Goal: Task Accomplishment & Management: Use online tool/utility

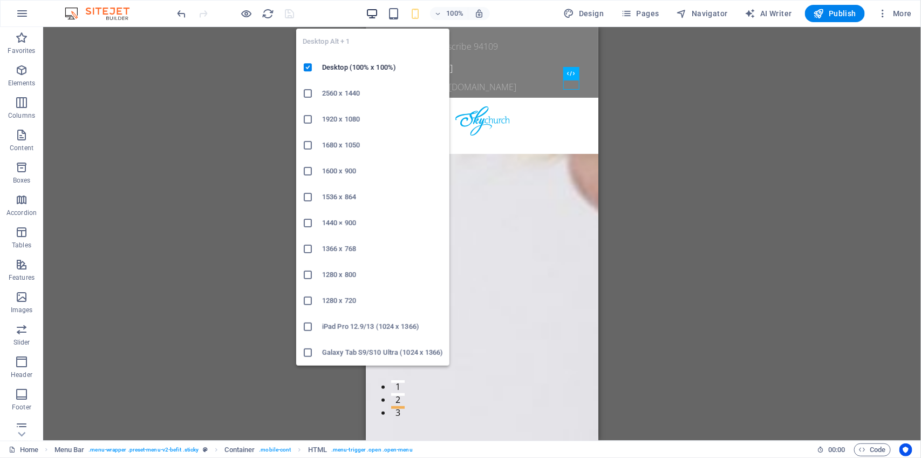
click at [372, 13] on icon "button" at bounding box center [372, 14] width 12 height 12
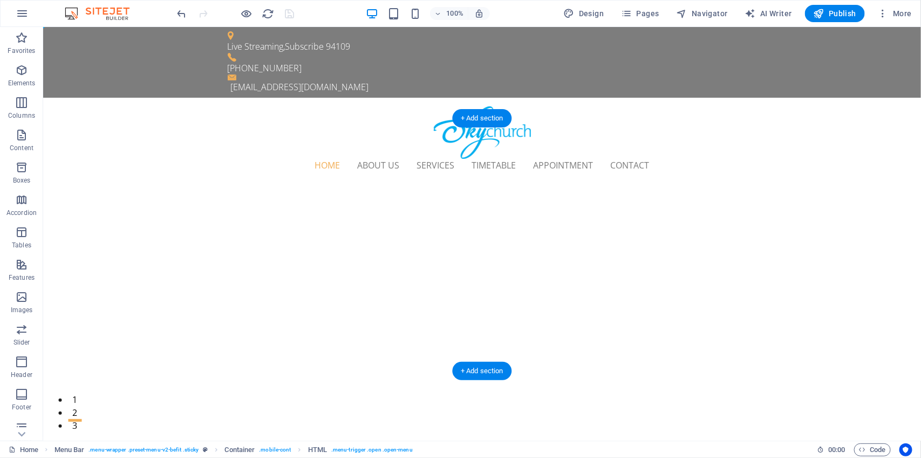
select select "vh"
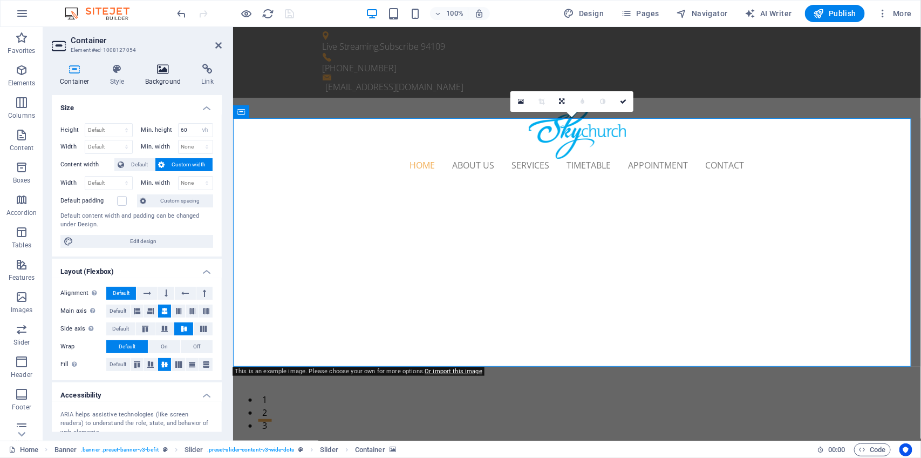
click at [166, 74] on icon at bounding box center [163, 69] width 52 height 11
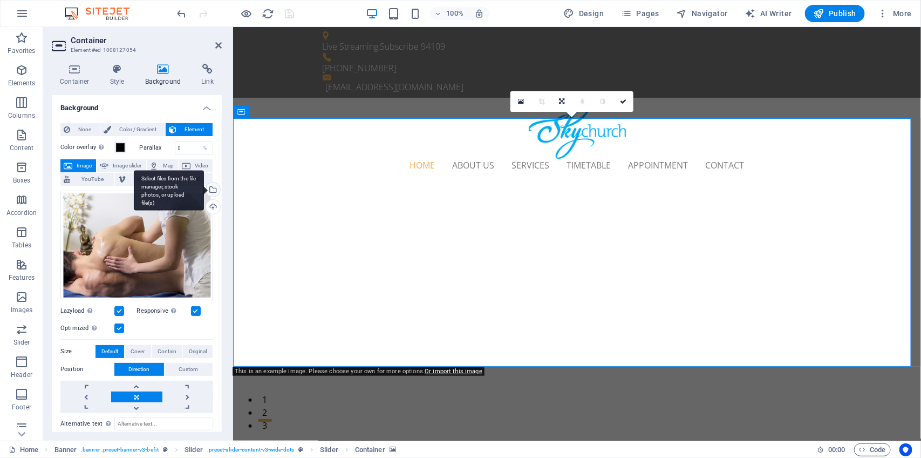
click at [209, 189] on div "Select files from the file manager, stock photos, or upload file(s)" at bounding box center [212, 190] width 16 height 16
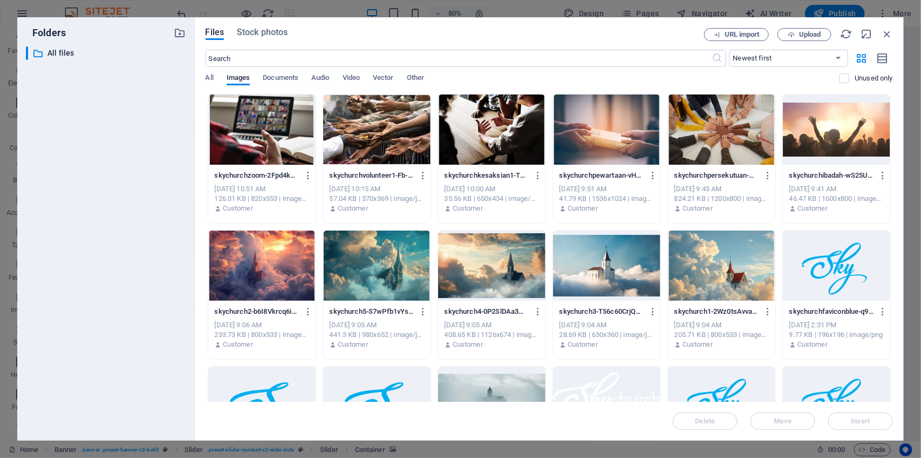
click at [720, 266] on div at bounding box center [721, 265] width 107 height 70
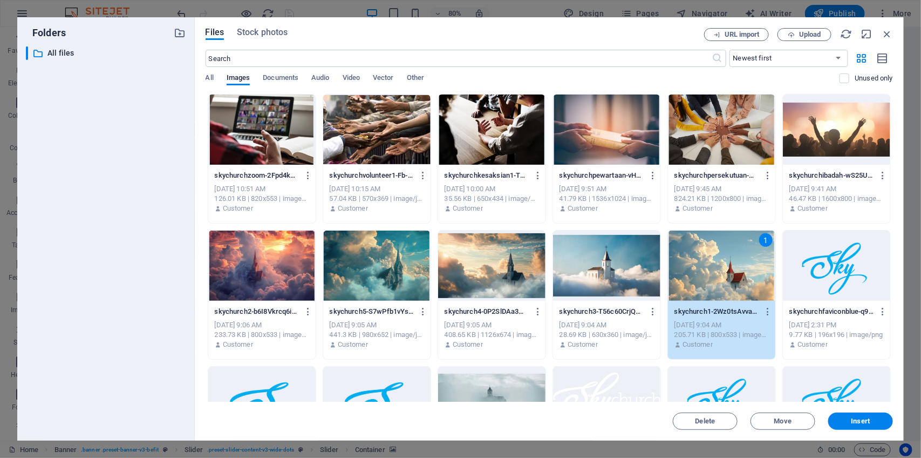
click at [720, 266] on div "1" at bounding box center [721, 265] width 107 height 70
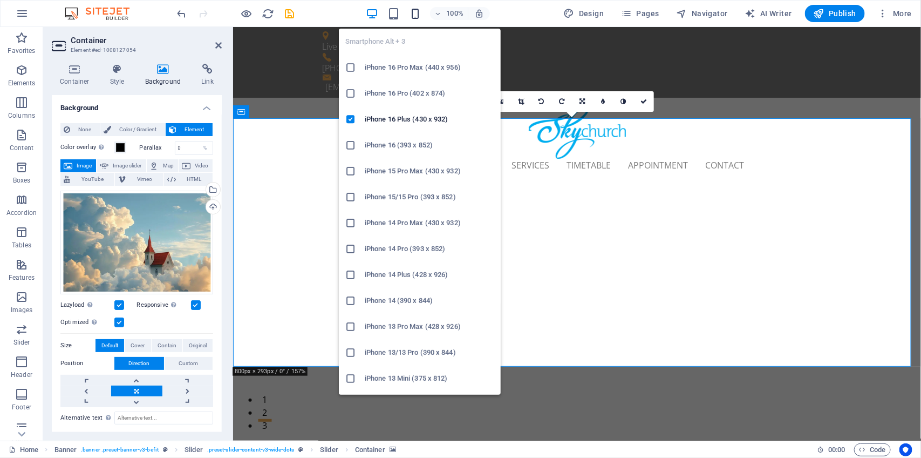
click at [416, 13] on icon "button" at bounding box center [415, 14] width 12 height 12
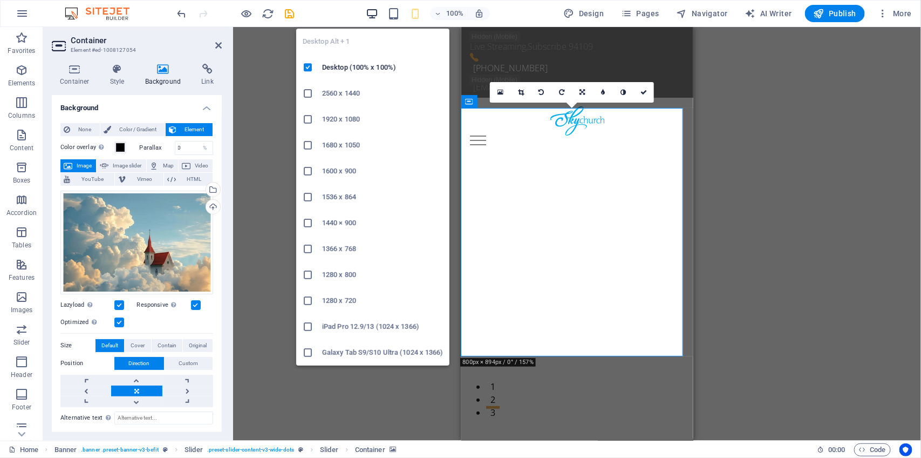
click at [373, 12] on icon "button" at bounding box center [372, 14] width 12 height 12
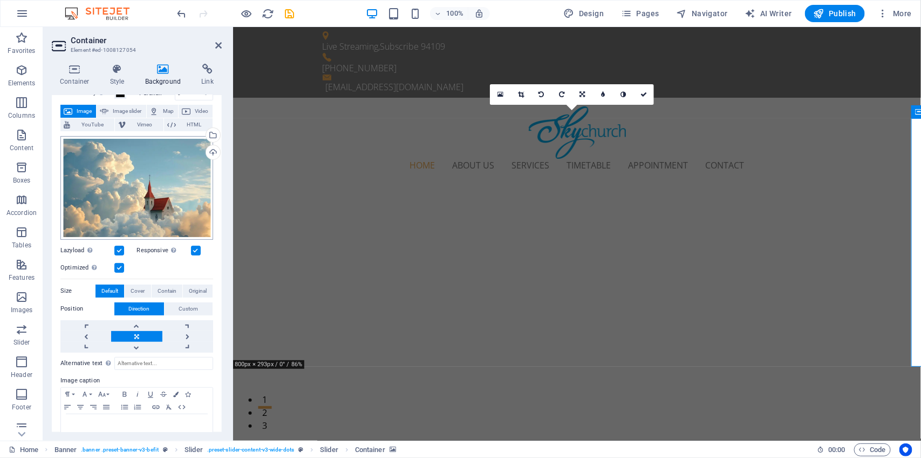
scroll to position [77, 0]
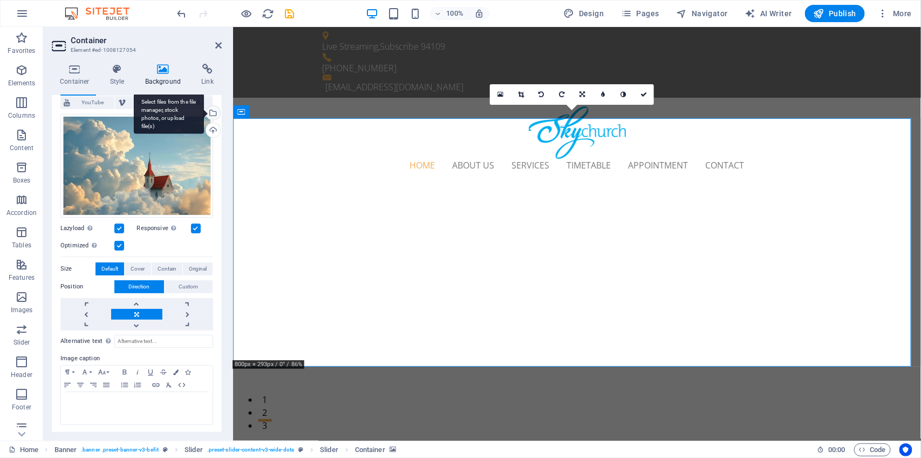
click at [212, 113] on div "Select files from the file manager, stock photos, or upload file(s)" at bounding box center [212, 114] width 16 height 16
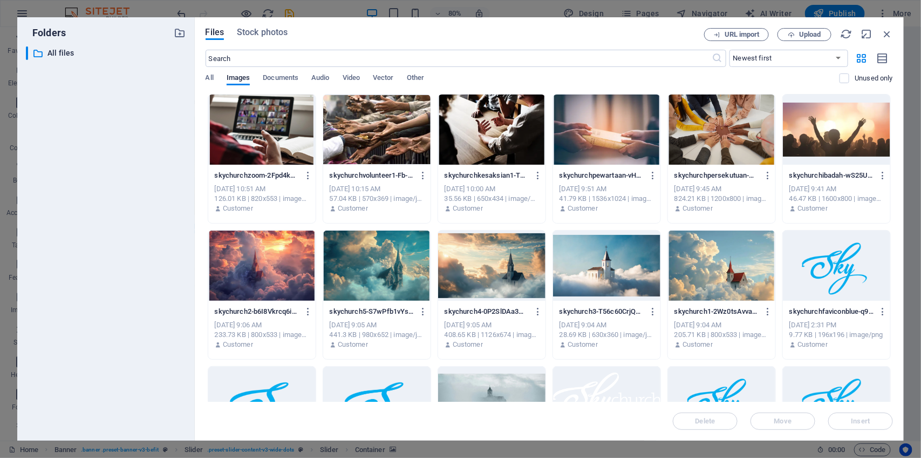
click at [599, 262] on div at bounding box center [606, 265] width 107 height 70
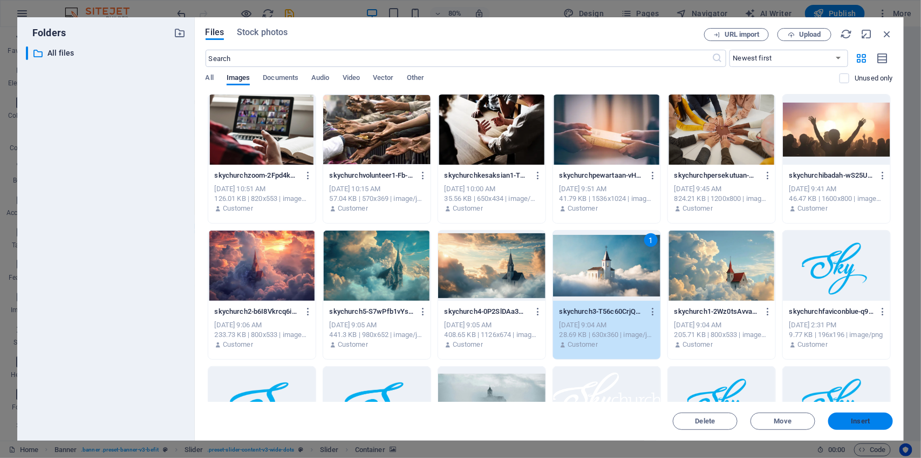
click at [863, 416] on button "Insert" at bounding box center [860, 420] width 65 height 17
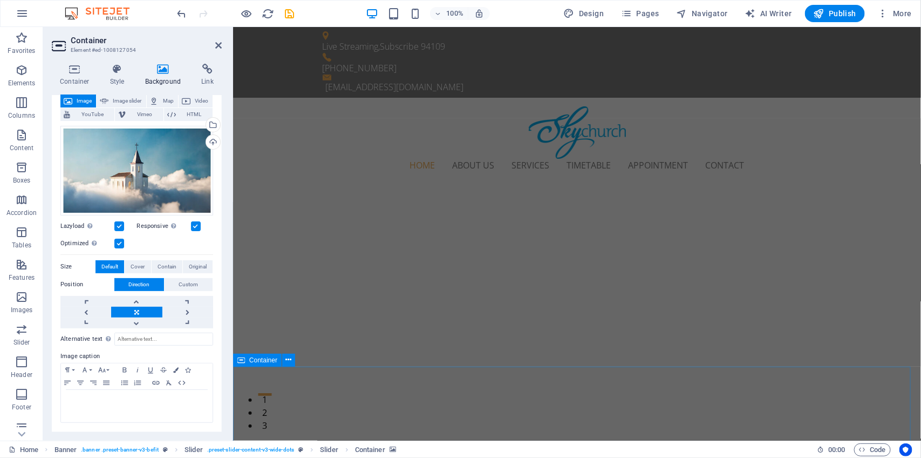
scroll to position [63, 0]
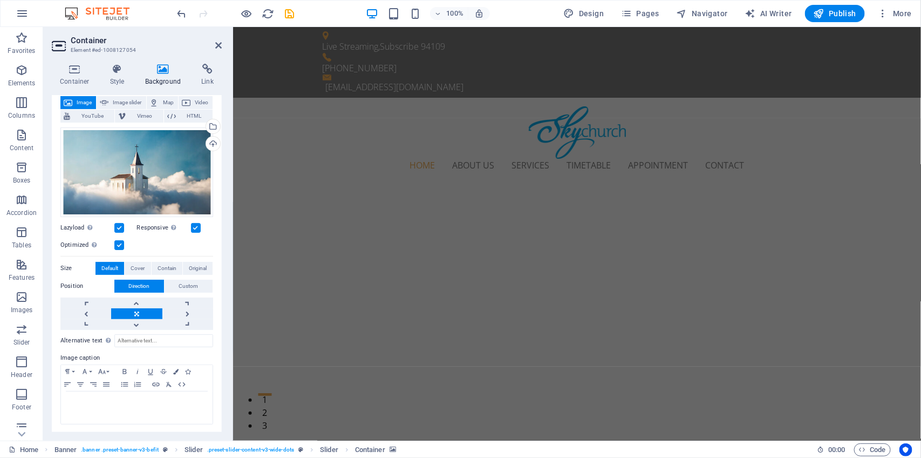
select select "vh"
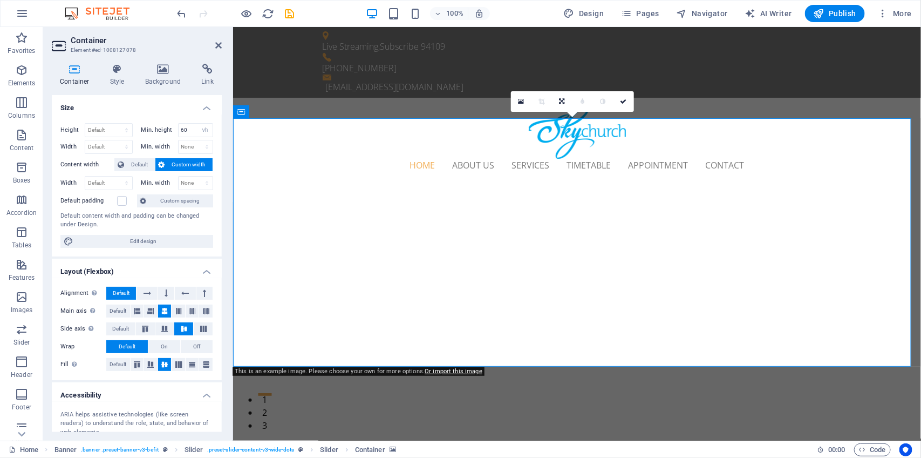
click at [160, 72] on icon at bounding box center [163, 69] width 52 height 11
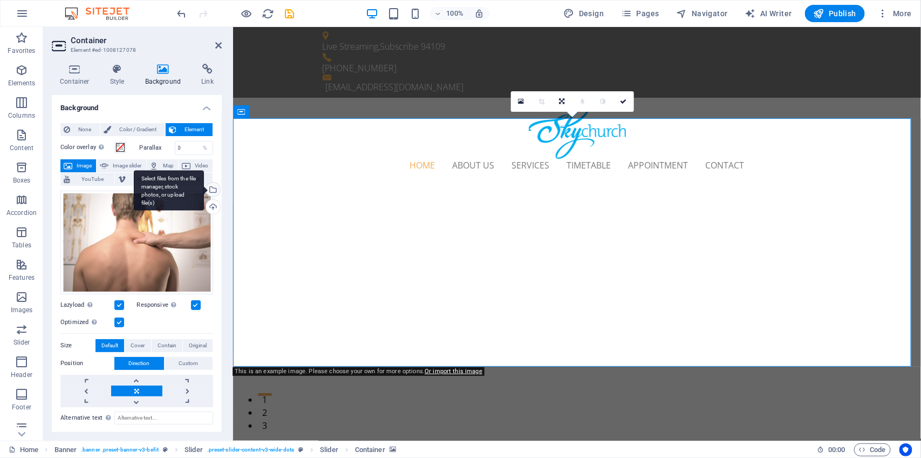
click at [211, 189] on div "Select files from the file manager, stock photos, or upload file(s)" at bounding box center [212, 190] width 16 height 16
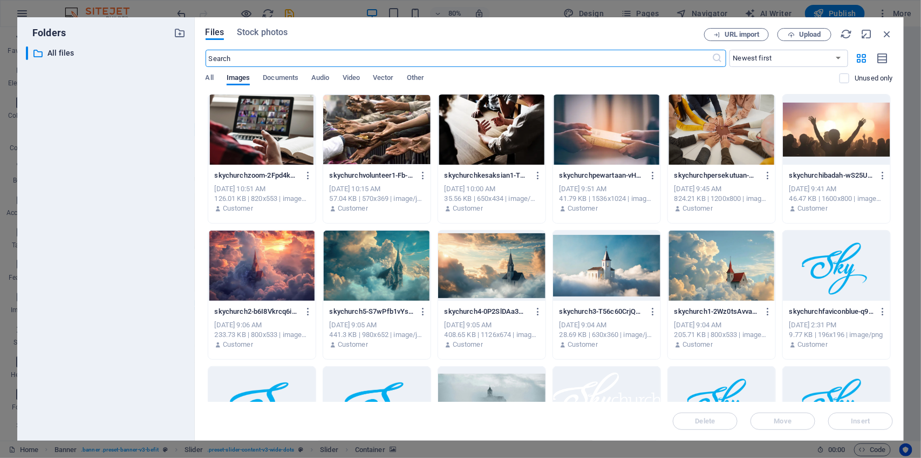
click at [800, 126] on div at bounding box center [836, 129] width 107 height 70
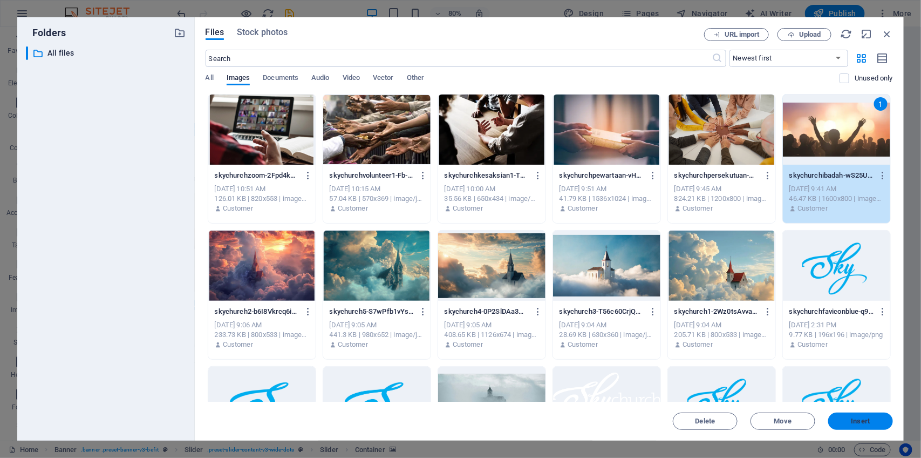
click at [870, 419] on span "Insert" at bounding box center [861, 421] width 56 height 6
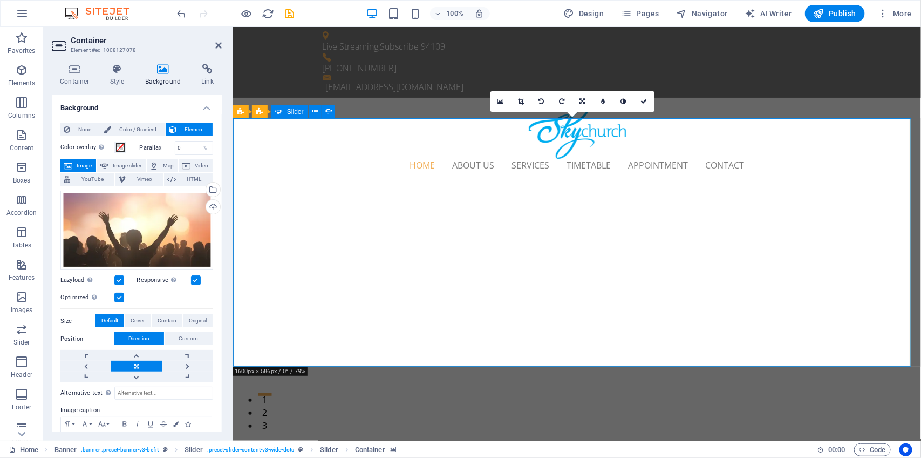
click at [271, 405] on button "2" at bounding box center [263, 406] width 13 height 3
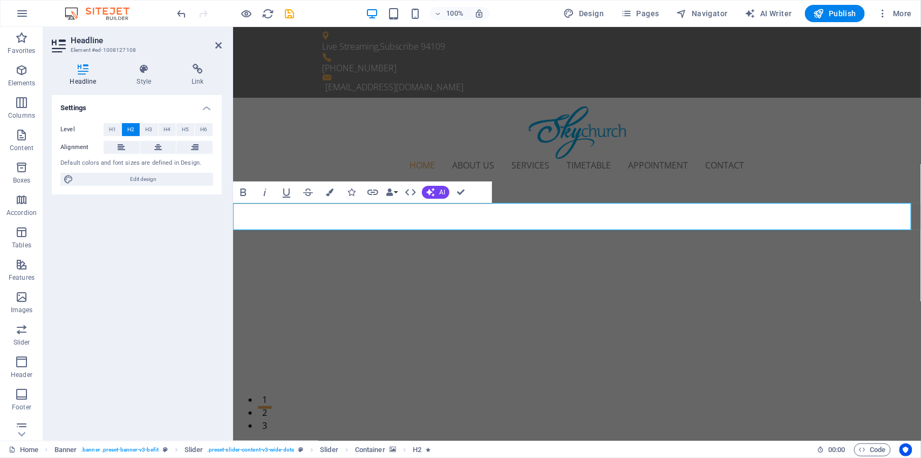
click at [154, 106] on h4 "Settings" at bounding box center [137, 104] width 170 height 19
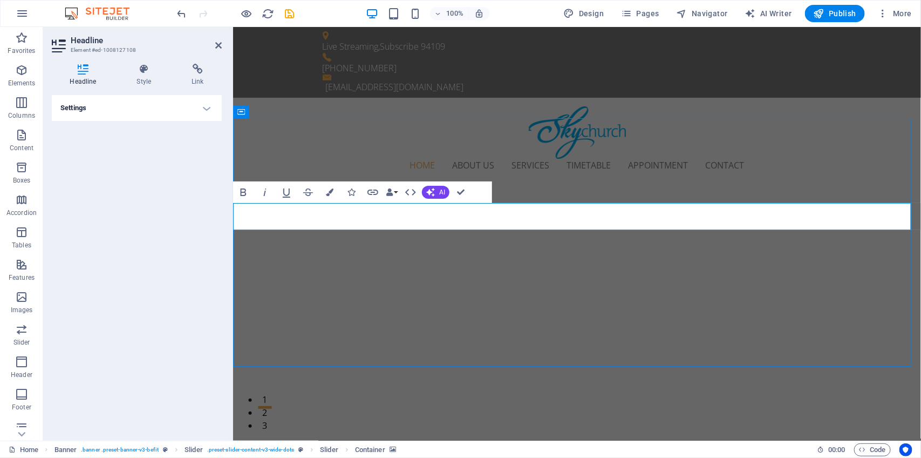
select select "vh"
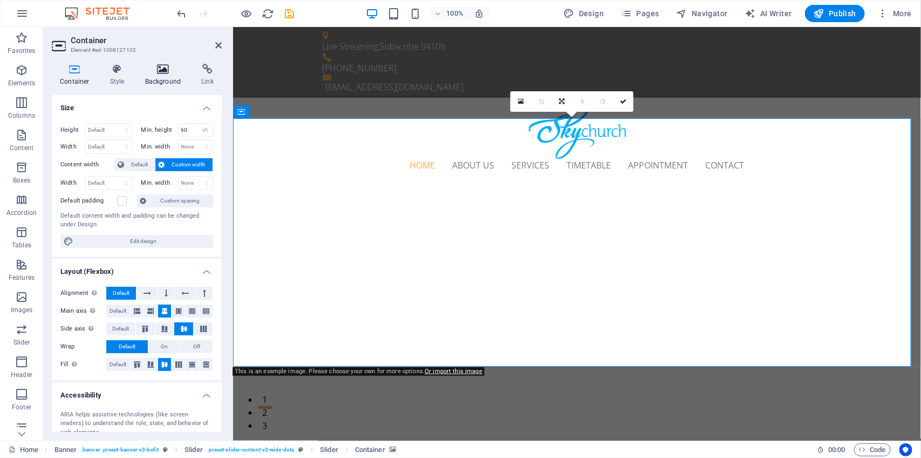
click at [160, 69] on icon at bounding box center [163, 69] width 52 height 11
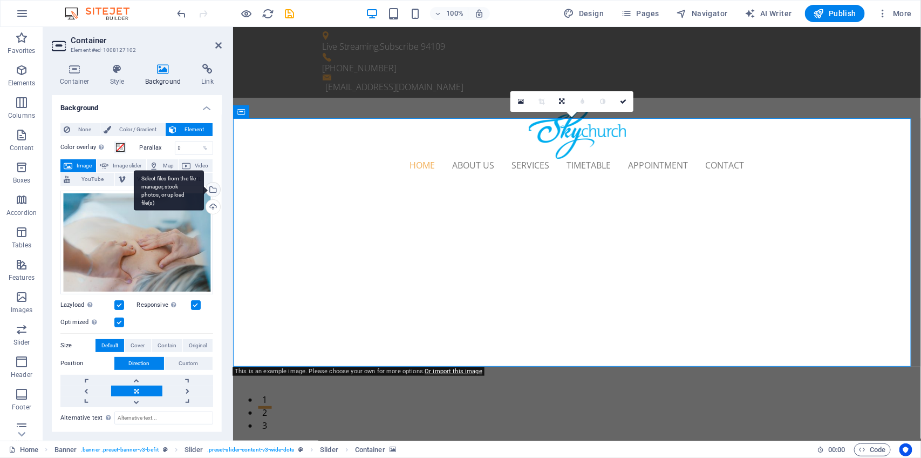
click at [210, 191] on div "Select files from the file manager, stock photos, or upload file(s)" at bounding box center [212, 190] width 16 height 16
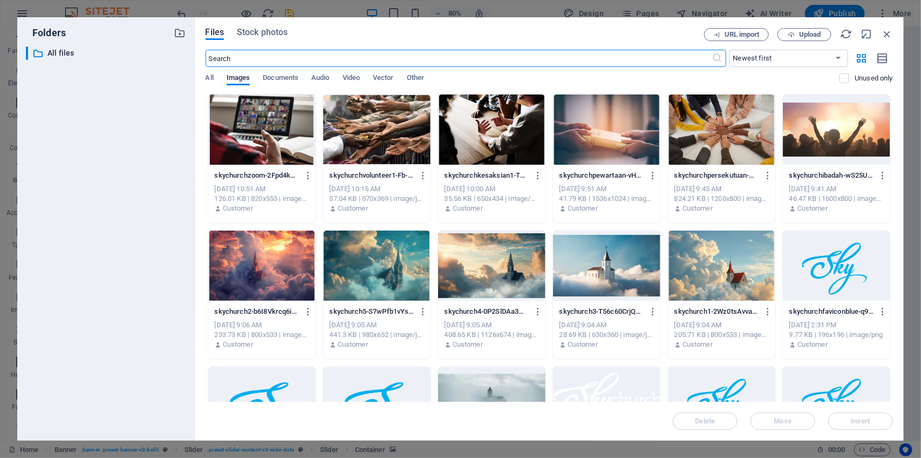
click at [722, 130] on div at bounding box center [721, 129] width 107 height 70
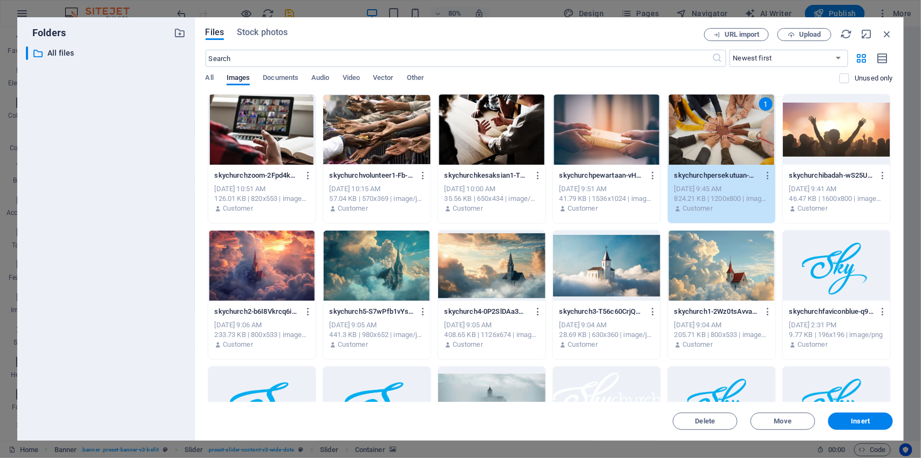
click at [722, 130] on div "1" at bounding box center [721, 129] width 107 height 70
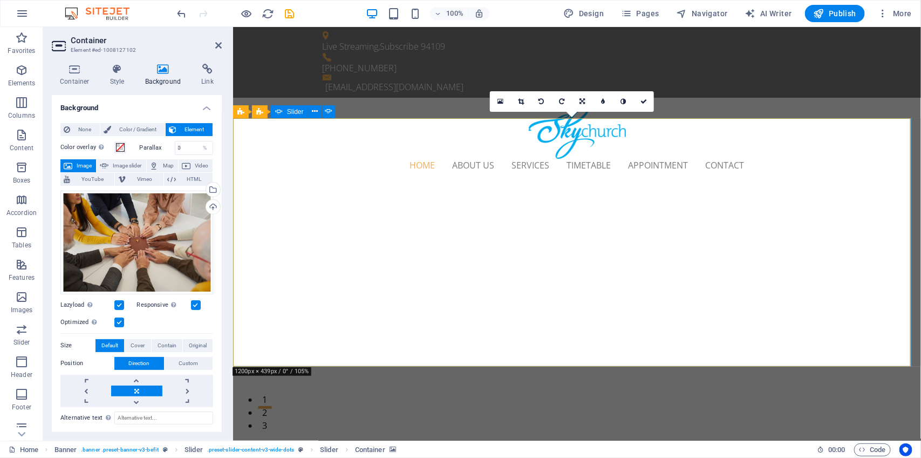
click at [271, 392] on button "1" at bounding box center [263, 393] width 13 height 3
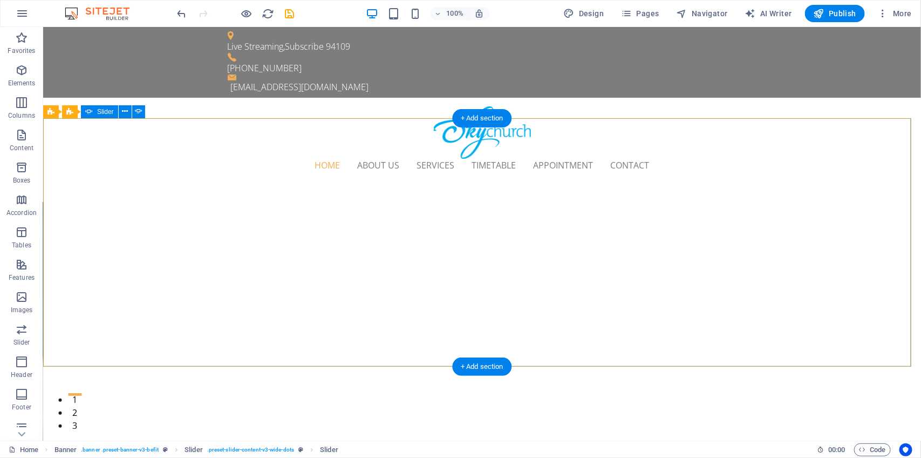
click at [81, 405] on button "2" at bounding box center [73, 406] width 13 height 3
click at [81, 418] on button "3" at bounding box center [73, 419] width 13 height 3
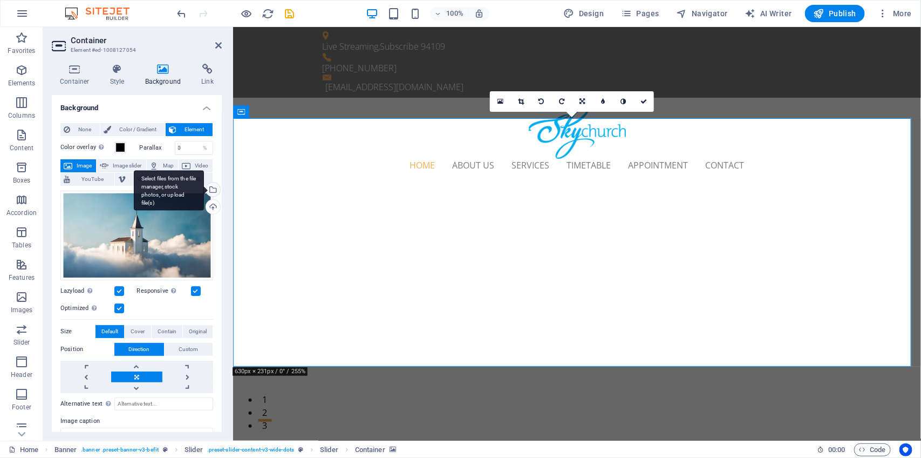
drag, startPoint x: 189, startPoint y: 184, endPoint x: 206, endPoint y: 187, distance: 16.9
click at [206, 187] on div "Color overlay Places an overlay over the background to colorize it Parallax 0 %…" at bounding box center [136, 312] width 153 height 351
click at [204, 187] on div "Select files from the file manager, stock photos, or upload file(s)" at bounding box center [169, 190] width 70 height 40
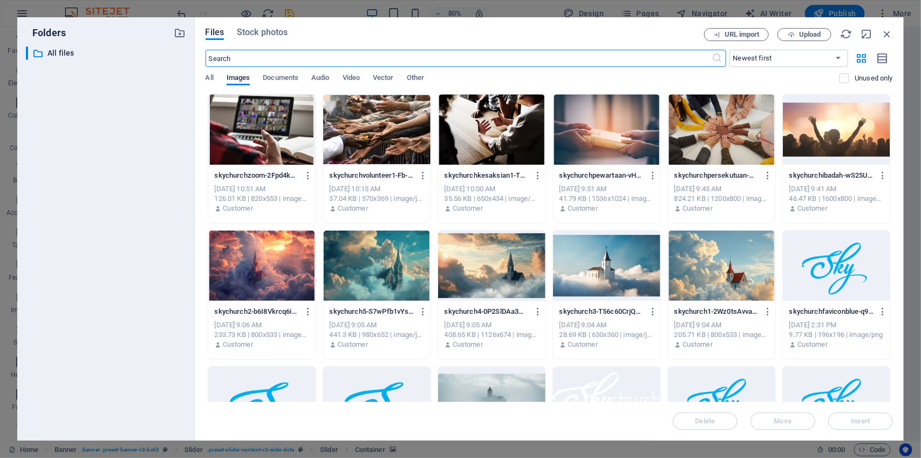
click at [623, 139] on div at bounding box center [606, 129] width 107 height 70
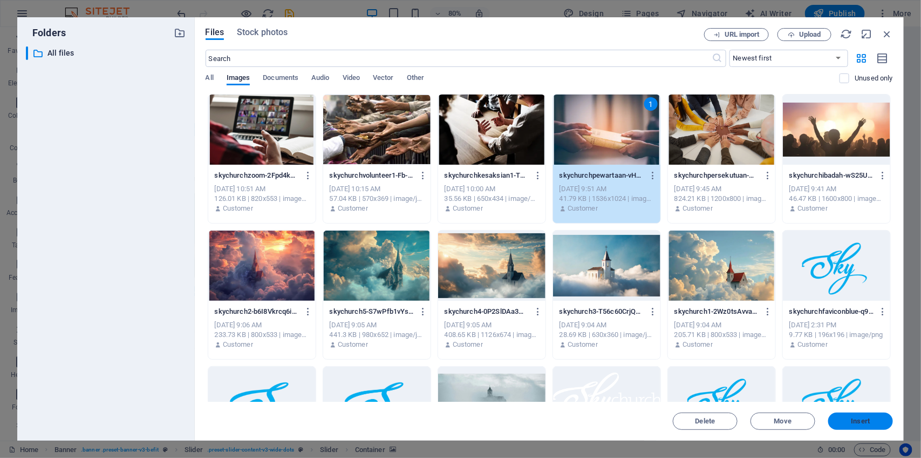
click at [869, 418] on span "Insert" at bounding box center [861, 421] width 19 height 6
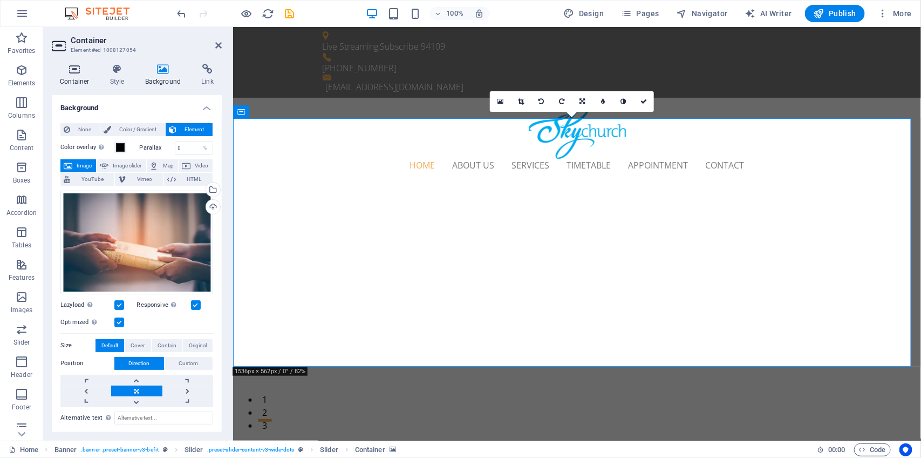
click at [73, 73] on icon at bounding box center [75, 69] width 46 height 11
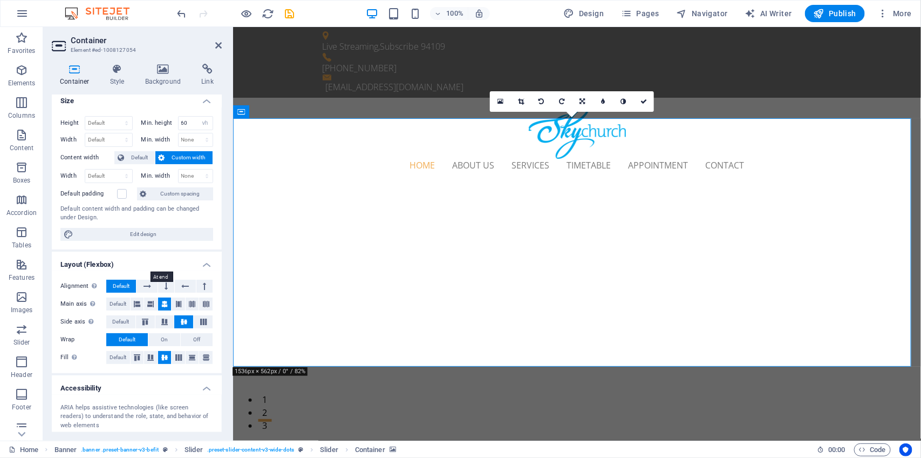
scroll to position [0, 0]
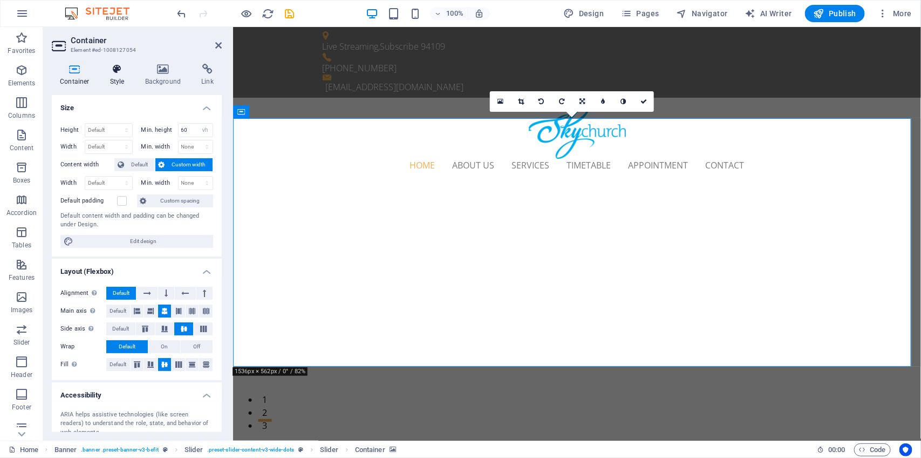
click at [110, 72] on icon at bounding box center [117, 69] width 31 height 11
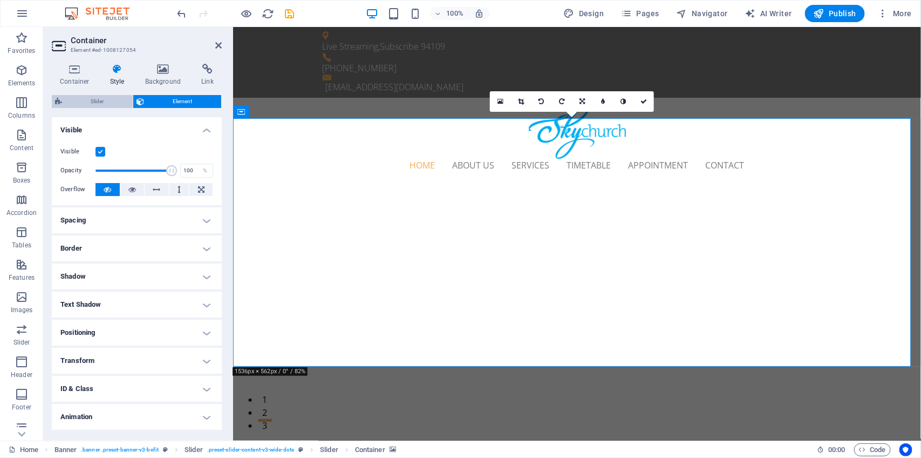
click at [98, 105] on span "Slider" at bounding box center [97, 101] width 64 height 13
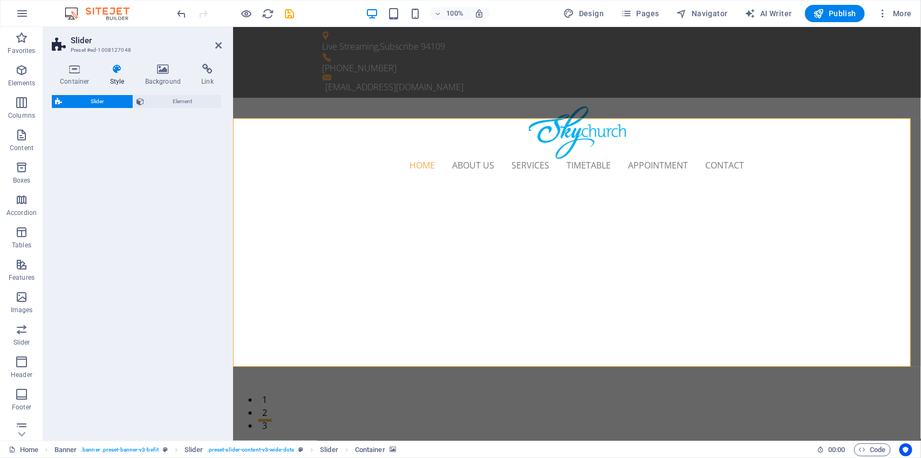
select select "rem"
select select "px"
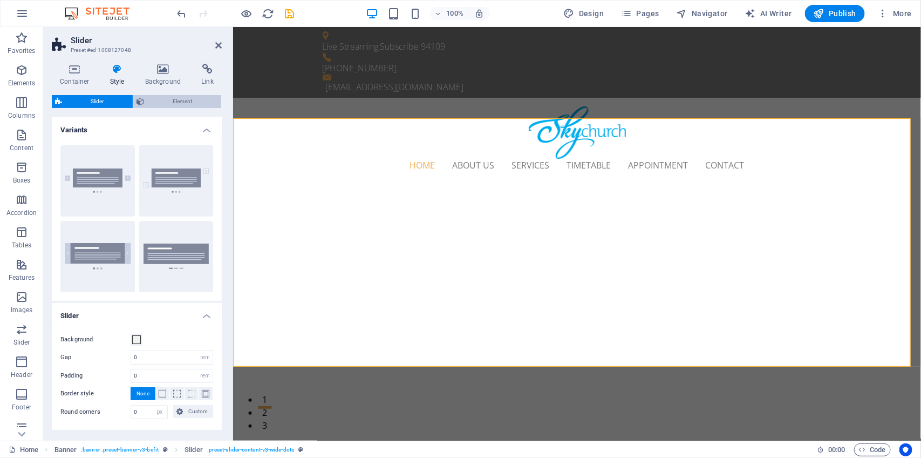
click at [196, 101] on span "Element" at bounding box center [182, 101] width 71 height 13
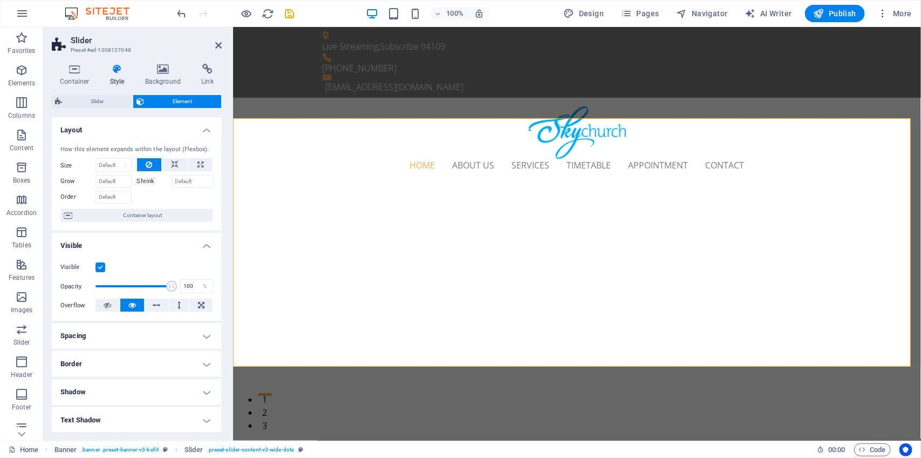
click at [109, 108] on div "Slider Element" at bounding box center [137, 101] width 170 height 13
click at [104, 101] on span "Slider" at bounding box center [97, 101] width 64 height 13
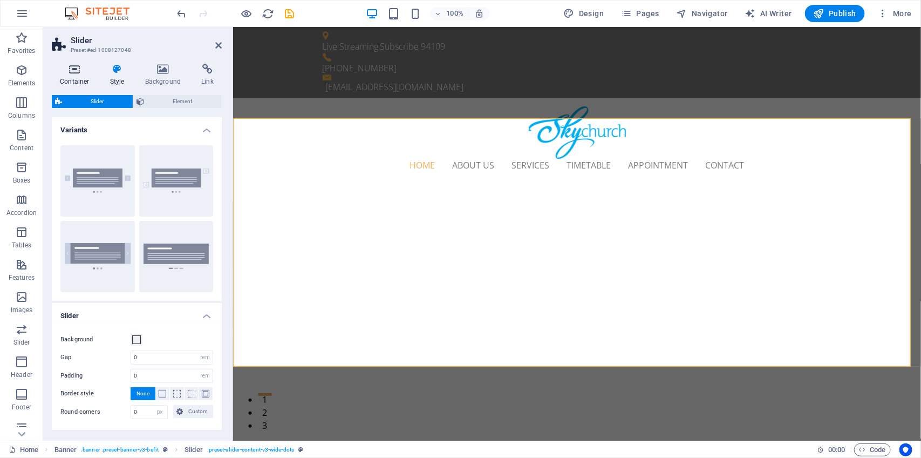
click at [78, 73] on icon at bounding box center [75, 69] width 46 height 11
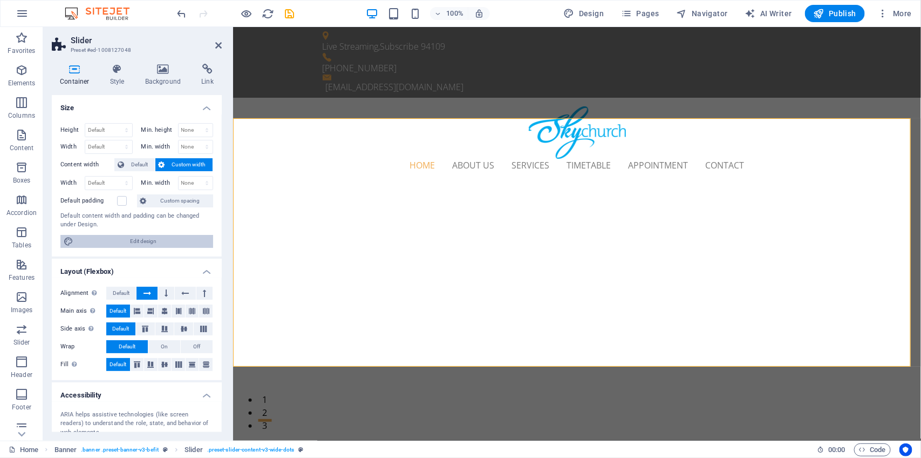
click at [144, 241] on span "Edit design" at bounding box center [143, 241] width 133 height 13
select select "rem"
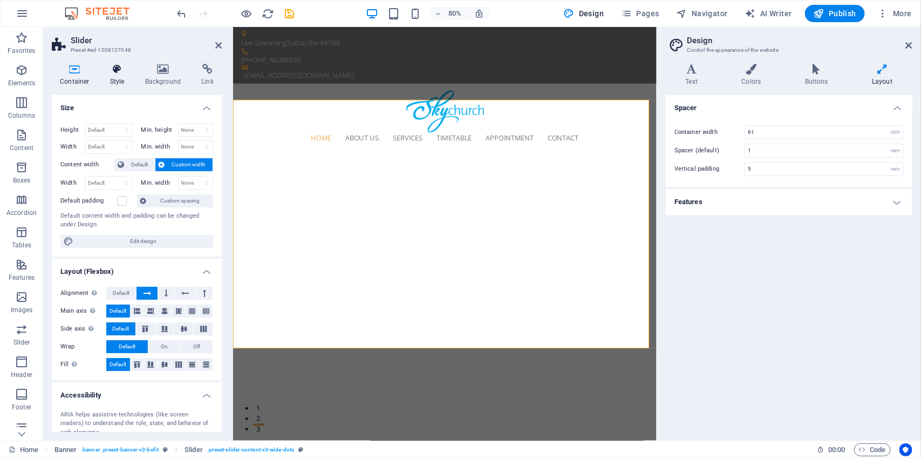
click at [114, 73] on icon at bounding box center [117, 69] width 31 height 11
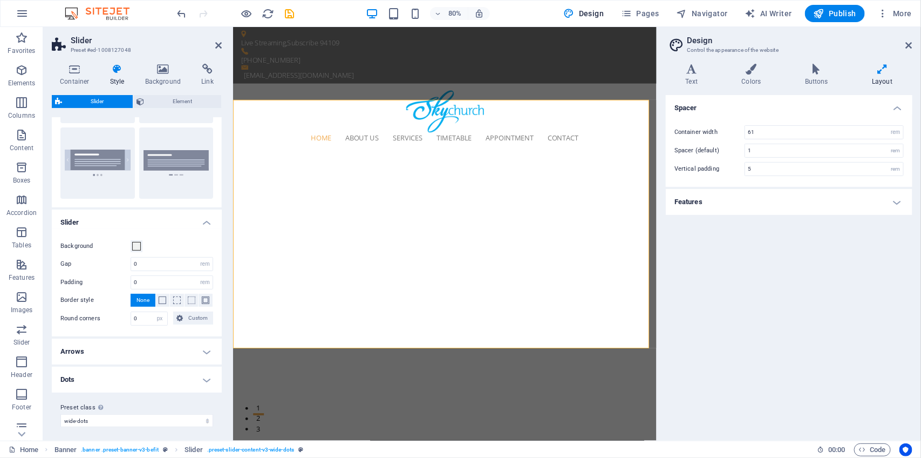
scroll to position [97, 0]
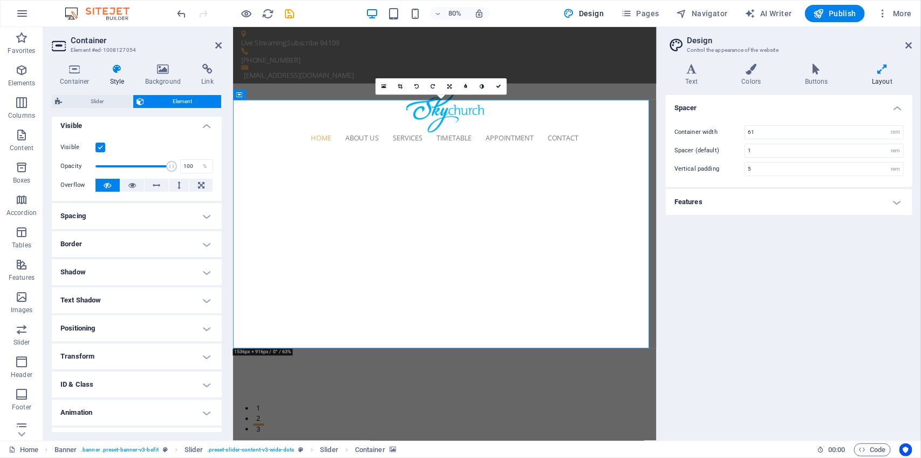
scroll to position [0, 0]
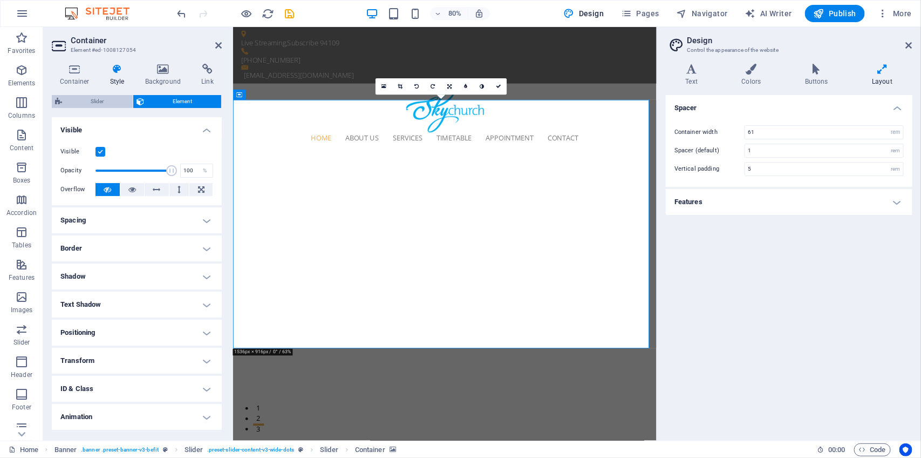
click at [107, 103] on span "Slider" at bounding box center [97, 101] width 64 height 13
select select "rem"
select select "px"
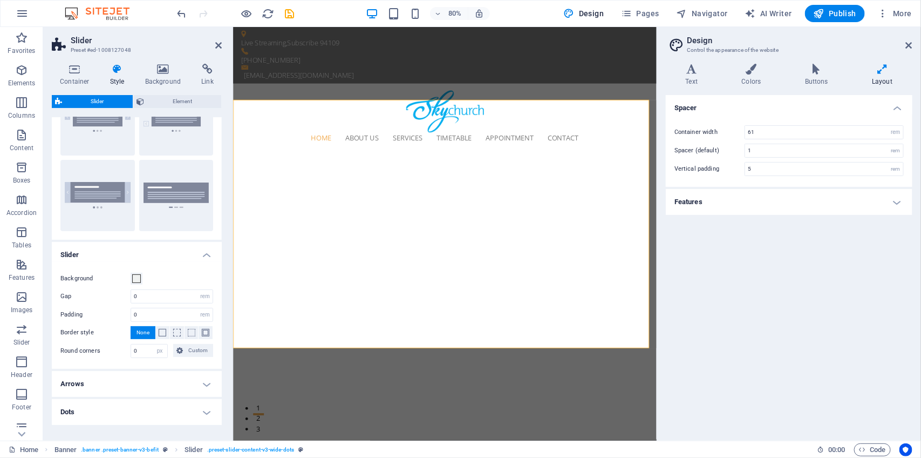
scroll to position [97, 0]
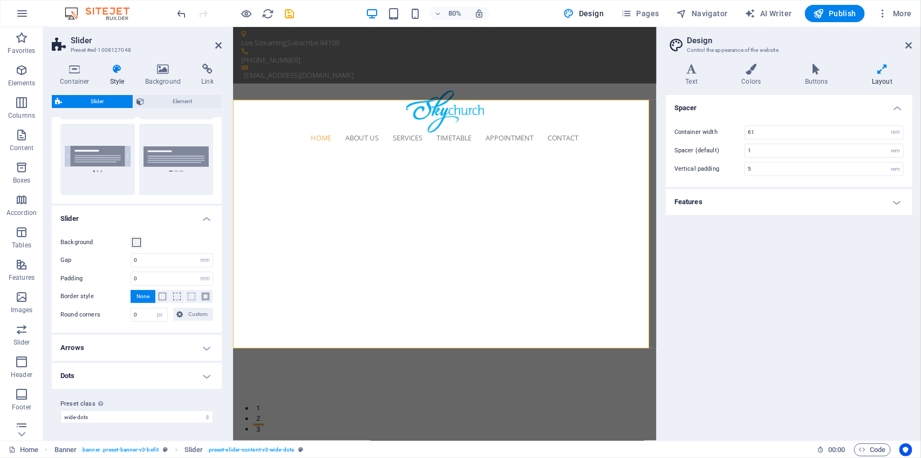
click at [200, 378] on h4 "Dots" at bounding box center [137, 376] width 170 height 26
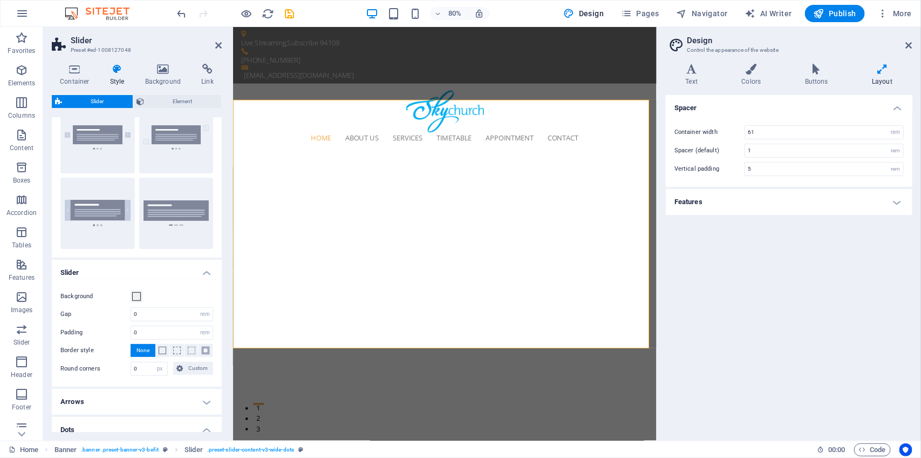
scroll to position [0, 0]
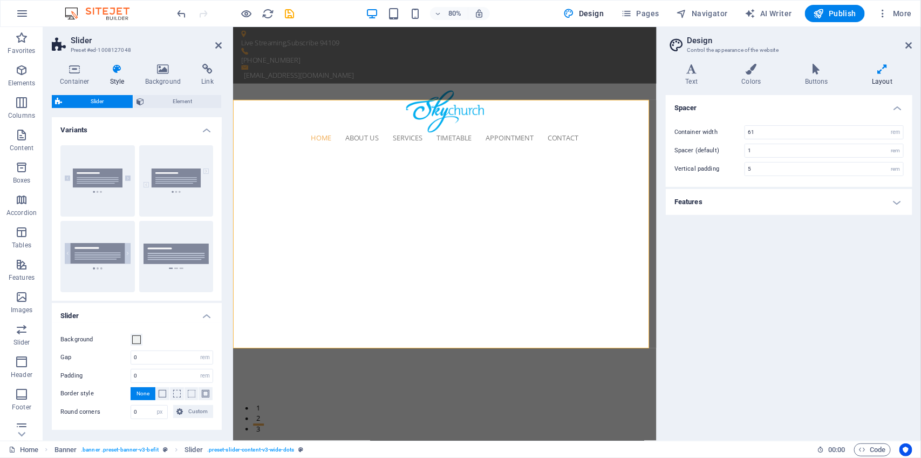
click at [179, 109] on div "Slider Element Layout How this element expands within the layout (Flexbox). Siz…" at bounding box center [137, 263] width 170 height 337
click at [182, 99] on span "Element" at bounding box center [182, 101] width 71 height 13
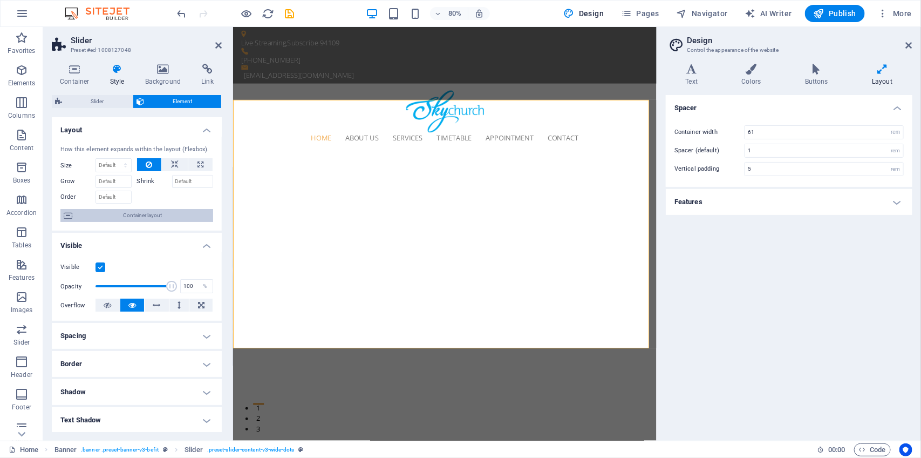
click at [162, 219] on span "Container layout" at bounding box center [143, 215] width 134 height 13
select select "banner"
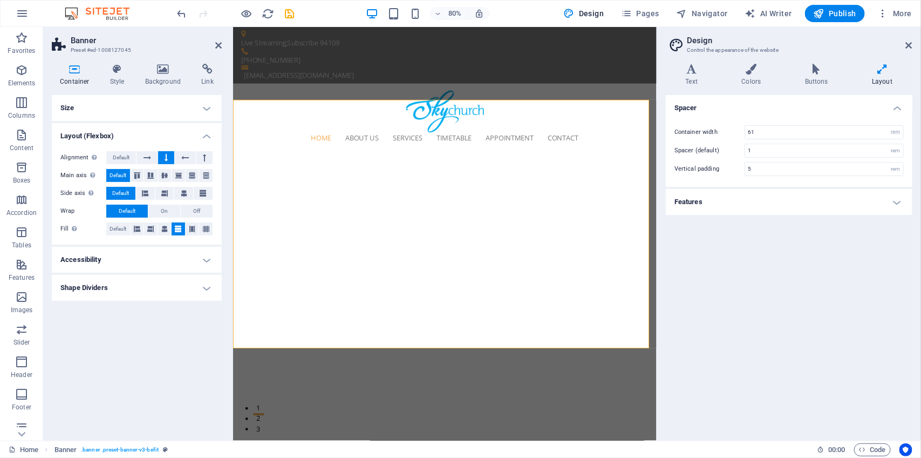
click at [205, 260] on h4 "Accessibility" at bounding box center [137, 260] width 170 height 26
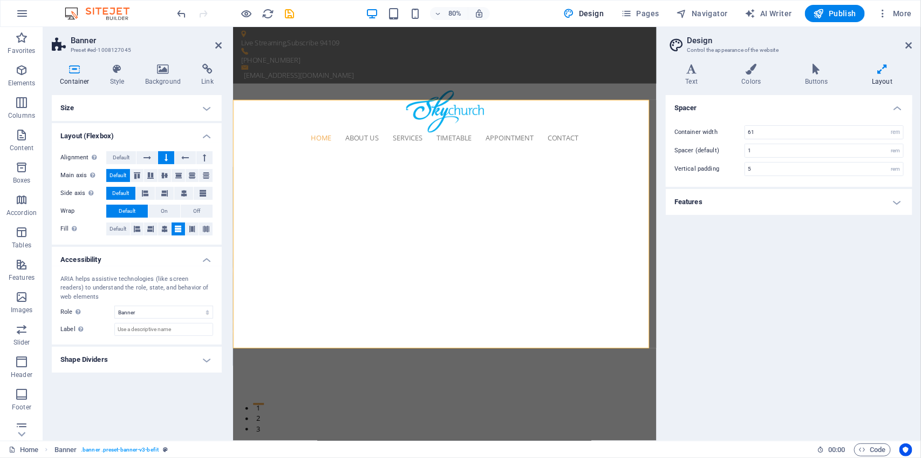
click at [205, 108] on h4 "Size" at bounding box center [137, 108] width 170 height 26
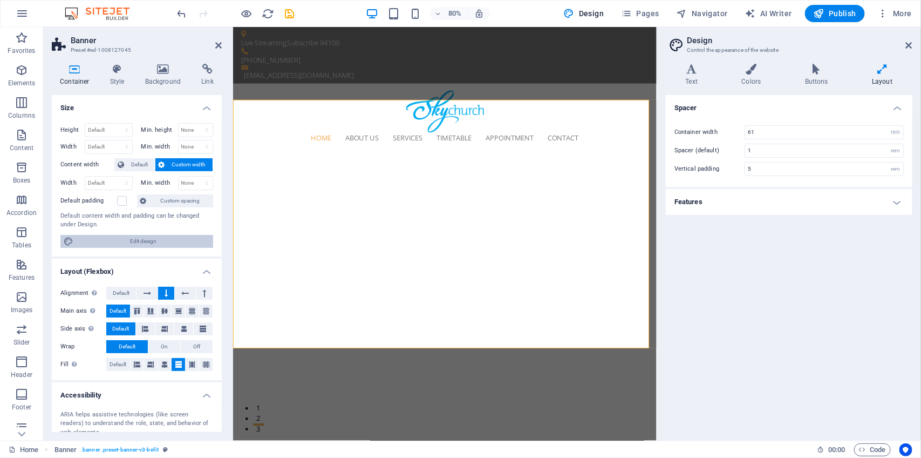
click at [173, 241] on span "Edit design" at bounding box center [143, 241] width 133 height 13
click at [899, 203] on h4 "Features" at bounding box center [789, 202] width 247 height 26
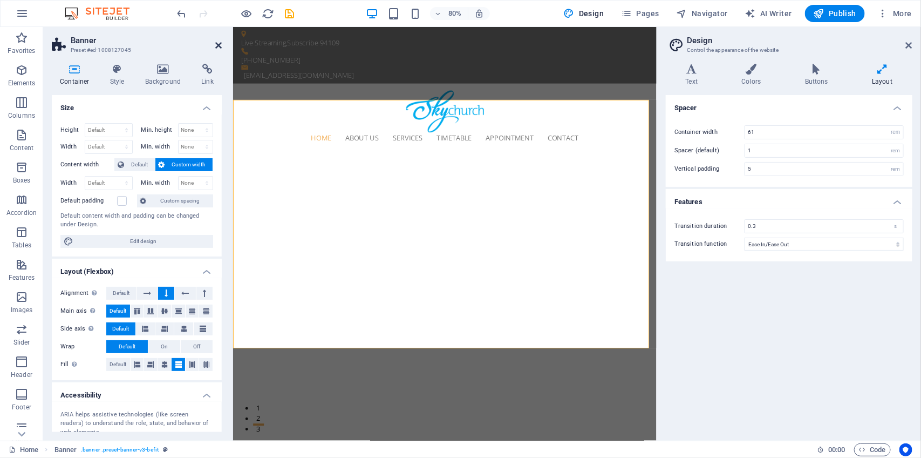
click at [219, 46] on icon at bounding box center [218, 45] width 6 height 9
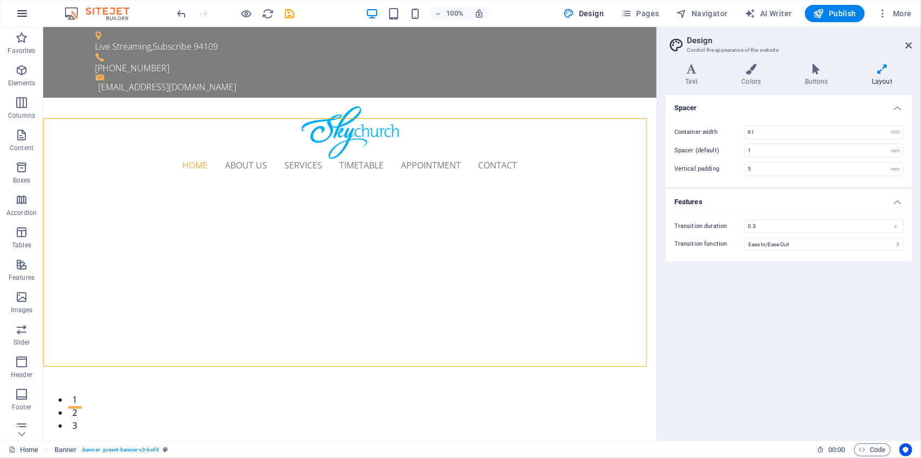
click at [22, 16] on icon "button" at bounding box center [22, 13] width 13 height 13
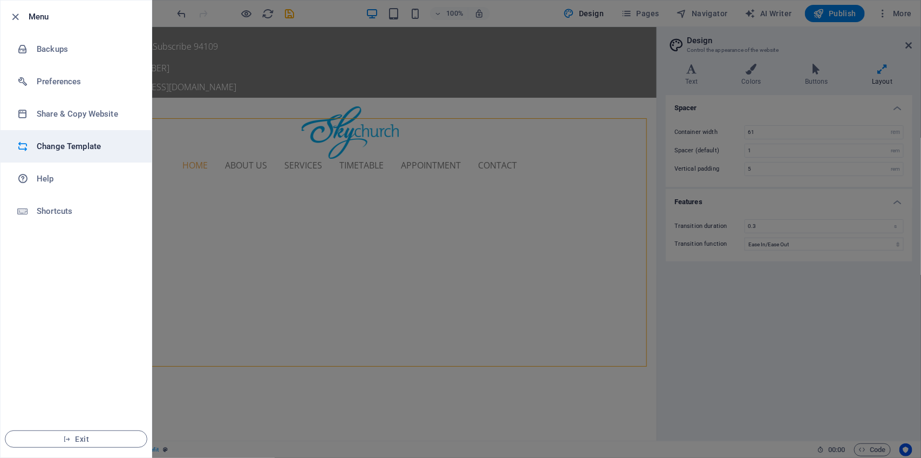
click at [90, 143] on h6 "Change Template" at bounding box center [87, 146] width 100 height 13
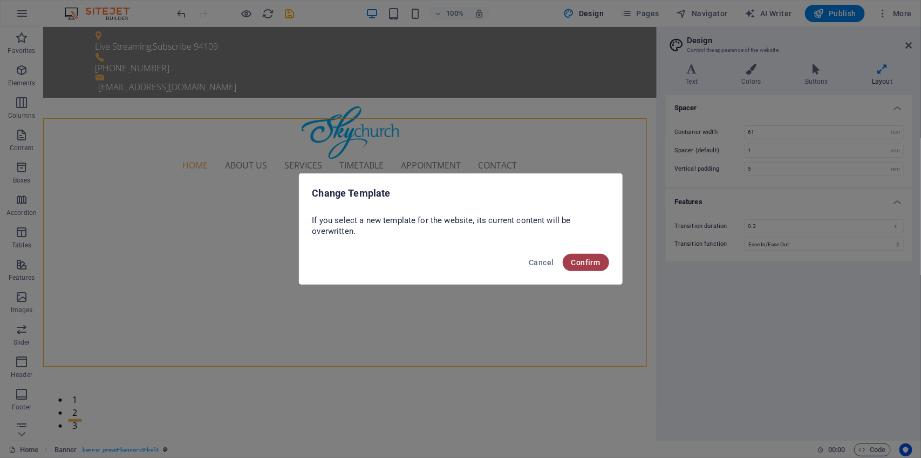
click at [588, 261] on span "Confirm" at bounding box center [586, 262] width 29 height 9
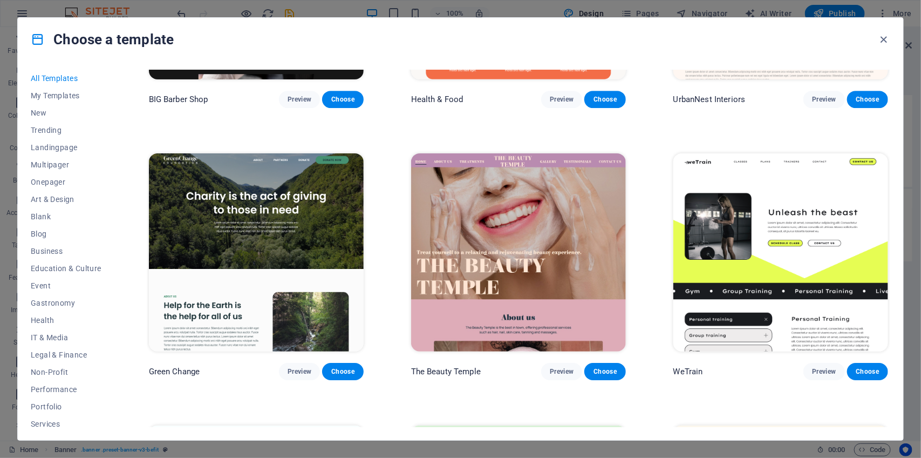
scroll to position [790, 0]
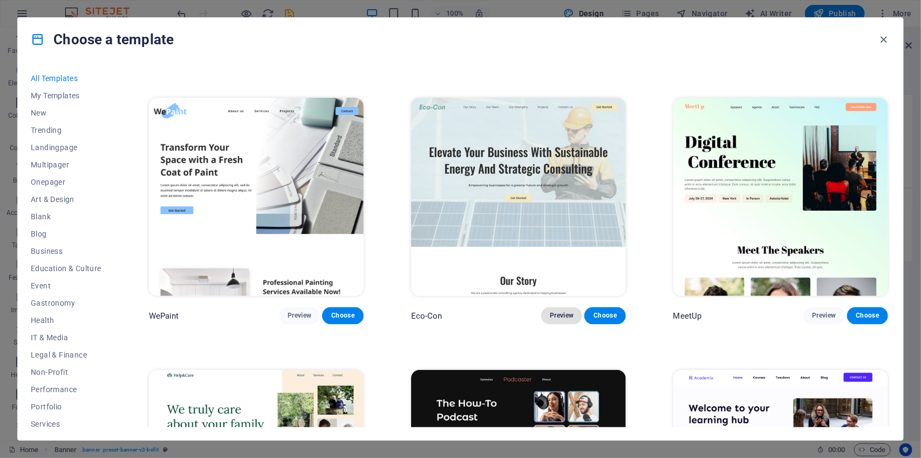
click at [569, 311] on span "Preview" at bounding box center [562, 315] width 24 height 9
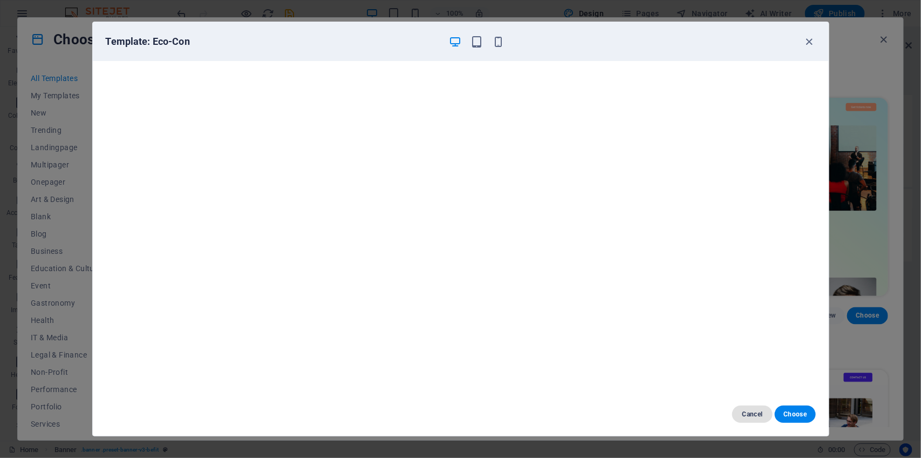
click at [756, 414] on span "Cancel" at bounding box center [752, 414] width 23 height 9
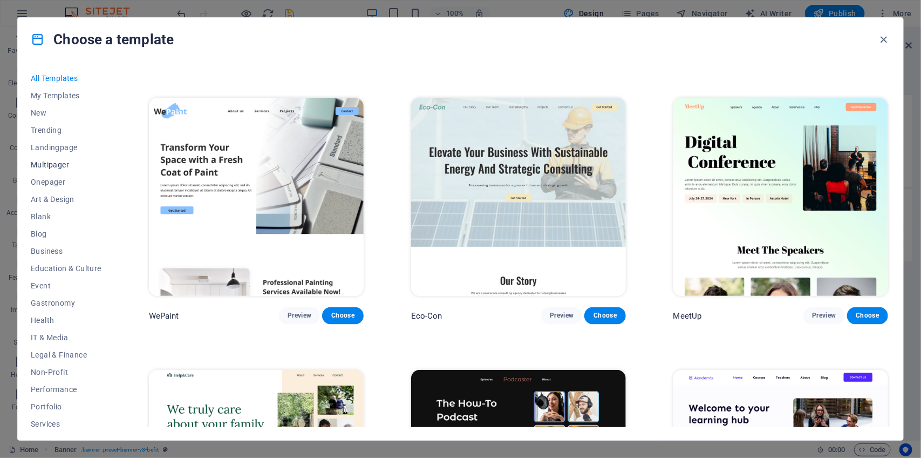
click at [65, 163] on span "Multipager" at bounding box center [66, 164] width 71 height 9
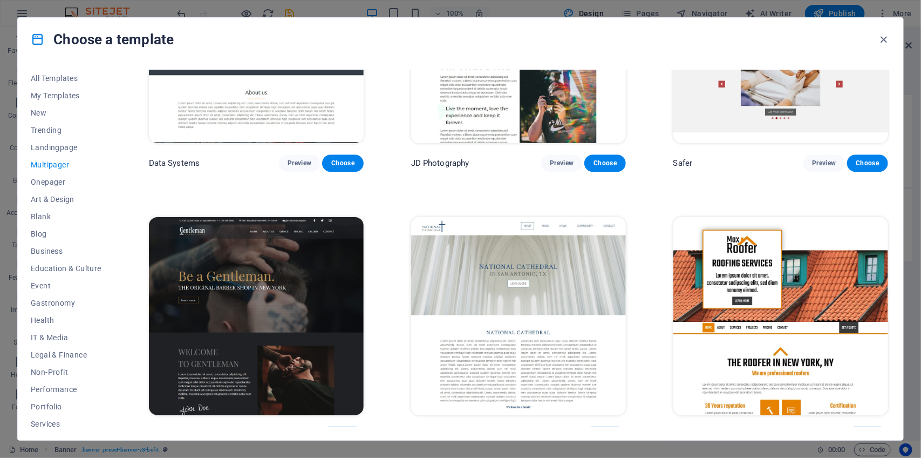
scroll to position [3144, 0]
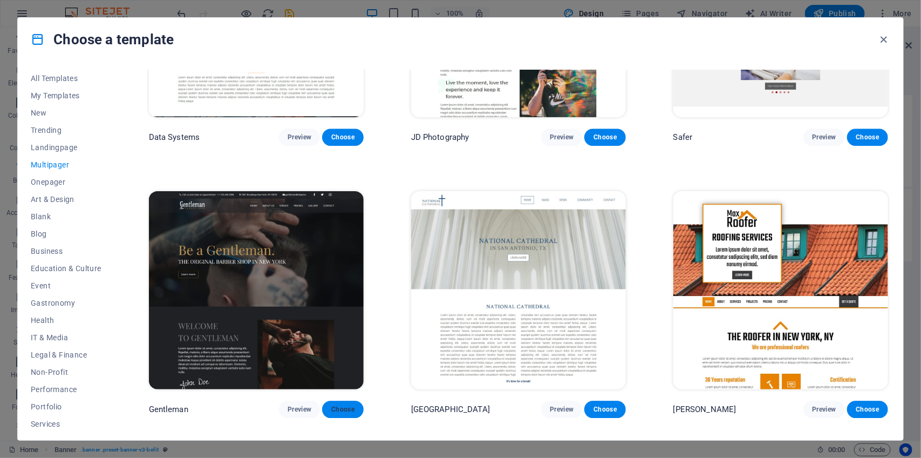
click at [344, 405] on span "Choose" at bounding box center [343, 409] width 24 height 9
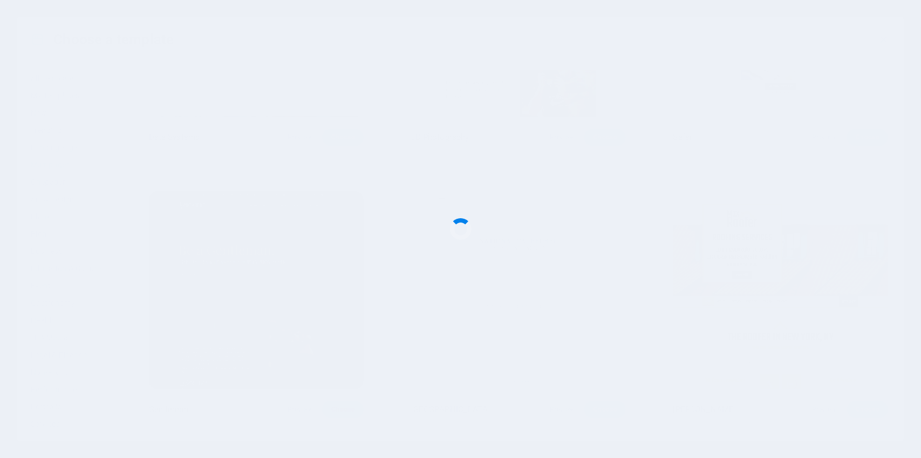
checkbox input "false"
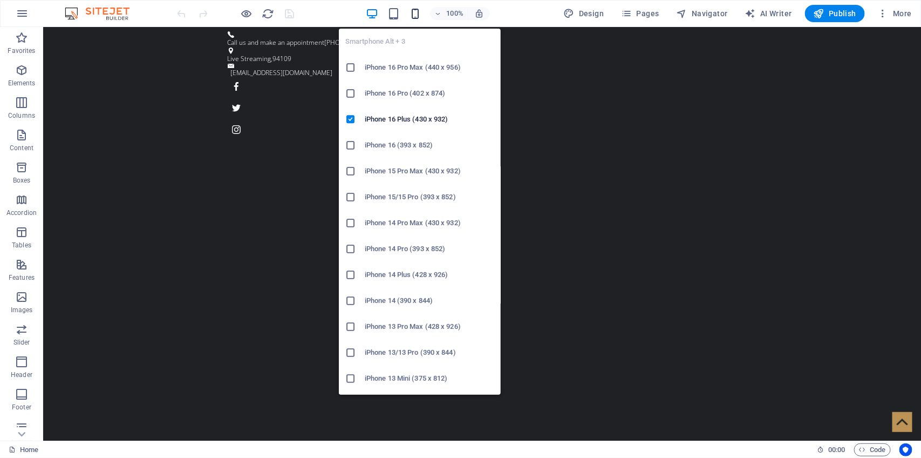
click at [416, 12] on icon "button" at bounding box center [415, 14] width 12 height 12
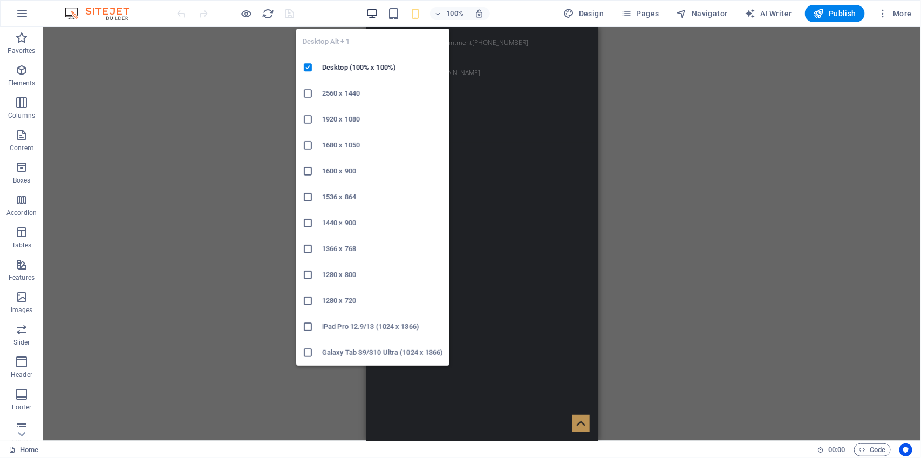
click at [375, 11] on icon "button" at bounding box center [372, 14] width 12 height 12
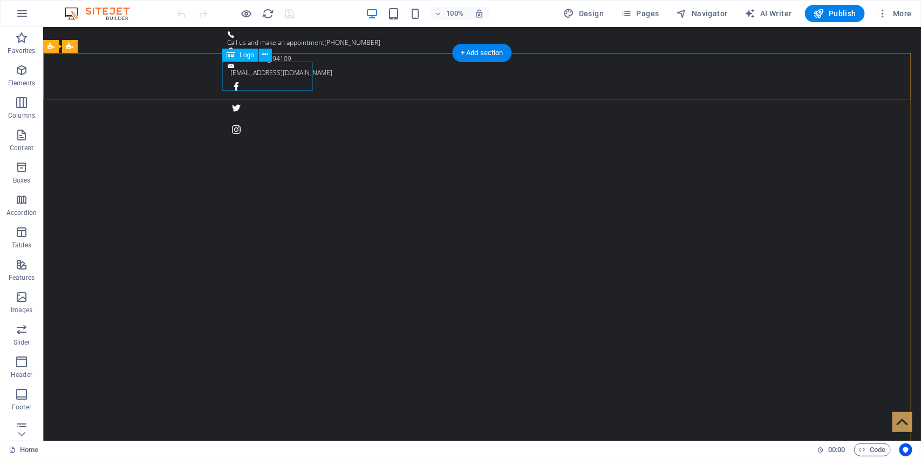
select select "px"
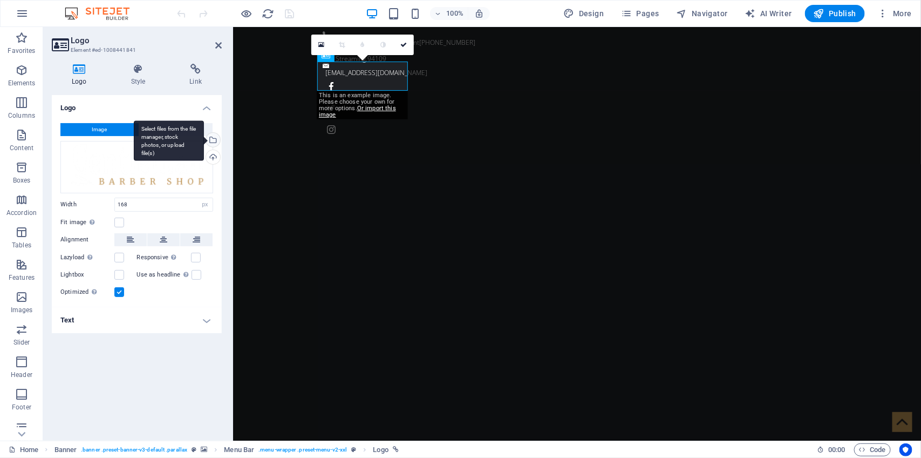
click at [214, 141] on div "Select files from the file manager, stock photos, or upload file(s)" at bounding box center [212, 141] width 16 height 16
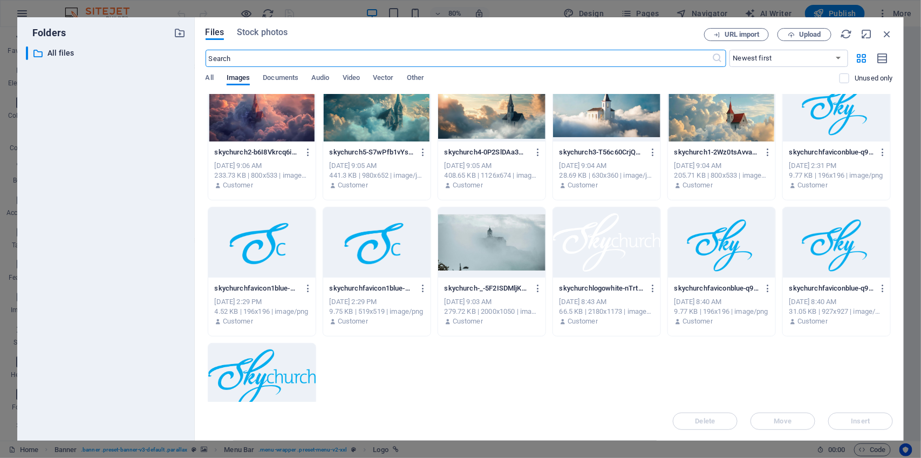
scroll to position [160, 0]
click at [262, 368] on div at bounding box center [261, 378] width 107 height 70
click at [864, 418] on span "Insert" at bounding box center [861, 421] width 19 height 6
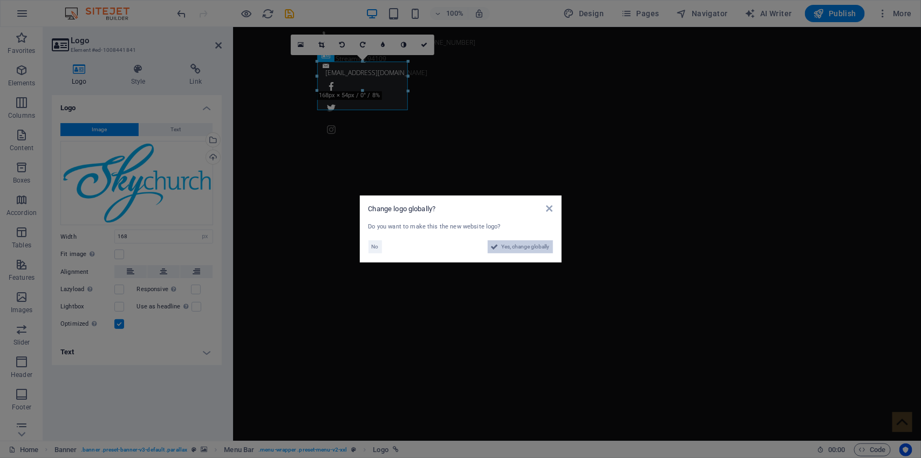
click at [536, 246] on span "Yes, change globally" at bounding box center [526, 246] width 48 height 13
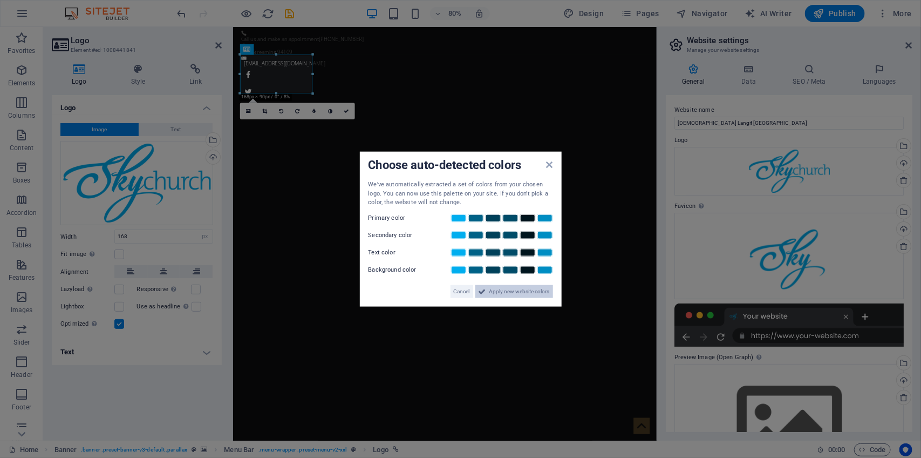
click at [532, 292] on span "Apply new website colors" at bounding box center [519, 290] width 60 height 13
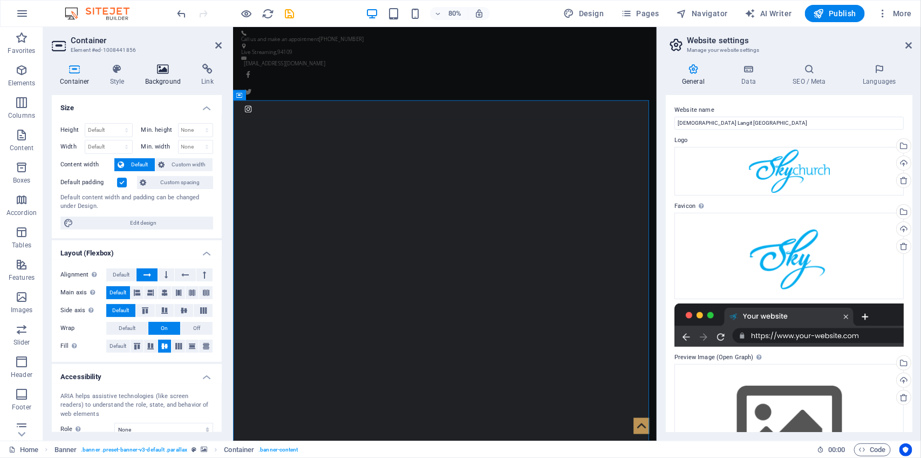
click at [166, 73] on icon at bounding box center [163, 69] width 52 height 11
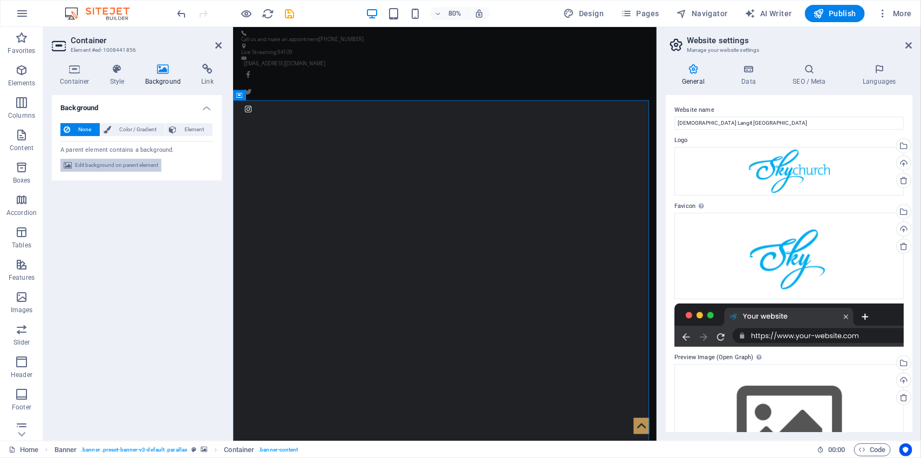
click at [139, 164] on span "Edit background on parent element" at bounding box center [116, 165] width 83 height 13
select select "fade"
select select "s"
select select "ondemand"
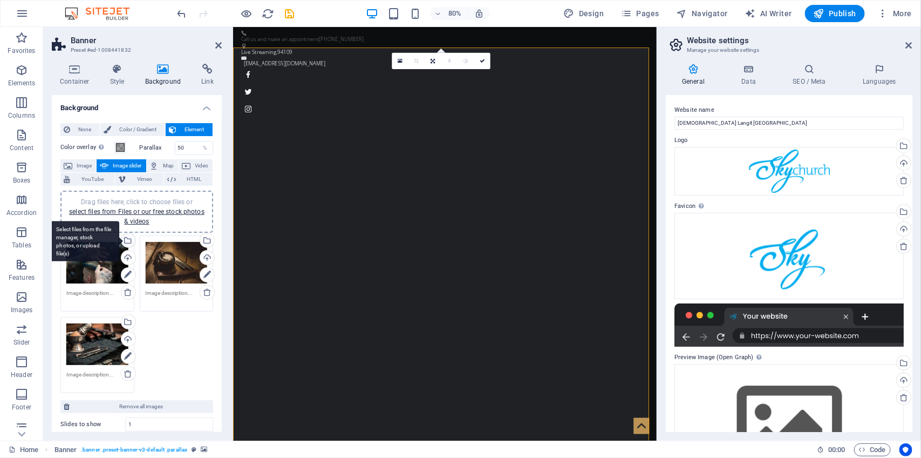
click at [128, 241] on div "Select files from the file manager, stock photos, or upload file(s)" at bounding box center [127, 241] width 16 height 16
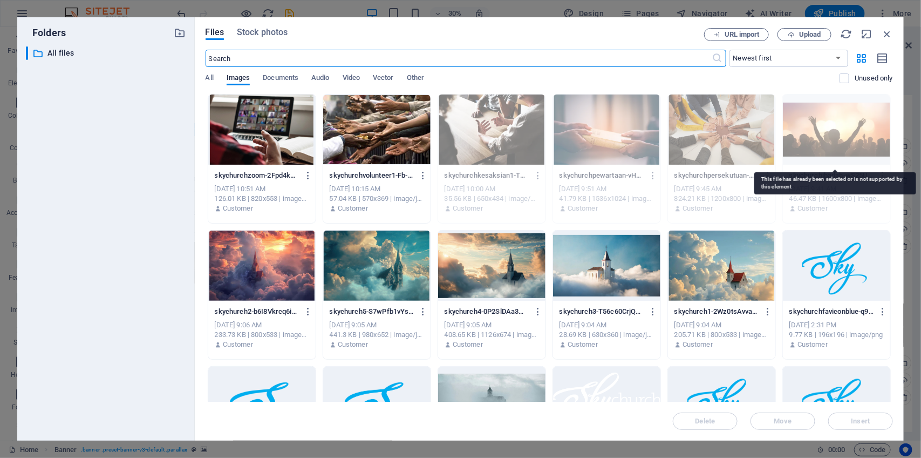
click at [833, 132] on div at bounding box center [836, 129] width 107 height 70
click at [830, 140] on div at bounding box center [836, 129] width 107 height 70
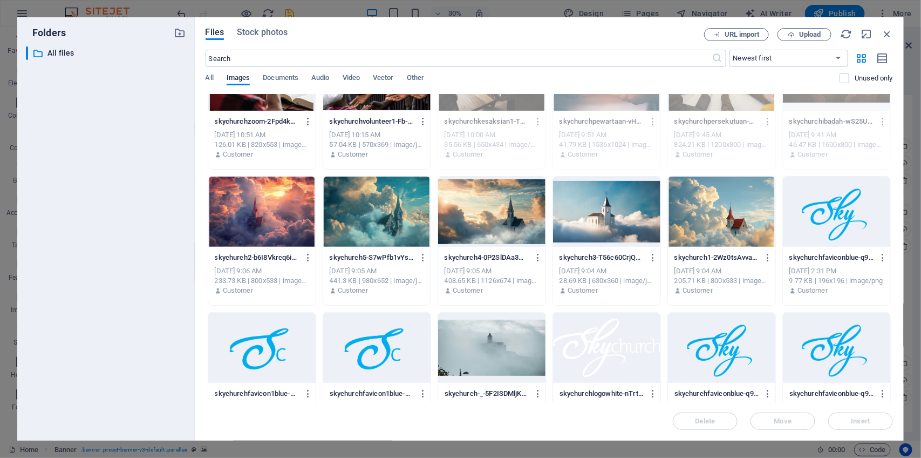
scroll to position [0, 0]
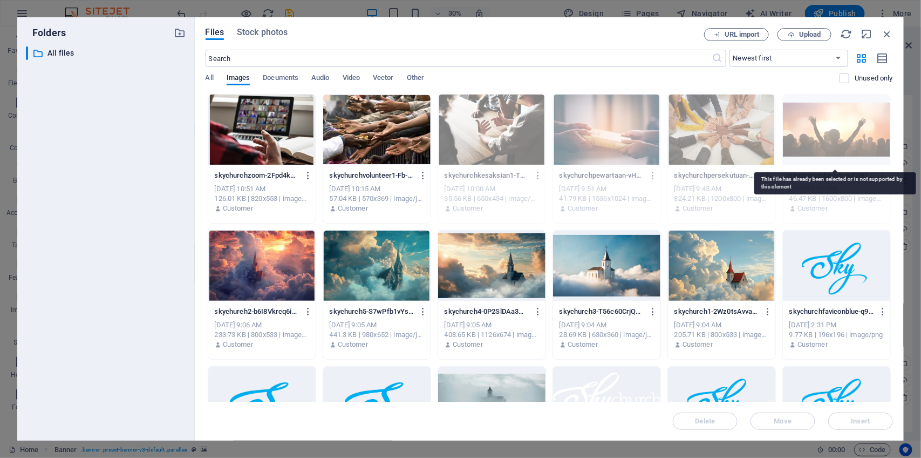
click at [819, 125] on div at bounding box center [836, 129] width 107 height 70
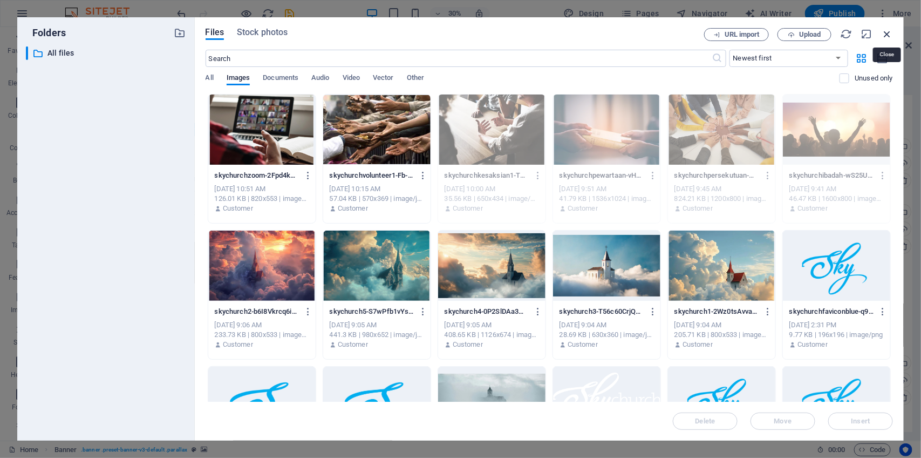
click at [888, 32] on icon "button" at bounding box center [887, 34] width 12 height 12
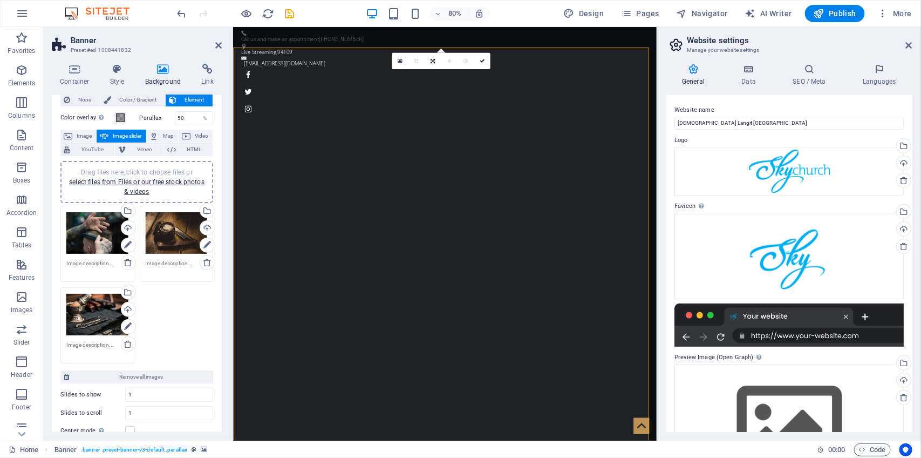
scroll to position [29, 0]
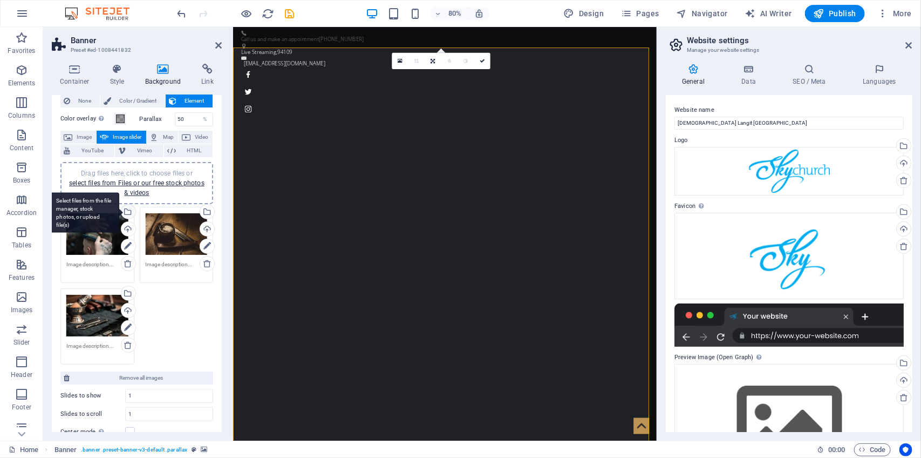
click at [125, 210] on div "Select files from the file manager, stock photos, or upload file(s)" at bounding box center [127, 213] width 16 height 16
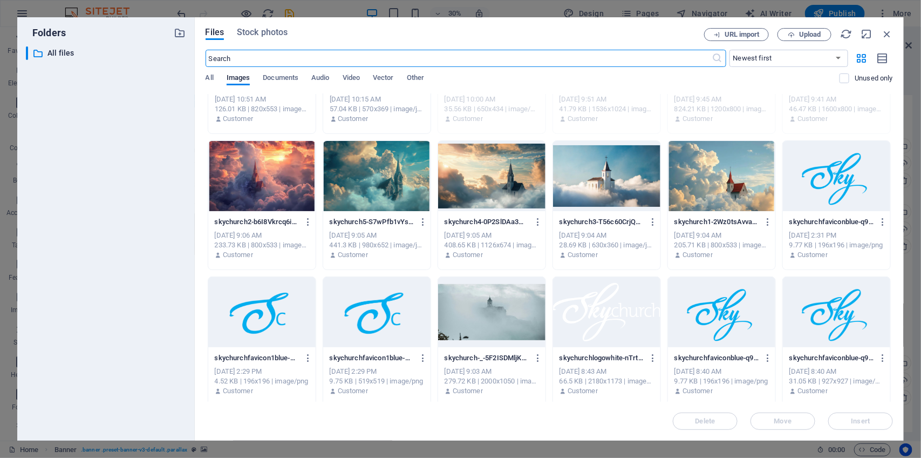
scroll to position [0, 0]
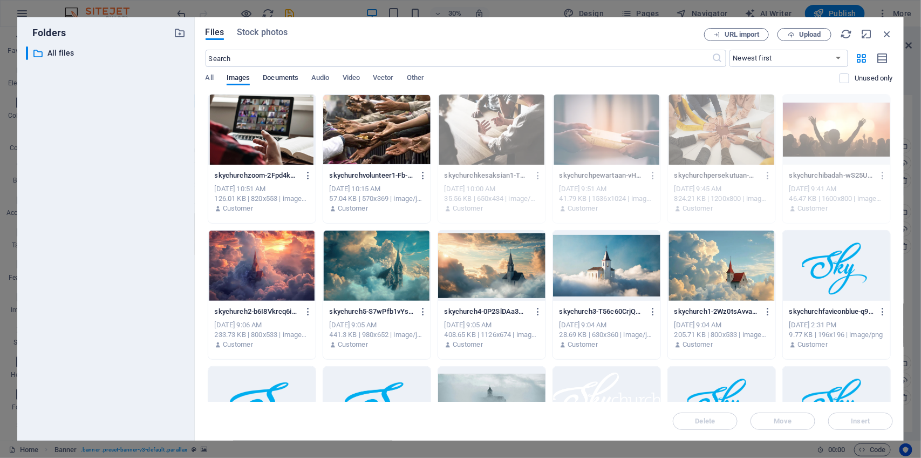
click at [284, 77] on span "Documents" at bounding box center [281, 78] width 36 height 15
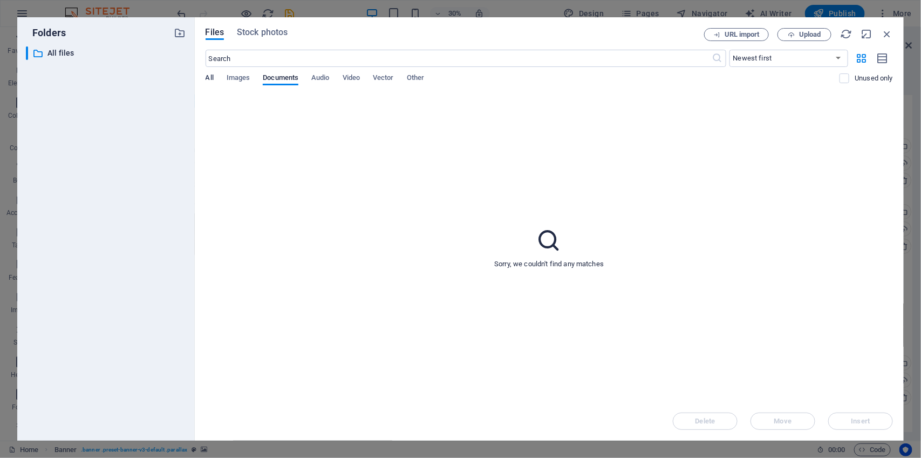
click at [208, 77] on span "All" at bounding box center [210, 78] width 8 height 15
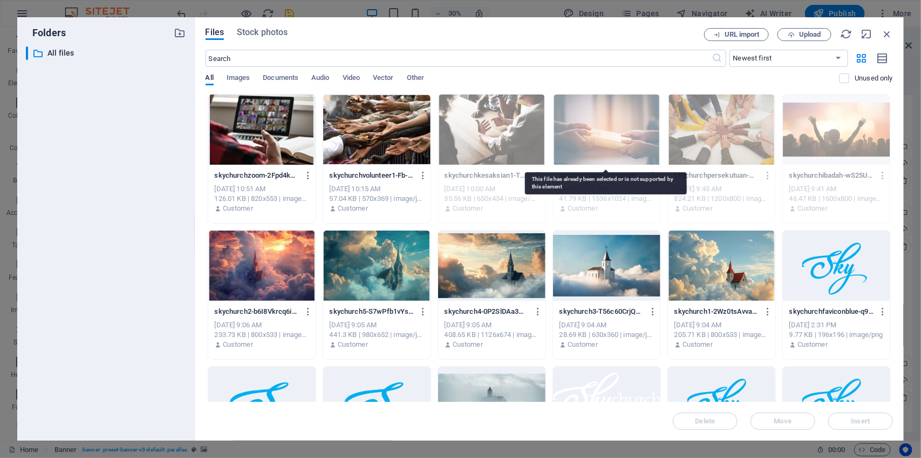
click at [622, 144] on div at bounding box center [606, 129] width 107 height 70
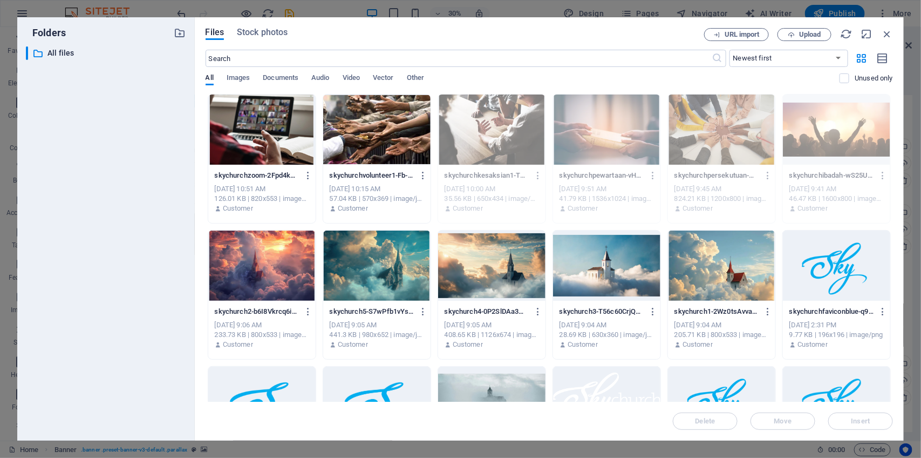
click at [268, 139] on div at bounding box center [261, 129] width 107 height 70
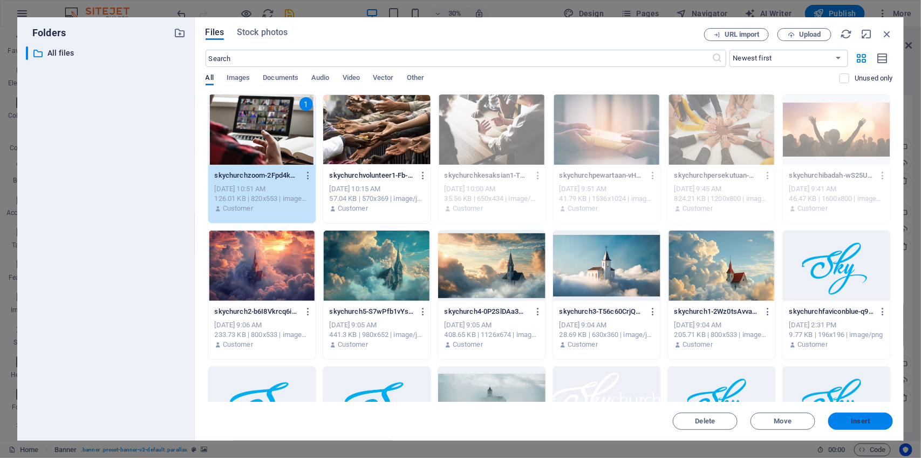
click at [859, 419] on span "Insert" at bounding box center [861, 421] width 19 height 6
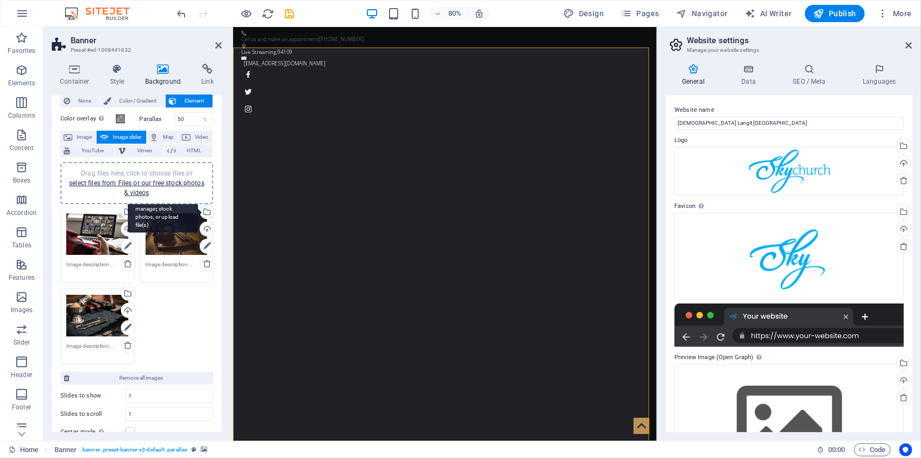
click at [203, 209] on div "Select files from the file manager, stock photos, or upload file(s)" at bounding box center [206, 213] width 16 height 16
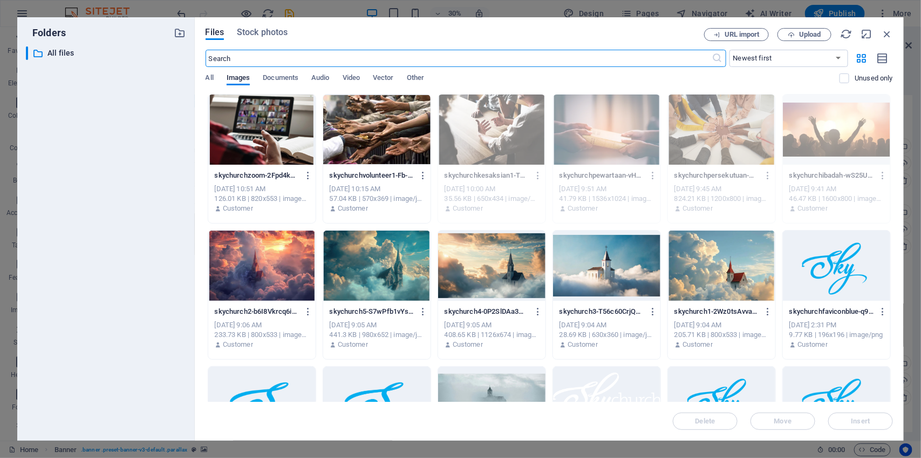
click at [387, 149] on div at bounding box center [376, 129] width 107 height 70
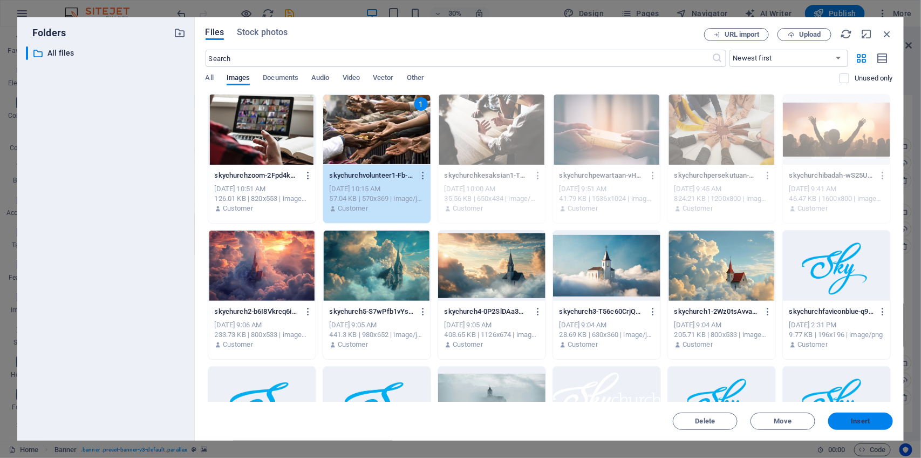
click at [846, 418] on span "Insert" at bounding box center [861, 421] width 56 height 6
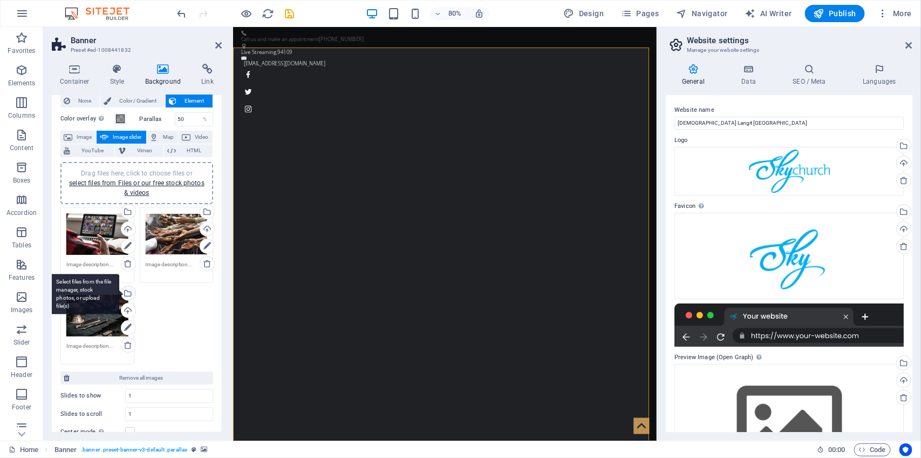
click at [128, 293] on div "Select files from the file manager, stock photos, or upload file(s)" at bounding box center [127, 294] width 16 height 16
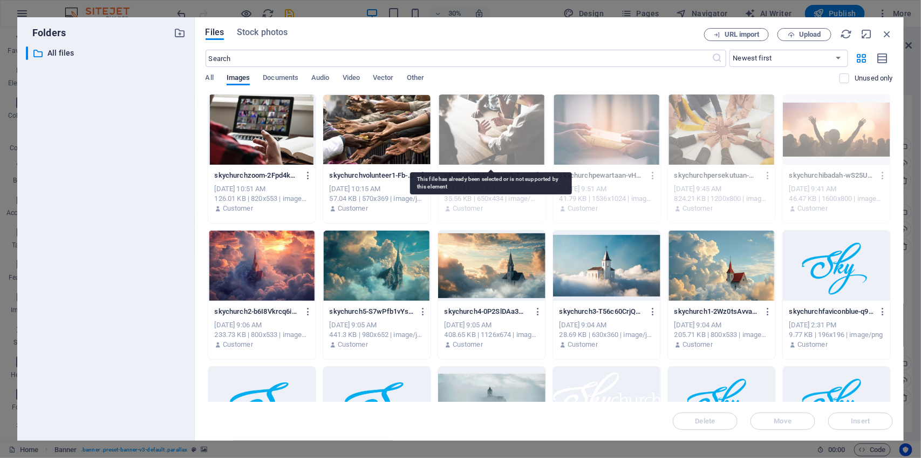
click at [498, 131] on div at bounding box center [491, 129] width 107 height 70
click at [513, 111] on div at bounding box center [491, 129] width 107 height 70
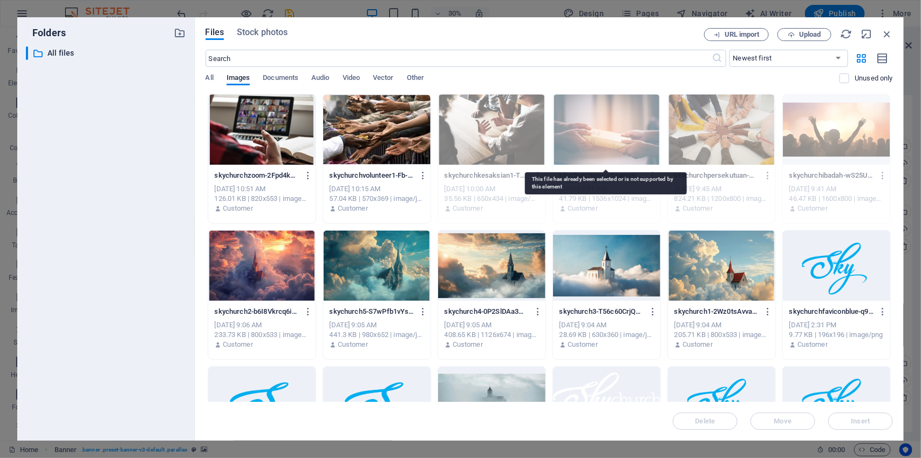
click at [592, 124] on div at bounding box center [606, 129] width 107 height 70
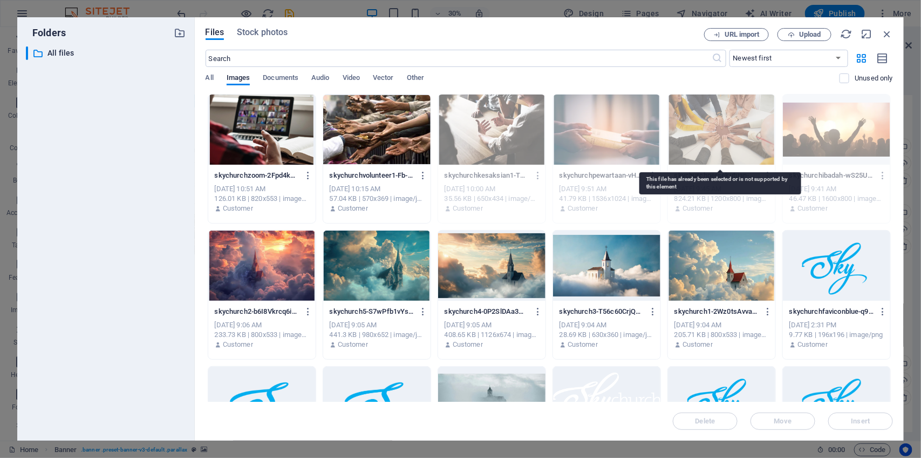
click at [711, 133] on div at bounding box center [721, 129] width 107 height 70
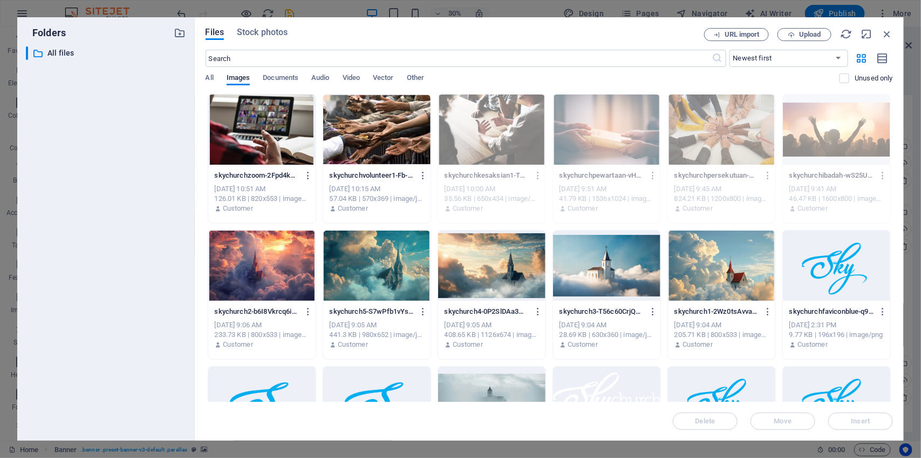
click at [614, 261] on div at bounding box center [606, 265] width 107 height 70
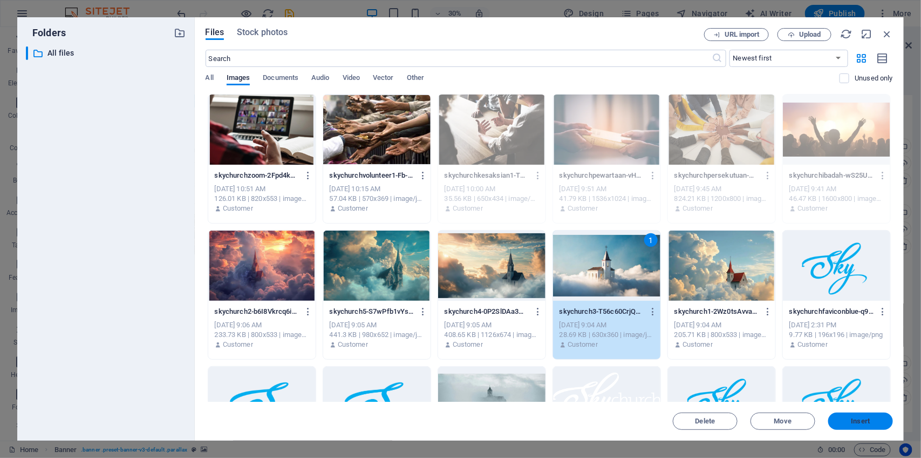
click at [856, 416] on button "Insert" at bounding box center [860, 420] width 65 height 17
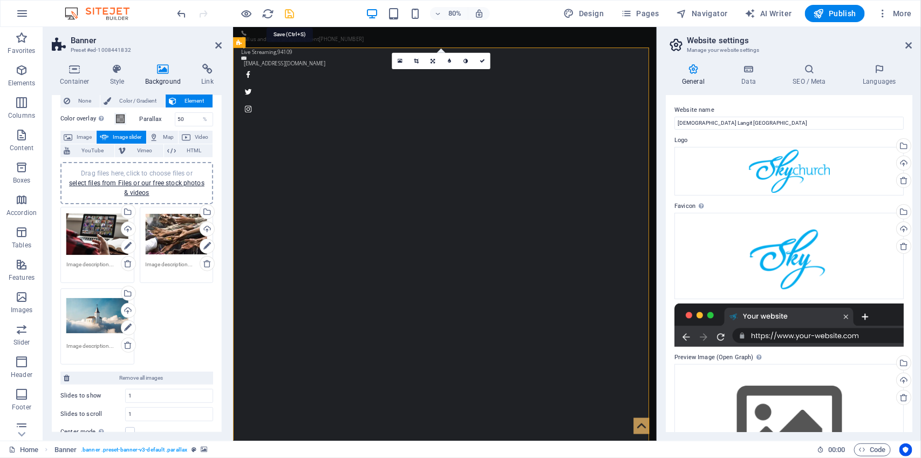
click at [290, 16] on icon "save" at bounding box center [290, 14] width 12 height 12
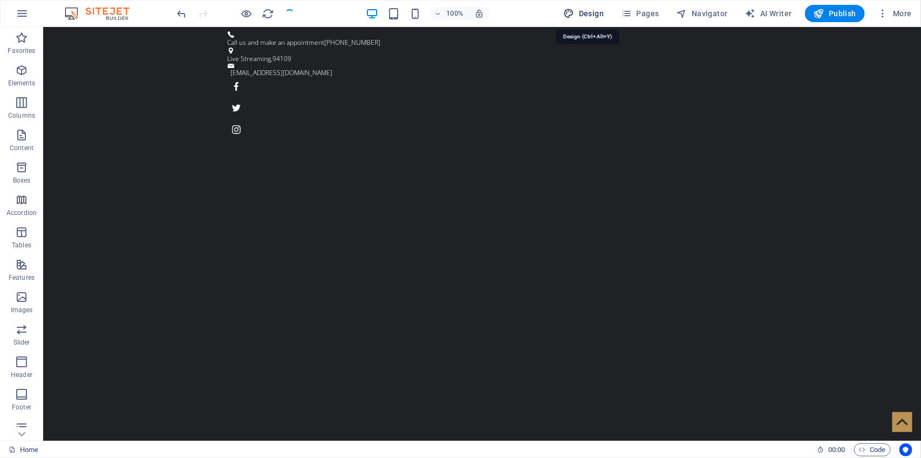
click at [591, 15] on span "Design" at bounding box center [584, 13] width 40 height 11
select select "ease-in-out"
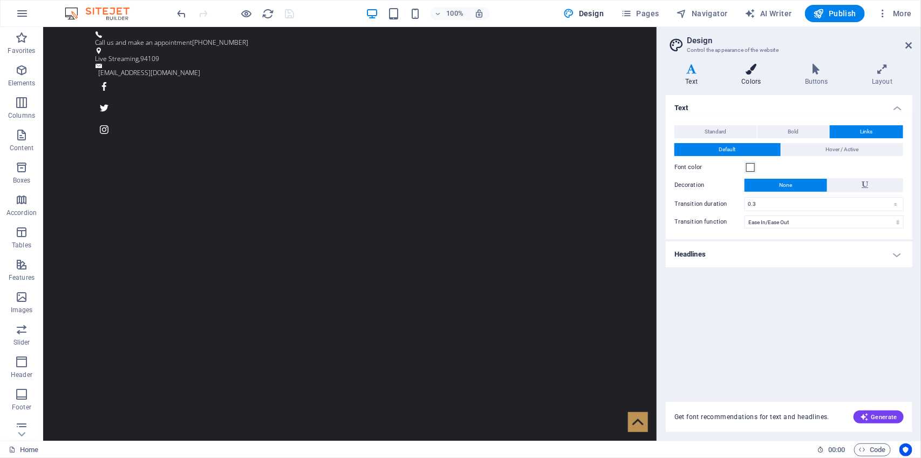
click at [758, 71] on icon at bounding box center [751, 69] width 59 height 11
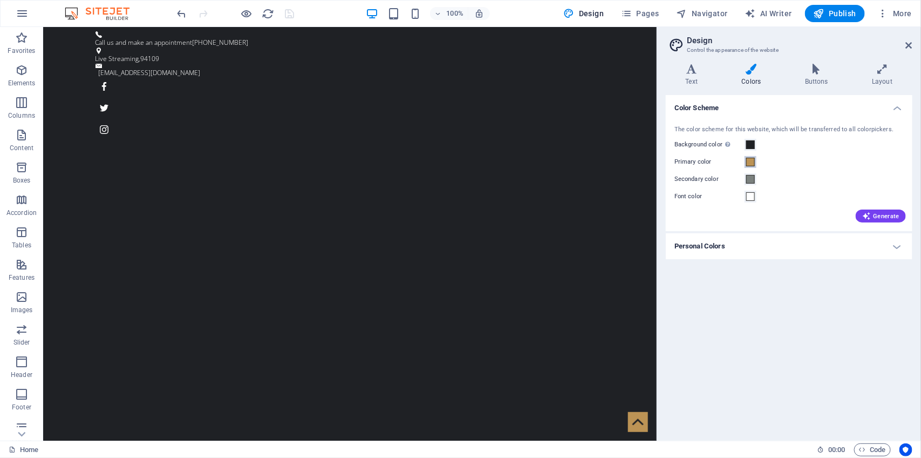
click at [753, 160] on span at bounding box center [750, 162] width 9 height 9
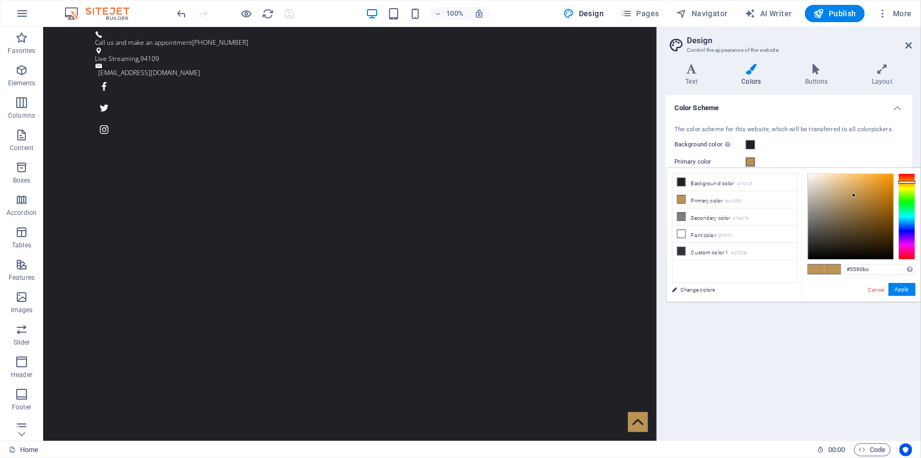
click at [908, 222] on div at bounding box center [907, 216] width 17 height 86
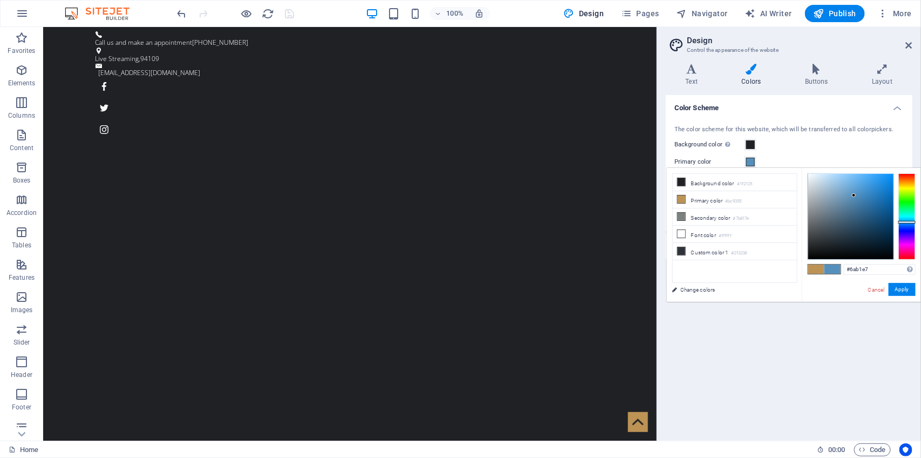
click at [854, 181] on div at bounding box center [850, 216] width 85 height 85
click at [859, 193] on div at bounding box center [850, 216] width 85 height 85
click at [905, 219] on div at bounding box center [907, 216] width 17 height 86
click at [907, 216] on div at bounding box center [907, 216] width 17 height 86
click at [865, 189] on div at bounding box center [850, 216] width 85 height 85
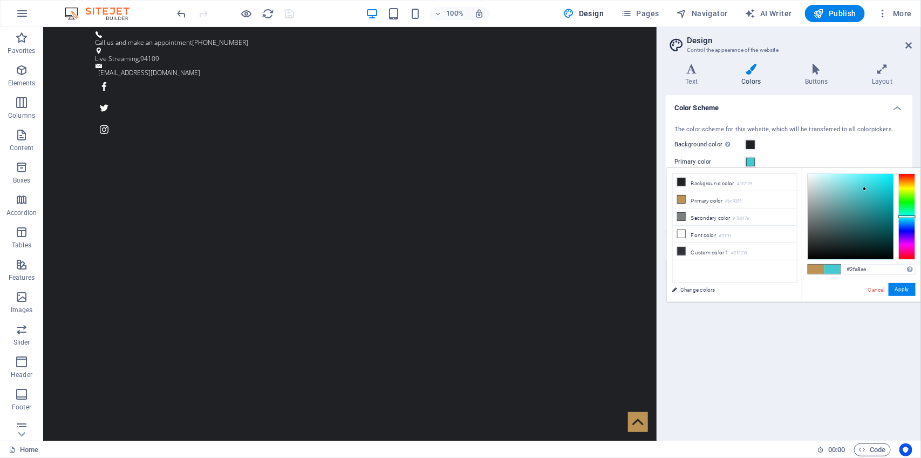
click at [870, 200] on div at bounding box center [850, 216] width 85 height 85
click at [874, 196] on div at bounding box center [850, 216] width 85 height 85
click at [904, 217] on div at bounding box center [907, 217] width 17 height 3
type input "#10afc6"
click at [886, 192] on div at bounding box center [850, 216] width 85 height 85
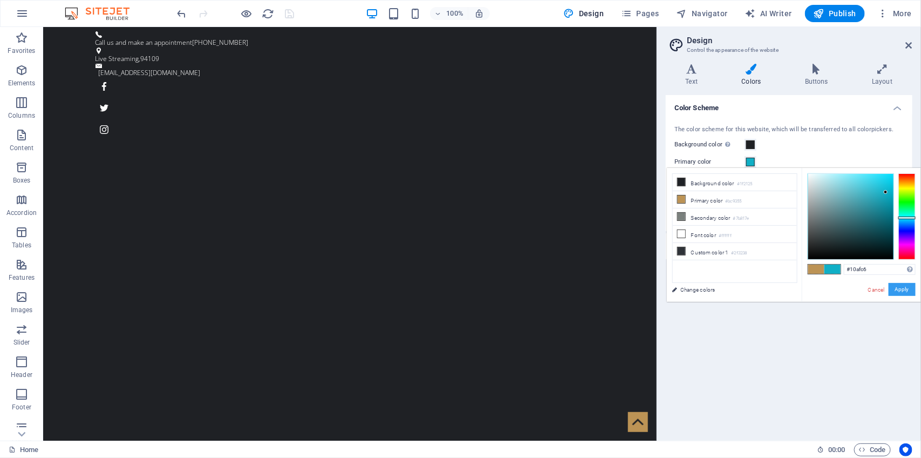
click at [904, 290] on button "Apply" at bounding box center [902, 289] width 27 height 13
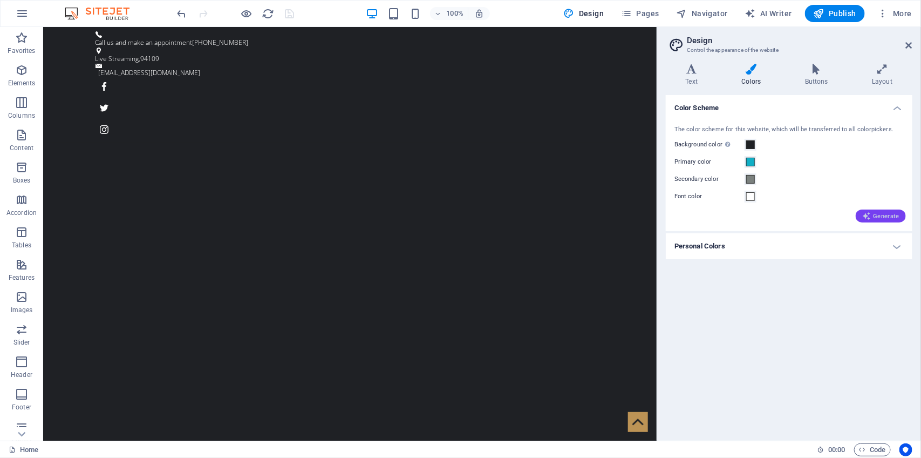
click at [875, 214] on span "Generate" at bounding box center [880, 216] width 37 height 9
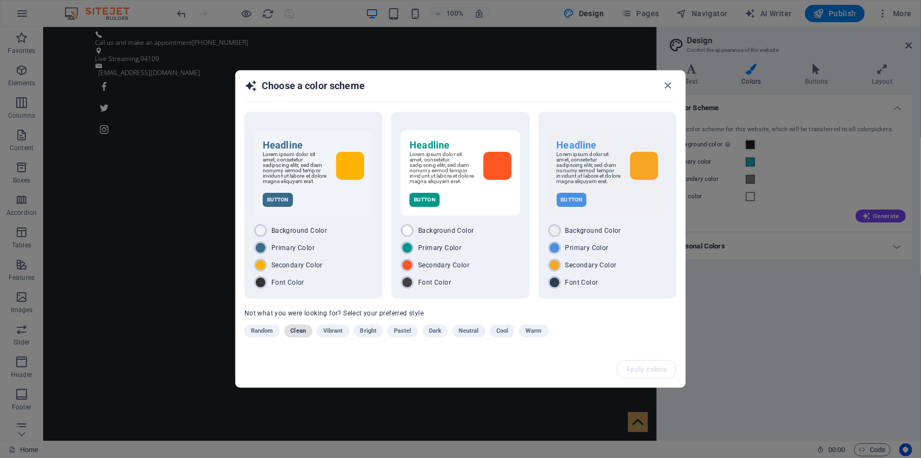
click at [297, 330] on span "Clean" at bounding box center [298, 330] width 15 height 13
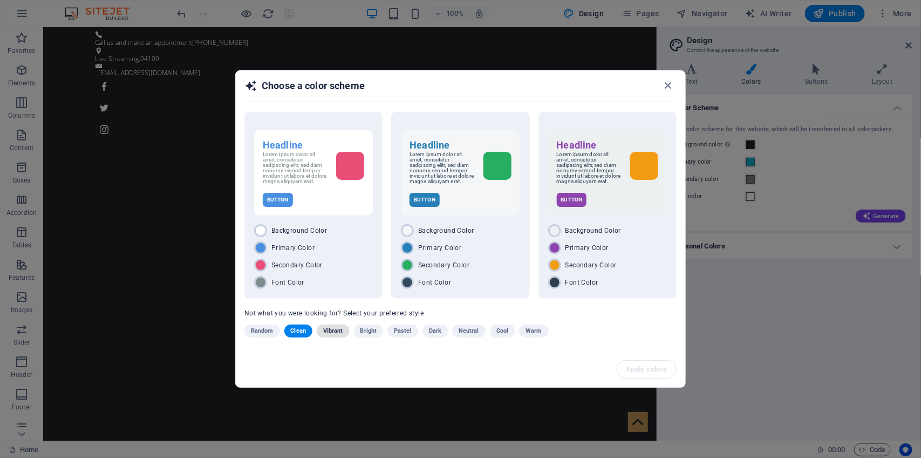
click at [328, 329] on span "Vibrant" at bounding box center [333, 330] width 20 height 13
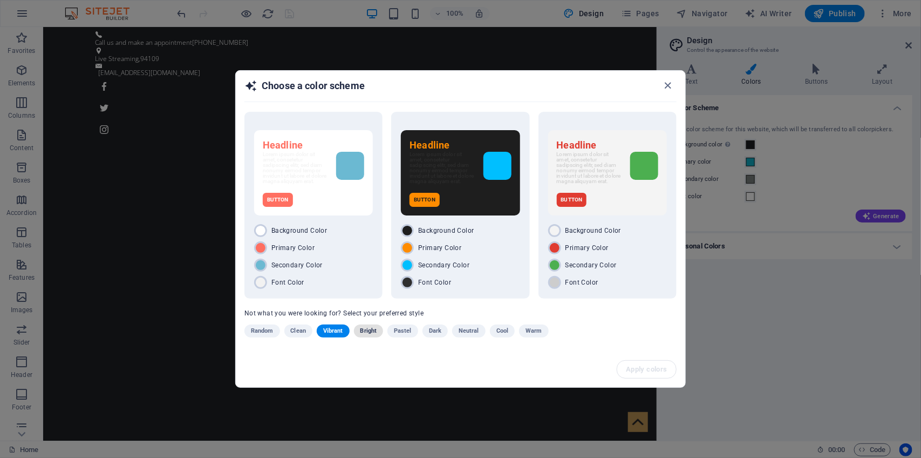
click at [377, 331] on span "Bright" at bounding box center [368, 330] width 17 height 13
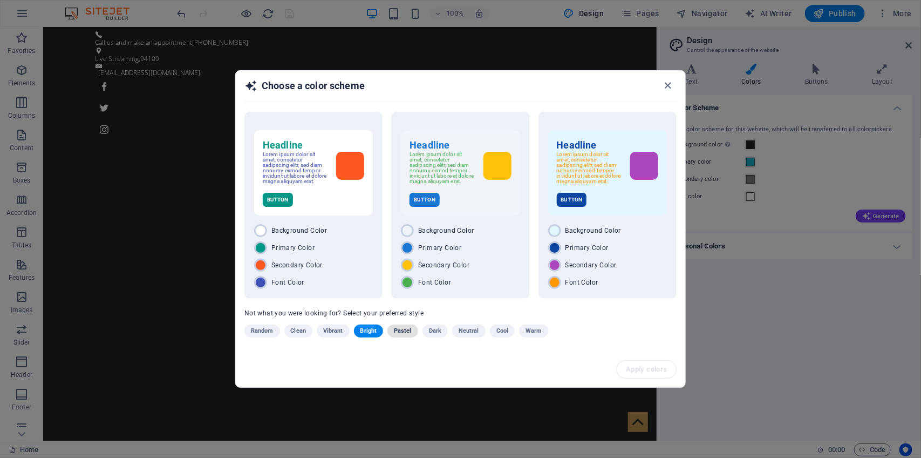
click at [405, 332] on span "Pastel" at bounding box center [403, 330] width 18 height 13
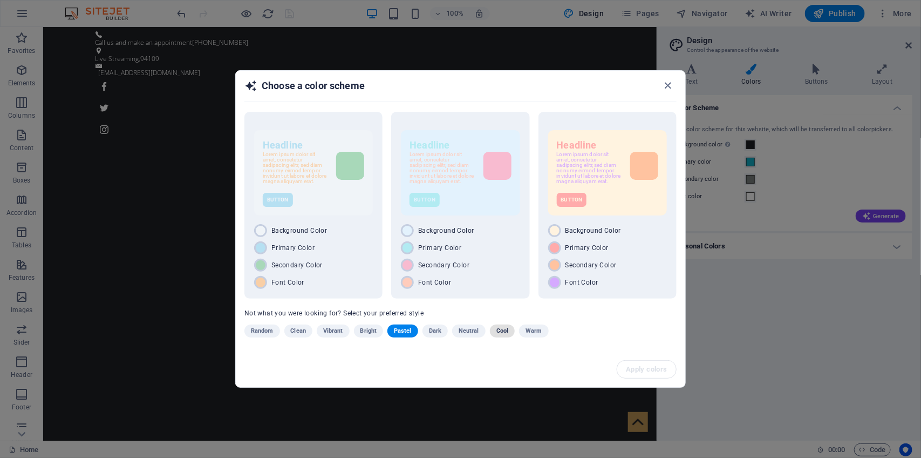
click at [498, 327] on span "Cool" at bounding box center [502, 330] width 12 height 13
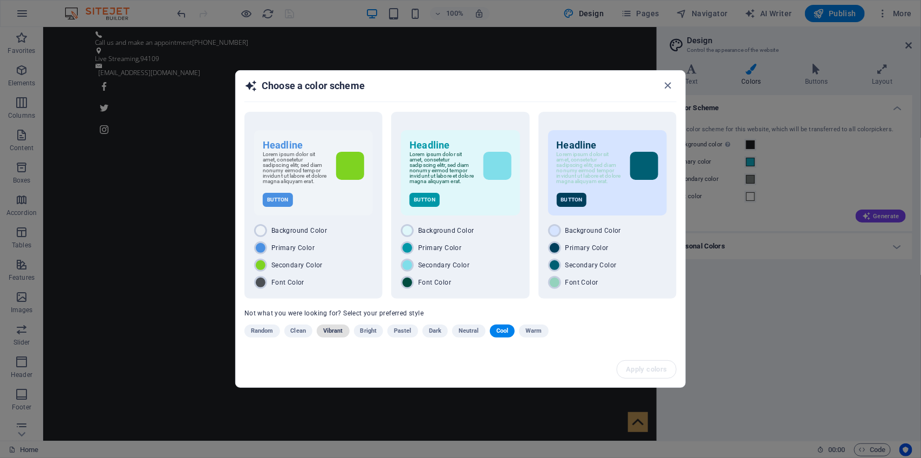
click at [330, 328] on span "Vibrant" at bounding box center [333, 330] width 20 height 13
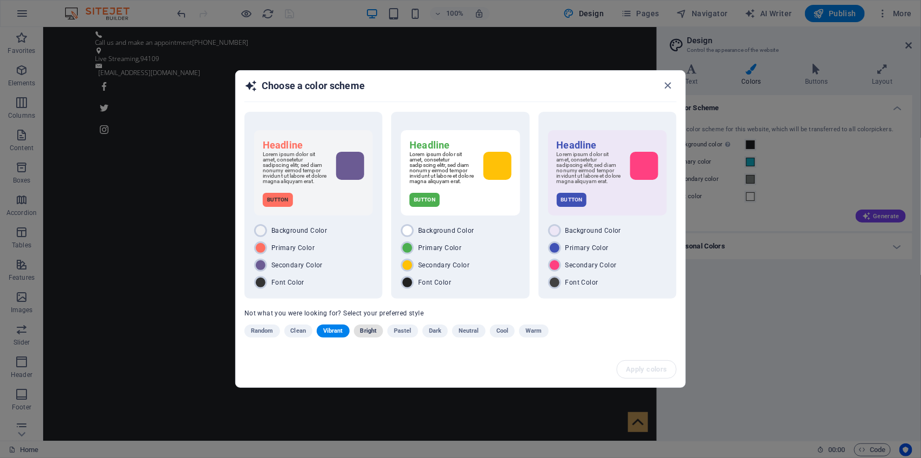
click at [374, 330] on span "Bright" at bounding box center [368, 330] width 17 height 13
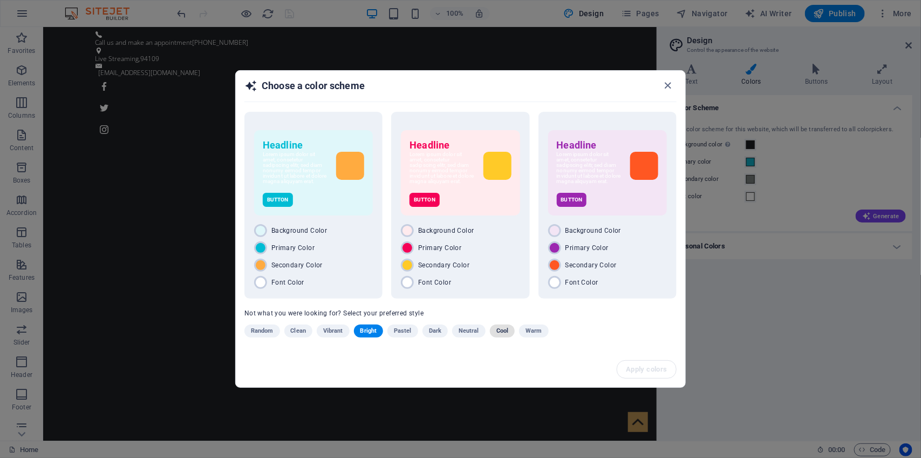
click at [502, 335] on span "Cool" at bounding box center [502, 330] width 12 height 13
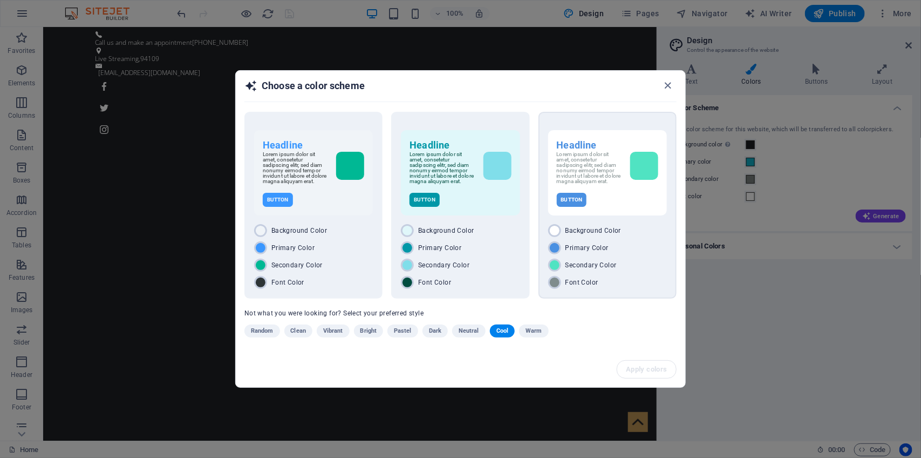
click at [606, 262] on span "Secondary Color" at bounding box center [591, 265] width 51 height 9
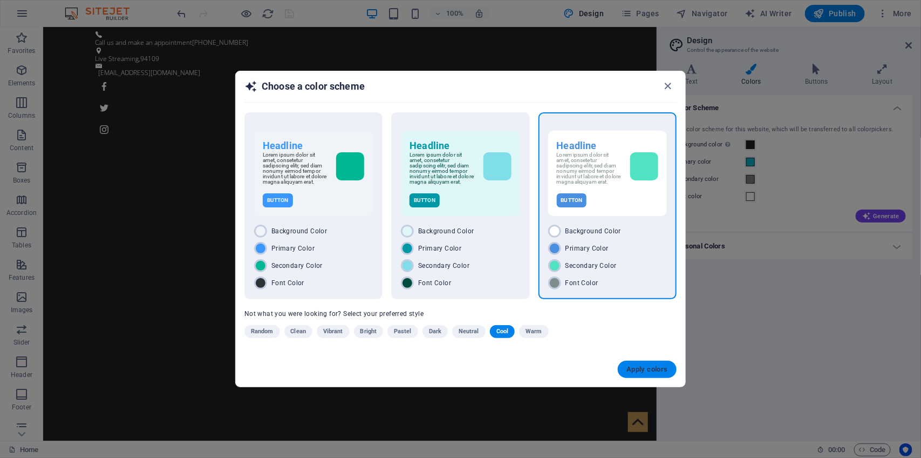
click at [651, 368] on span "Apply colors" at bounding box center [648, 369] width 42 height 9
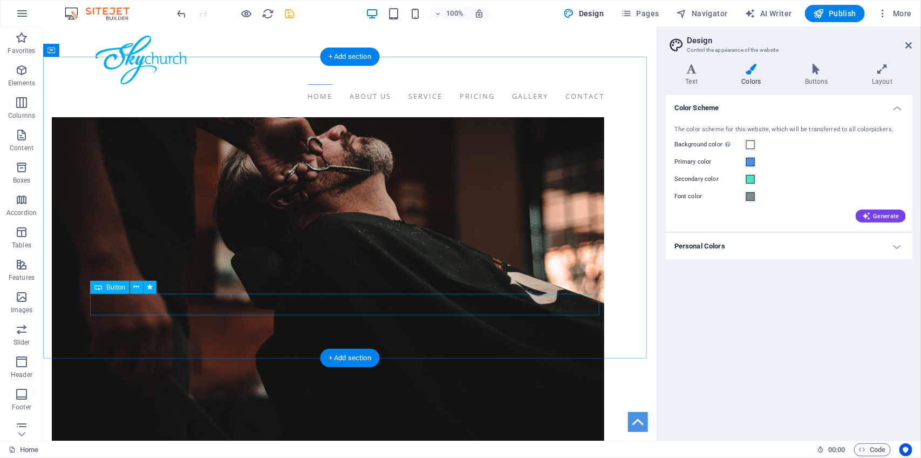
scroll to position [790, 0]
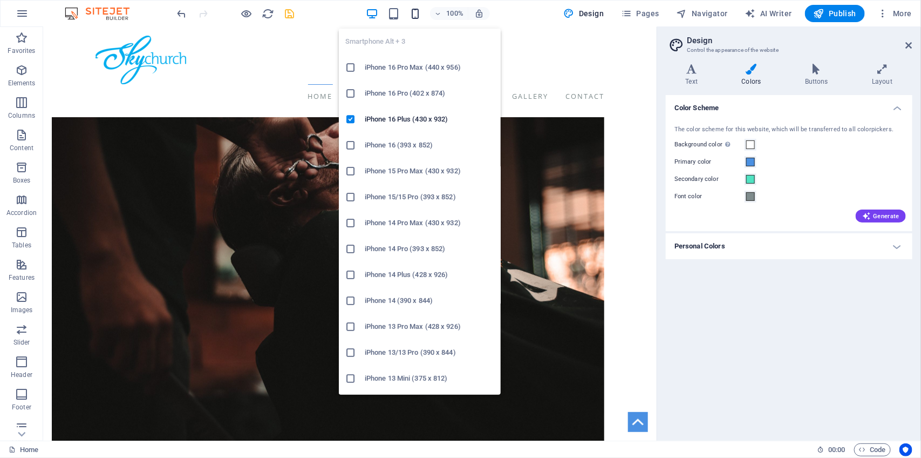
click at [417, 14] on icon "button" at bounding box center [415, 14] width 12 height 12
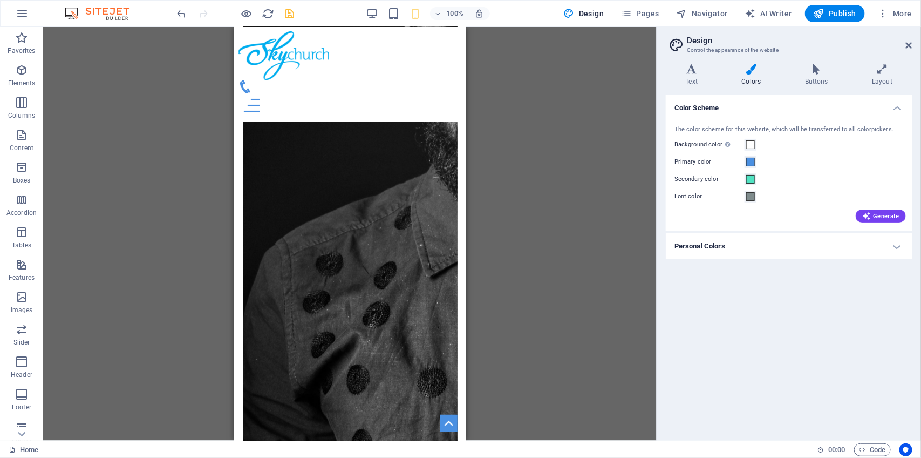
scroll to position [1202, 0]
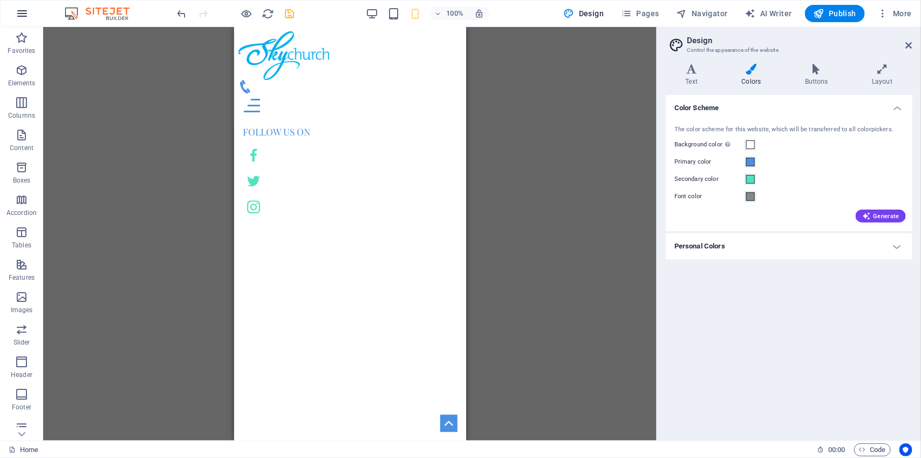
click at [18, 9] on icon "button" at bounding box center [22, 13] width 13 height 13
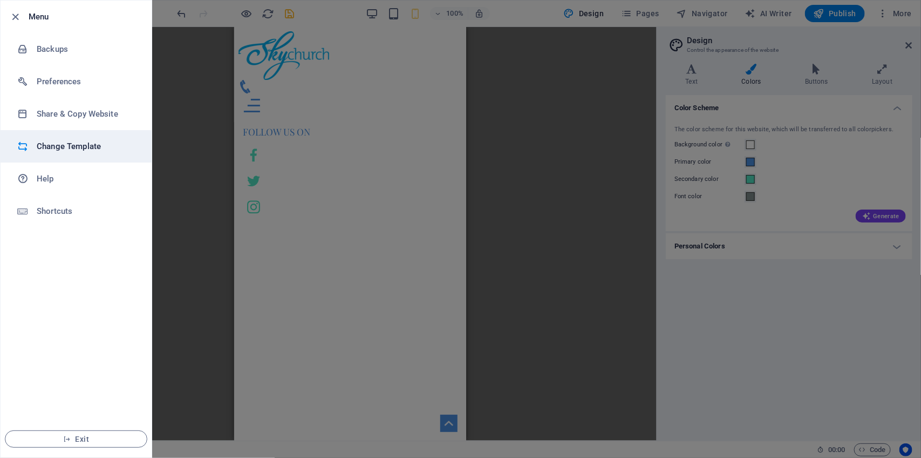
click at [64, 143] on h6 "Change Template" at bounding box center [87, 146] width 100 height 13
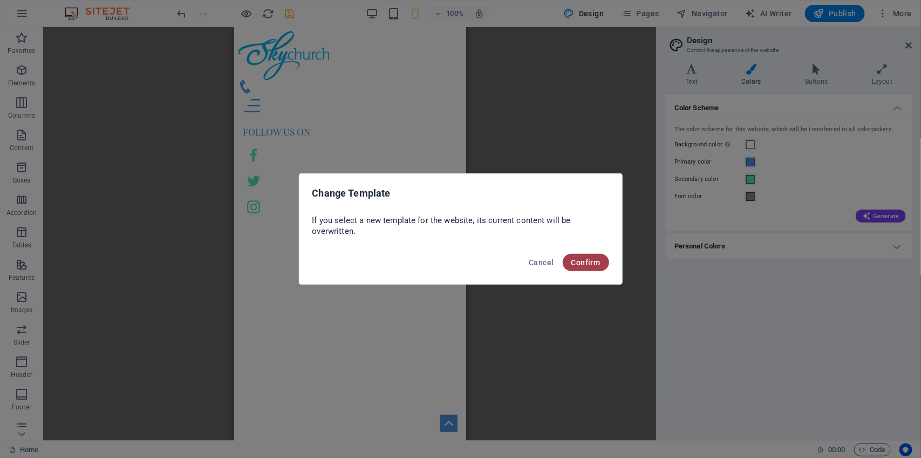
click at [588, 263] on span "Confirm" at bounding box center [586, 262] width 29 height 9
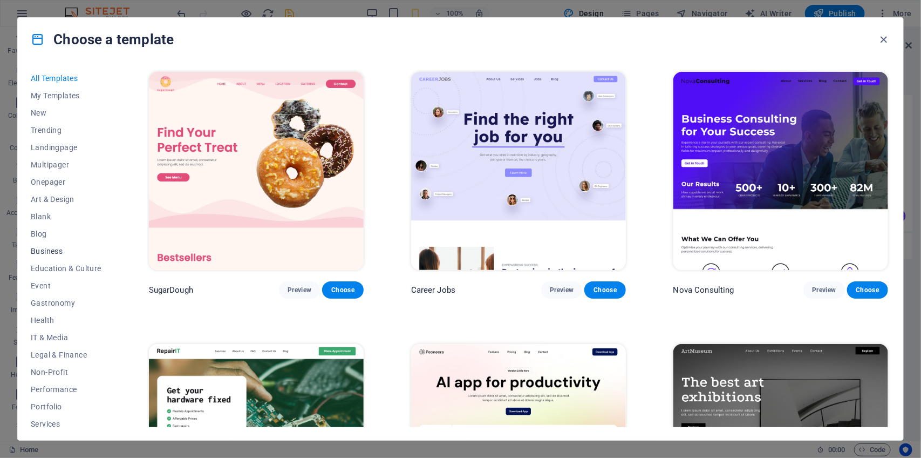
click at [57, 251] on span "Business" at bounding box center [66, 251] width 71 height 9
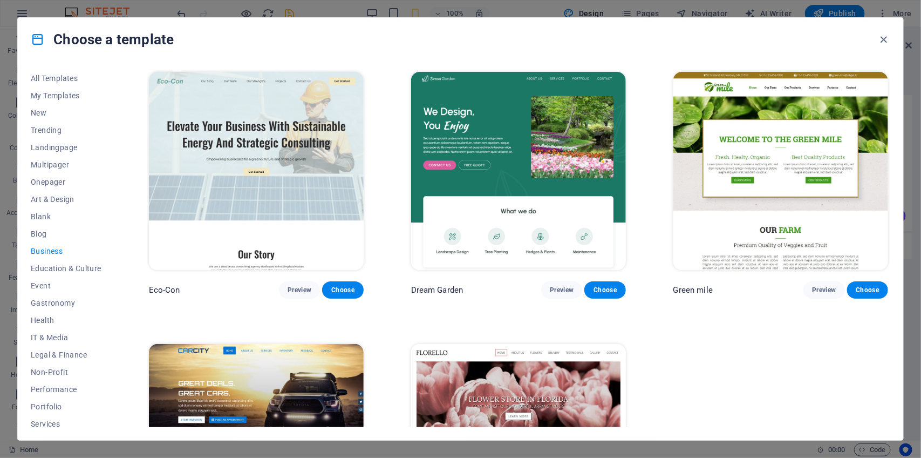
scroll to position [141, 0]
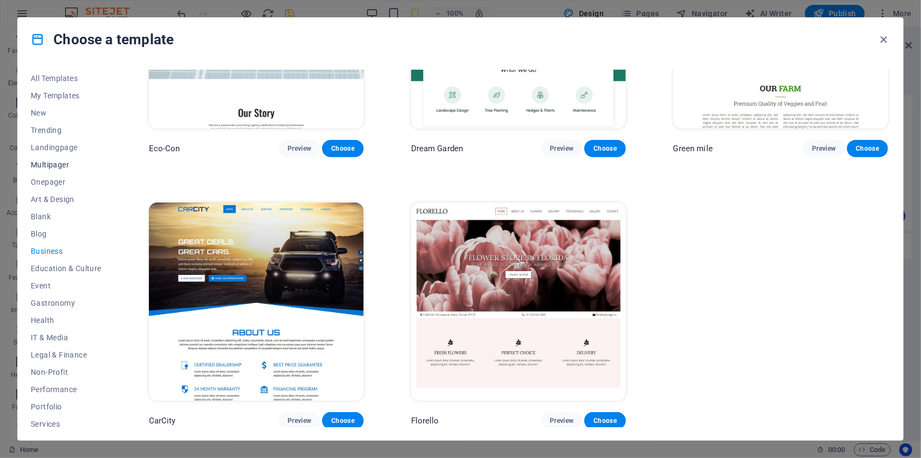
click at [54, 161] on span "Multipager" at bounding box center [66, 164] width 71 height 9
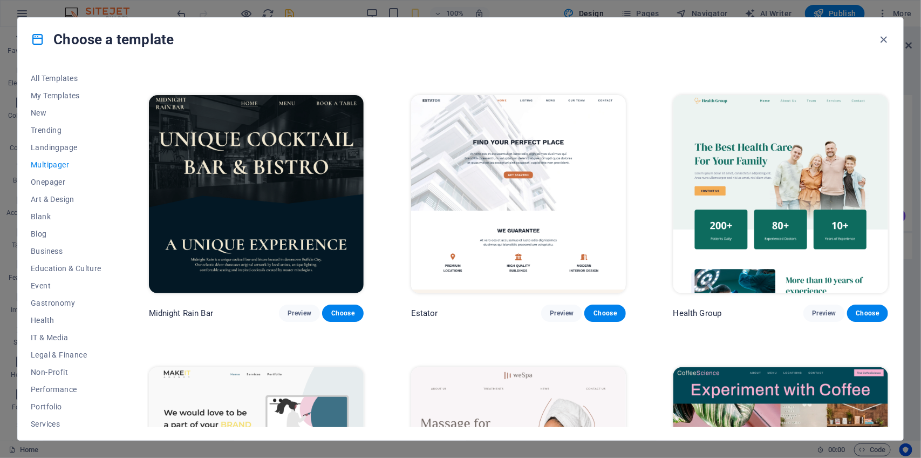
scroll to position [1609, 0]
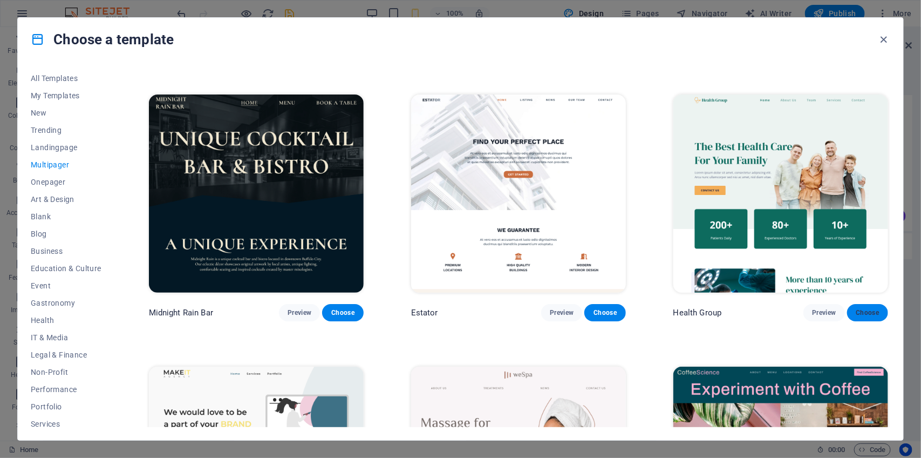
click at [872, 308] on span "Choose" at bounding box center [868, 312] width 24 height 9
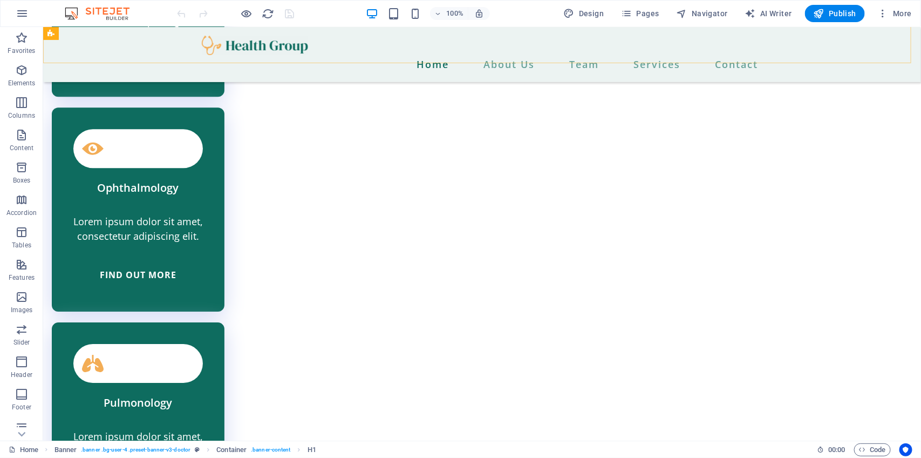
scroll to position [3181, 0]
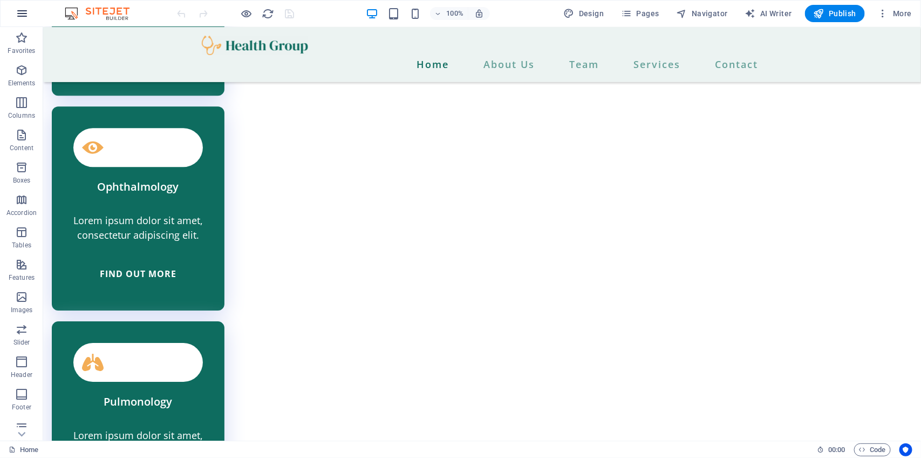
click at [21, 16] on icon "button" at bounding box center [22, 13] width 13 height 13
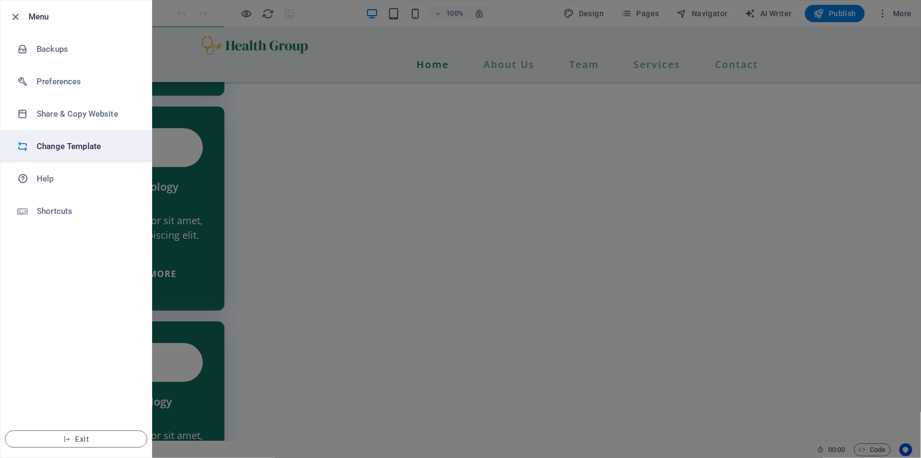
click at [101, 148] on h6 "Change Template" at bounding box center [87, 146] width 100 height 13
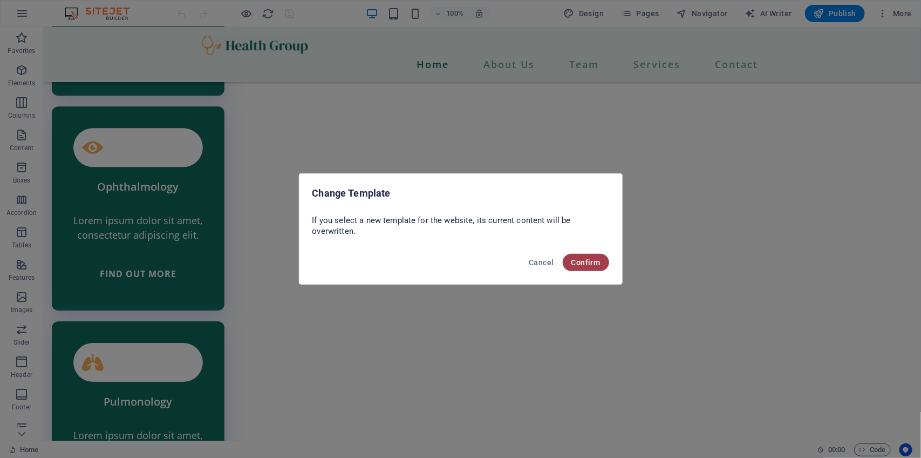
click at [589, 264] on span "Confirm" at bounding box center [586, 262] width 29 height 9
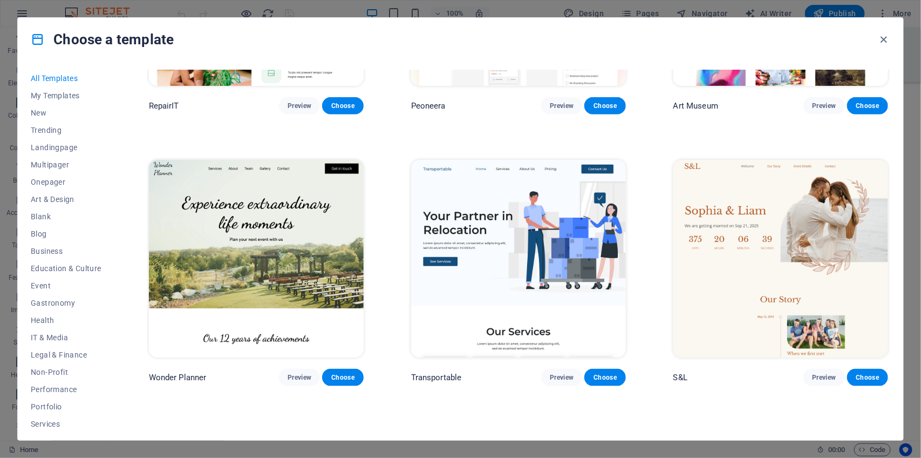
scroll to position [465, 0]
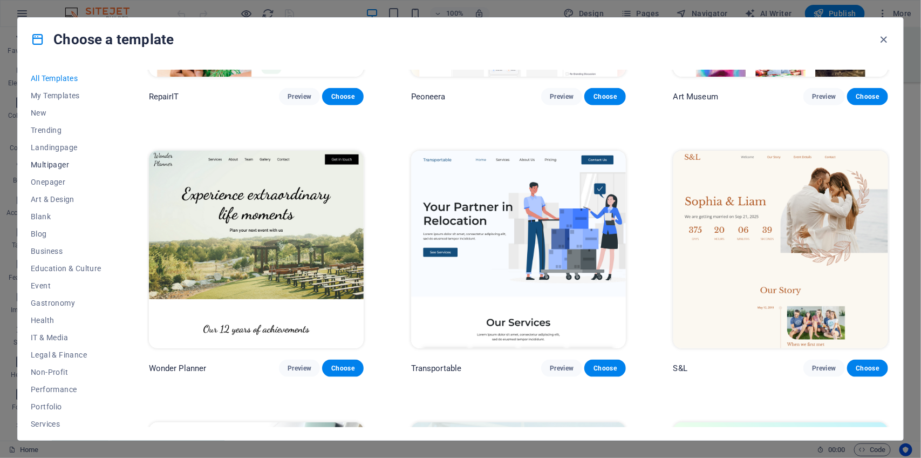
click at [60, 165] on span "Multipager" at bounding box center [66, 164] width 71 height 9
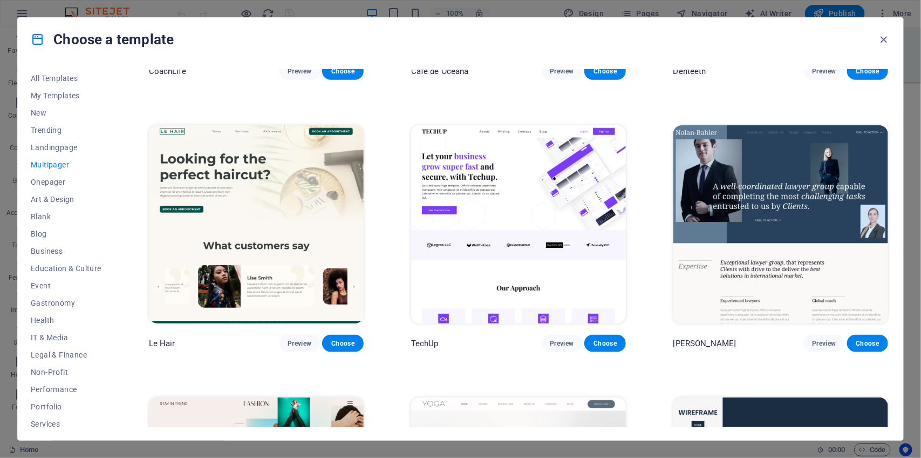
scroll to position [2397, 0]
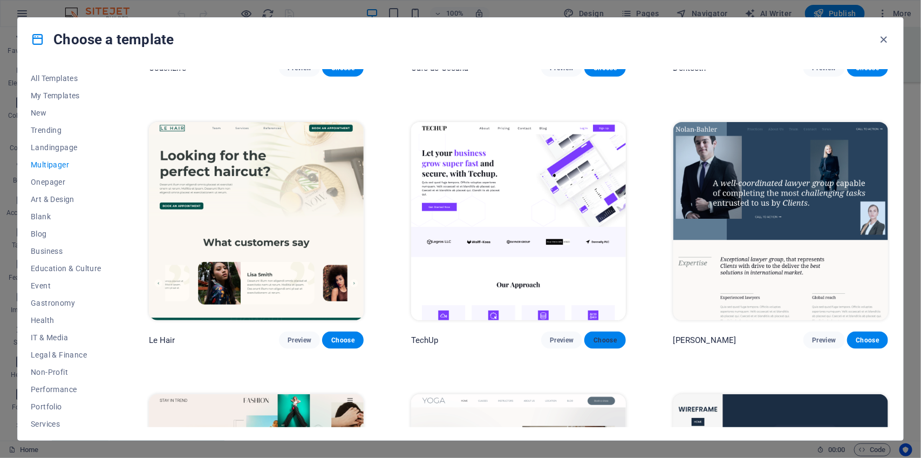
click at [618, 339] on button "Choose" at bounding box center [604, 339] width 41 height 17
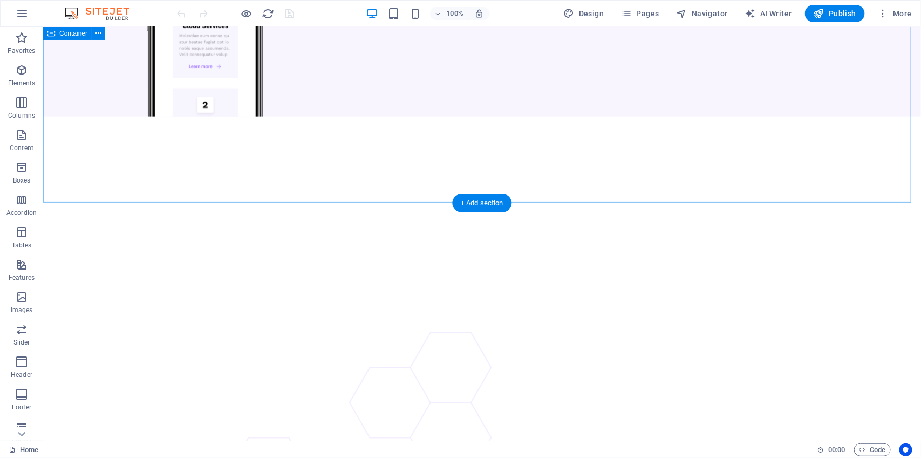
scroll to position [4308, 0]
click at [23, 15] on icon "button" at bounding box center [22, 13] width 13 height 13
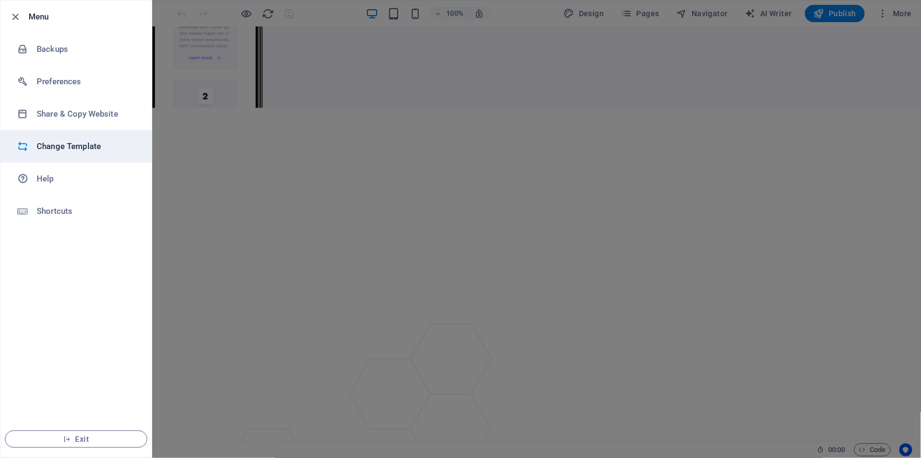
click at [63, 140] on h6 "Change Template" at bounding box center [87, 146] width 100 height 13
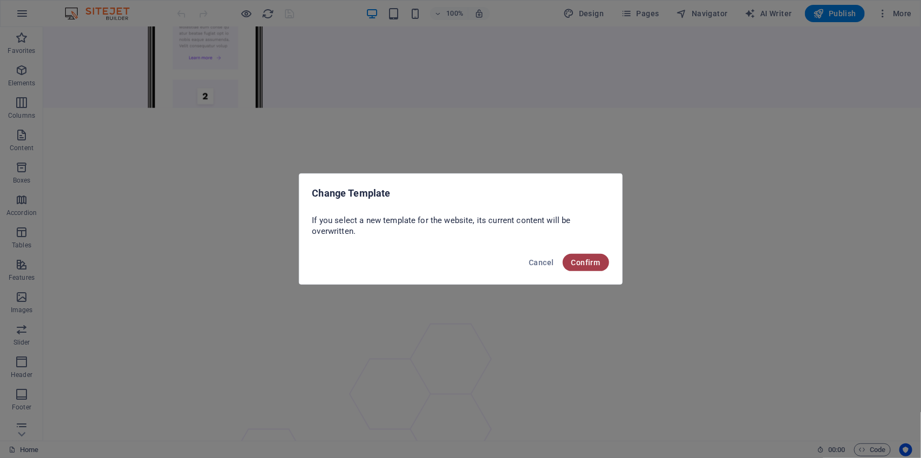
click at [590, 266] on span "Confirm" at bounding box center [586, 262] width 29 height 9
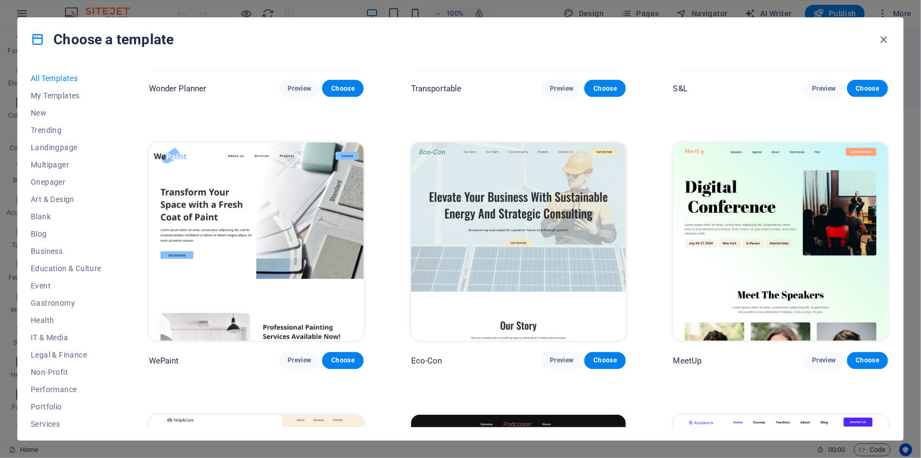
scroll to position [749, 0]
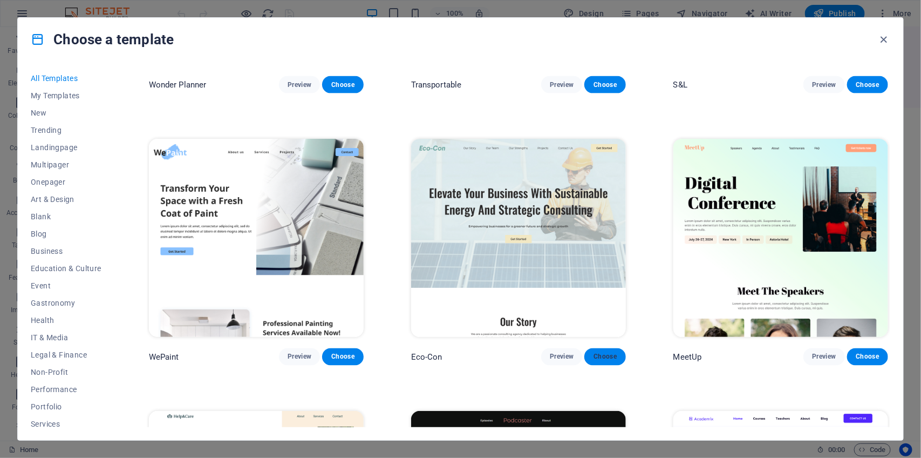
click at [613, 352] on span "Choose" at bounding box center [605, 356] width 24 height 9
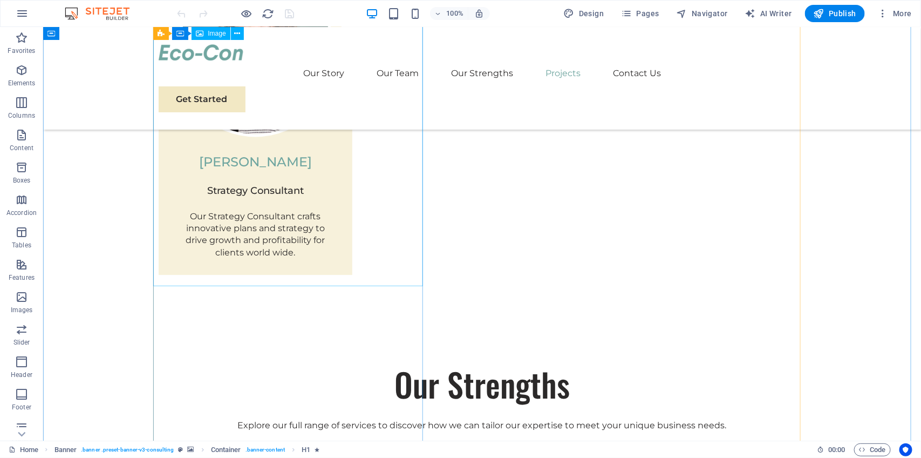
scroll to position [2851, 0]
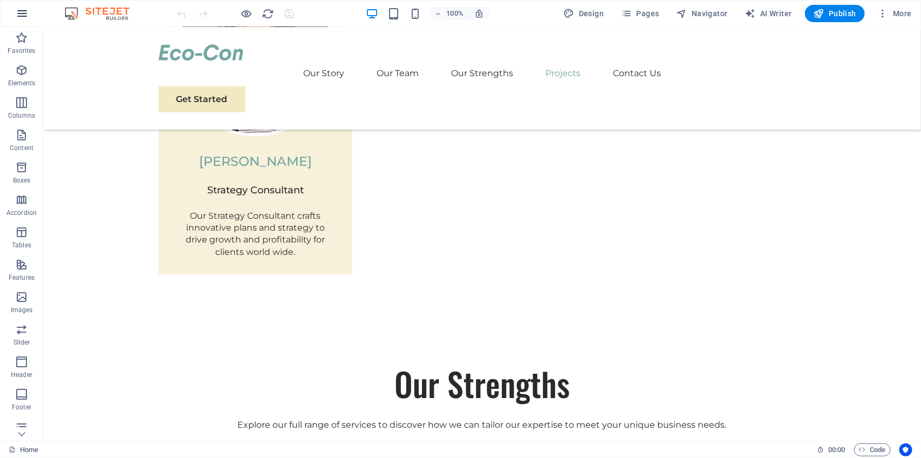
click at [24, 13] on icon "button" at bounding box center [22, 13] width 13 height 13
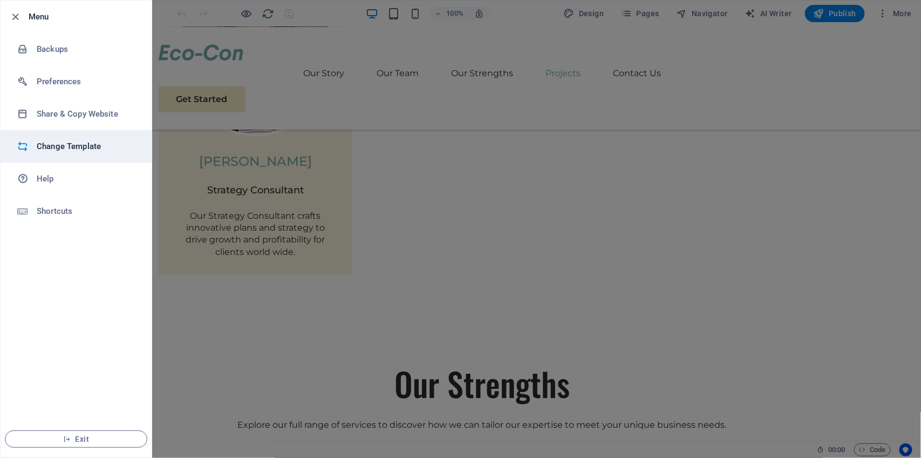
click at [66, 142] on h6 "Change Template" at bounding box center [87, 146] width 100 height 13
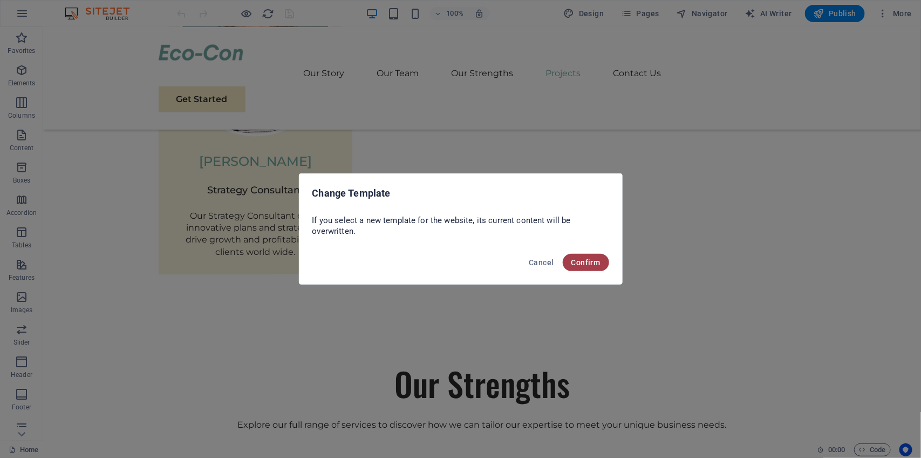
click at [577, 260] on span "Confirm" at bounding box center [586, 262] width 29 height 9
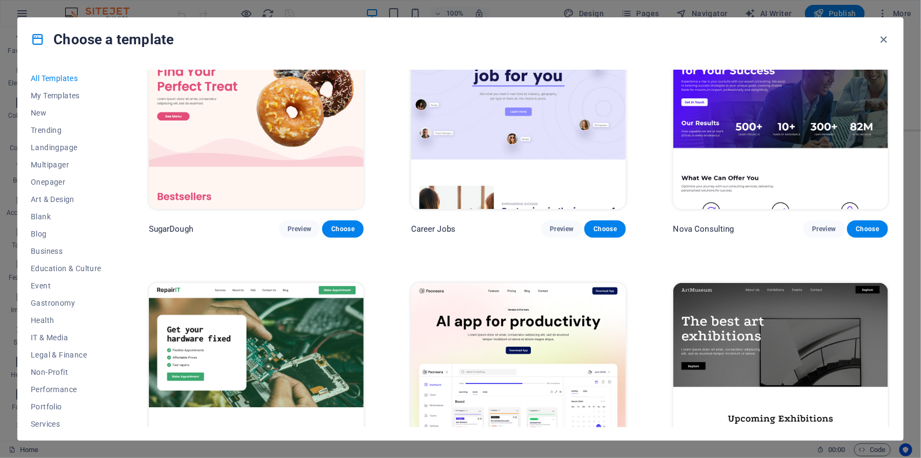
scroll to position [64, 0]
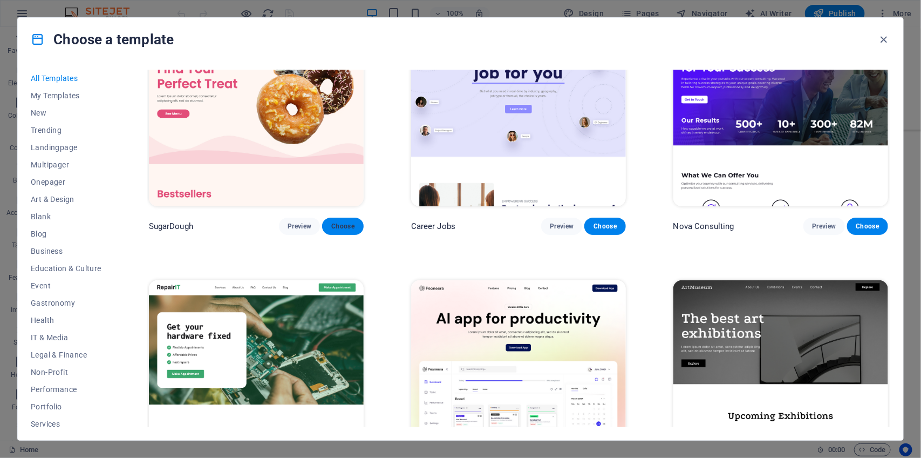
click at [336, 219] on button "Choose" at bounding box center [342, 225] width 41 height 17
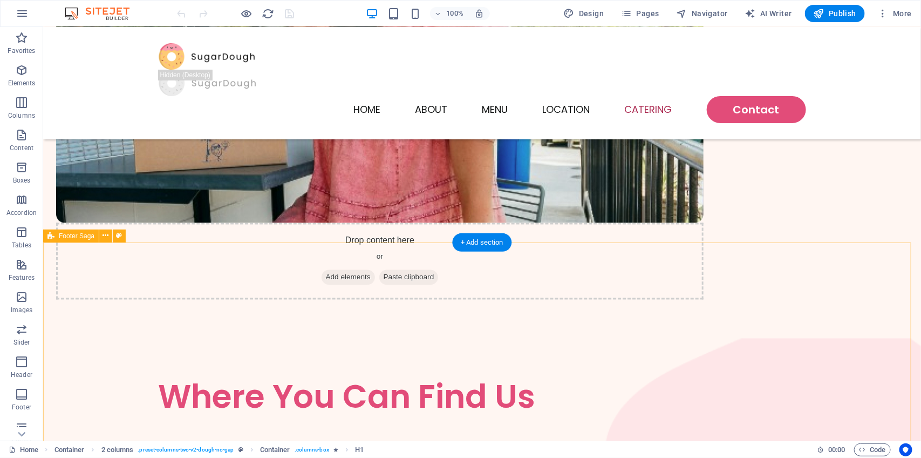
scroll to position [2677, 0]
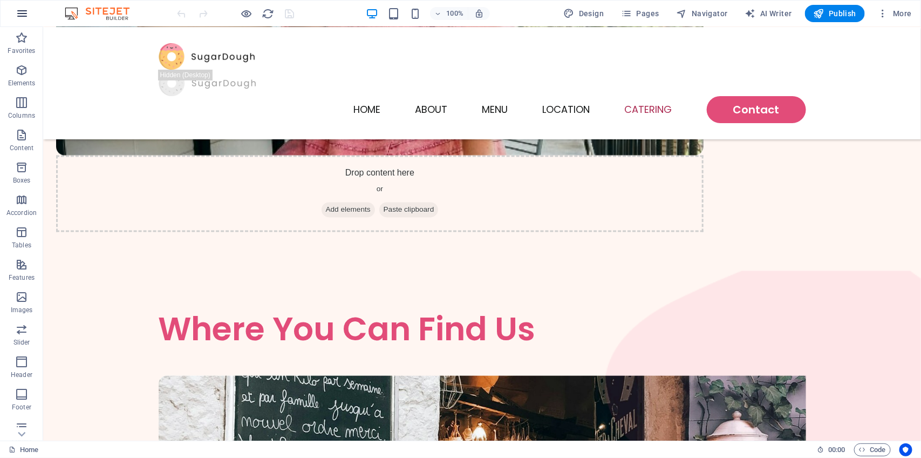
click at [24, 11] on icon "button" at bounding box center [22, 13] width 13 height 13
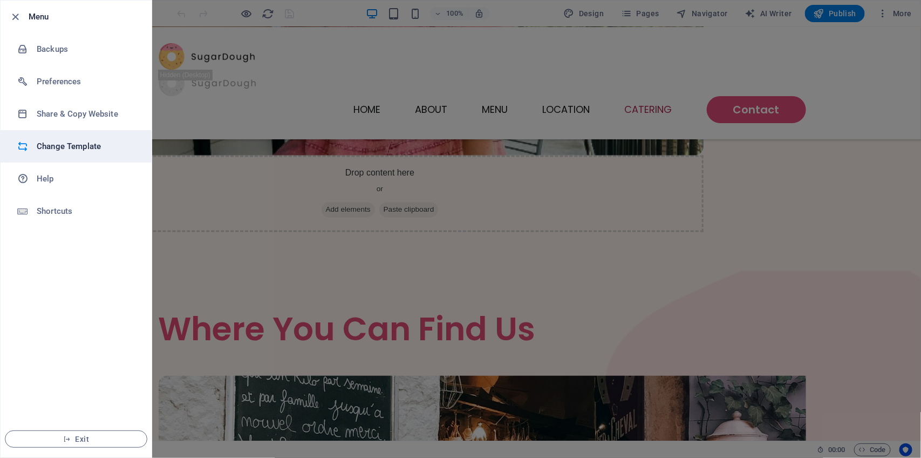
click at [77, 146] on h6 "Change Template" at bounding box center [87, 146] width 100 height 13
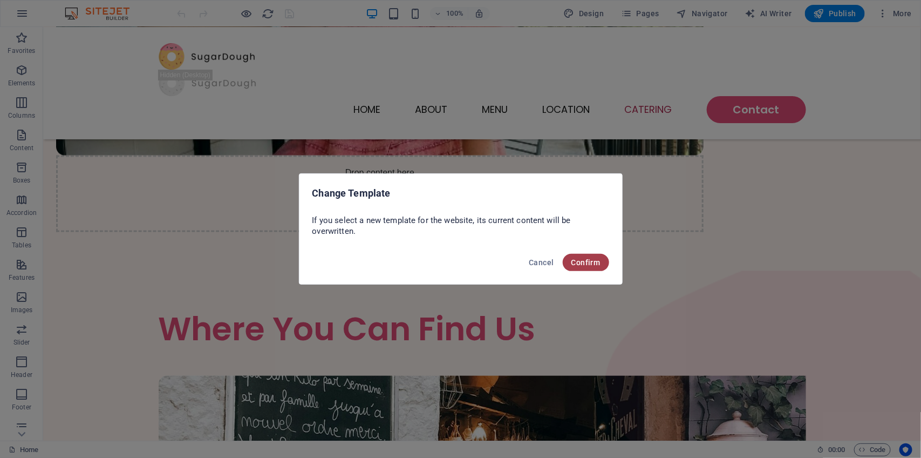
click at [576, 257] on button "Confirm" at bounding box center [586, 262] width 46 height 17
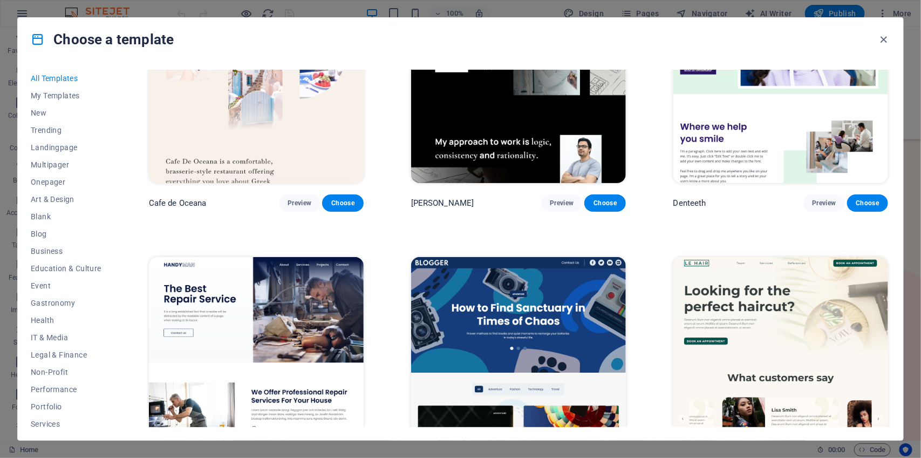
scroll to position [3654, 0]
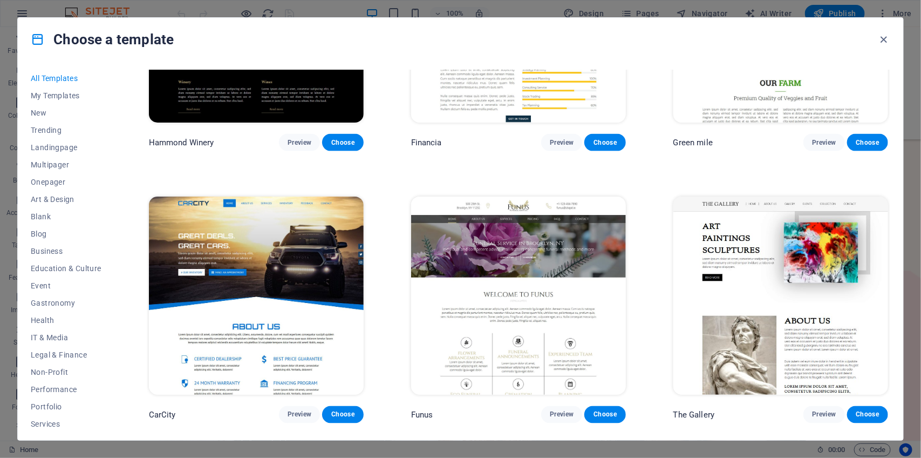
scroll to position [8034, 0]
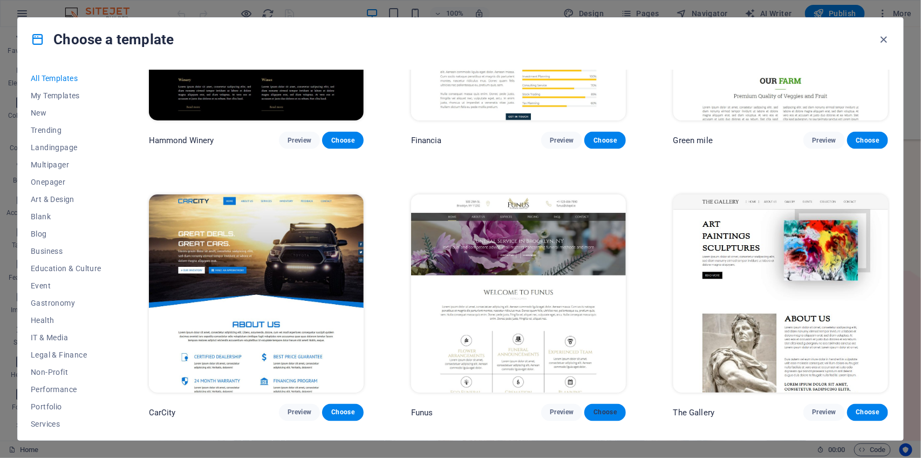
click at [606, 408] on span "Choose" at bounding box center [605, 412] width 24 height 9
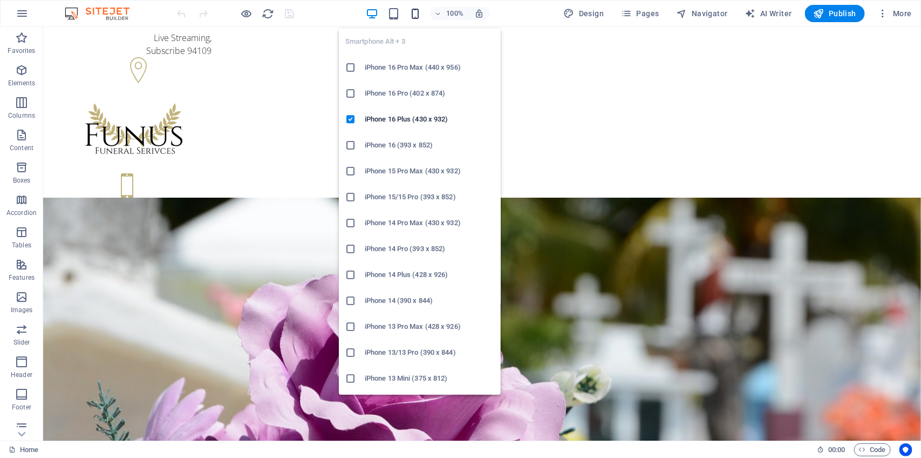
click at [413, 15] on icon "button" at bounding box center [415, 14] width 12 height 12
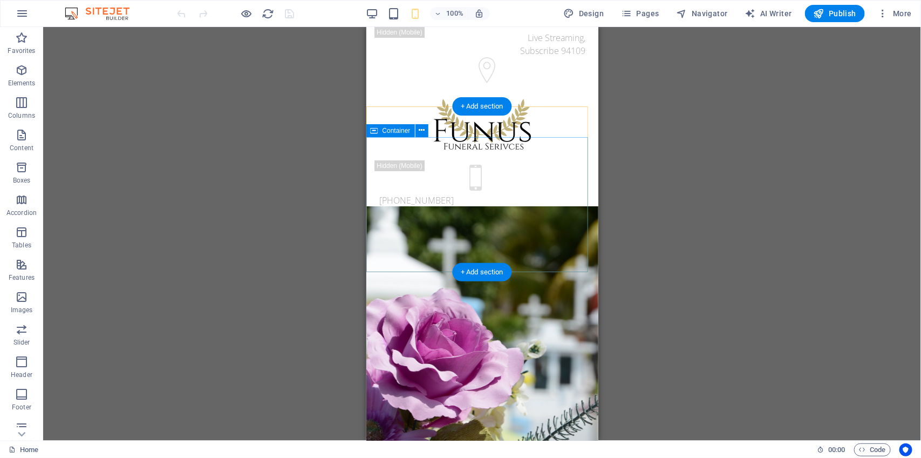
scroll to position [158, 0]
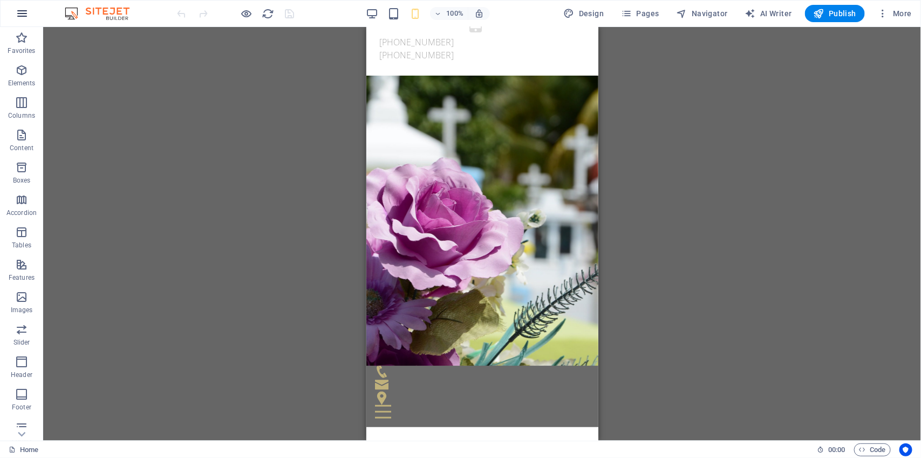
click at [22, 15] on icon "button" at bounding box center [22, 13] width 13 height 13
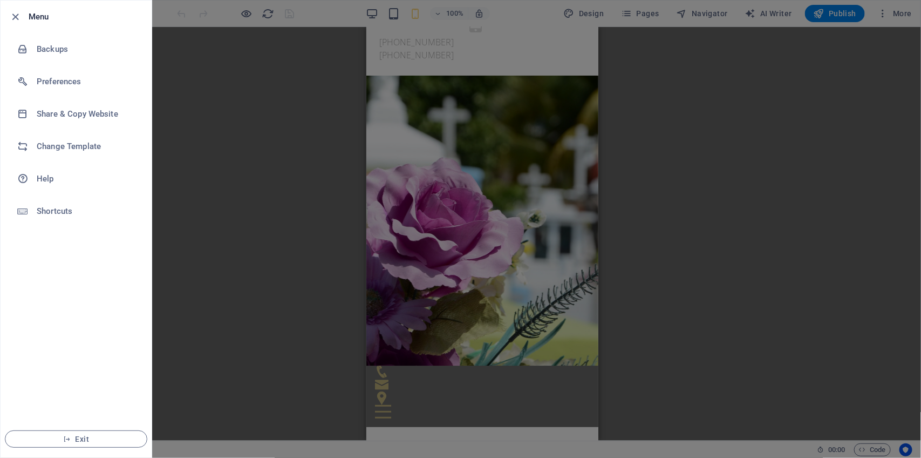
click at [307, 131] on div at bounding box center [460, 229] width 921 height 458
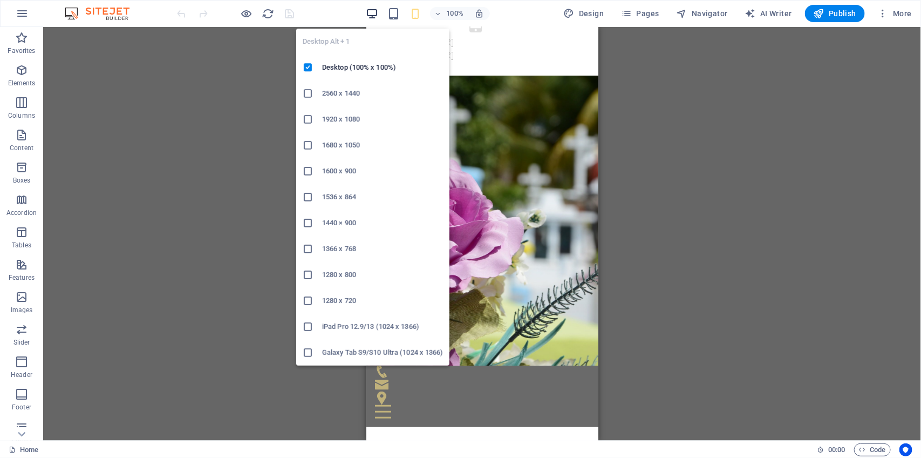
click at [371, 17] on icon "button" at bounding box center [372, 14] width 12 height 12
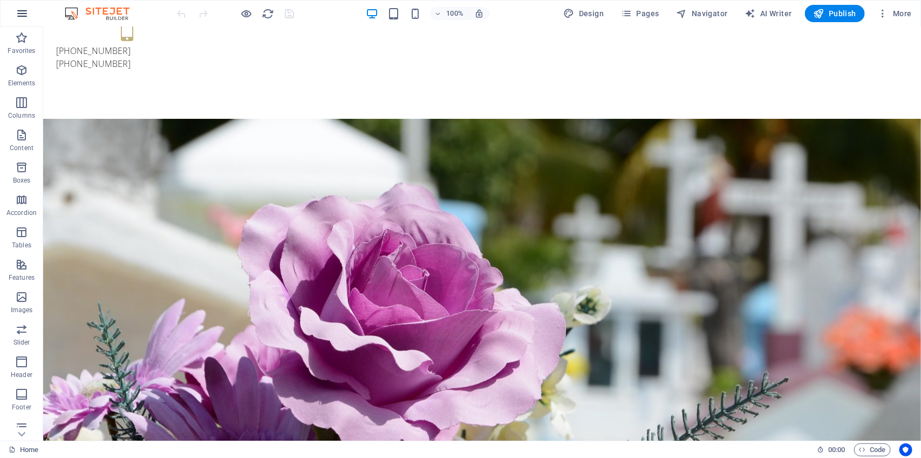
click at [23, 11] on icon "button" at bounding box center [22, 13] width 13 height 13
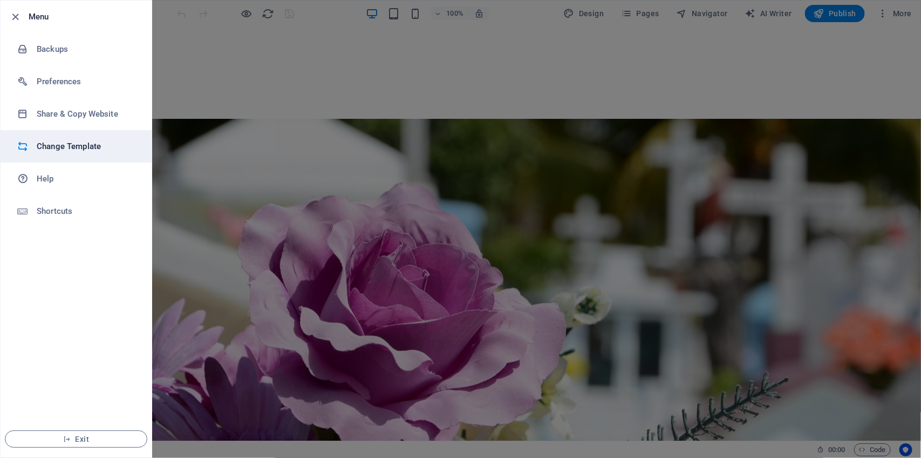
click at [83, 140] on h6 "Change Template" at bounding box center [87, 146] width 100 height 13
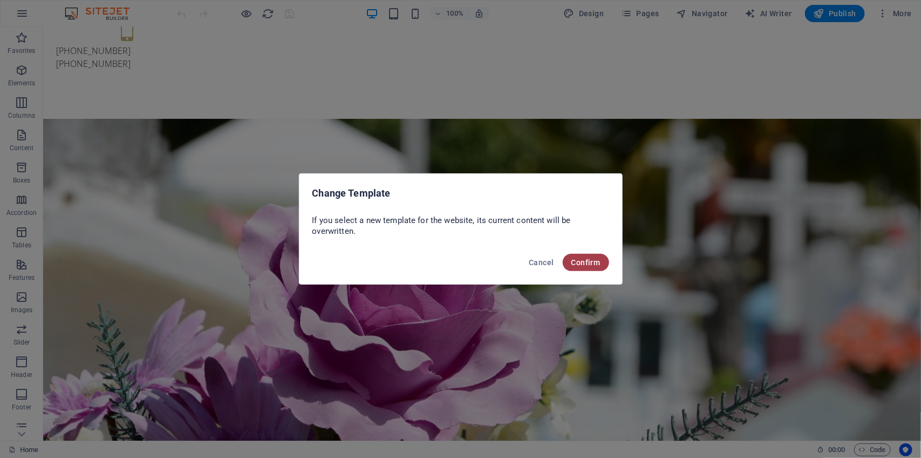
click at [581, 262] on span "Confirm" at bounding box center [586, 262] width 29 height 9
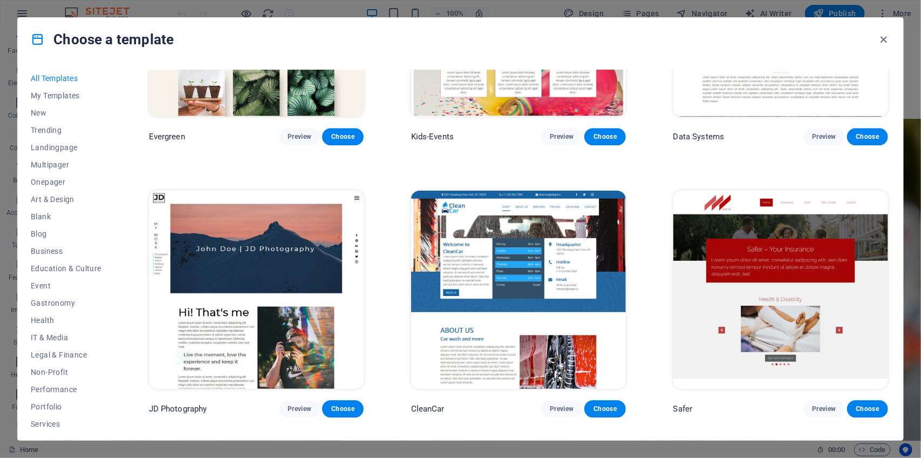
scroll to position [5063, 0]
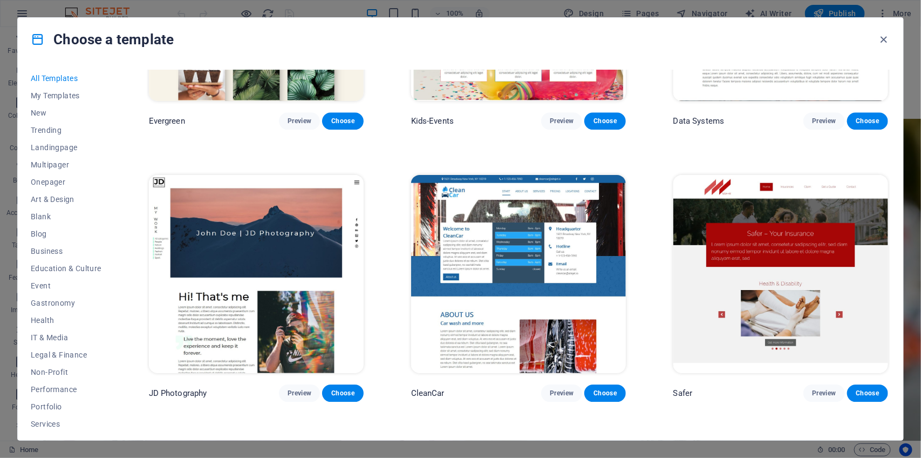
click at [831, 199] on img at bounding box center [781, 274] width 215 height 198
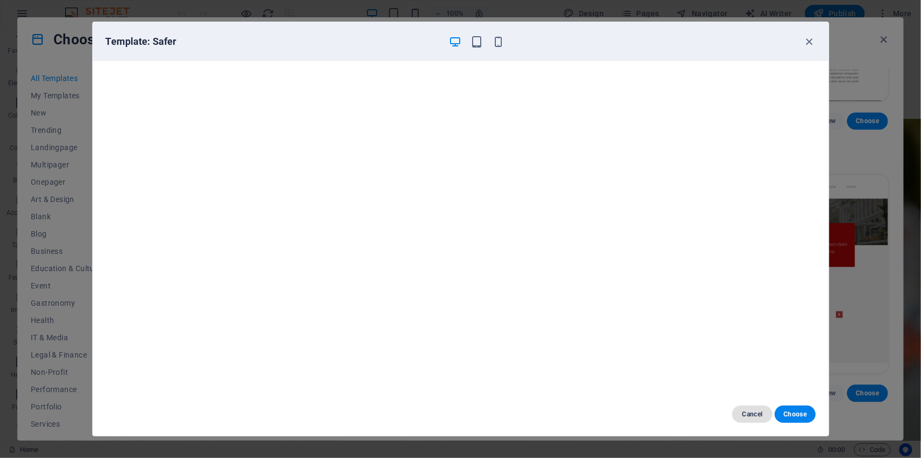
click at [753, 411] on span "Cancel" at bounding box center [752, 414] width 23 height 9
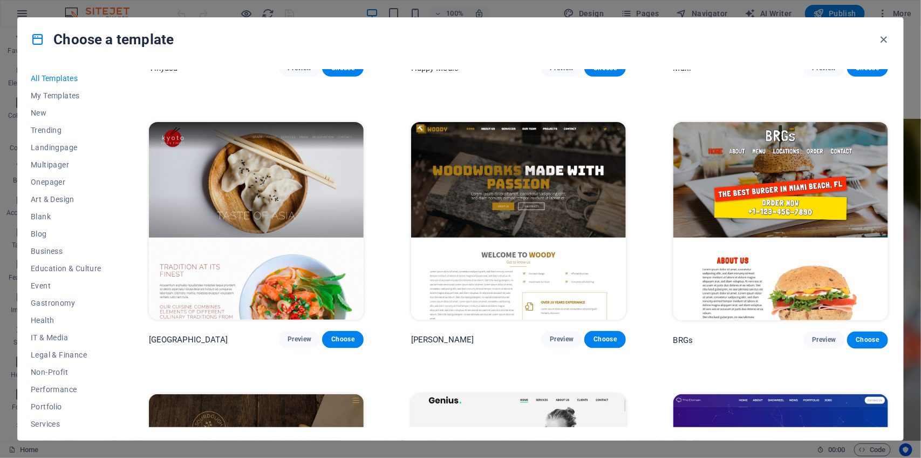
scroll to position [6205, 0]
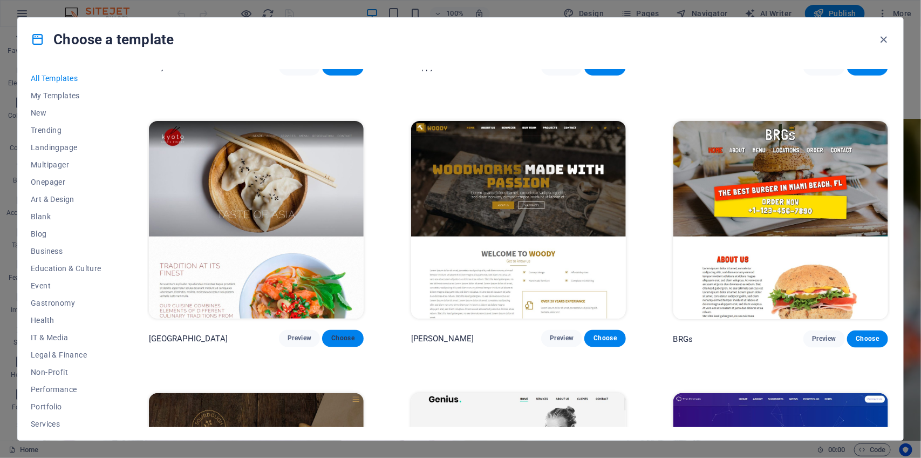
click at [348, 330] on button "Choose" at bounding box center [342, 338] width 41 height 17
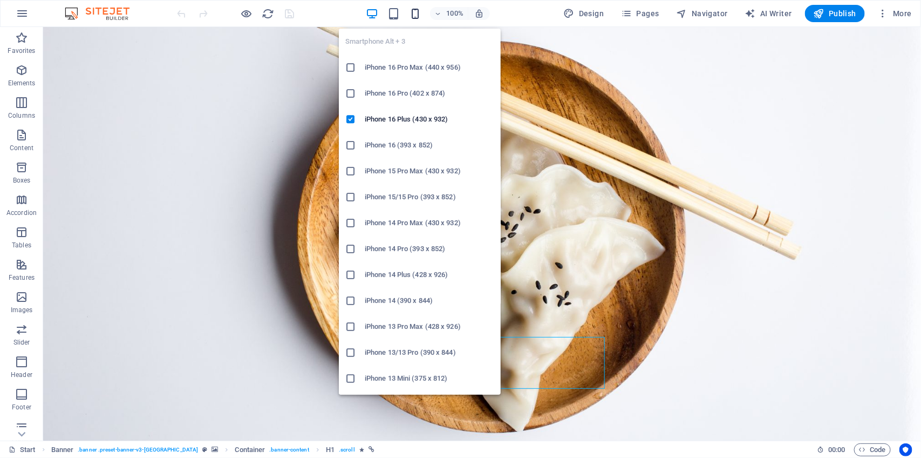
click at [414, 11] on icon "button" at bounding box center [415, 14] width 12 height 12
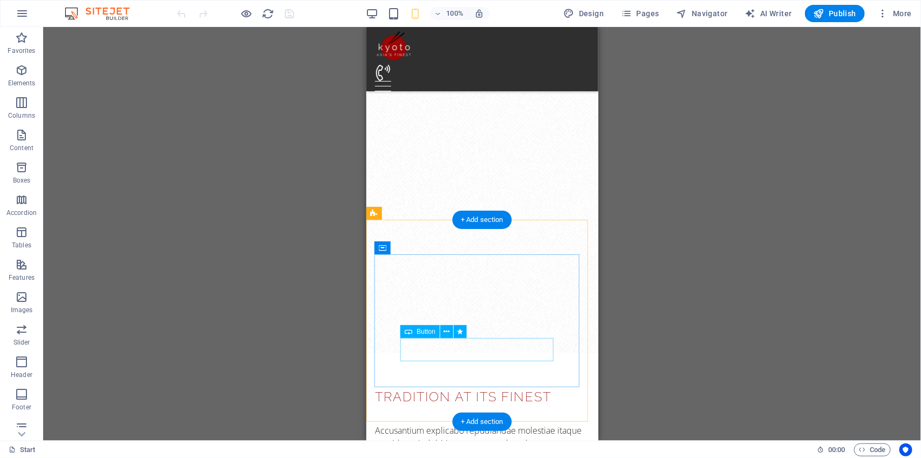
scroll to position [753, 0]
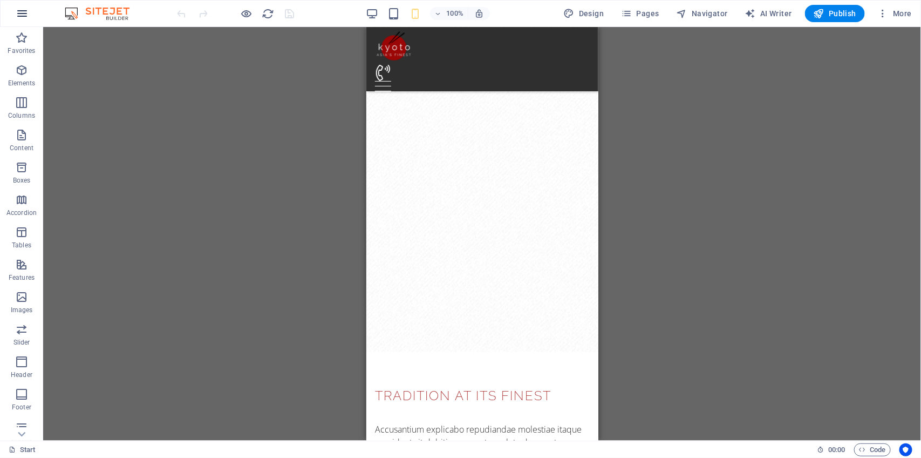
click at [23, 13] on icon "button" at bounding box center [22, 13] width 13 height 13
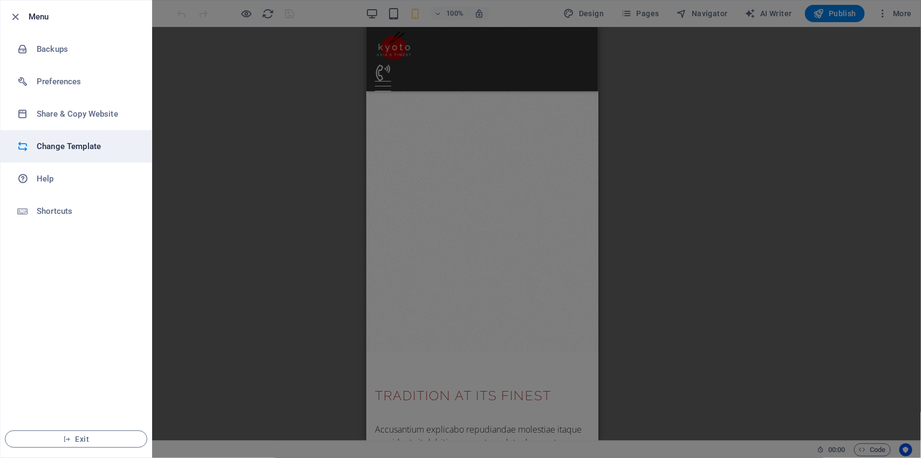
click at [88, 146] on h6 "Change Template" at bounding box center [87, 146] width 100 height 13
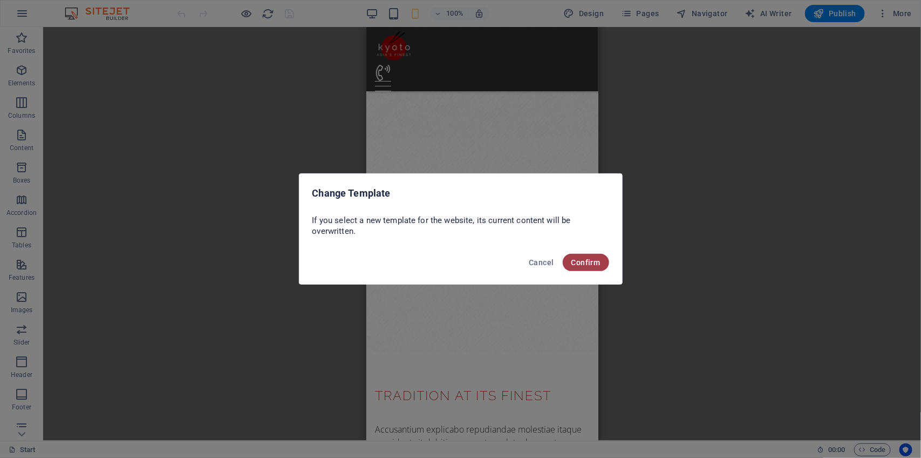
click at [597, 263] on span "Confirm" at bounding box center [586, 262] width 29 height 9
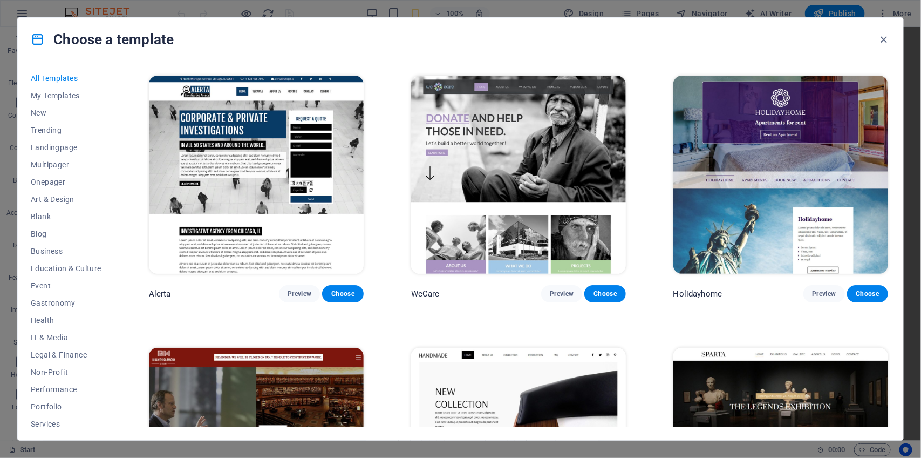
scroll to position [7082, 0]
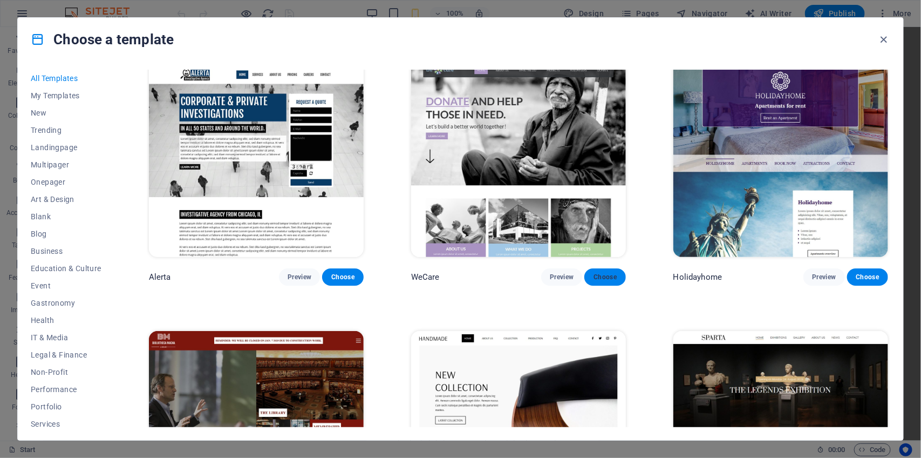
click at [613, 273] on span "Choose" at bounding box center [605, 277] width 24 height 9
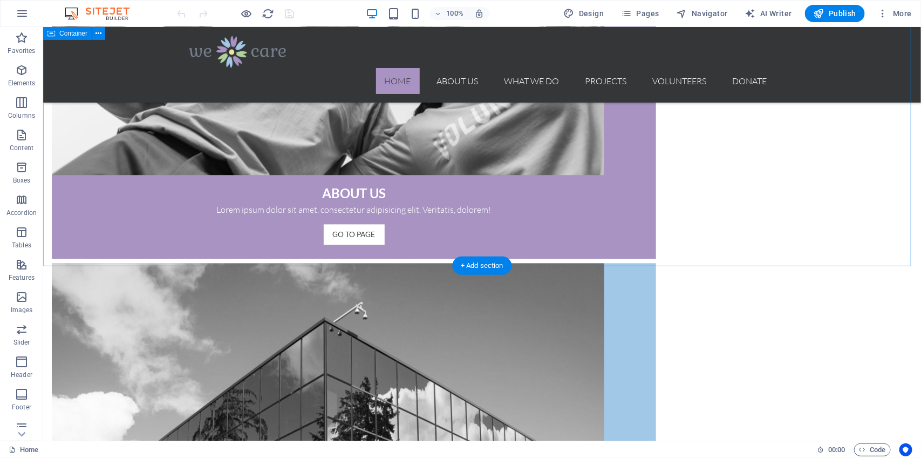
scroll to position [1097, 0]
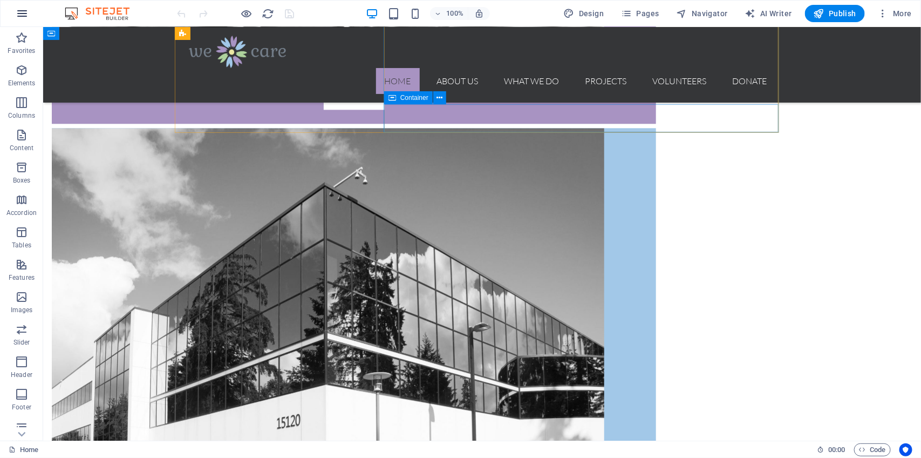
click at [27, 16] on icon "button" at bounding box center [22, 13] width 13 height 13
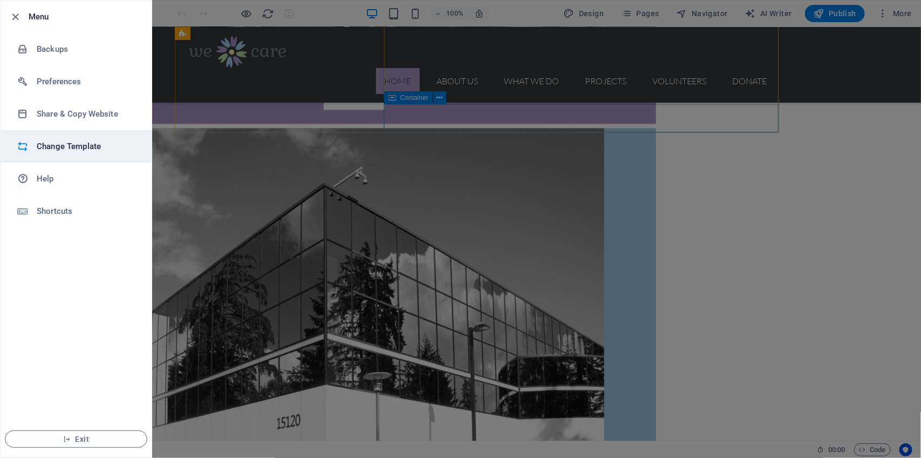
click at [76, 149] on h6 "Change Template" at bounding box center [87, 146] width 100 height 13
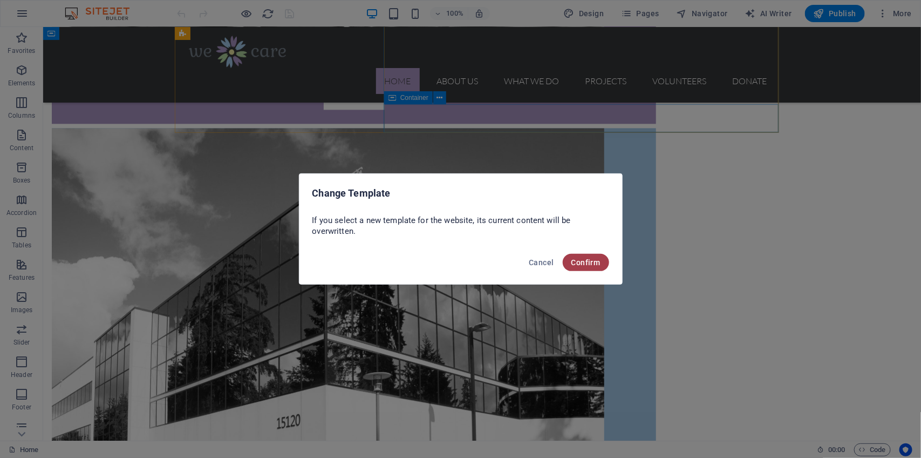
click at [593, 262] on span "Confirm" at bounding box center [586, 262] width 29 height 9
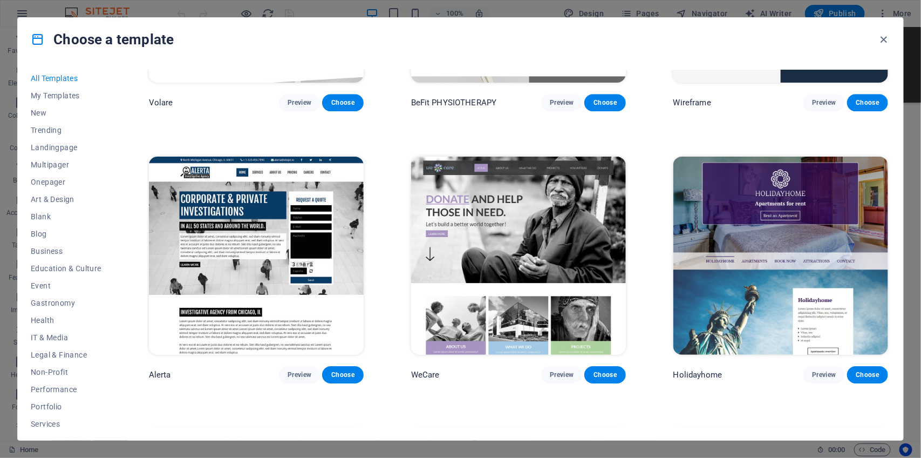
scroll to position [6985, 0]
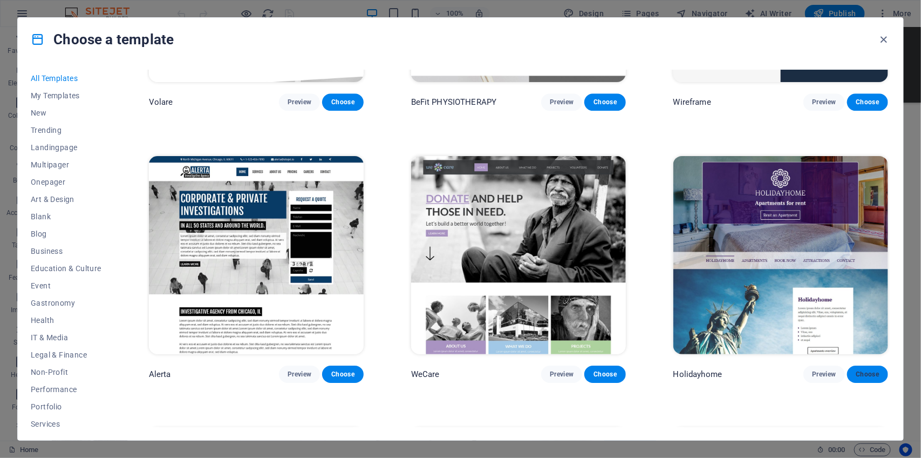
click at [876, 370] on span "Choose" at bounding box center [868, 374] width 24 height 9
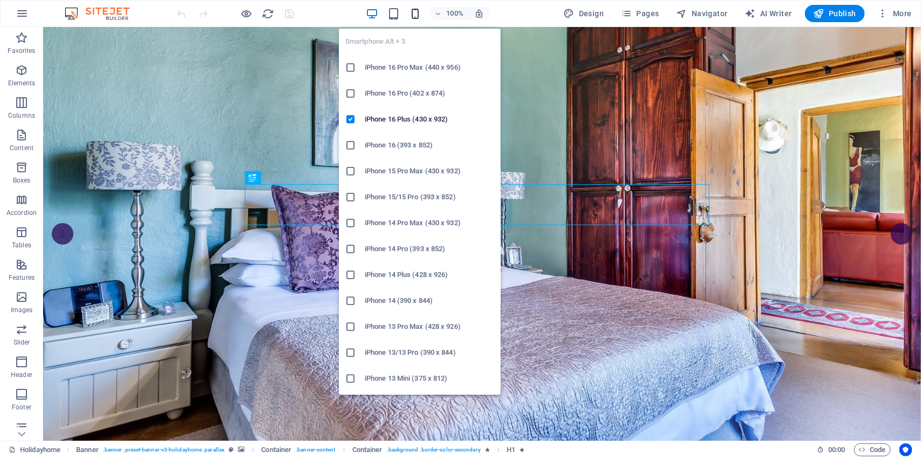
click at [417, 12] on icon "button" at bounding box center [415, 14] width 12 height 12
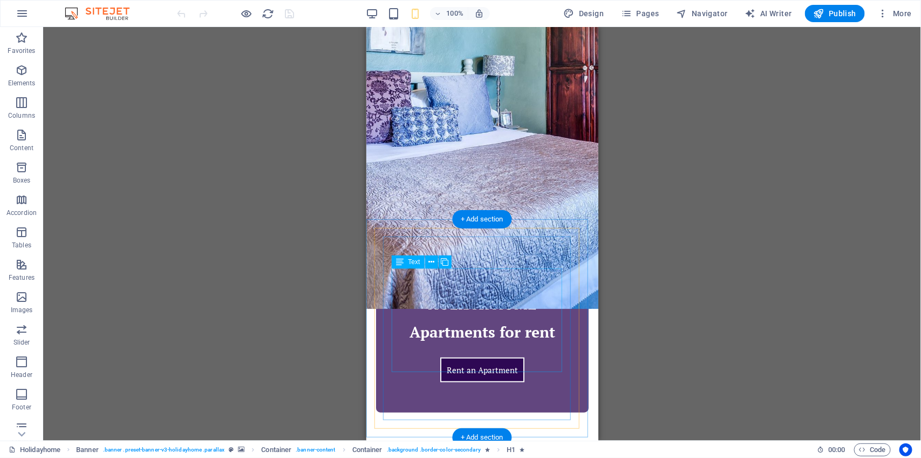
scroll to position [221, 0]
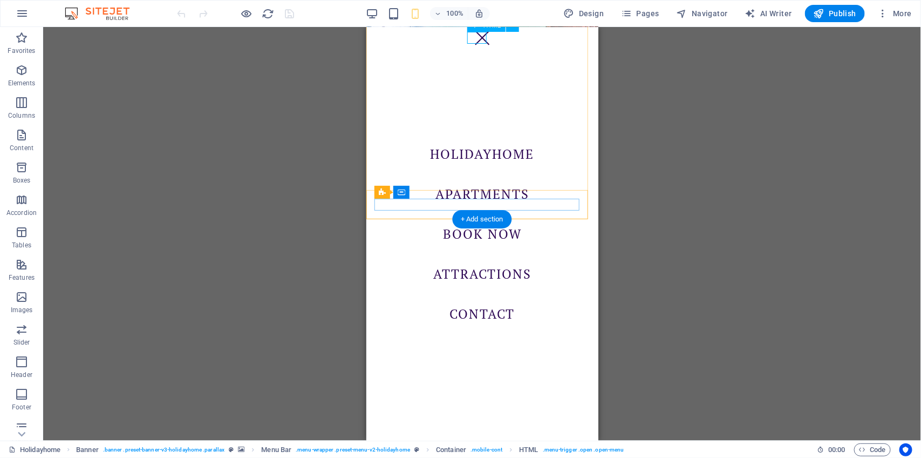
click at [478, 40] on div "Menu" at bounding box center [481, 37] width 19 height 12
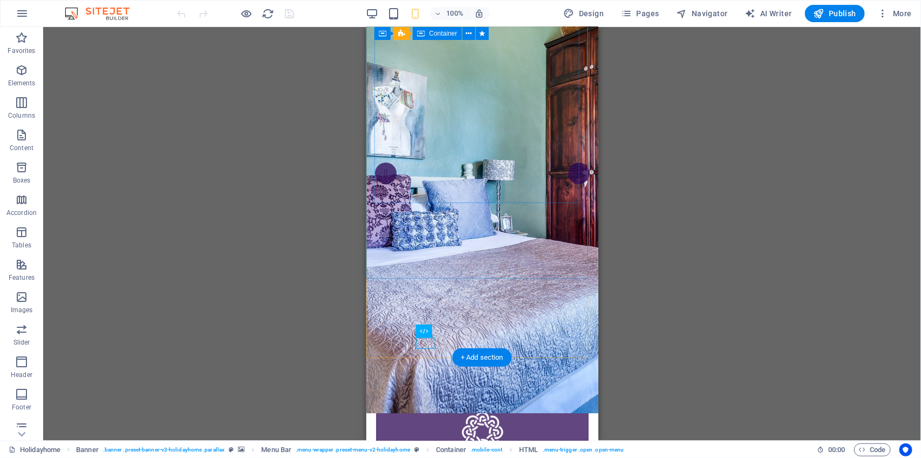
scroll to position [0, 0]
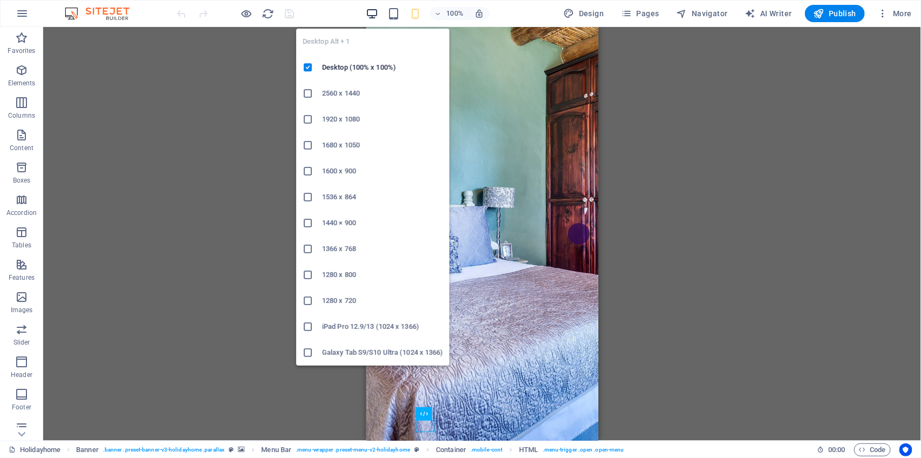
click at [376, 15] on icon "button" at bounding box center [372, 14] width 12 height 12
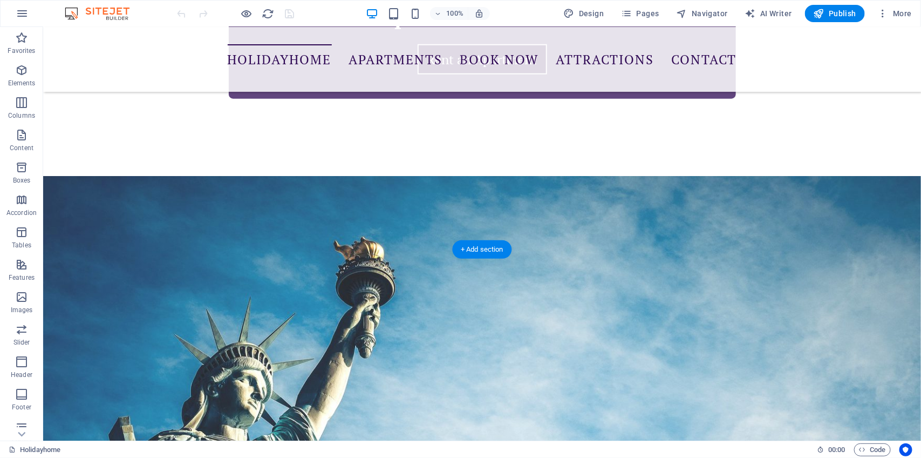
scroll to position [586, 0]
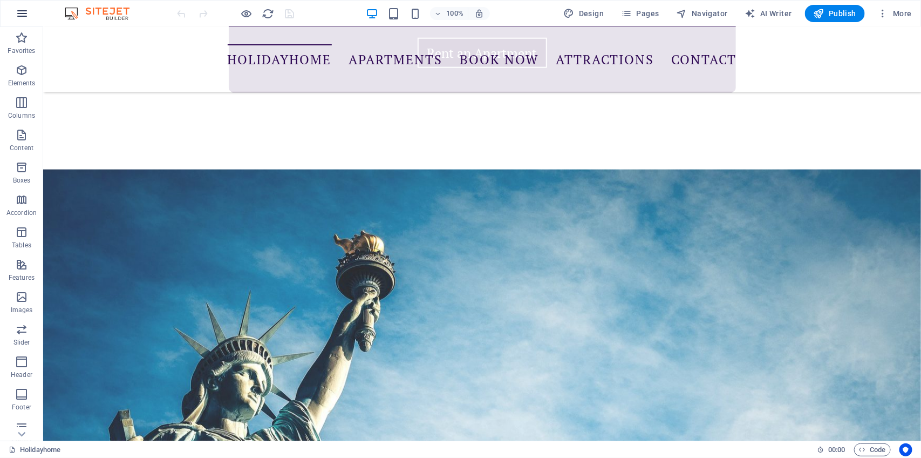
click at [19, 13] on icon "button" at bounding box center [22, 13] width 13 height 13
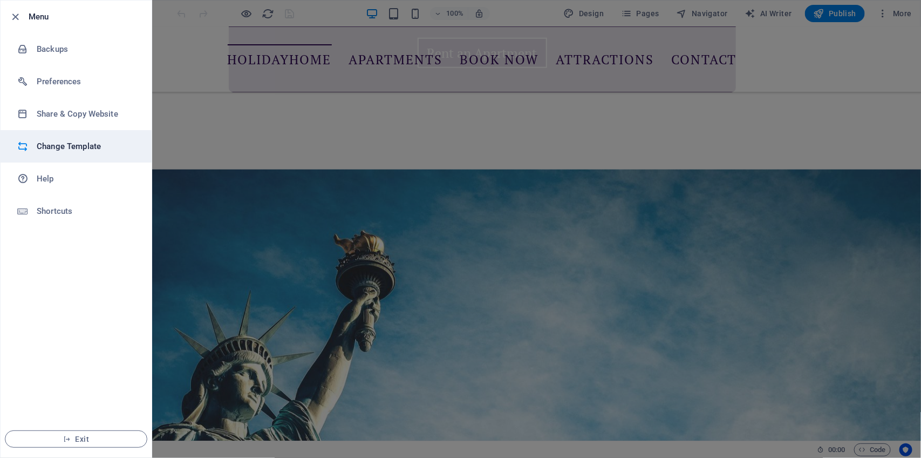
click at [69, 149] on h6 "Change Template" at bounding box center [87, 146] width 100 height 13
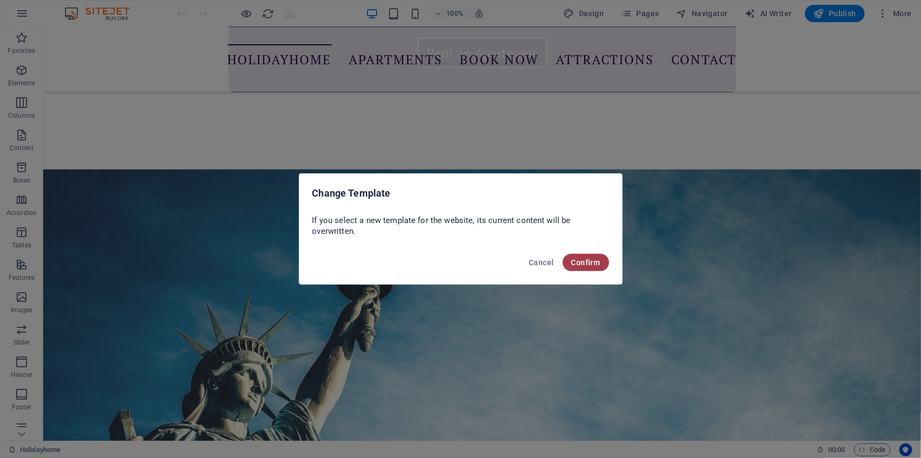
click at [575, 260] on span "Confirm" at bounding box center [586, 262] width 29 height 9
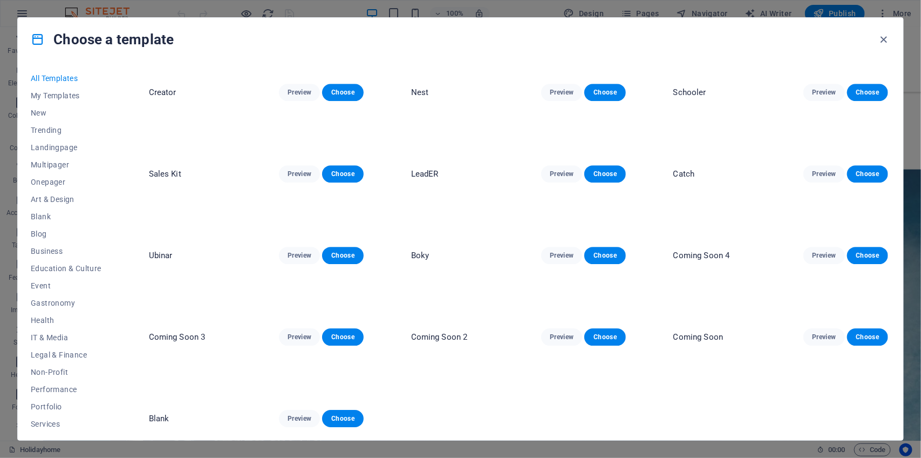
scroll to position [4832, 0]
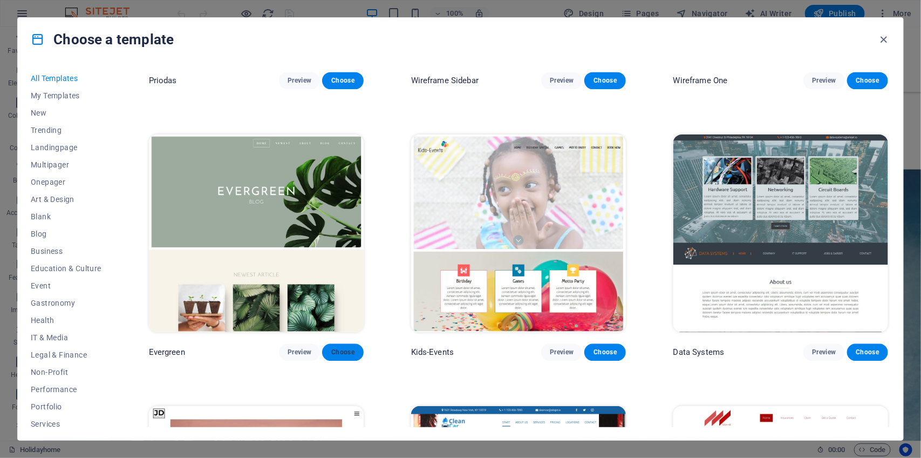
click at [351, 343] on button "Choose" at bounding box center [342, 351] width 41 height 17
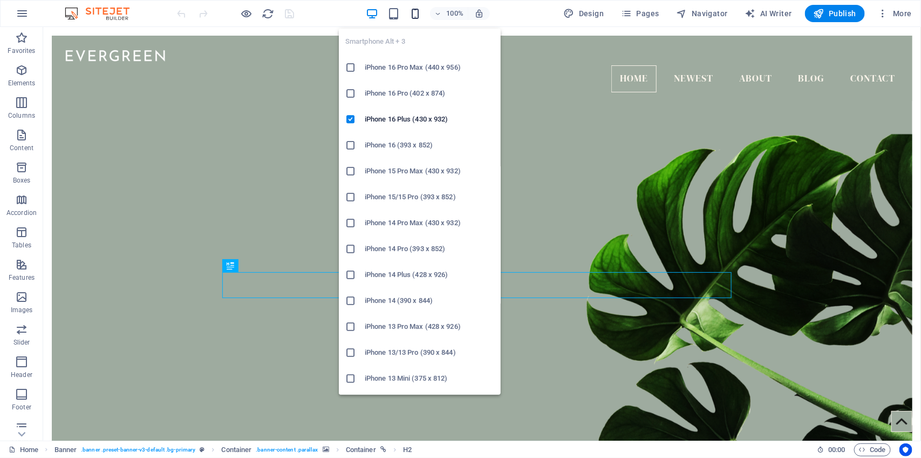
click at [414, 14] on icon "button" at bounding box center [415, 14] width 12 height 12
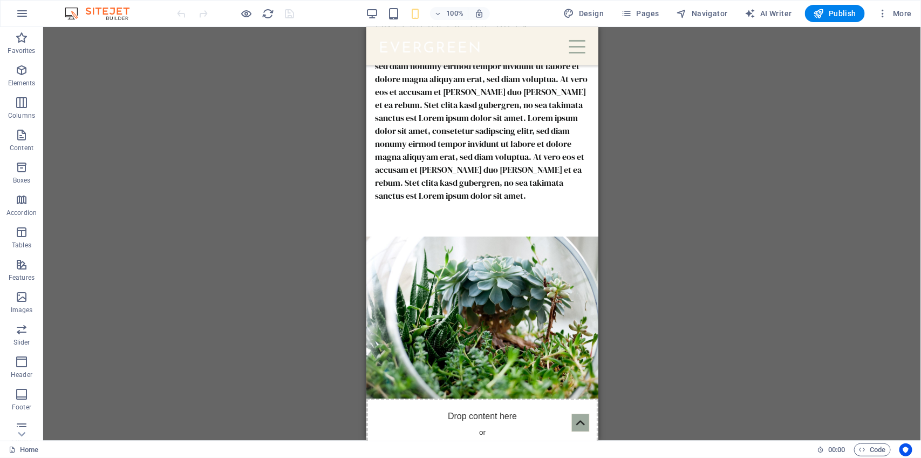
scroll to position [5603, 0]
click at [25, 10] on icon "button" at bounding box center [22, 13] width 13 height 13
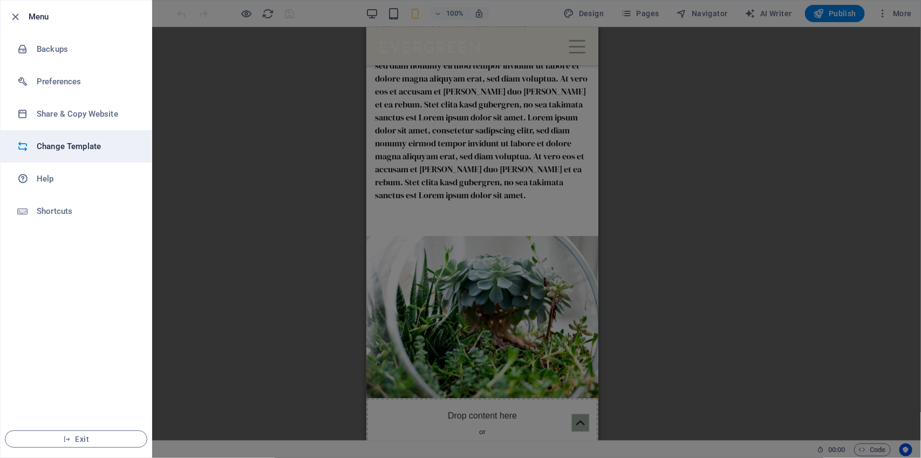
click at [85, 144] on h6 "Change Template" at bounding box center [87, 146] width 100 height 13
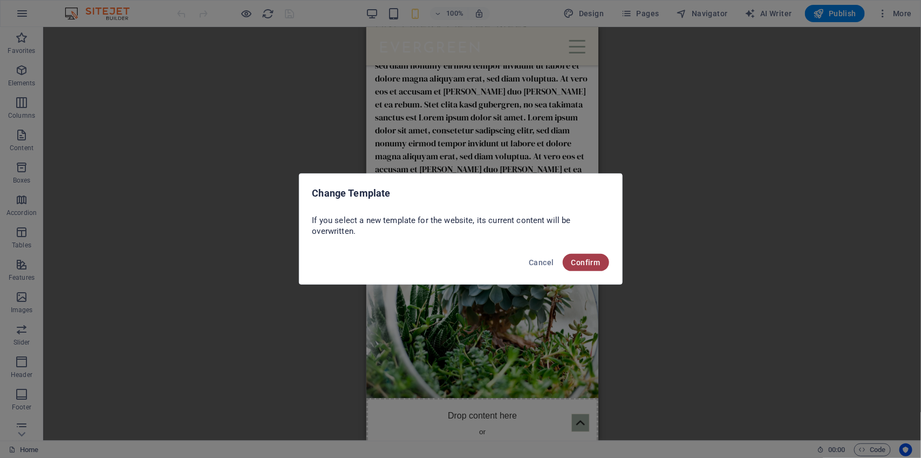
click at [597, 262] on span "Confirm" at bounding box center [586, 262] width 29 height 9
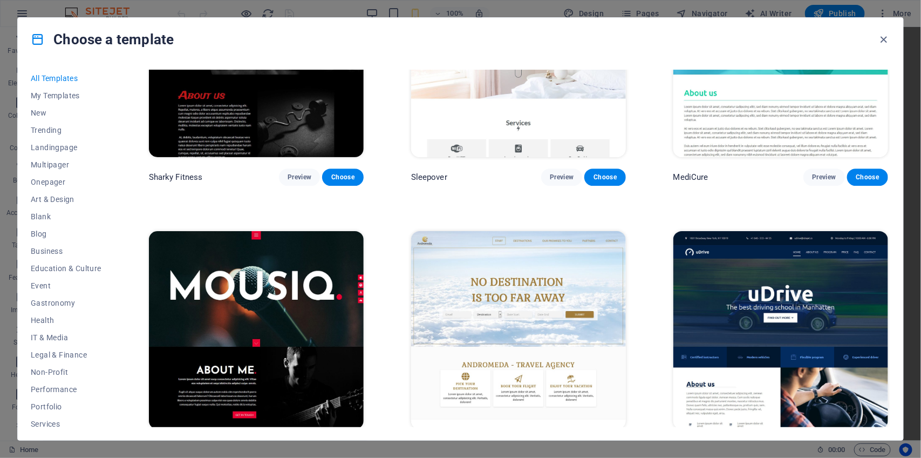
scroll to position [8852, 0]
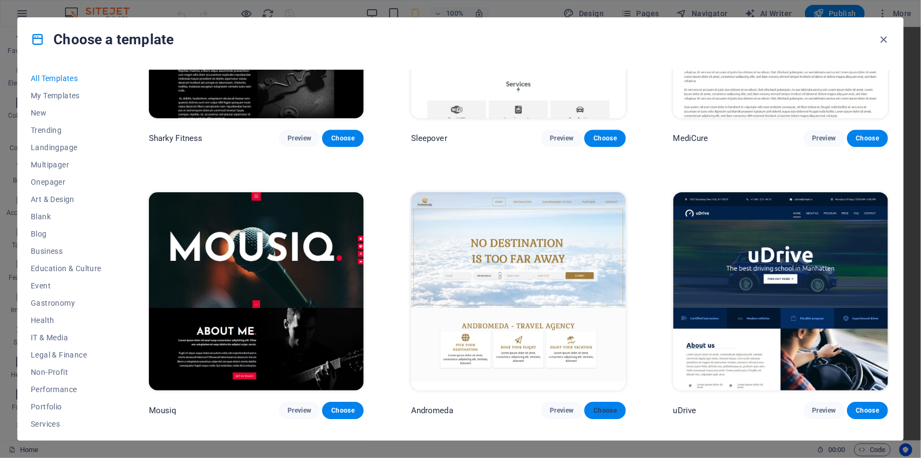
click at [607, 406] on span "Choose" at bounding box center [605, 410] width 24 height 9
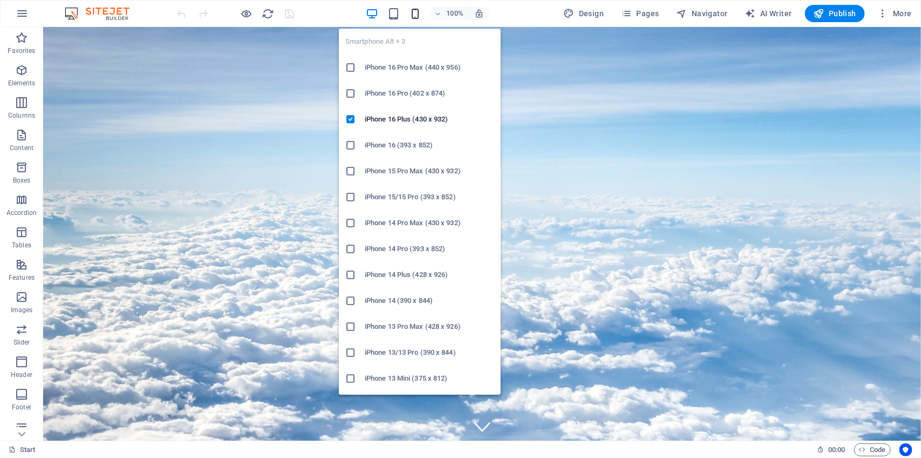
click at [416, 13] on icon "button" at bounding box center [415, 14] width 12 height 12
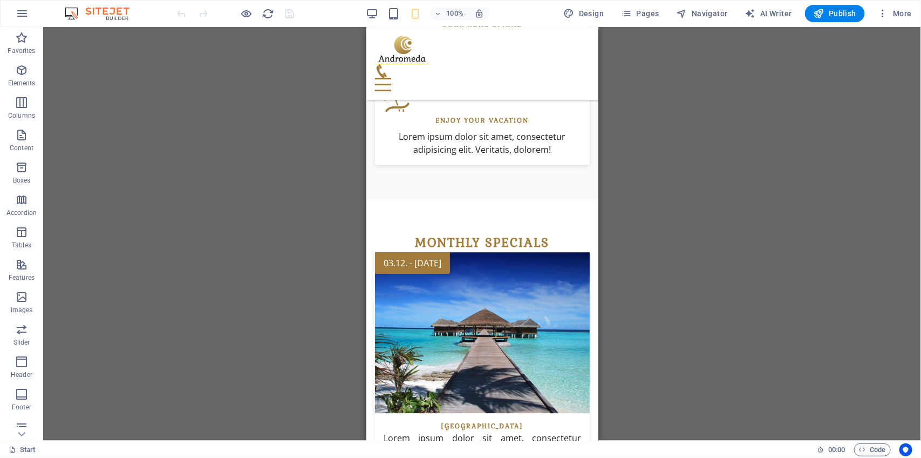
scroll to position [1242, 0]
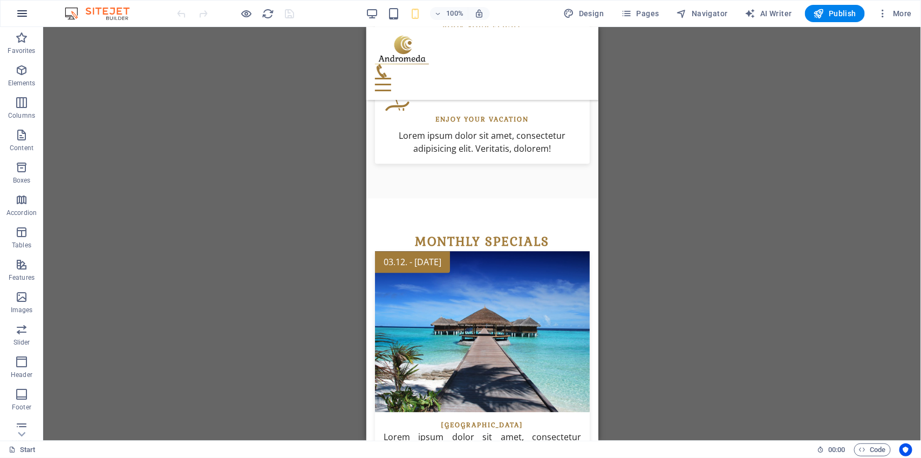
click at [23, 16] on icon "button" at bounding box center [22, 13] width 13 height 13
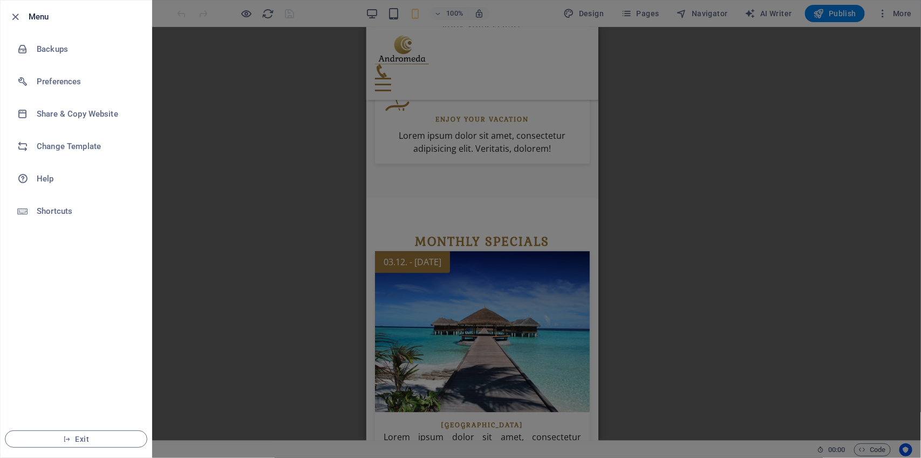
click at [281, 110] on div at bounding box center [460, 229] width 921 height 458
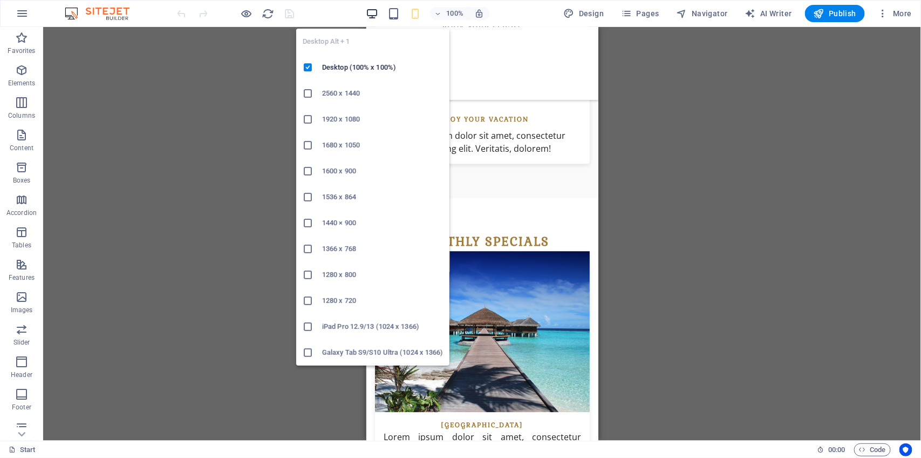
click at [374, 10] on icon "button" at bounding box center [372, 14] width 12 height 12
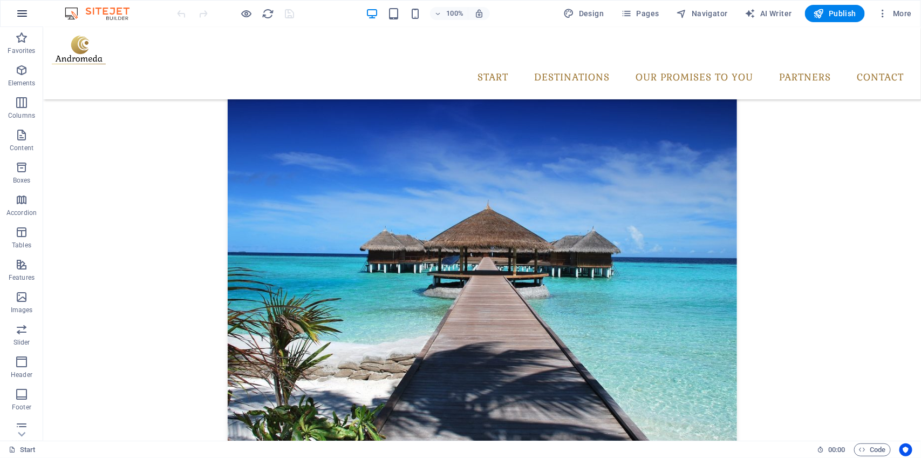
click at [18, 13] on icon "button" at bounding box center [22, 13] width 13 height 13
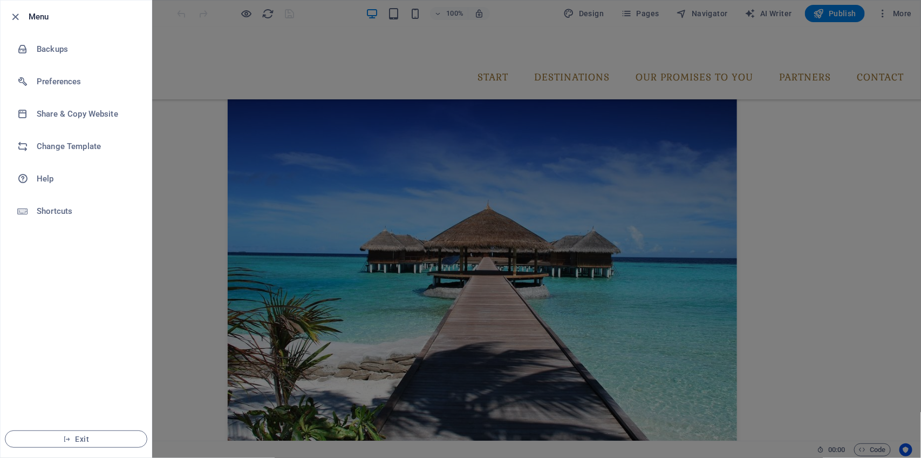
click at [319, 140] on div at bounding box center [460, 229] width 921 height 458
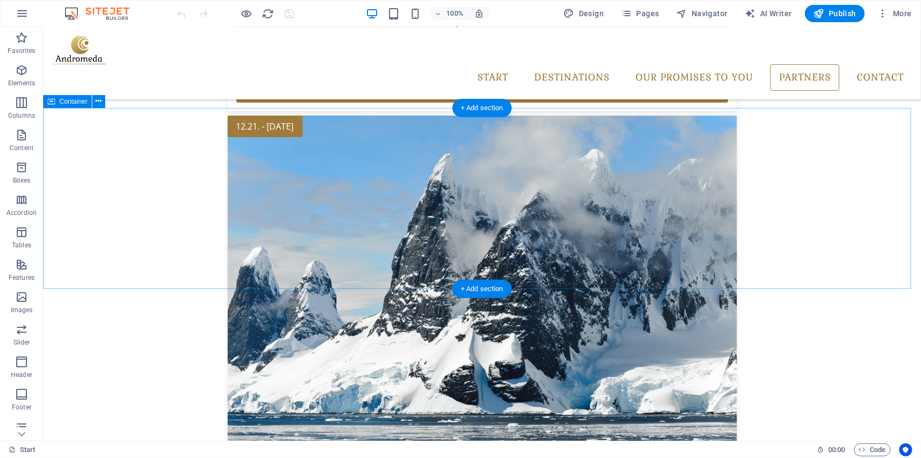
scroll to position [1795, 0]
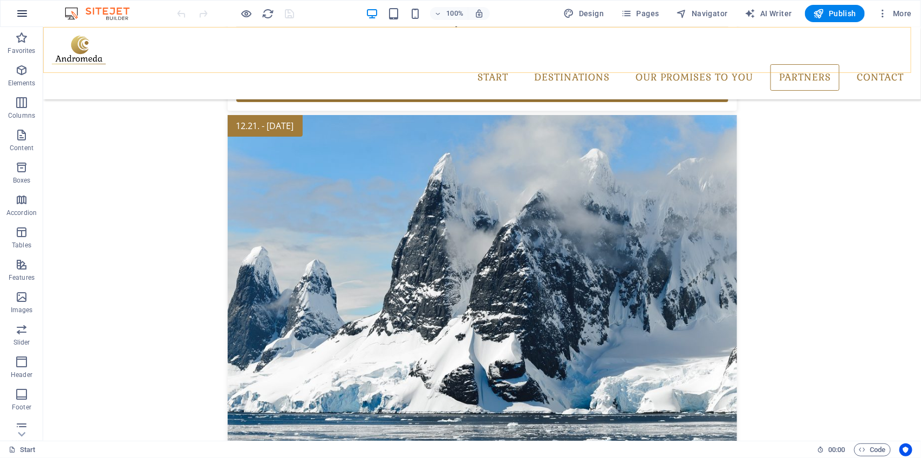
click at [23, 12] on icon "button" at bounding box center [22, 13] width 13 height 13
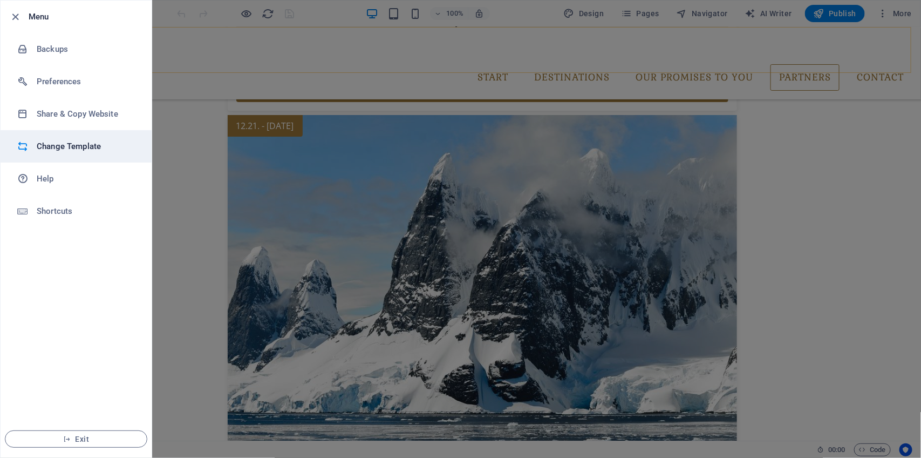
click at [71, 144] on h6 "Change Template" at bounding box center [87, 146] width 100 height 13
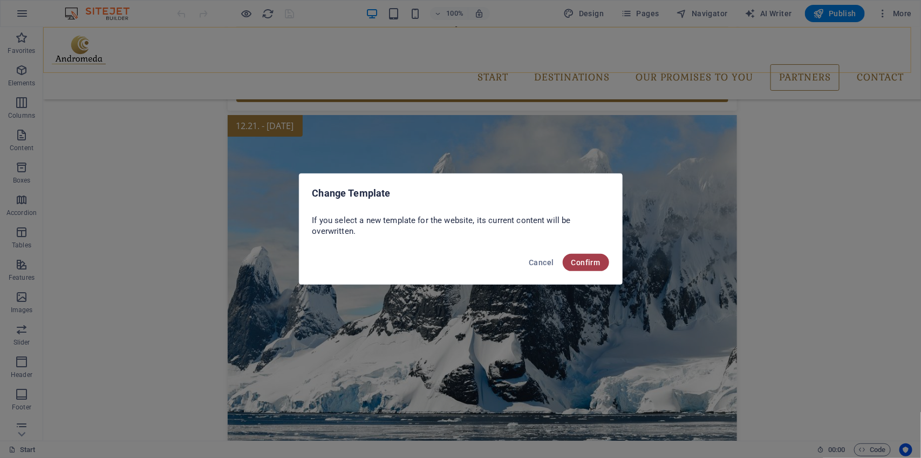
click at [581, 256] on button "Confirm" at bounding box center [586, 262] width 46 height 17
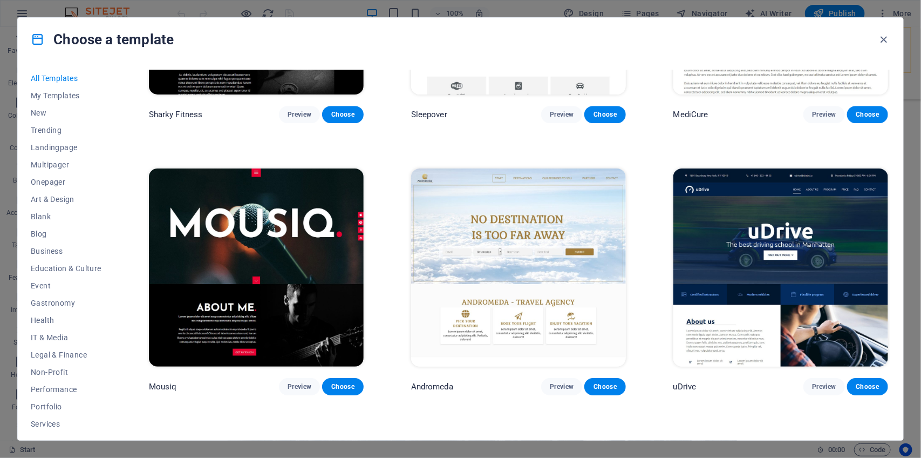
scroll to position [8878, 0]
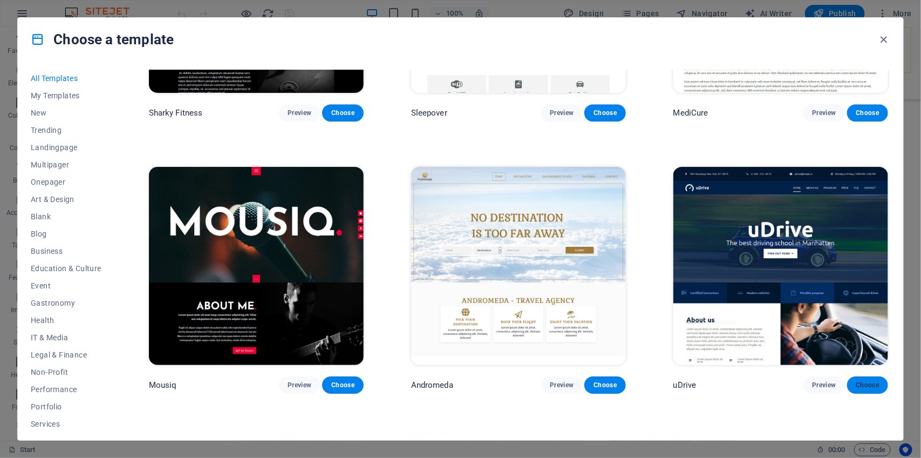
click at [860, 380] on span "Choose" at bounding box center [868, 384] width 24 height 9
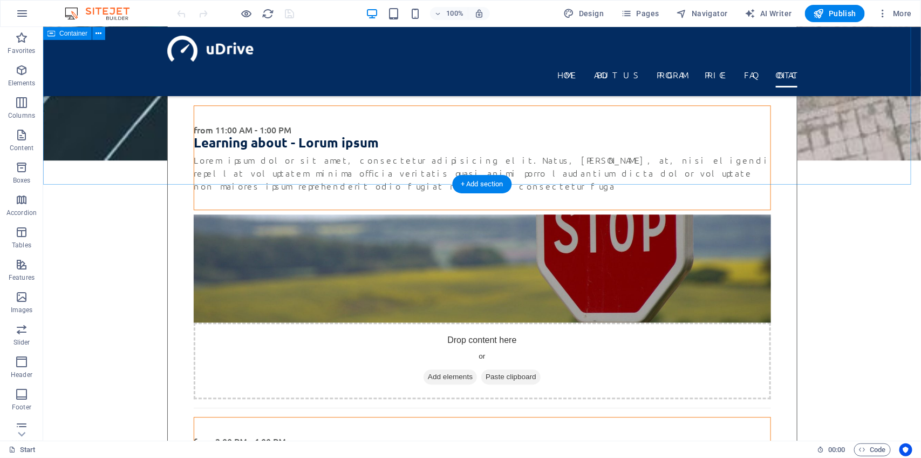
scroll to position [4914, 0]
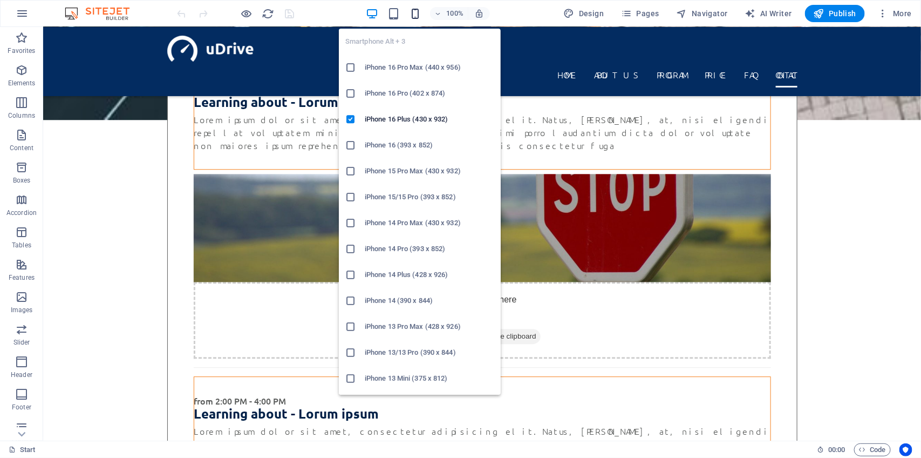
click at [417, 12] on icon "button" at bounding box center [415, 14] width 12 height 12
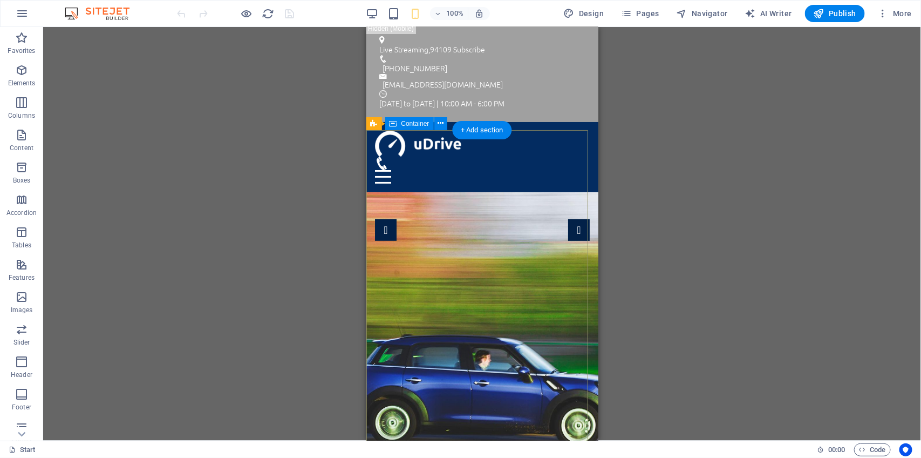
scroll to position [0, 0]
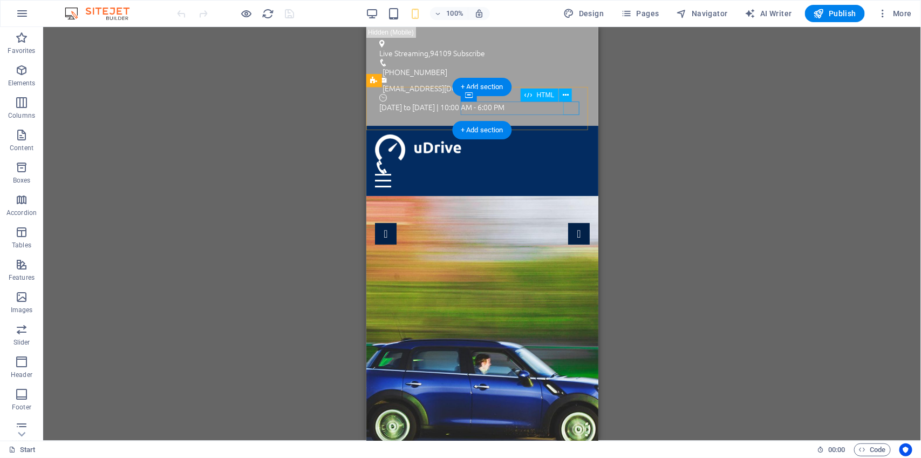
click at [573, 173] on div "Menu" at bounding box center [482, 179] width 215 height 13
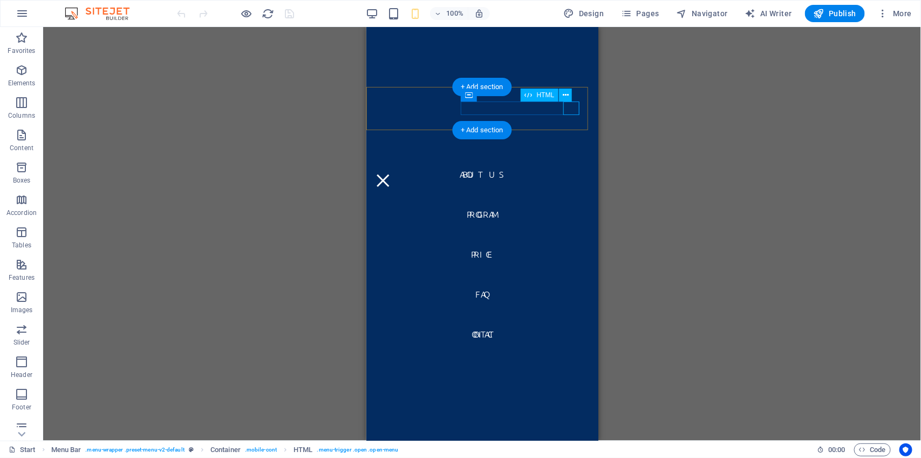
click at [391, 173] on div "Menu" at bounding box center [383, 179] width 16 height 13
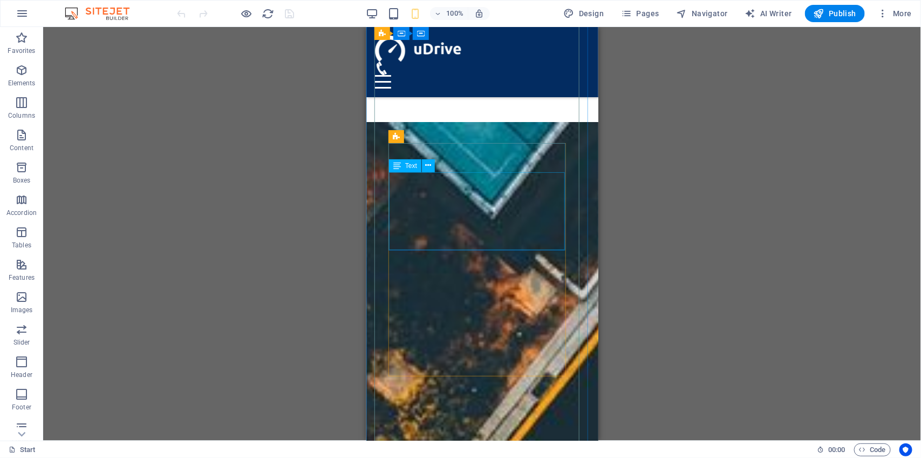
scroll to position [2612, 0]
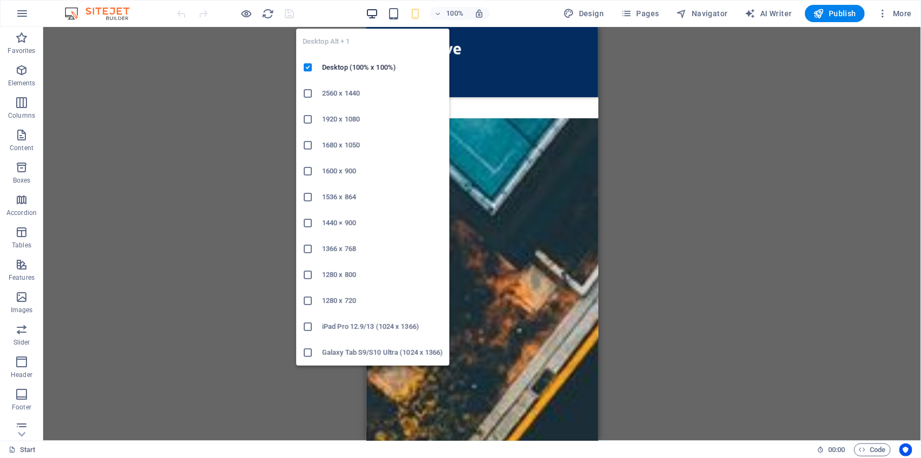
click at [372, 12] on icon "button" at bounding box center [372, 14] width 12 height 12
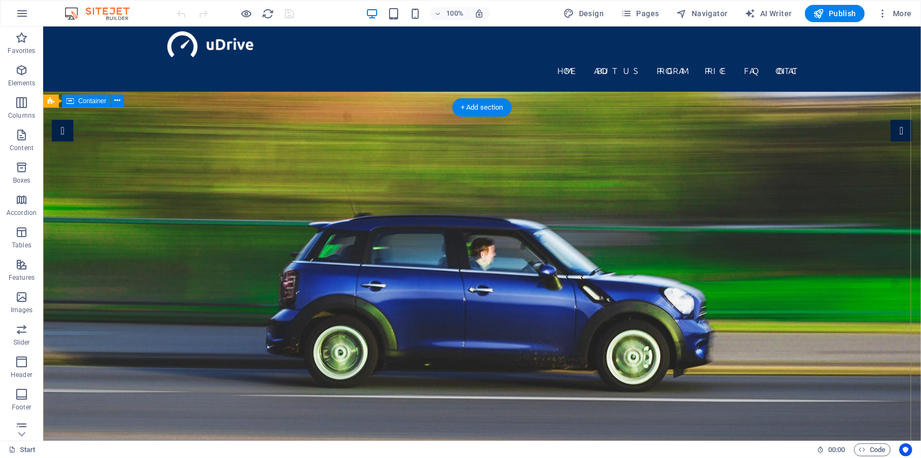
scroll to position [0, 0]
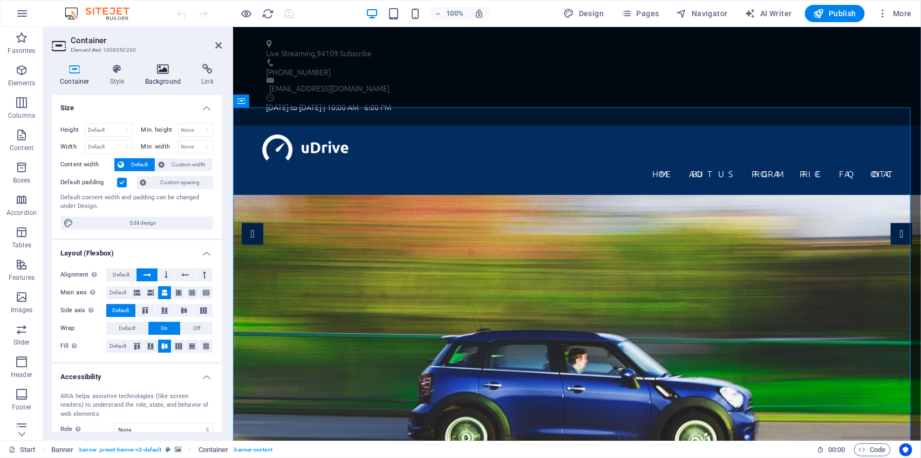
click at [160, 74] on icon at bounding box center [163, 69] width 52 height 11
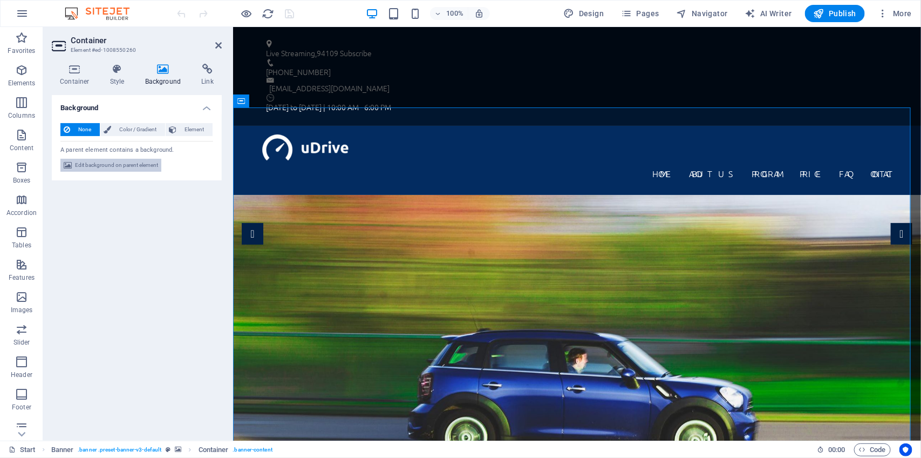
click at [143, 160] on span "Edit background on parent element" at bounding box center [116, 165] width 83 height 13
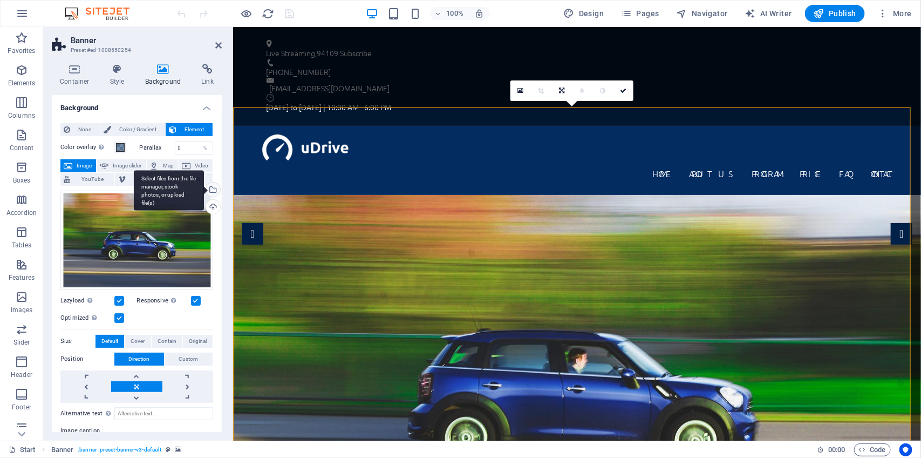
click at [204, 186] on div "Select files from the file manager, stock photos, or upload file(s)" at bounding box center [169, 190] width 70 height 40
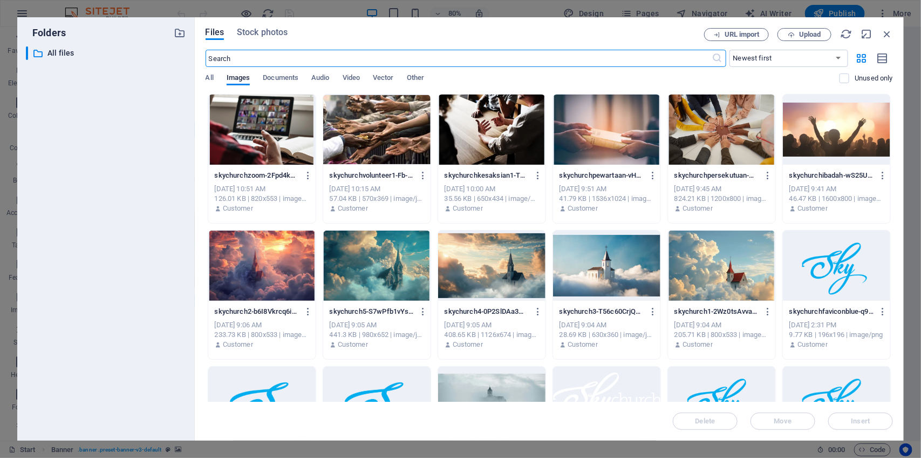
click at [462, 268] on div at bounding box center [491, 265] width 107 height 70
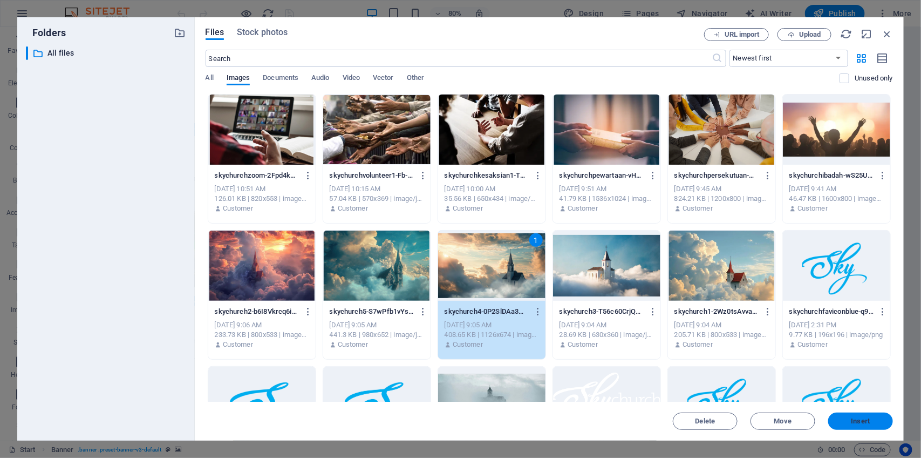
click at [861, 418] on span "Insert" at bounding box center [861, 421] width 19 height 6
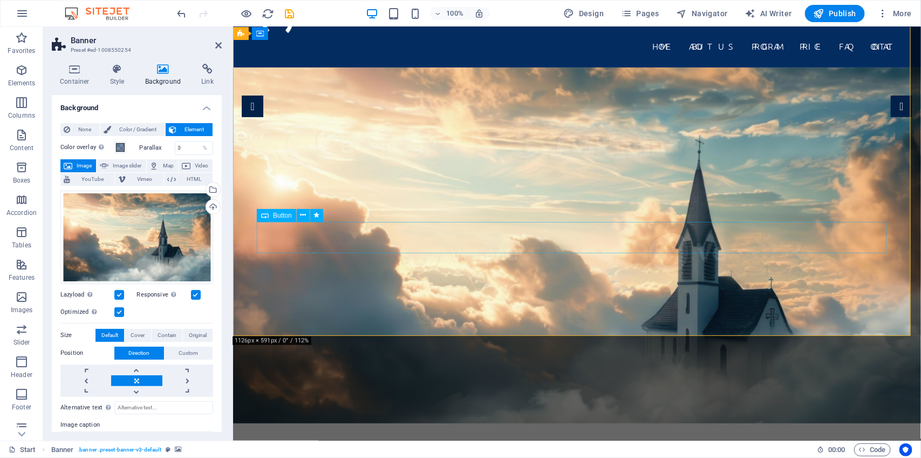
scroll to position [181, 0]
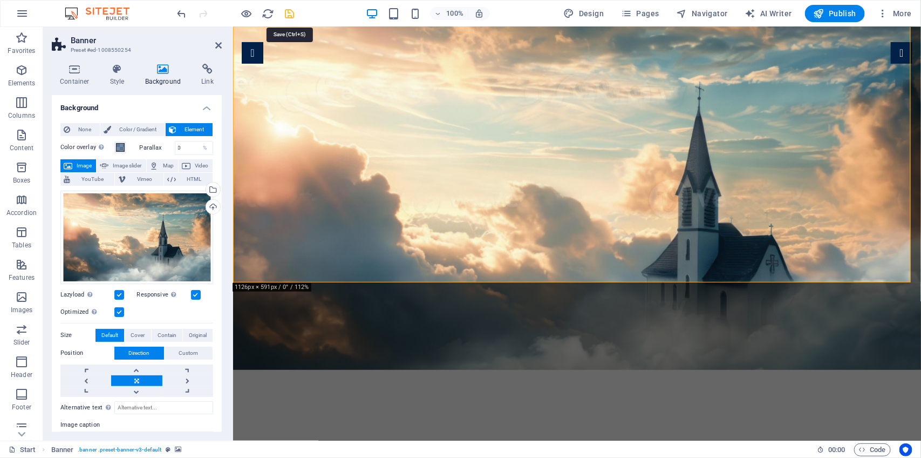
click at [285, 14] on icon "save" at bounding box center [290, 14] width 12 height 12
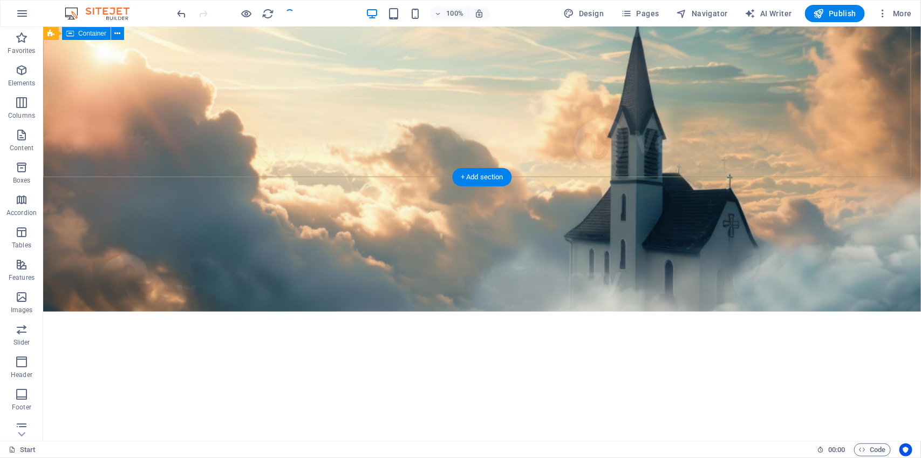
scroll to position [356, 0]
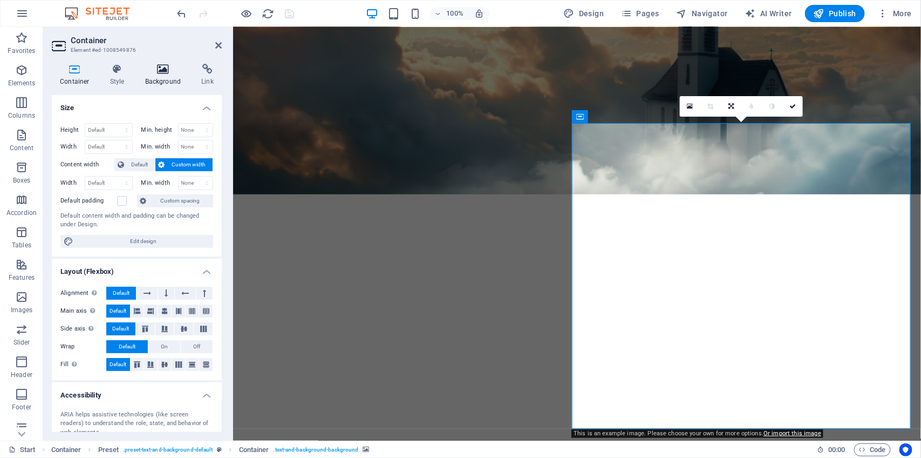
click at [165, 76] on h4 "Background" at bounding box center [165, 75] width 57 height 23
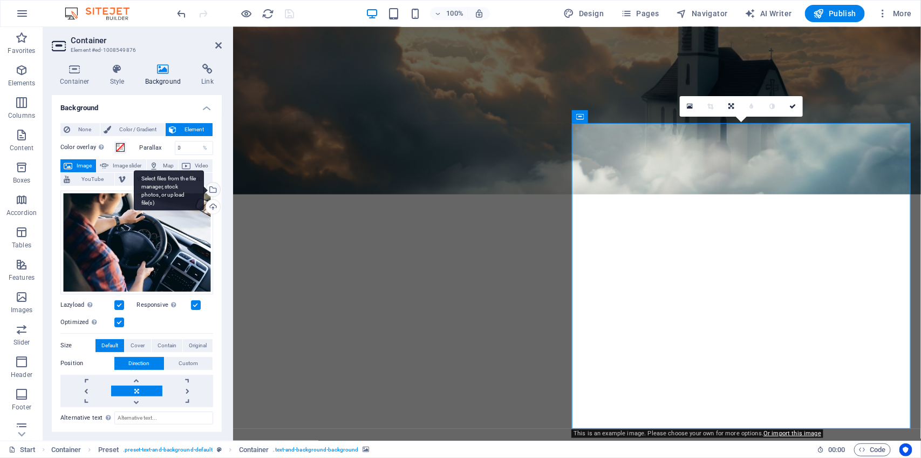
click at [212, 187] on div "Select files from the file manager, stock photos, or upload file(s)" at bounding box center [212, 190] width 16 height 16
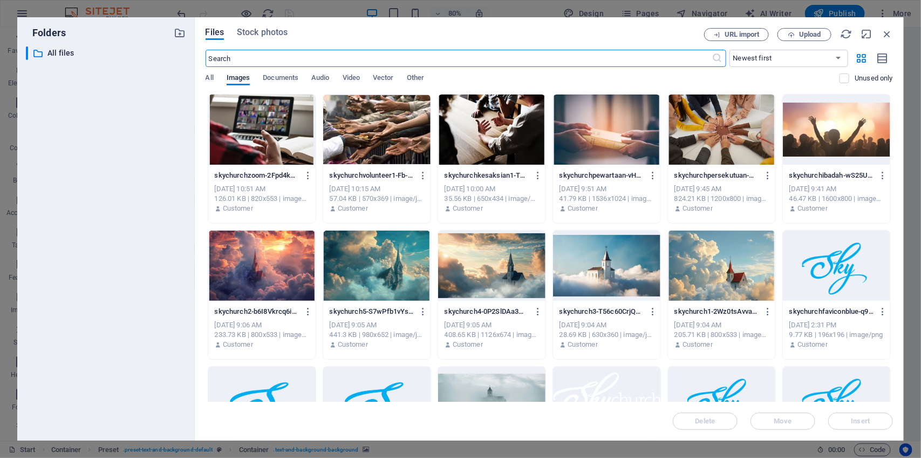
click at [275, 152] on div at bounding box center [261, 129] width 107 height 70
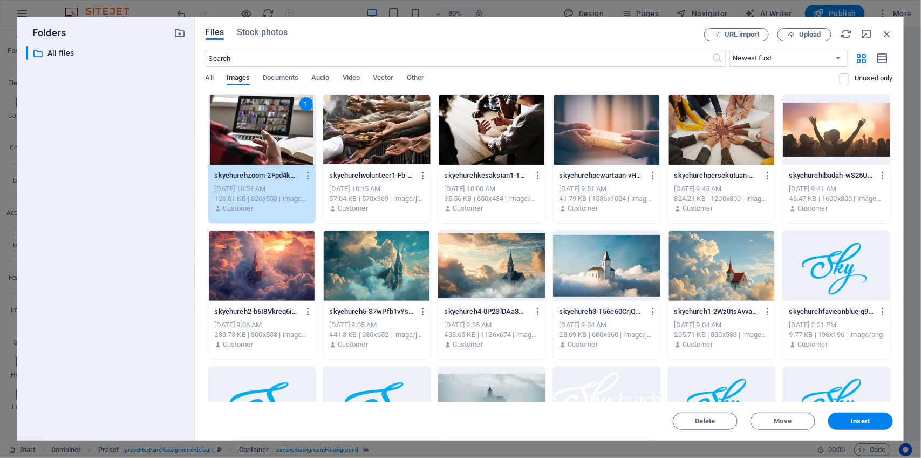
click at [275, 152] on div "1" at bounding box center [261, 129] width 107 height 70
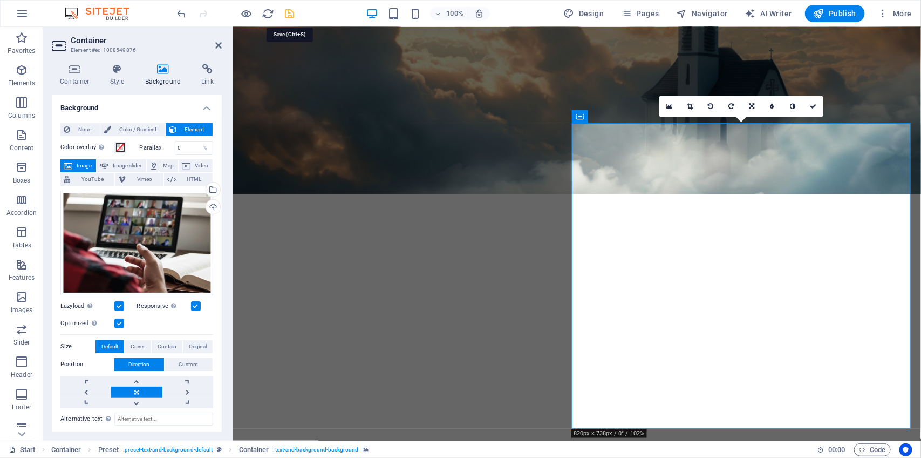
click at [289, 13] on icon "save" at bounding box center [290, 14] width 12 height 12
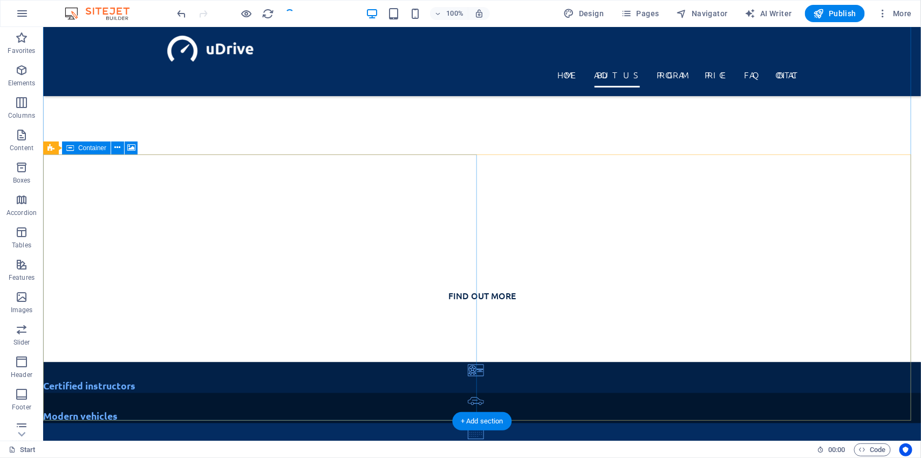
scroll to position [548, 0]
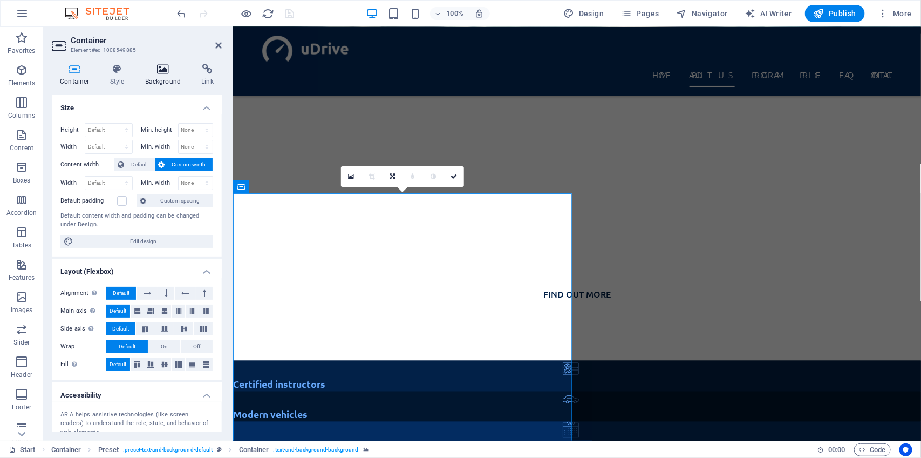
click at [167, 73] on icon at bounding box center [163, 69] width 52 height 11
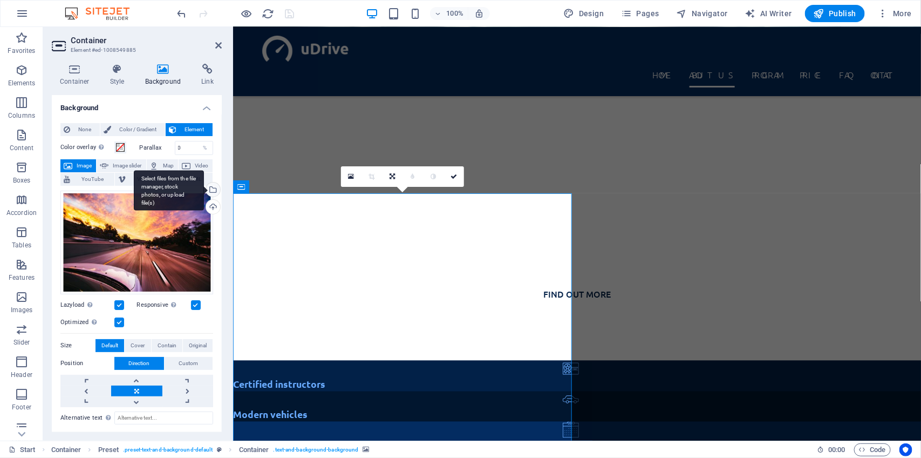
click at [209, 187] on div "Select files from the file manager, stock photos, or upload file(s)" at bounding box center [212, 190] width 16 height 16
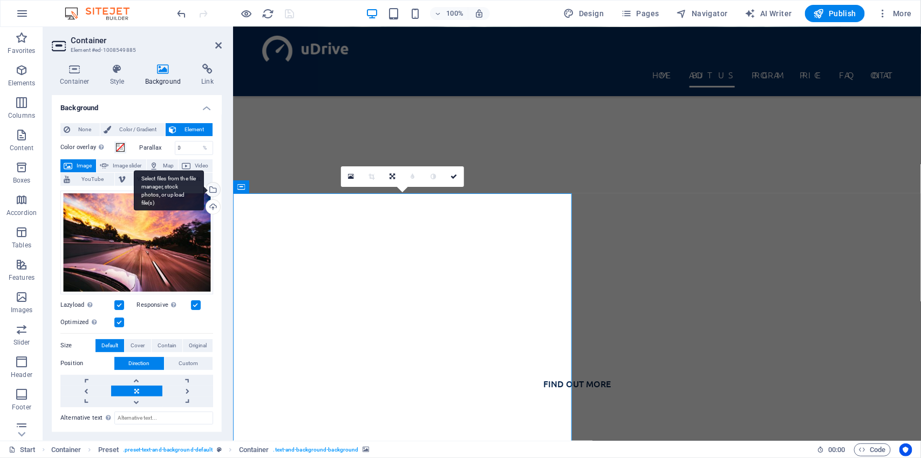
scroll to position [637, 0]
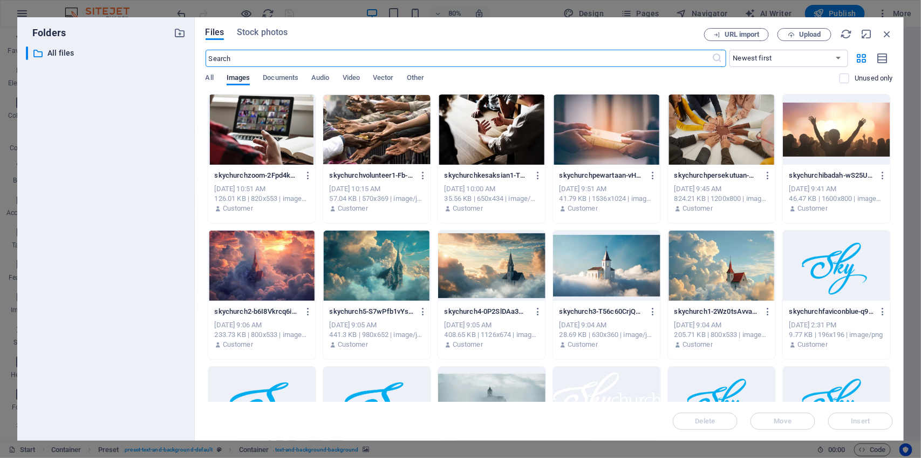
click at [815, 147] on div at bounding box center [836, 129] width 107 height 70
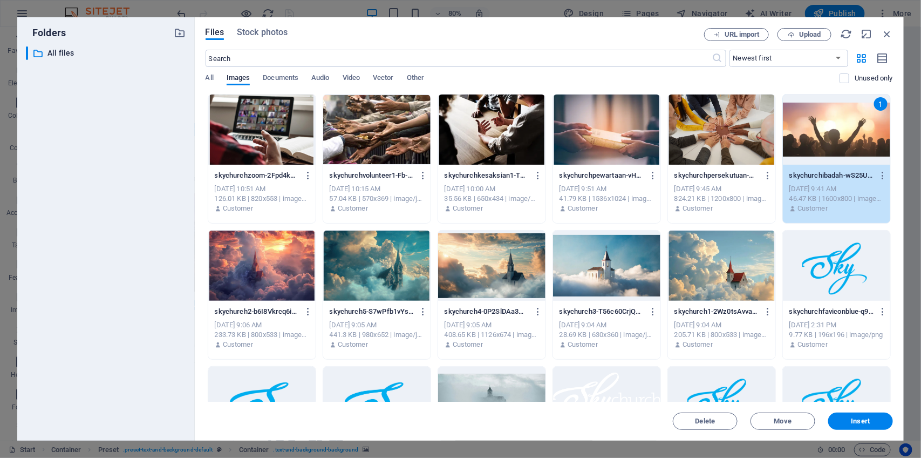
click at [815, 147] on div "1" at bounding box center [836, 129] width 107 height 70
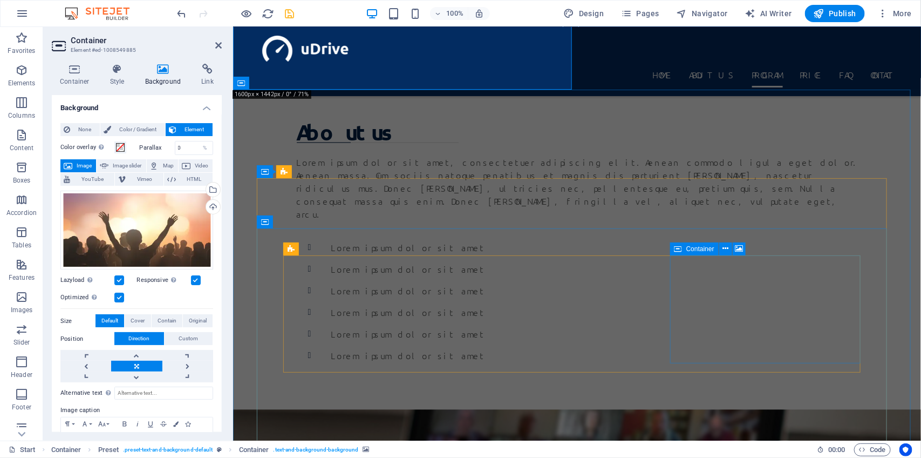
scroll to position [960, 0]
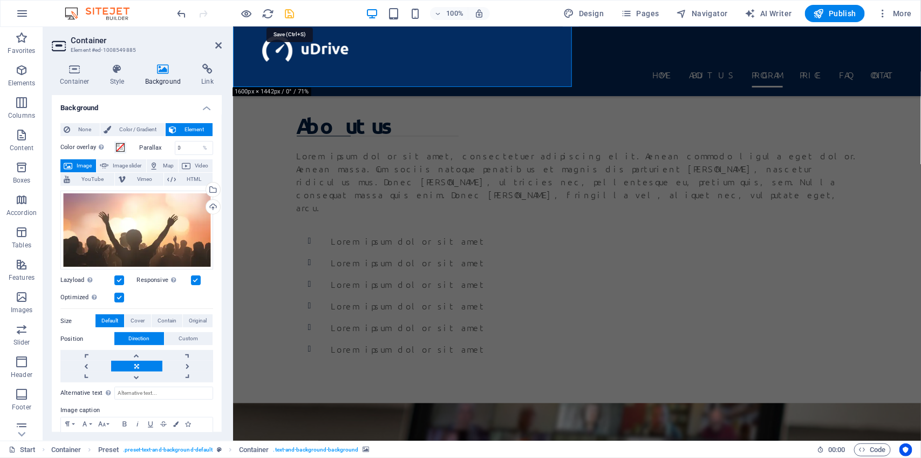
click at [288, 9] on icon "save" at bounding box center [290, 14] width 12 height 12
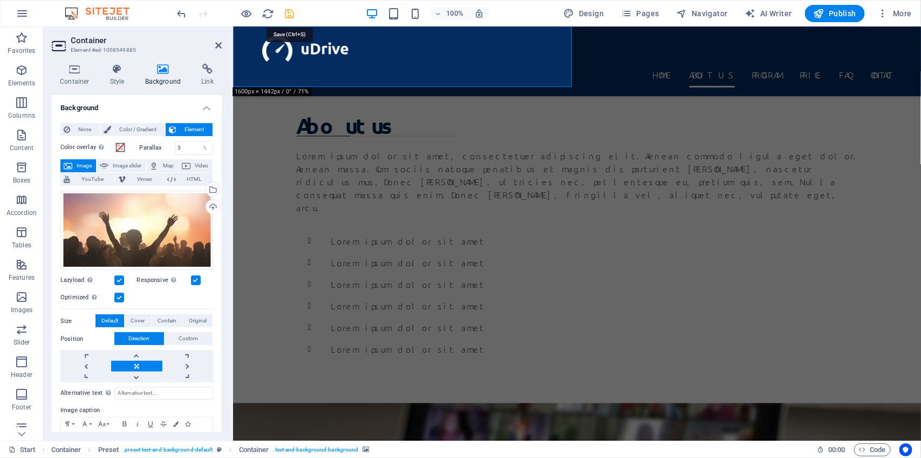
checkbox input "false"
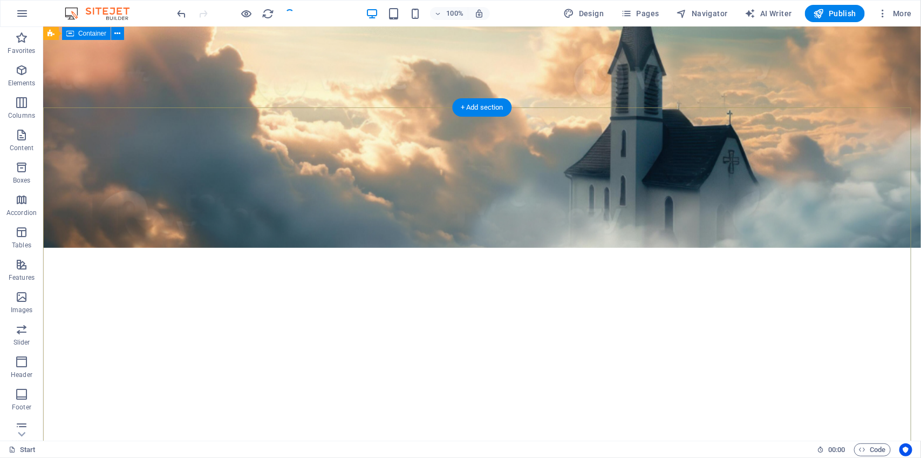
scroll to position [0, 0]
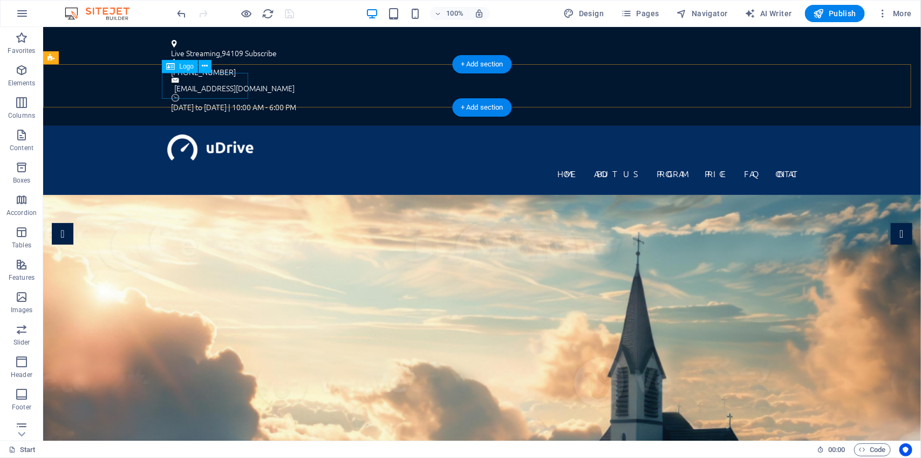
click at [194, 134] on div at bounding box center [482, 147] width 630 height 26
select select "px"
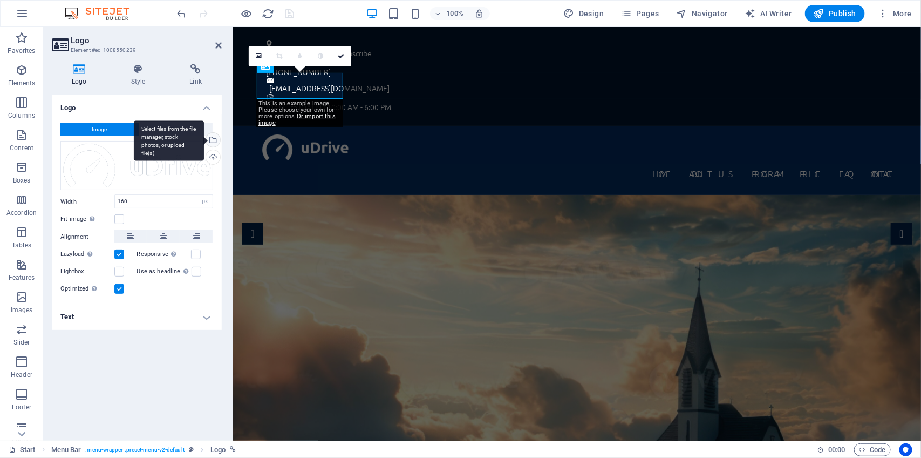
click at [214, 139] on div "Select files from the file manager, stock photos, or upload file(s)" at bounding box center [212, 141] width 16 height 16
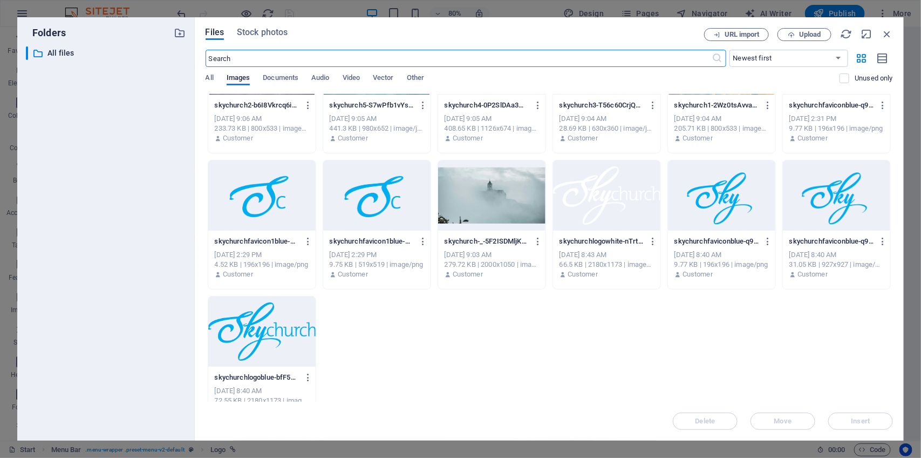
scroll to position [225, 0]
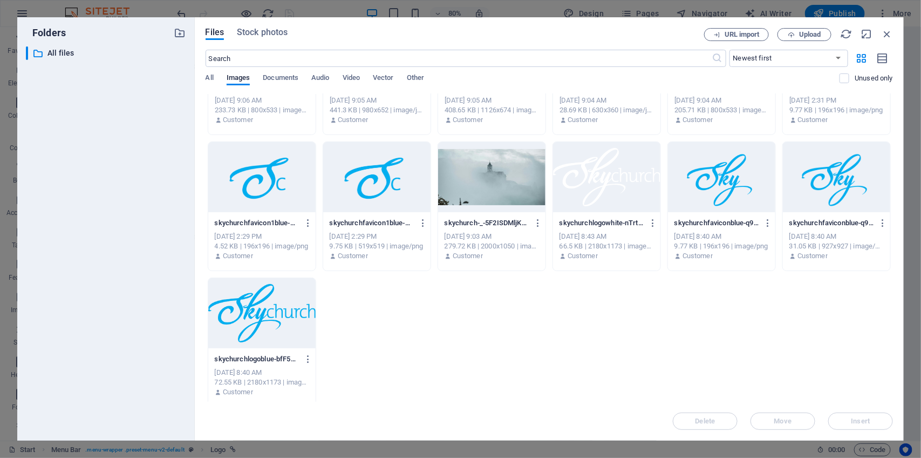
click at [309, 303] on div at bounding box center [261, 313] width 107 height 70
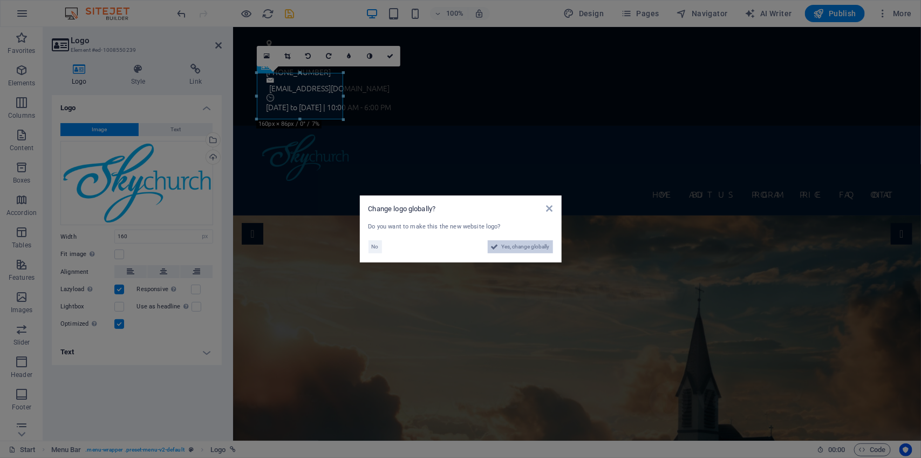
click at [508, 246] on span "Yes, change globally" at bounding box center [526, 246] width 48 height 13
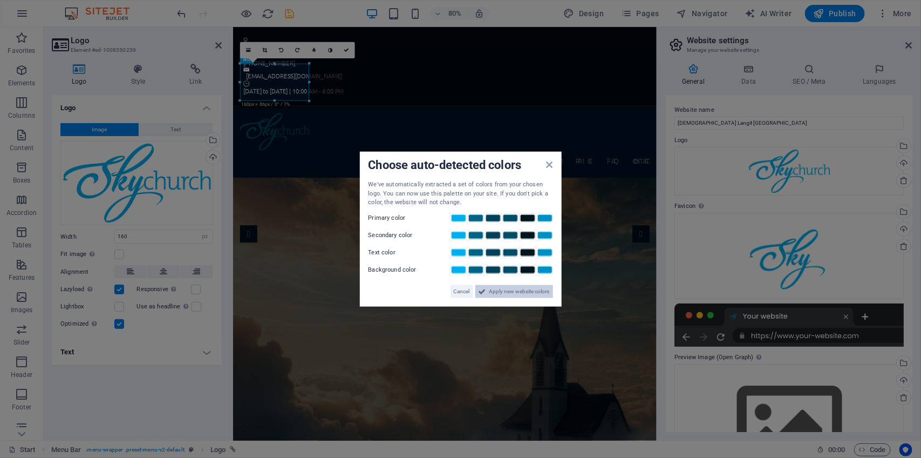
click at [525, 289] on span "Apply new website colors" at bounding box center [519, 290] width 60 height 13
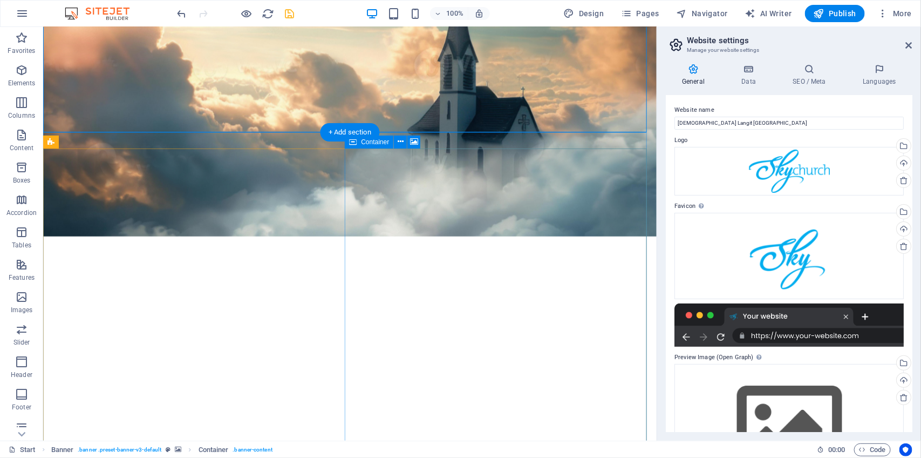
scroll to position [352, 0]
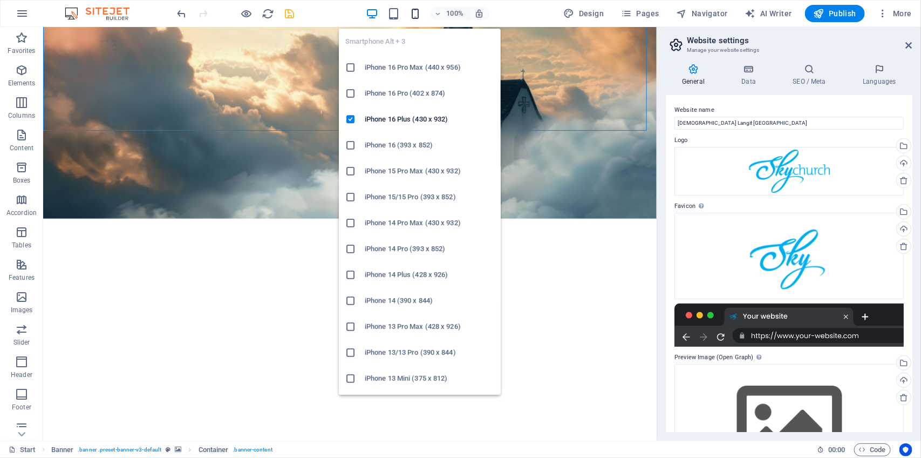
click at [414, 14] on icon "button" at bounding box center [415, 14] width 12 height 12
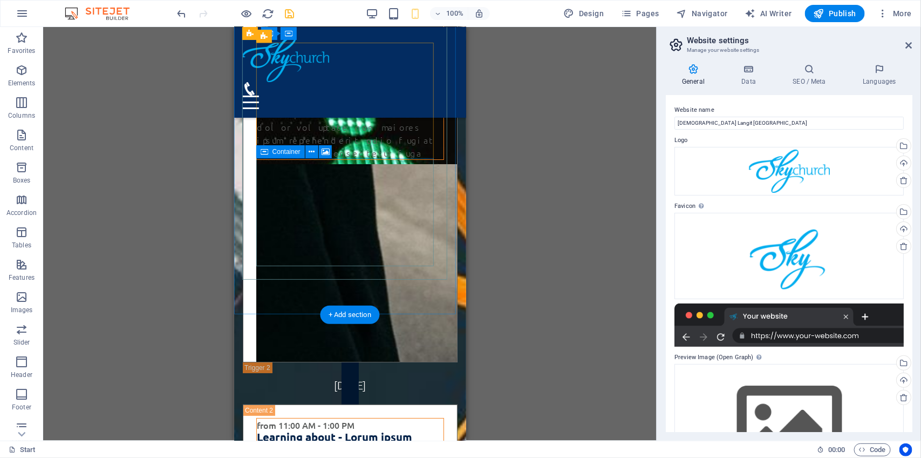
scroll to position [5314, 0]
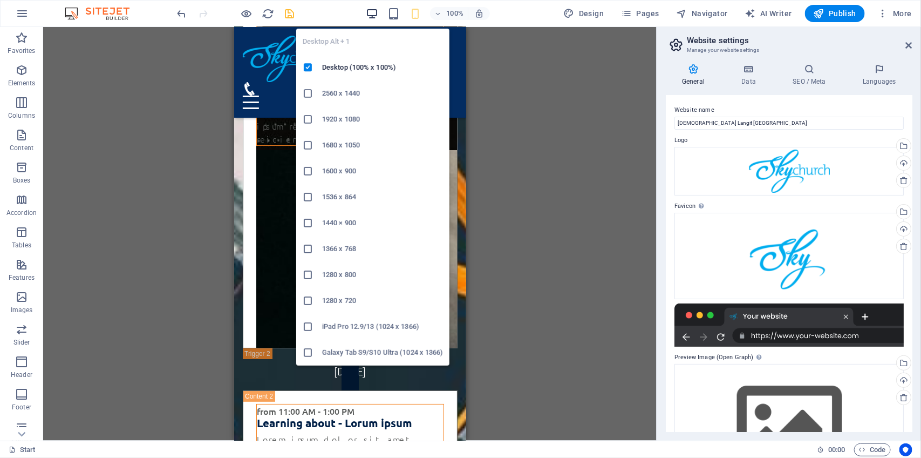
click at [376, 12] on icon "button" at bounding box center [372, 14] width 12 height 12
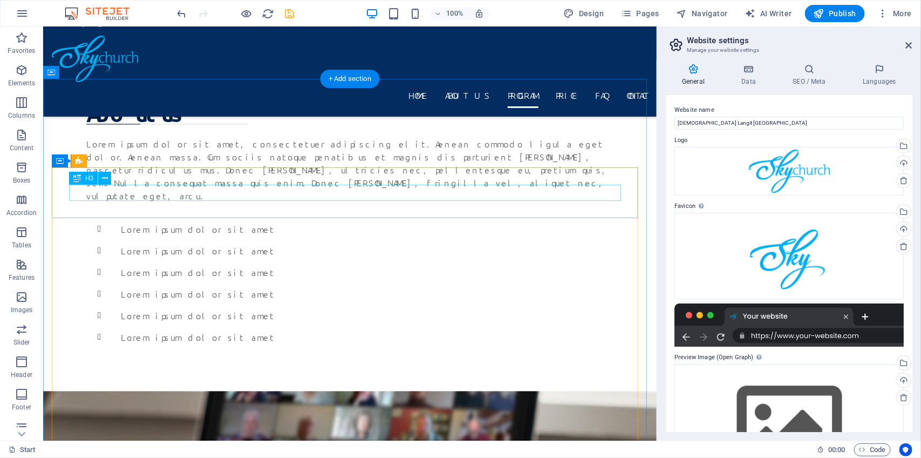
scroll to position [996, 0]
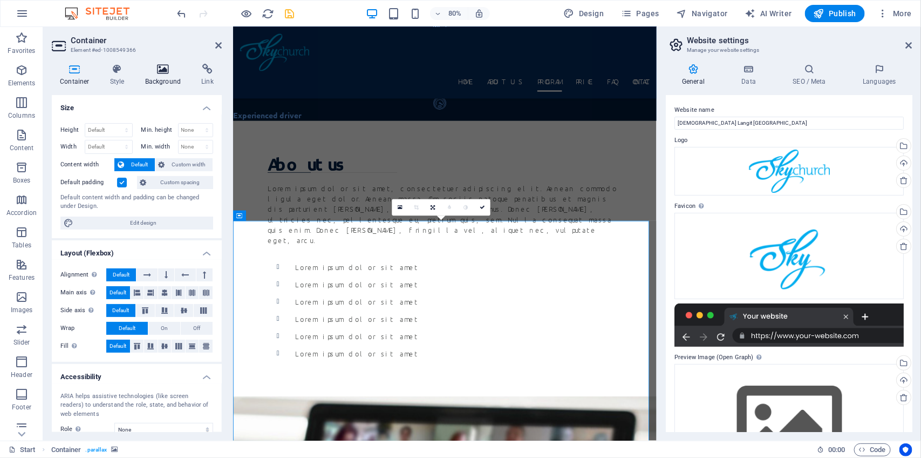
click at [164, 70] on icon at bounding box center [163, 69] width 52 height 11
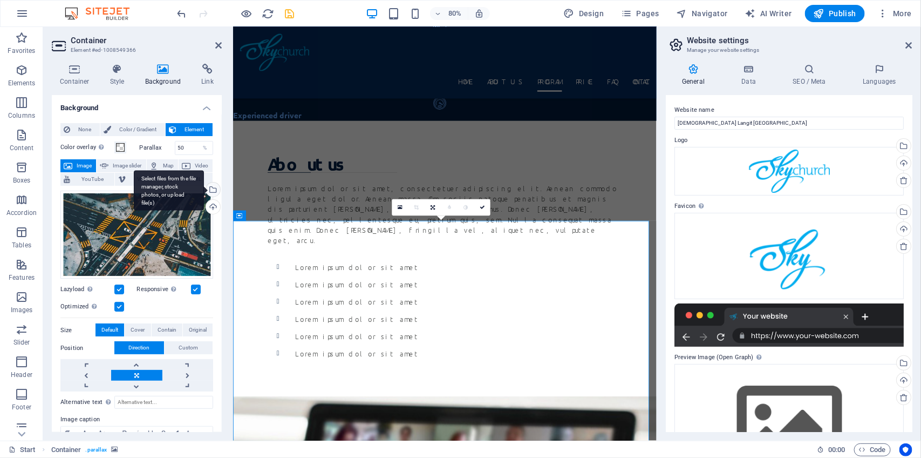
click at [210, 187] on div "Select files from the file manager, stock photos, or upload file(s)" at bounding box center [212, 190] width 16 height 16
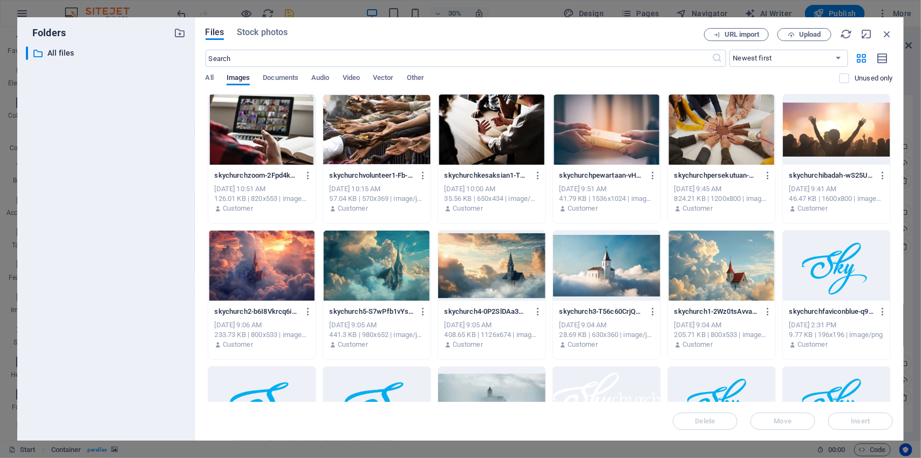
click at [740, 264] on div at bounding box center [721, 265] width 107 height 70
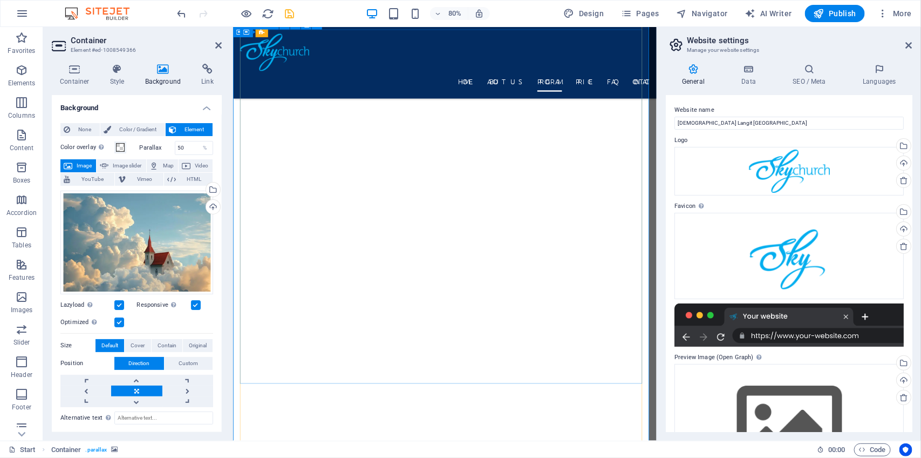
scroll to position [2855, 0]
click at [599, 13] on span "Design" at bounding box center [584, 13] width 40 height 11
select select "px"
select select "300"
select select "px"
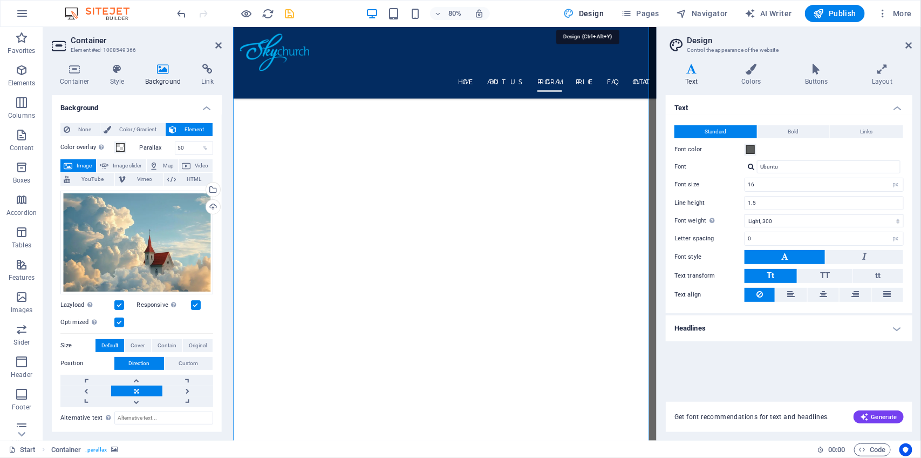
scroll to position [3072, 0]
click at [750, 79] on h4 "Colors" at bounding box center [753, 75] width 63 height 23
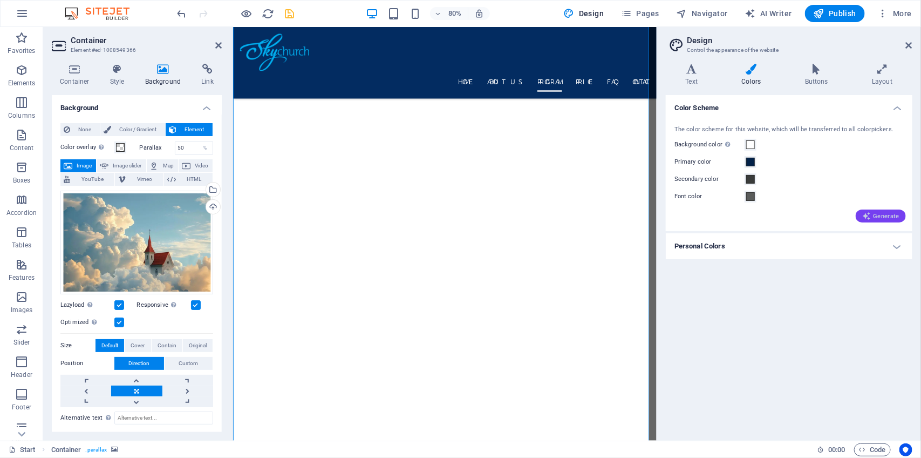
click at [883, 214] on span "Generate" at bounding box center [880, 216] width 37 height 9
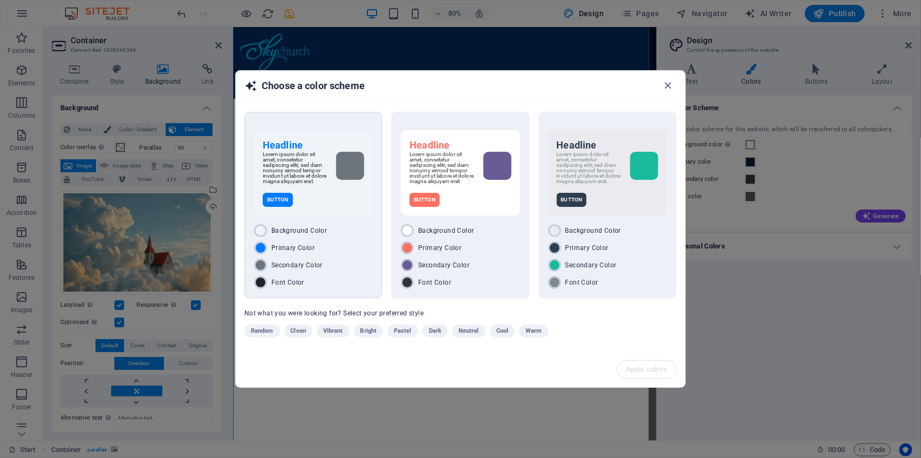
click at [314, 249] on div "Primary Color" at bounding box center [313, 247] width 119 height 13
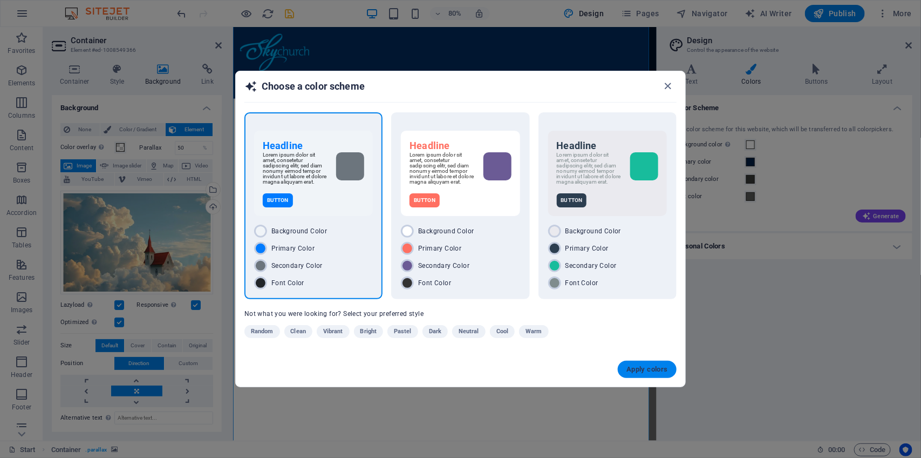
click at [656, 368] on span "Apply colors" at bounding box center [648, 369] width 42 height 9
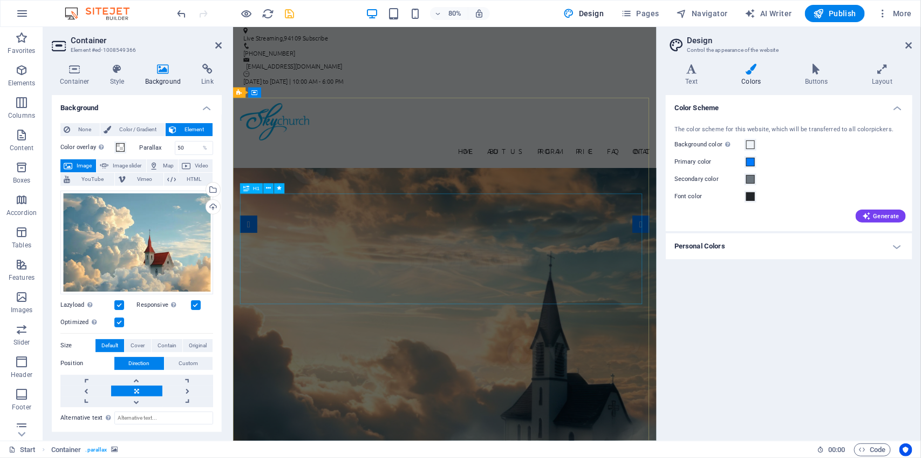
scroll to position [0, 0]
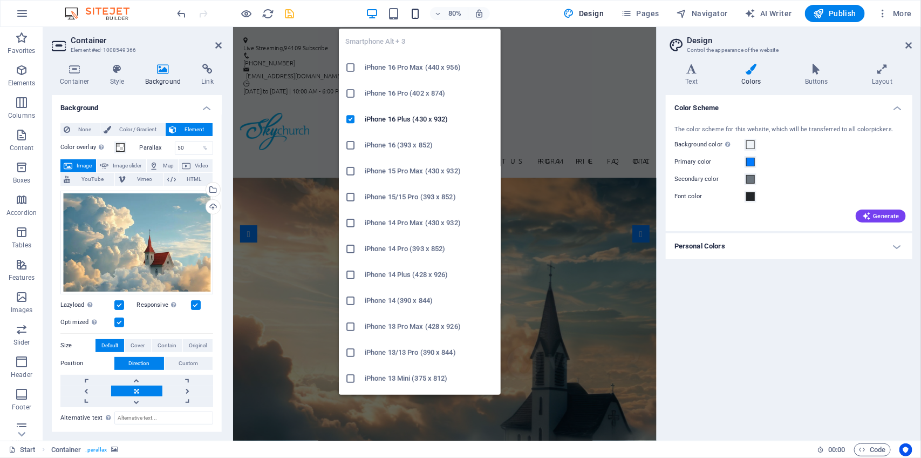
click at [414, 10] on icon "button" at bounding box center [415, 14] width 12 height 12
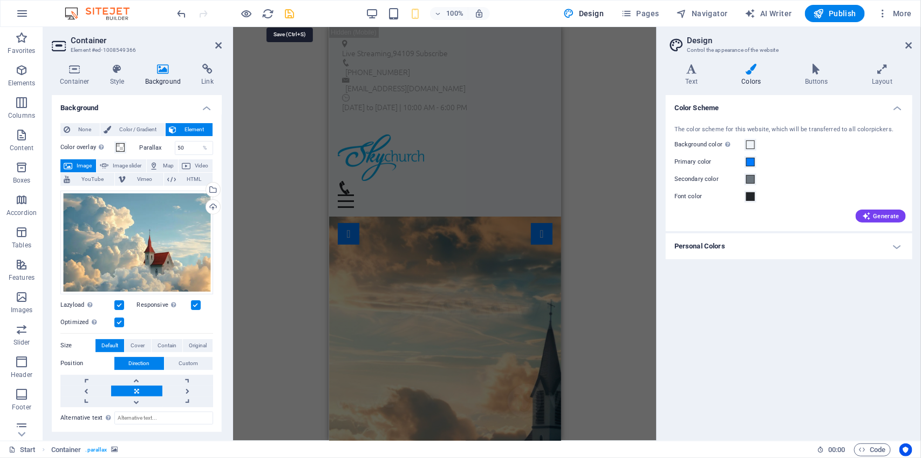
click at [288, 9] on icon "save" at bounding box center [290, 14] width 12 height 12
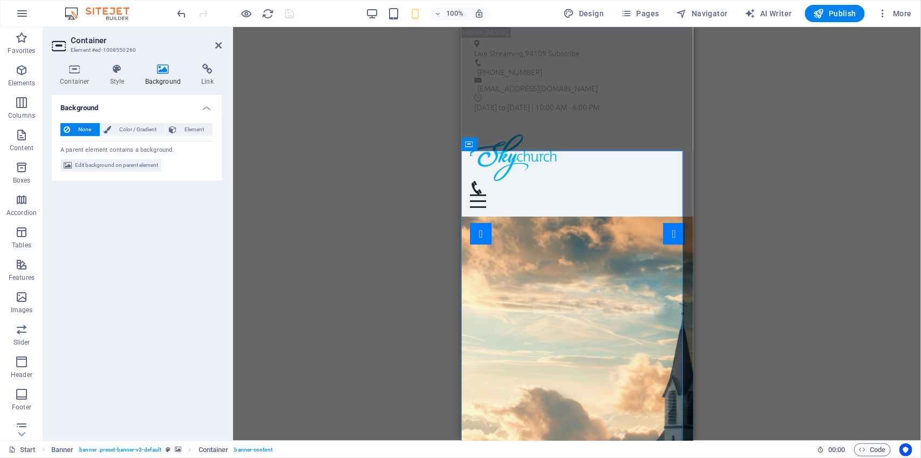
click at [162, 68] on icon at bounding box center [163, 69] width 52 height 11
click at [144, 163] on span "Edit background on parent element" at bounding box center [116, 165] width 83 height 13
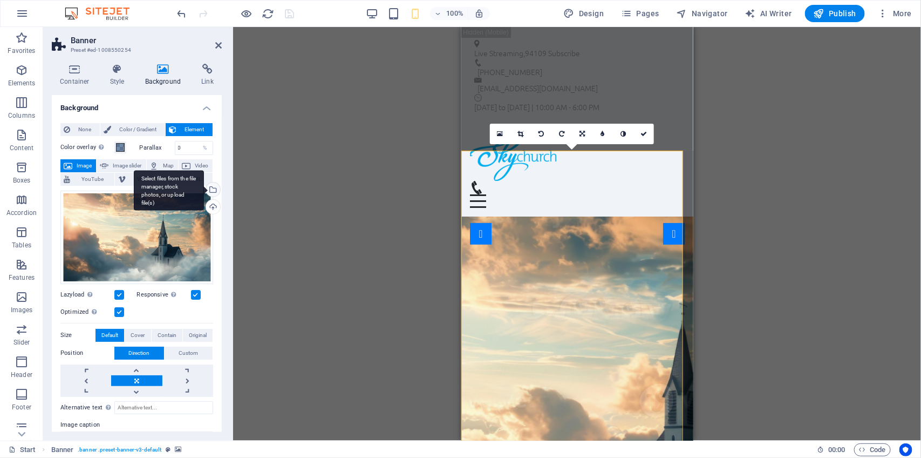
click at [204, 189] on div "Select files from the file manager, stock photos, or upload file(s)" at bounding box center [169, 190] width 70 height 40
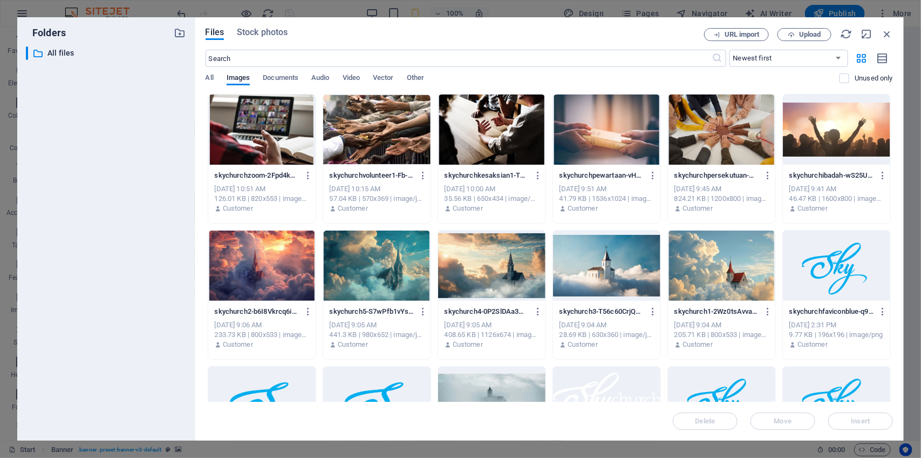
click at [586, 274] on div at bounding box center [606, 265] width 107 height 70
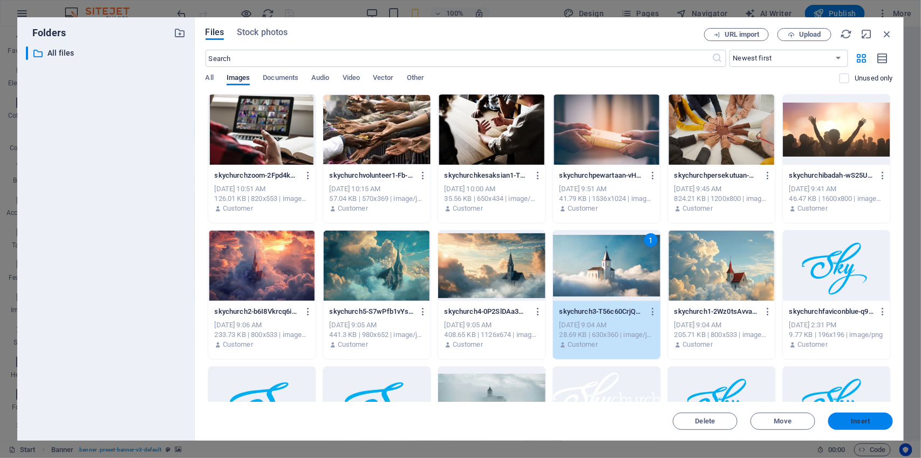
click at [862, 424] on span "Insert" at bounding box center [861, 421] width 19 height 6
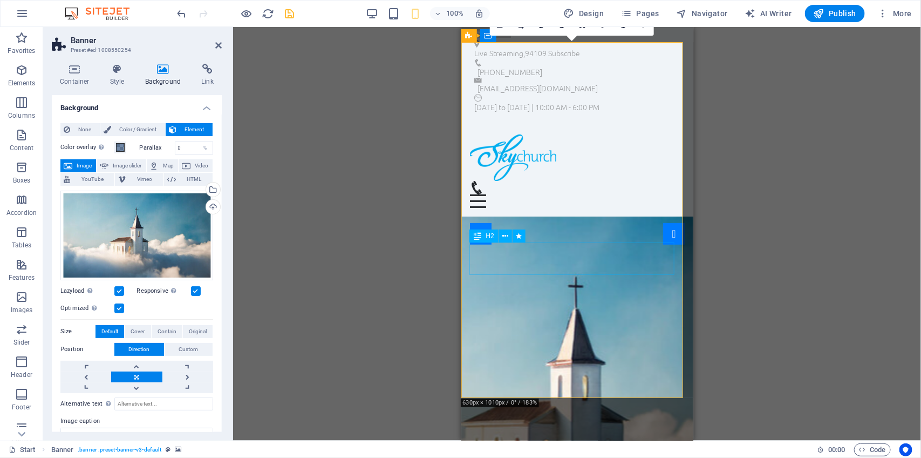
scroll to position [171, 0]
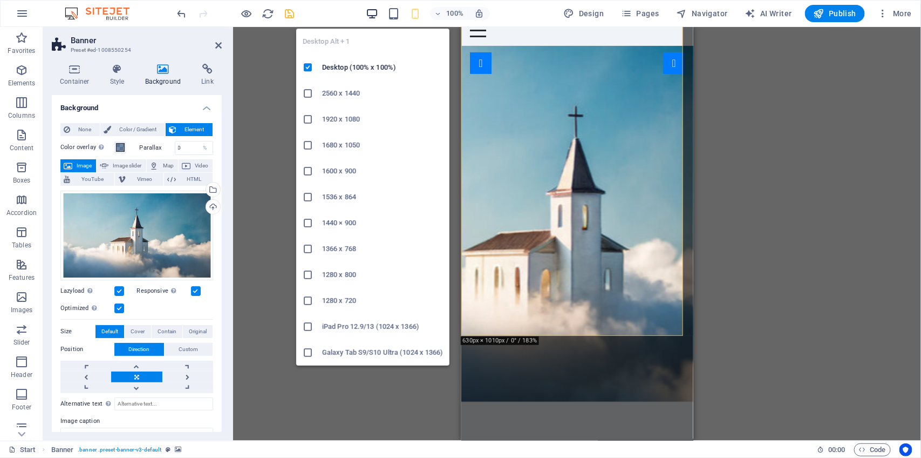
click at [377, 16] on icon "button" at bounding box center [372, 14] width 12 height 12
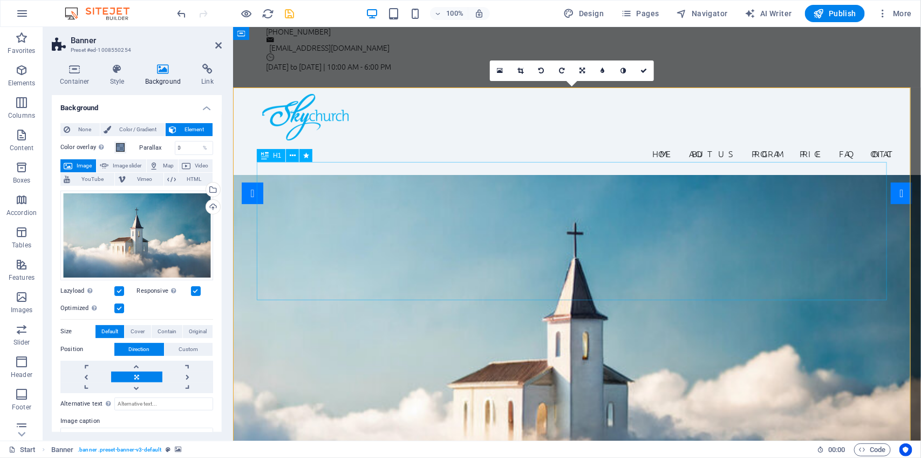
scroll to position [10, 0]
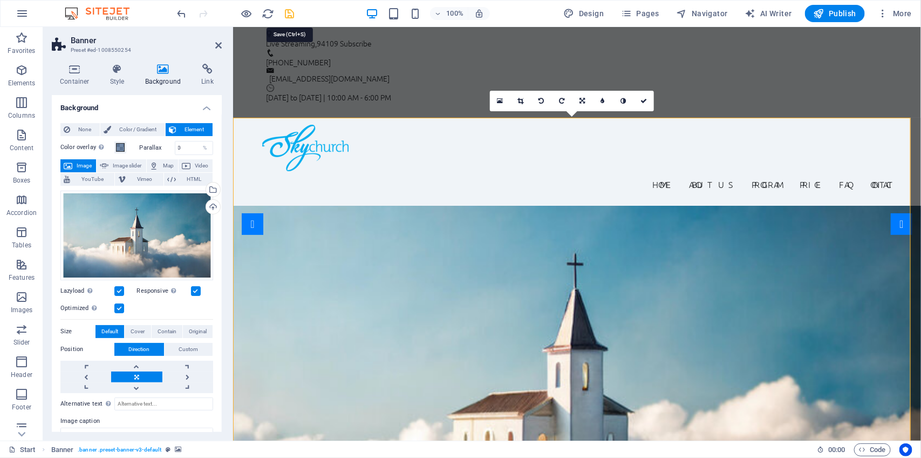
click at [291, 15] on icon "save" at bounding box center [290, 14] width 12 height 12
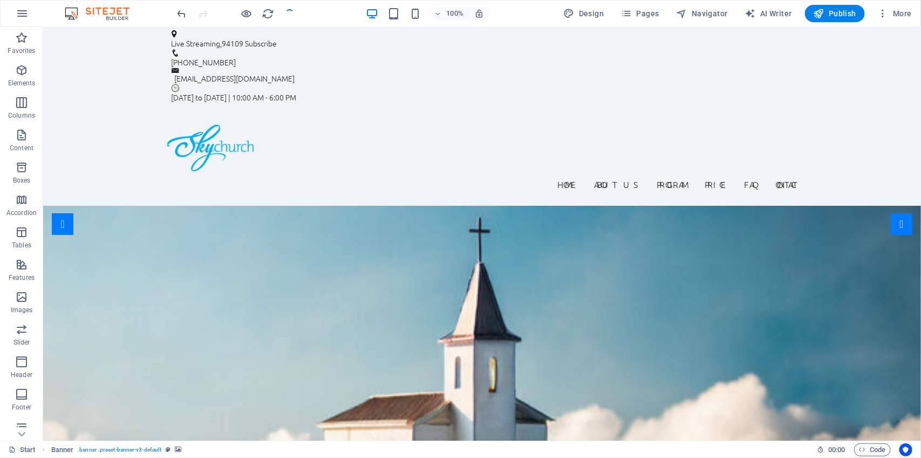
checkbox input "false"
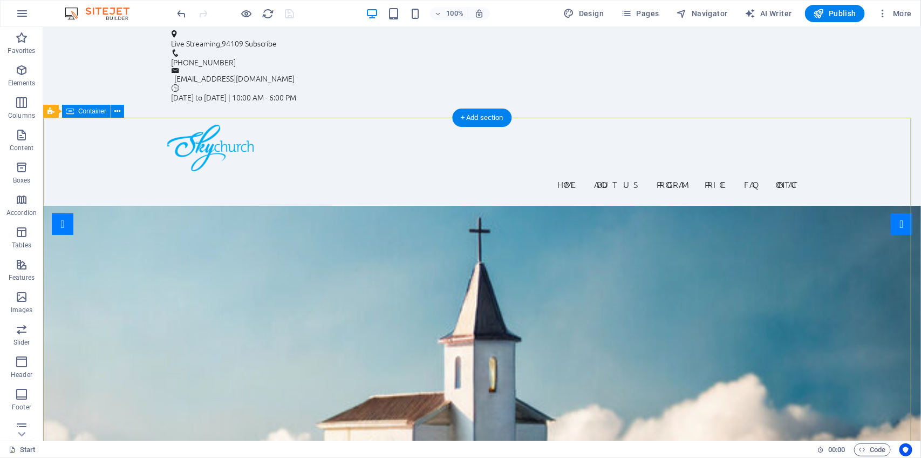
scroll to position [0, 0]
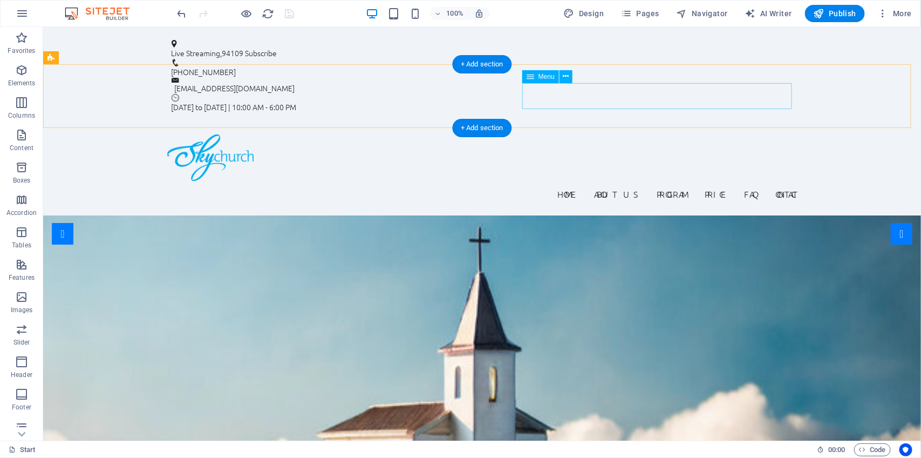
click at [539, 180] on nav "Home About us Program Price FAQ Contact" at bounding box center [482, 193] width 630 height 26
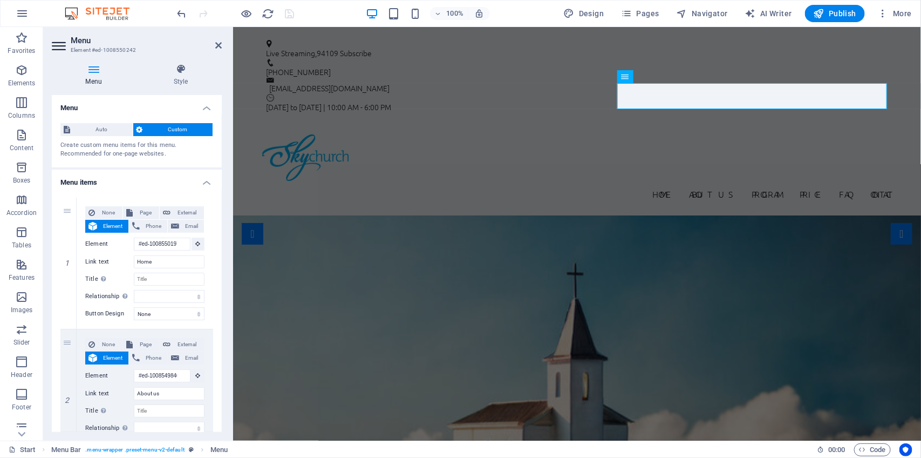
click at [96, 74] on icon at bounding box center [94, 69] width 84 height 11
click at [649, 17] on span "Pages" at bounding box center [640, 13] width 38 height 11
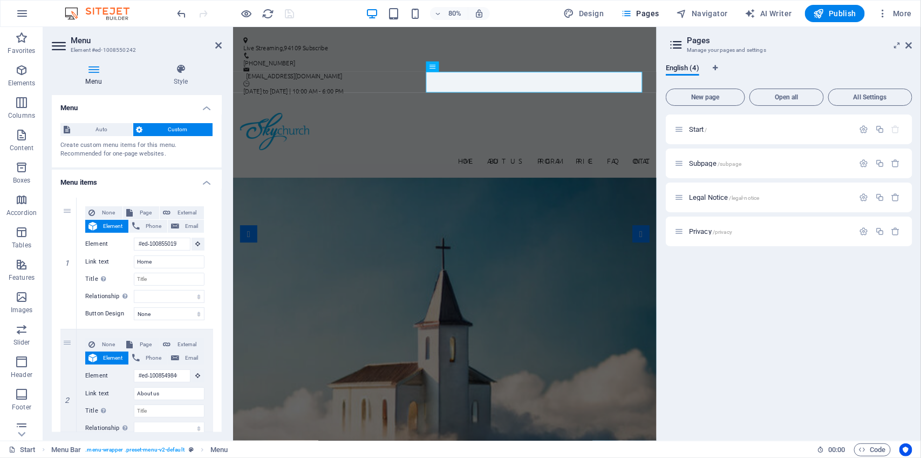
click at [718, 270] on div "Start / Subpage /subpage Legal Notice /legal-notice Privacy /privacy" at bounding box center [789, 272] width 247 height 317
click at [396, 125] on div "Home About us Program Price FAQ Contact Menu" at bounding box center [497, 170] width 529 height 90
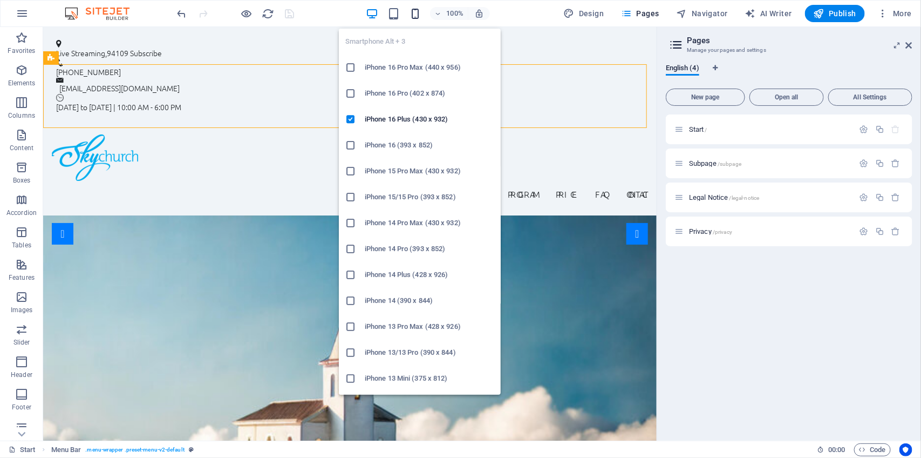
click at [420, 11] on icon "button" at bounding box center [415, 14] width 12 height 12
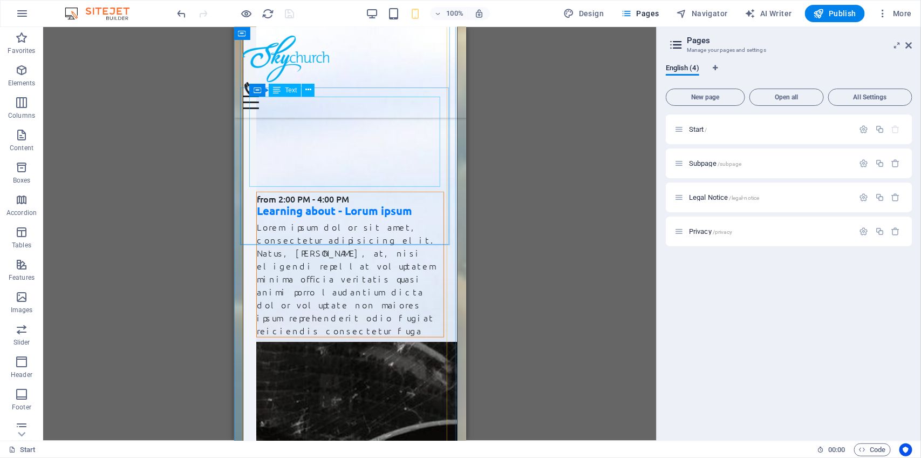
scroll to position [5910, 0]
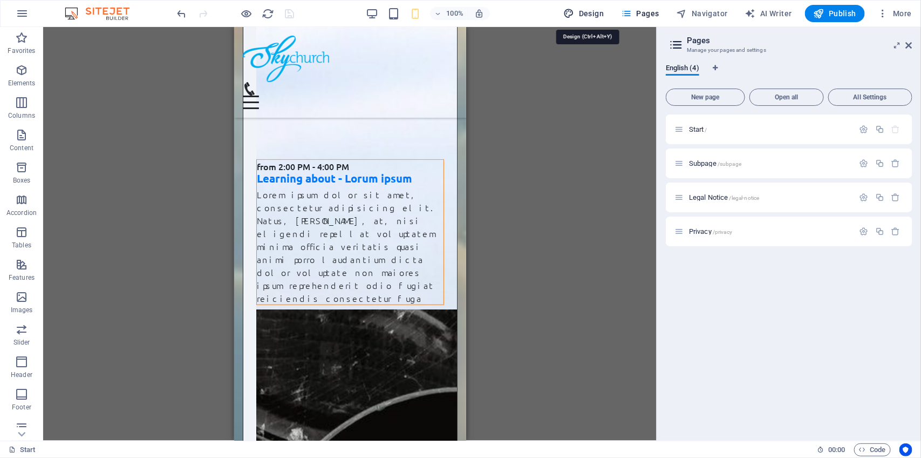
click at [575, 10] on icon "button" at bounding box center [569, 13] width 11 height 11
select select "px"
select select "300"
select select "px"
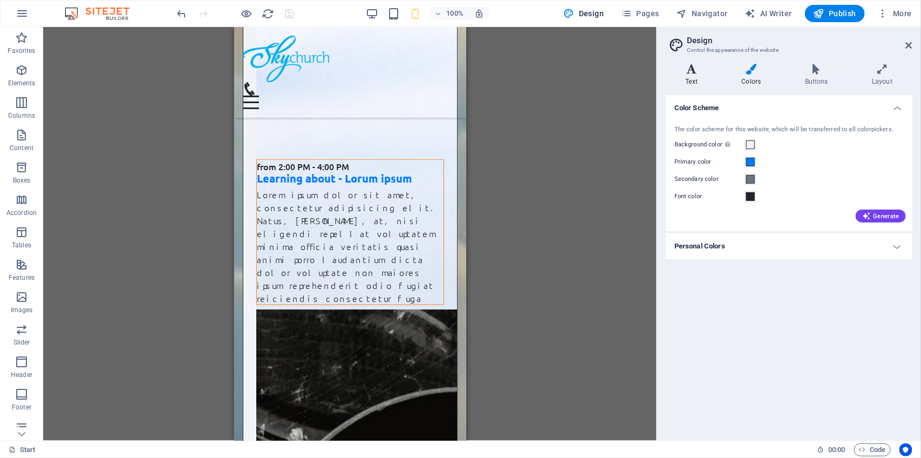
click at [697, 79] on h4 "Text" at bounding box center [694, 75] width 56 height 23
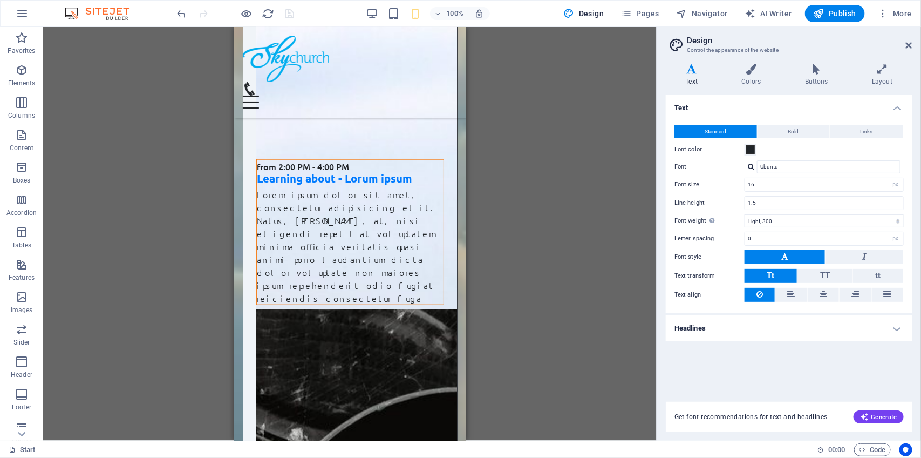
click at [897, 325] on h4 "Headlines" at bounding box center [789, 328] width 247 height 26
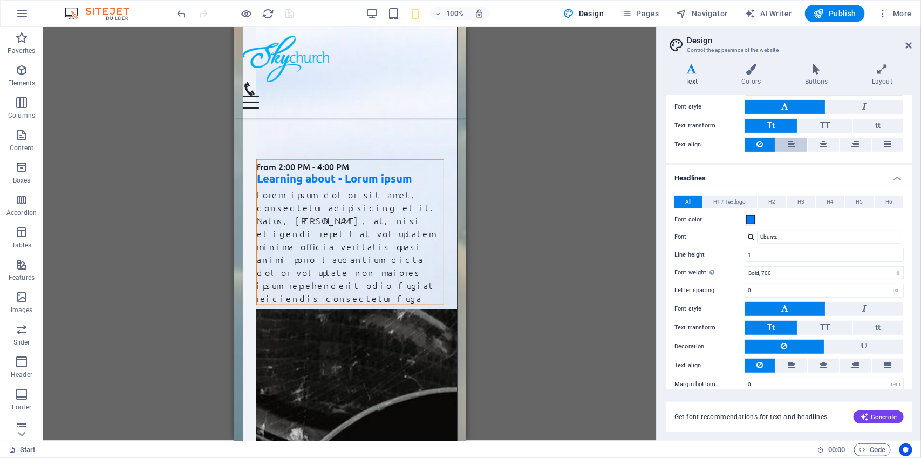
scroll to position [161, 0]
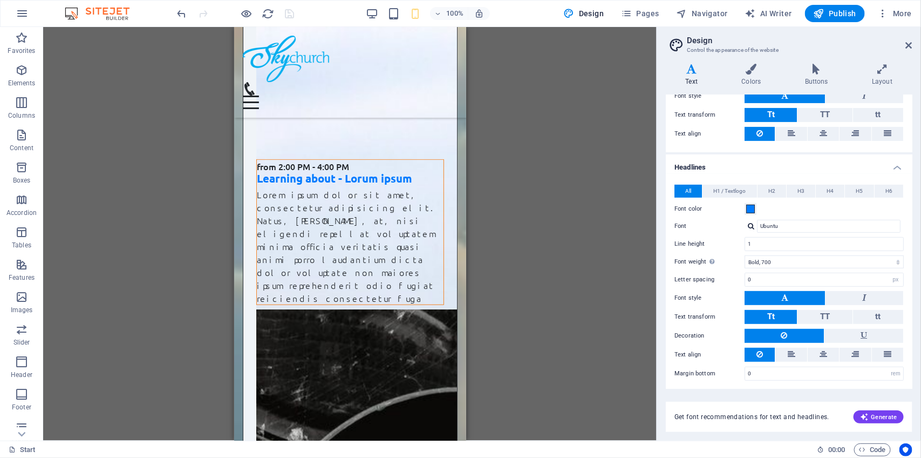
click at [749, 223] on div at bounding box center [751, 225] width 6 height 7
click at [773, 255] on div "Manage fonts →" at bounding box center [831, 254] width 142 height 13
select select "popularity"
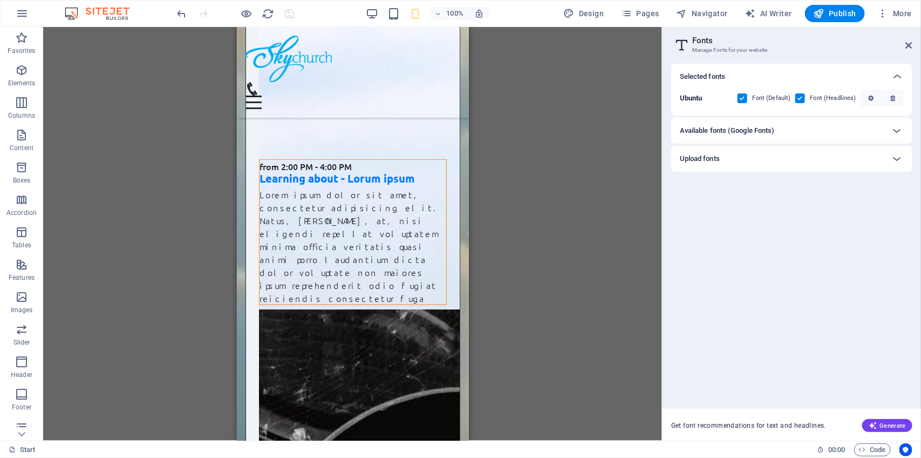
click at [876, 131] on div "Available fonts (Google Fonts)" at bounding box center [782, 130] width 205 height 13
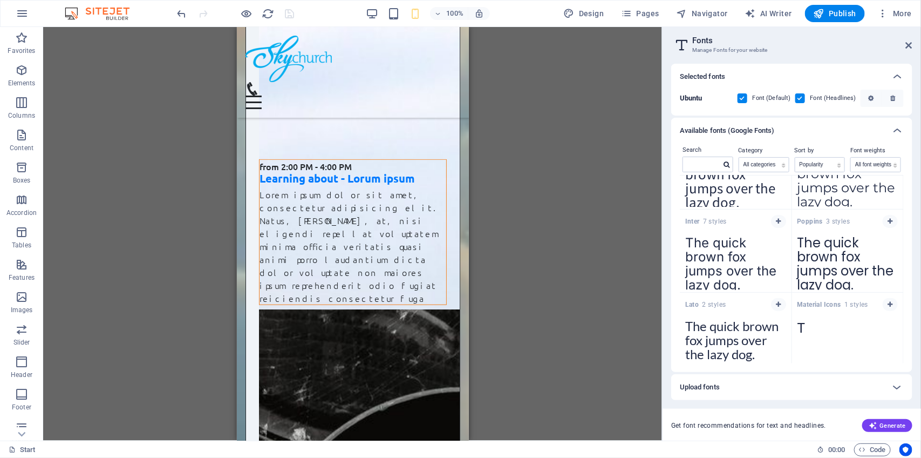
scroll to position [133, 0]
click at [705, 303] on span "Lato 2 styles" at bounding box center [705, 303] width 41 height 9
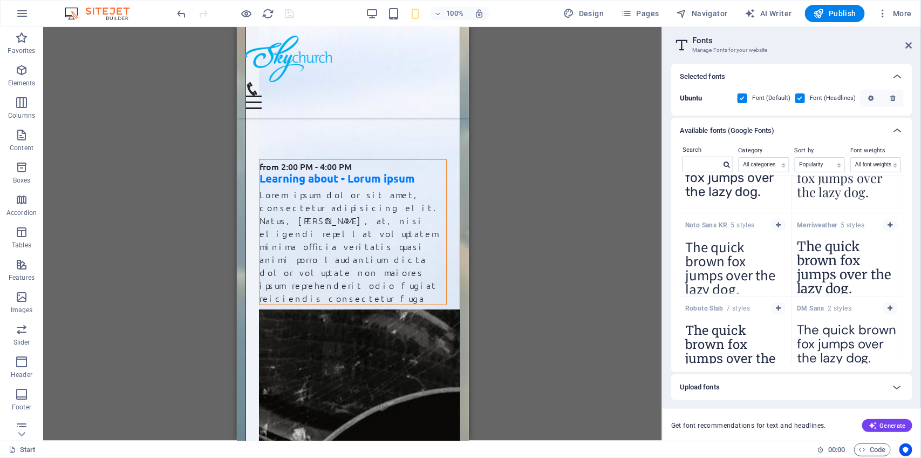
scroll to position [778, 0]
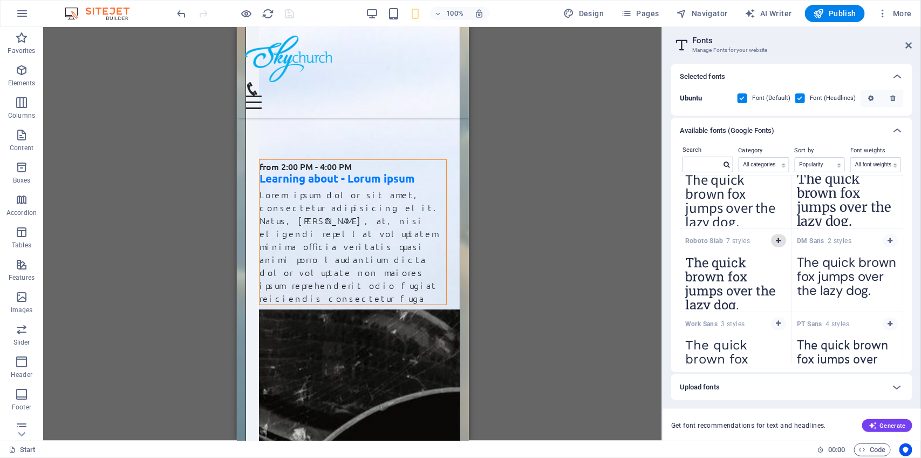
click at [776, 242] on icon "button" at bounding box center [778, 240] width 5 height 6
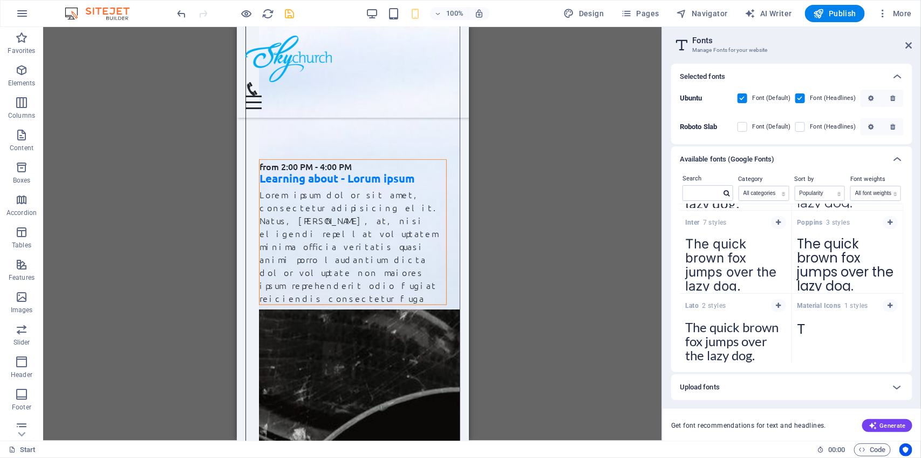
scroll to position [0, 0]
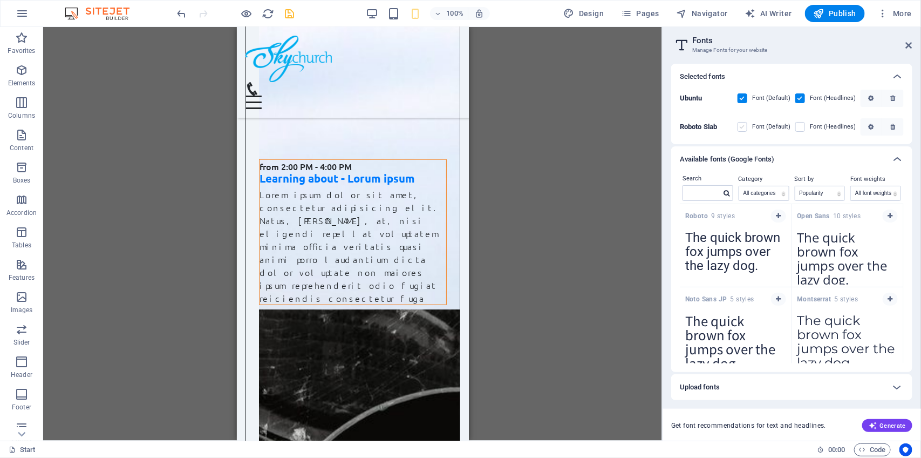
click at [745, 126] on label at bounding box center [743, 127] width 10 height 10
click at [0, 0] on Slab "checkbox" at bounding box center [0, 0] width 0 height 0
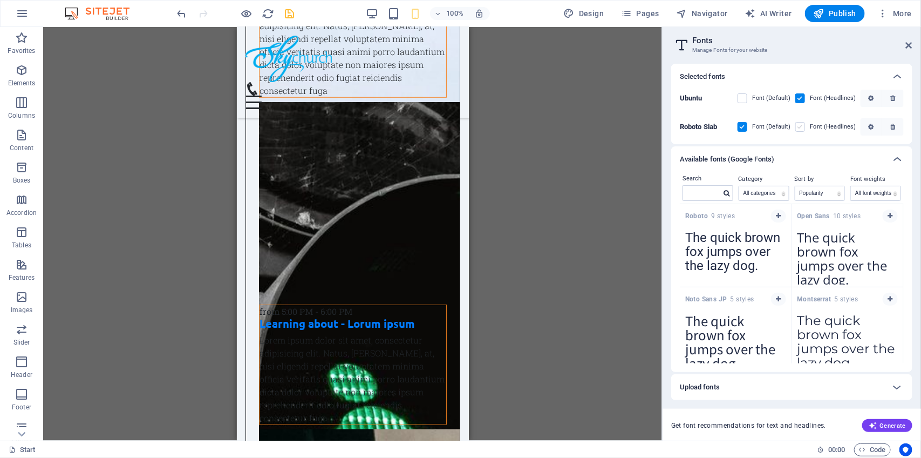
scroll to position [6104, 0]
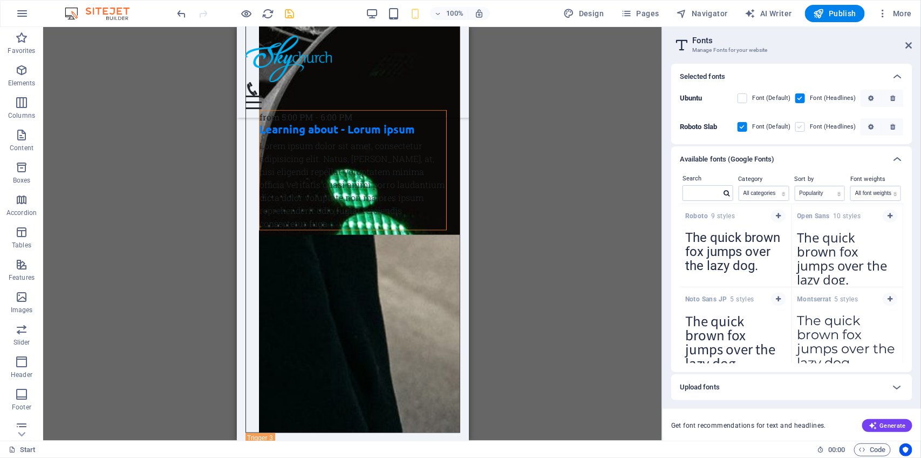
click at [802, 127] on label at bounding box center [800, 127] width 10 height 10
click at [0, 0] on Slab "checkbox" at bounding box center [0, 0] width 0 height 0
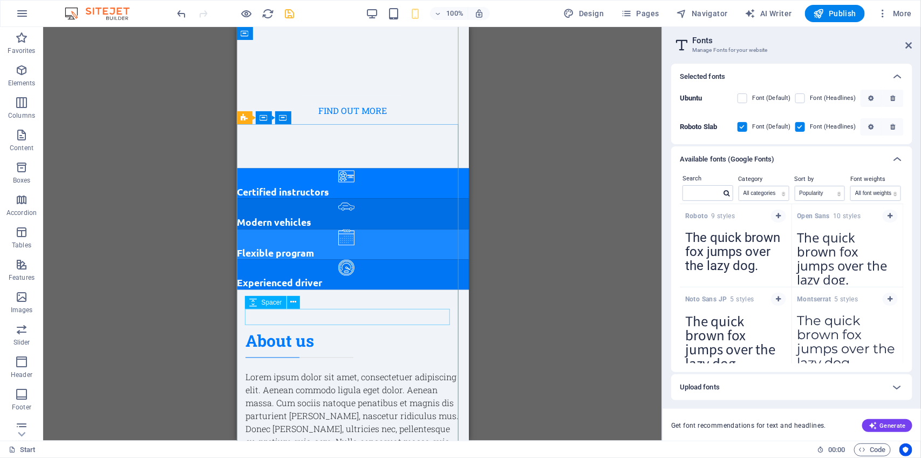
scroll to position [0, 0]
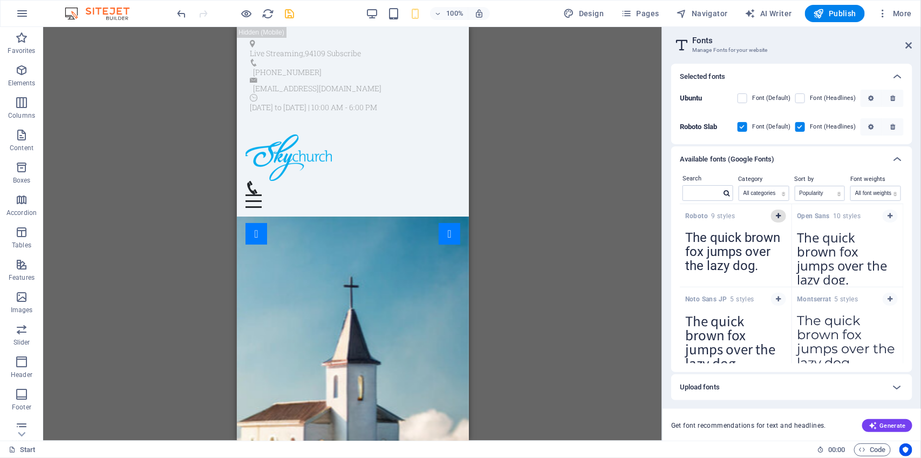
click at [778, 216] on icon "button" at bounding box center [778, 216] width 5 height 6
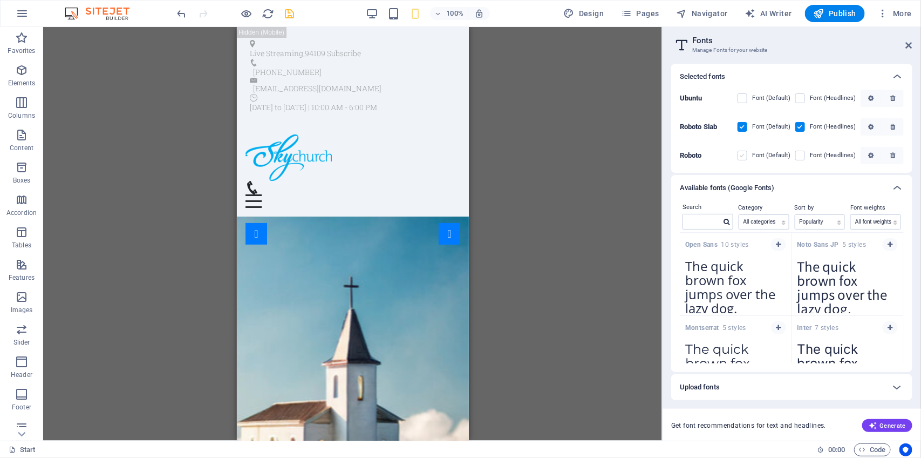
click at [745, 152] on label at bounding box center [743, 156] width 10 height 10
click at [0, 0] on input "checkbox" at bounding box center [0, 0] width 0 height 0
click at [800, 157] on label at bounding box center [800, 156] width 10 height 10
click at [0, 0] on input "checkbox" at bounding box center [0, 0] width 0 height 0
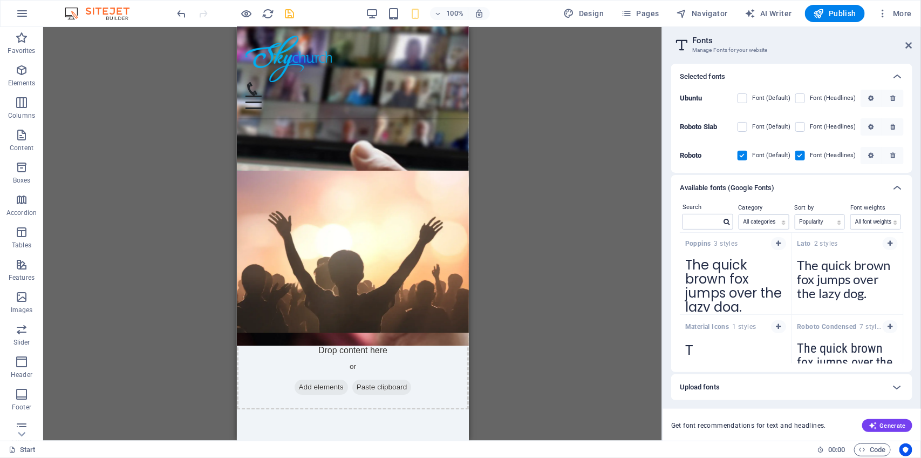
scroll to position [166, 0]
click at [889, 244] on icon "button" at bounding box center [890, 244] width 5 height 6
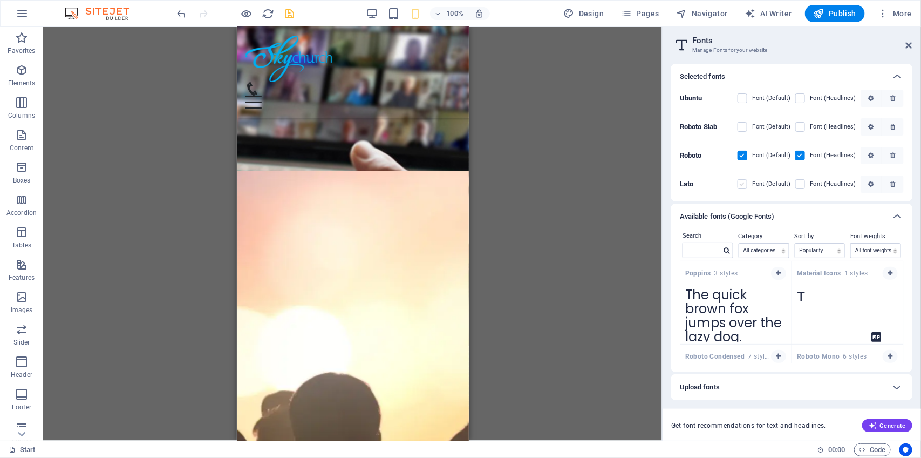
click at [747, 182] on label at bounding box center [743, 184] width 10 height 10
click at [0, 0] on input "checkbox" at bounding box center [0, 0] width 0 height 0
click at [801, 185] on label at bounding box center [800, 184] width 10 height 10
click at [0, 0] on input "checkbox" at bounding box center [0, 0] width 0 height 0
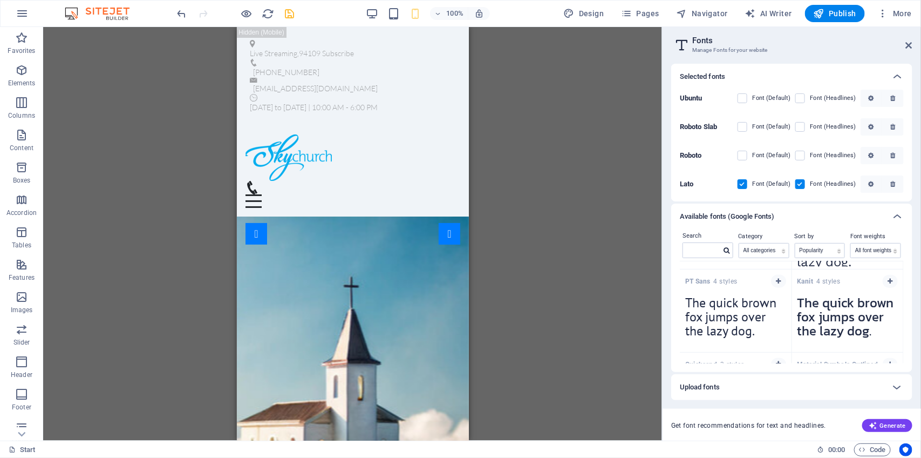
scroll to position [822, 0]
click at [779, 285] on icon "button" at bounding box center [778, 282] width 5 height 6
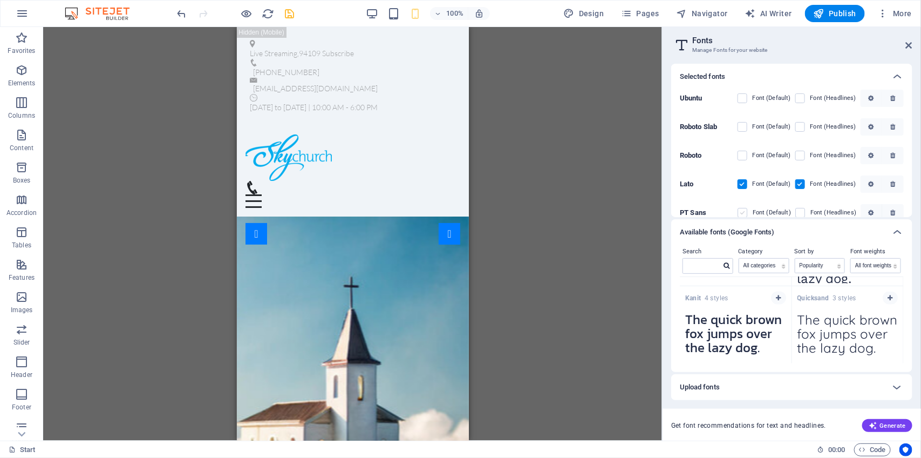
click at [746, 210] on label at bounding box center [743, 213] width 10 height 10
click at [0, 0] on Sans "checkbox" at bounding box center [0, 0] width 0 height 0
click at [800, 212] on label at bounding box center [800, 213] width 10 height 10
click at [0, 0] on Sans "checkbox" at bounding box center [0, 0] width 0 height 0
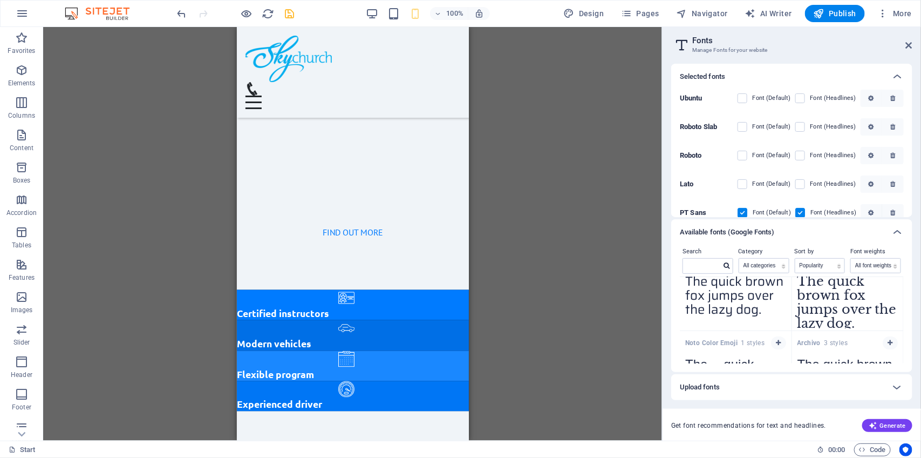
scroll to position [1806, 0]
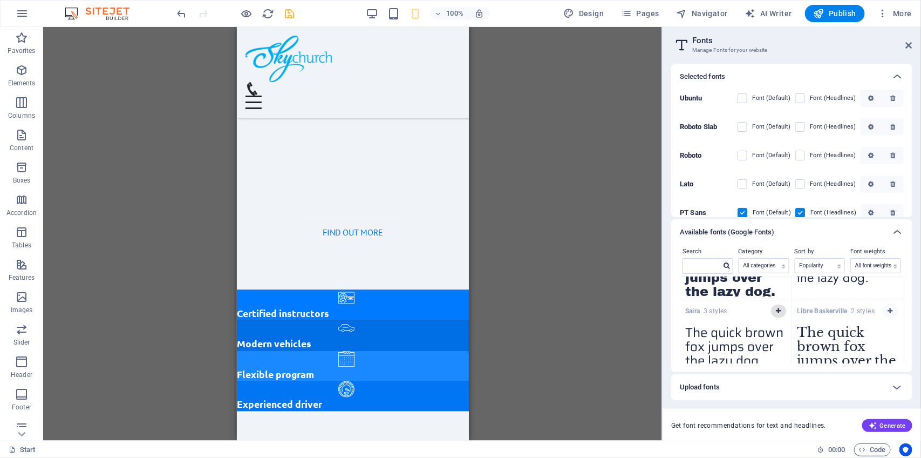
click at [776, 313] on span "button" at bounding box center [779, 311] width 6 height 6
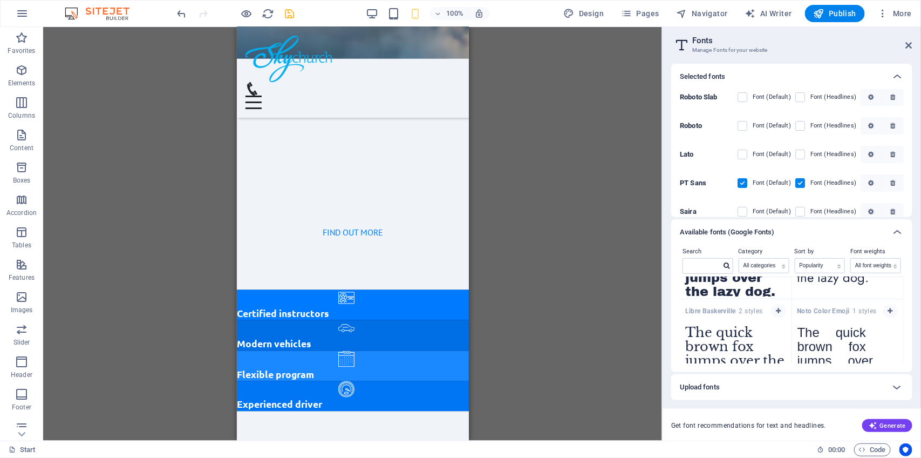
scroll to position [42, 0]
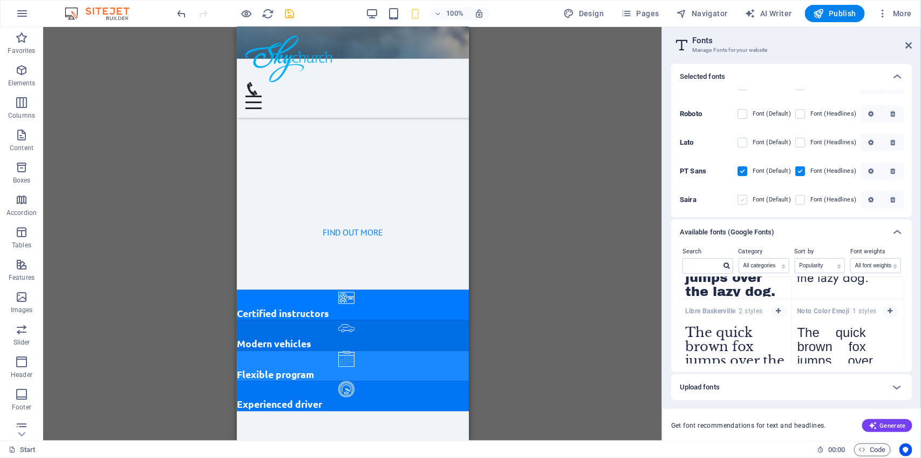
click at [745, 198] on label at bounding box center [743, 200] width 10 height 10
click at [0, 0] on input "checkbox" at bounding box center [0, 0] width 0 height 0
click at [807, 199] on span at bounding box center [807, 199] width 5 height 5
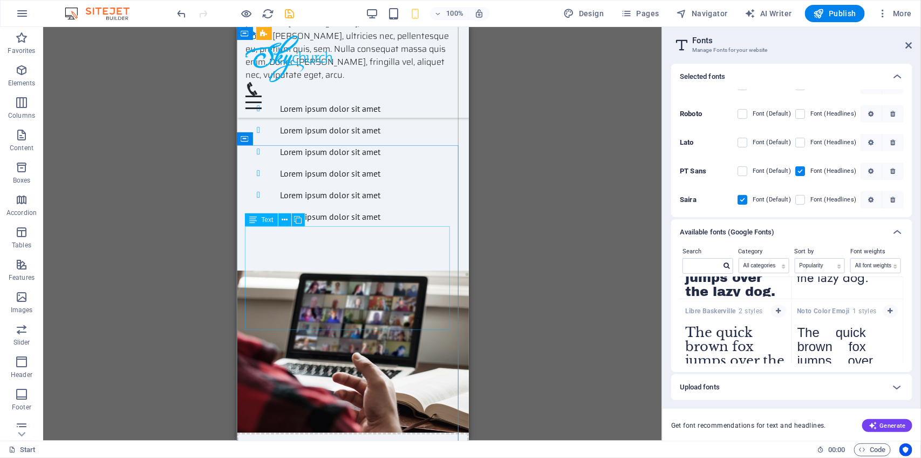
scroll to position [1059, 0]
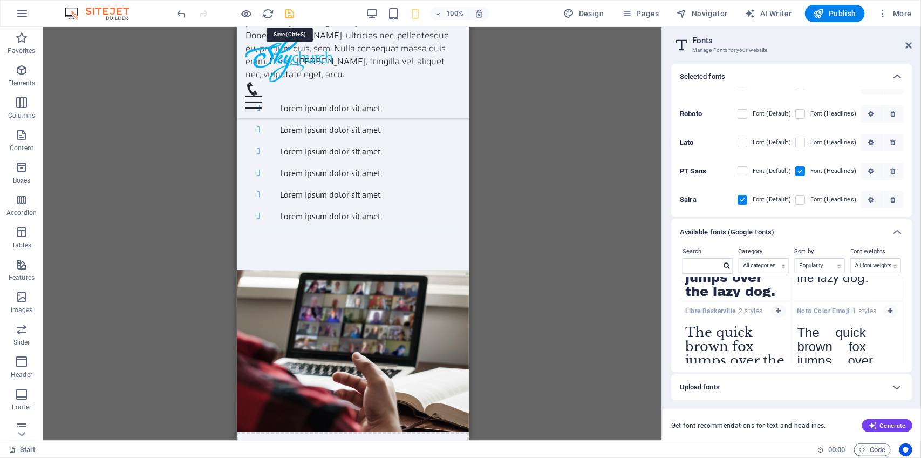
click at [288, 12] on icon "save" at bounding box center [290, 14] width 12 height 12
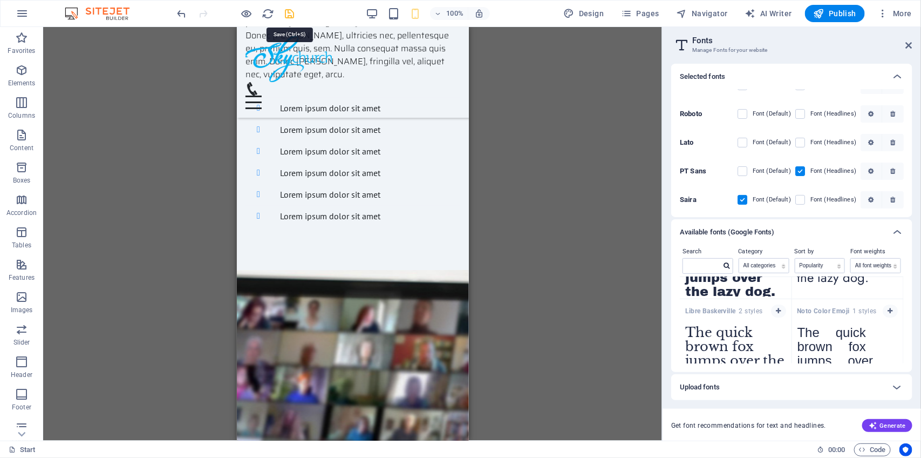
checkbox input "false"
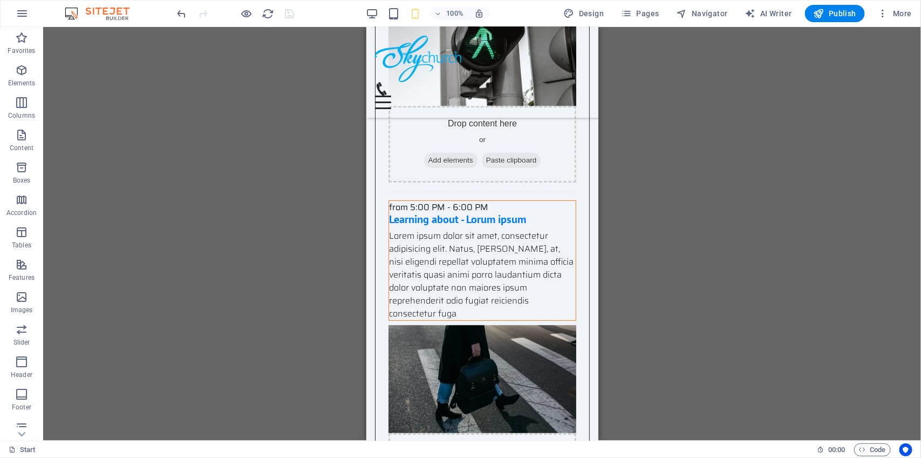
scroll to position [7179, 0]
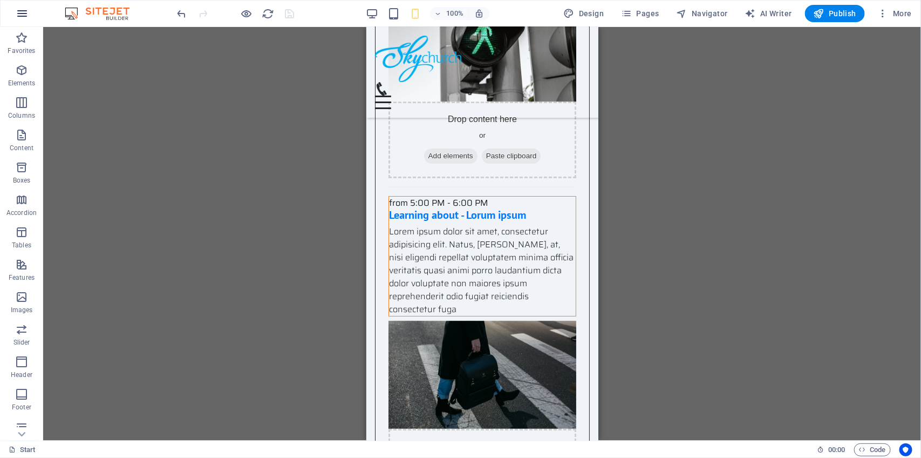
click at [25, 11] on icon "button" at bounding box center [22, 13] width 13 height 13
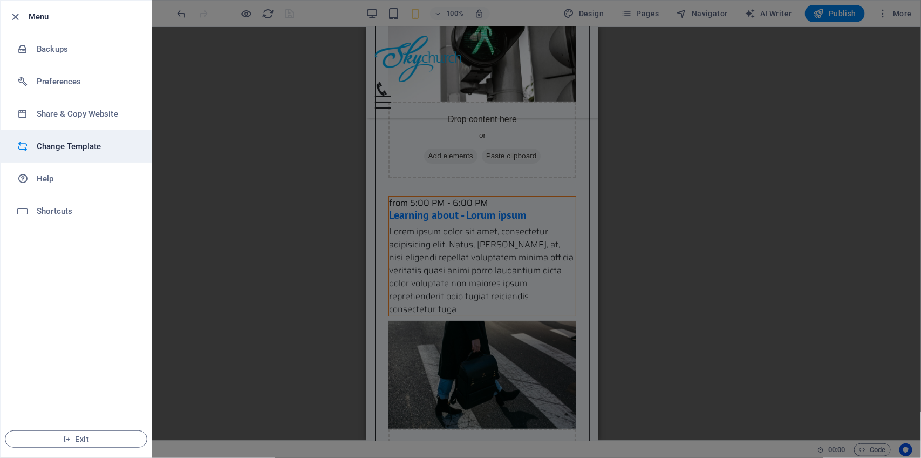
click at [108, 146] on h6 "Change Template" at bounding box center [87, 146] width 100 height 13
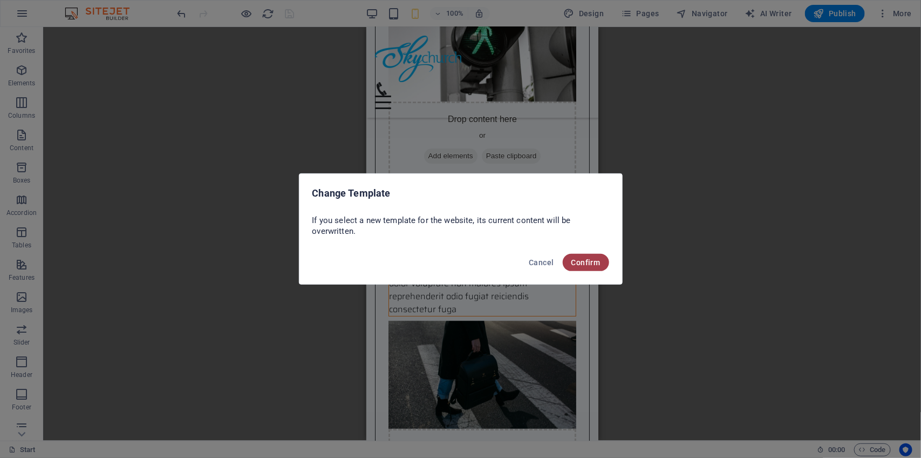
click at [601, 264] on button "Confirm" at bounding box center [586, 262] width 46 height 17
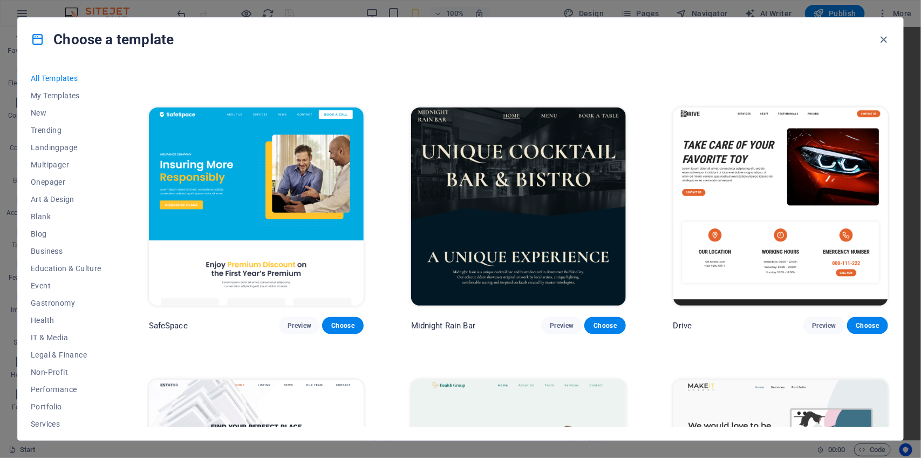
scroll to position [2444, 0]
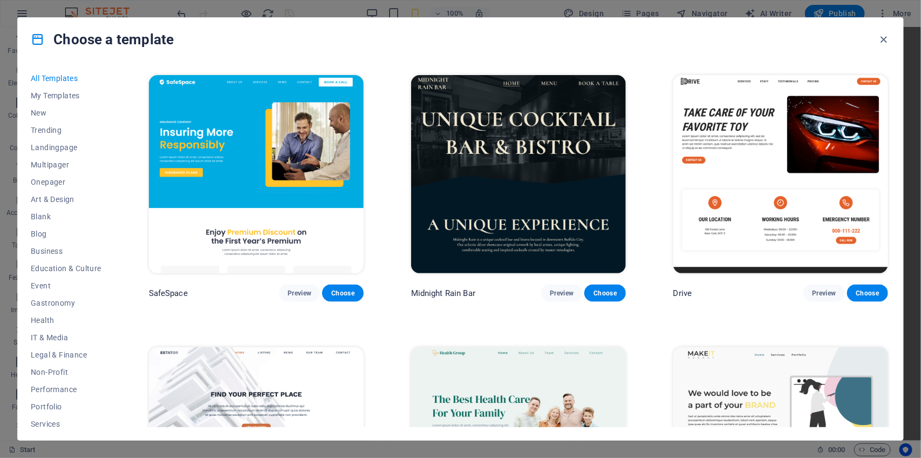
drag, startPoint x: 905, startPoint y: 130, endPoint x: 889, endPoint y: 131, distance: 15.7
click at [889, 131] on div "Choose a template All Templates My Templates New Trending Landingpage Multipage…" at bounding box center [460, 229] width 921 height 458
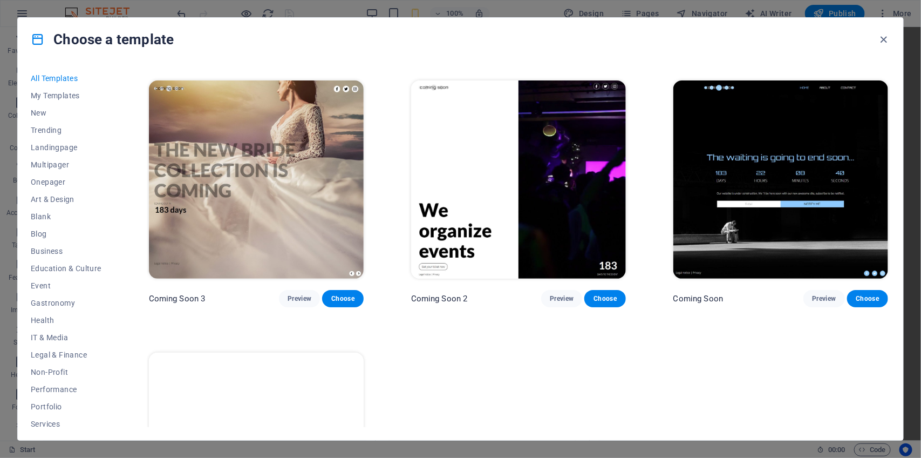
scroll to position [14626, 0]
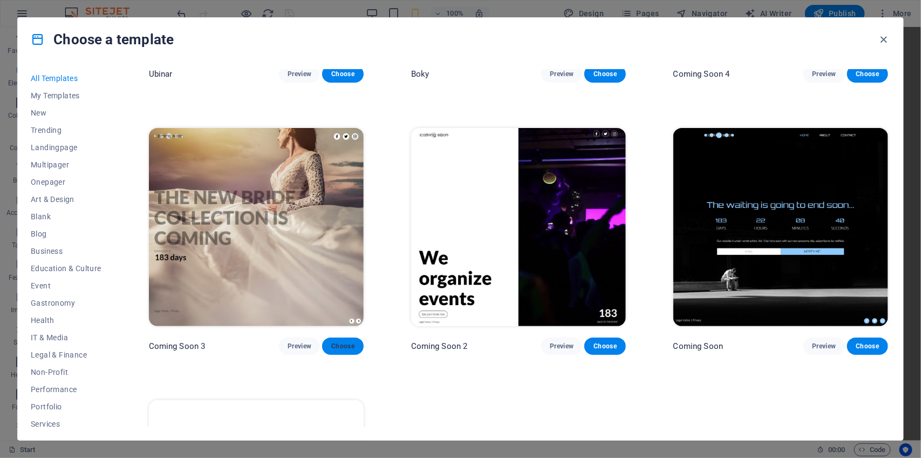
click at [351, 342] on span "Choose" at bounding box center [343, 346] width 24 height 9
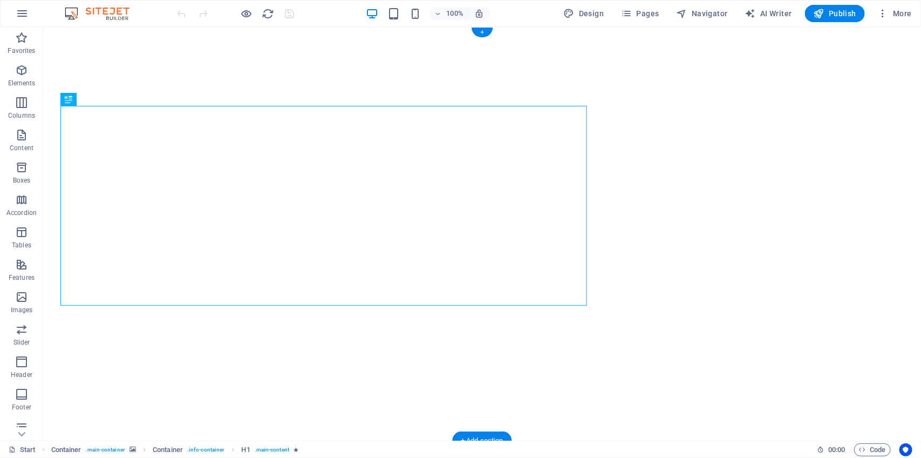
click at [43, 49] on button "button" at bounding box center [43, 49] width 0 height 0
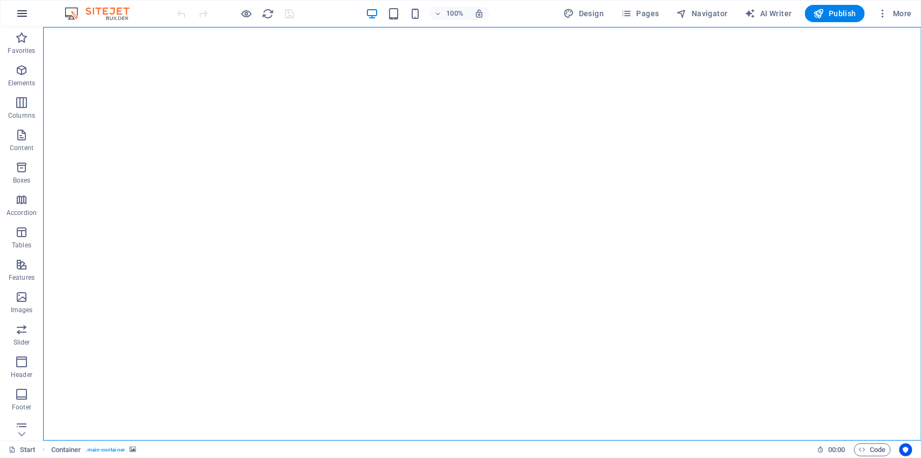
click at [28, 17] on icon "button" at bounding box center [22, 13] width 13 height 13
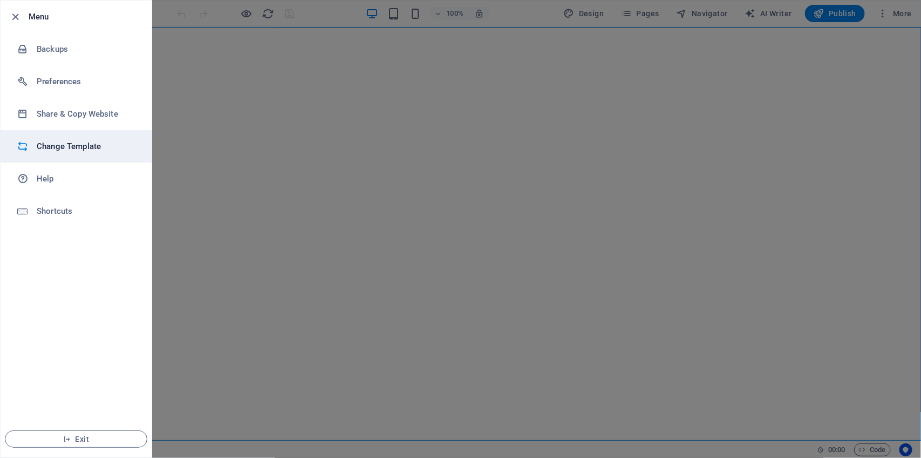
click at [70, 149] on h6 "Change Template" at bounding box center [87, 146] width 100 height 13
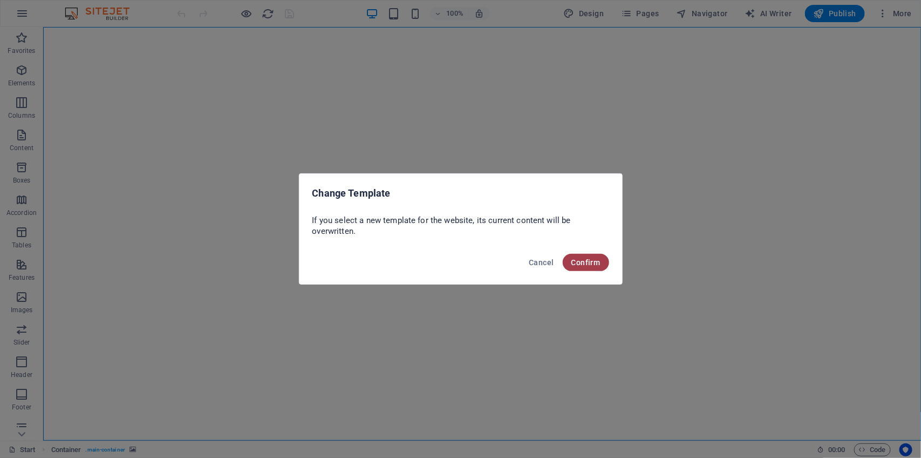
click at [577, 259] on span "Confirm" at bounding box center [586, 262] width 29 height 9
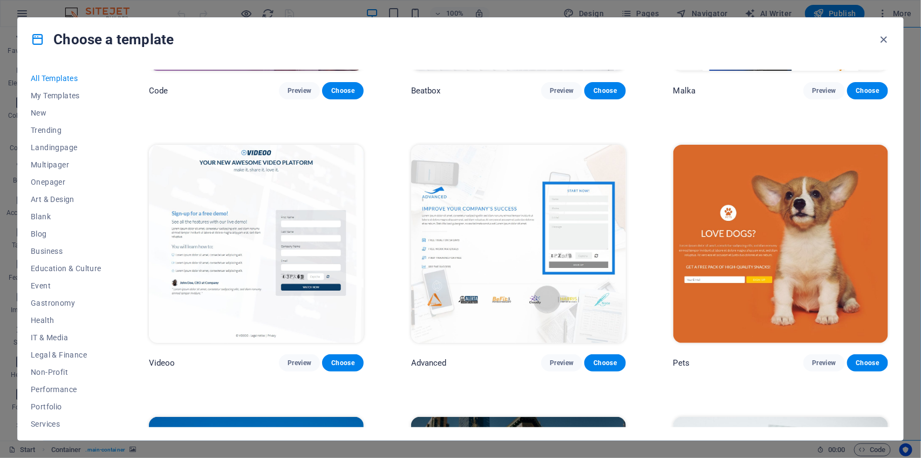
scroll to position [12976, 0]
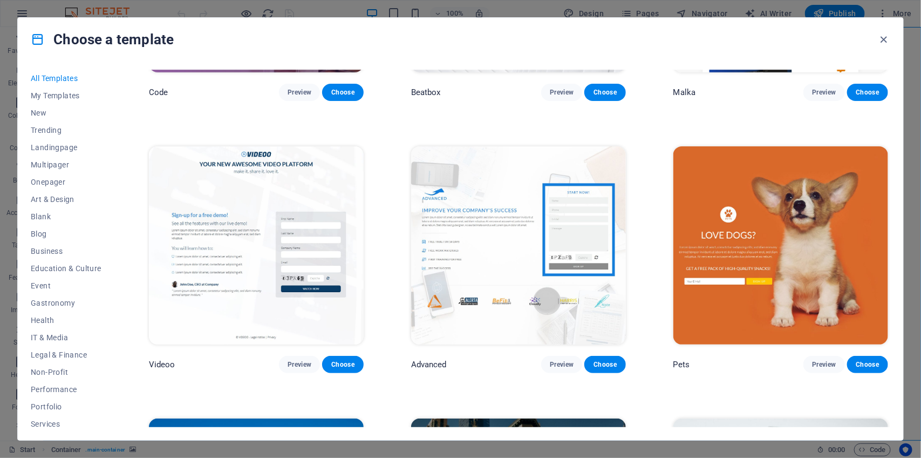
click at [702, 294] on img at bounding box center [781, 245] width 215 height 198
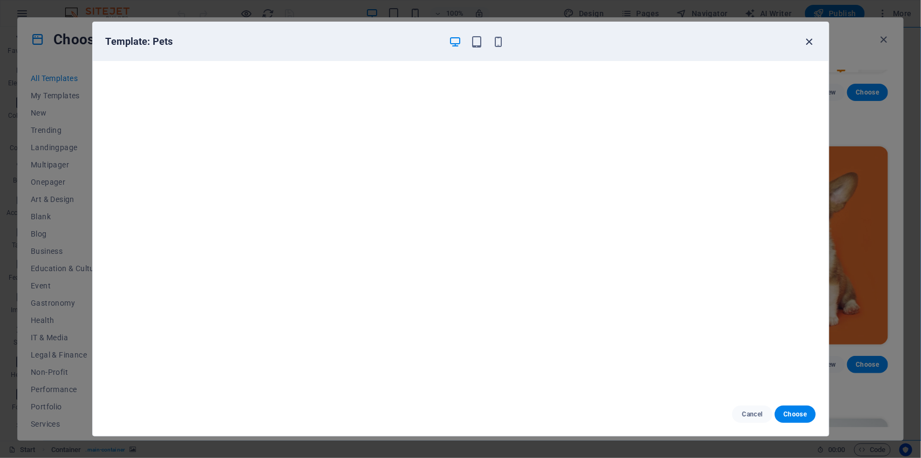
click at [808, 44] on icon "button" at bounding box center [809, 42] width 12 height 12
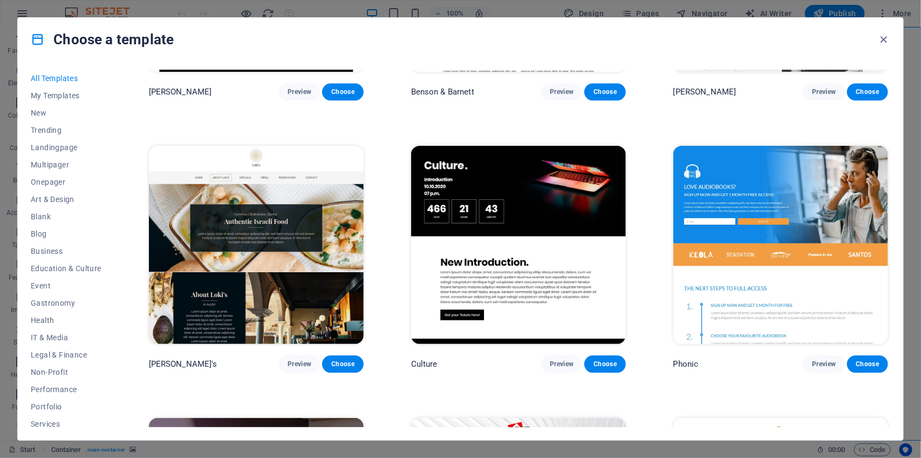
scroll to position [12442, 0]
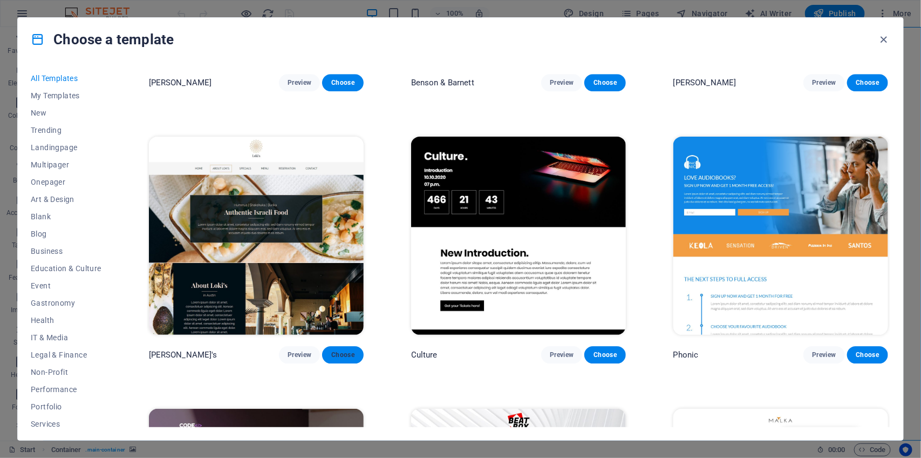
click at [349, 350] on span "Choose" at bounding box center [343, 354] width 24 height 9
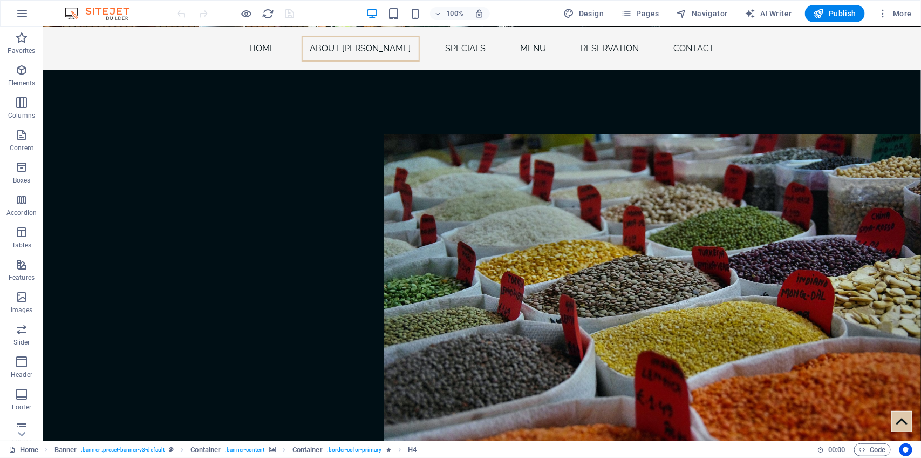
scroll to position [1676, 0]
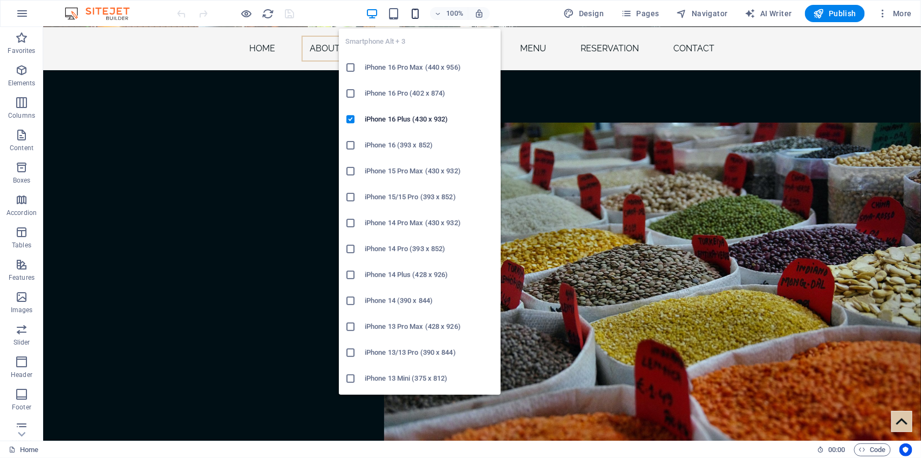
click at [413, 15] on icon "button" at bounding box center [415, 14] width 12 height 12
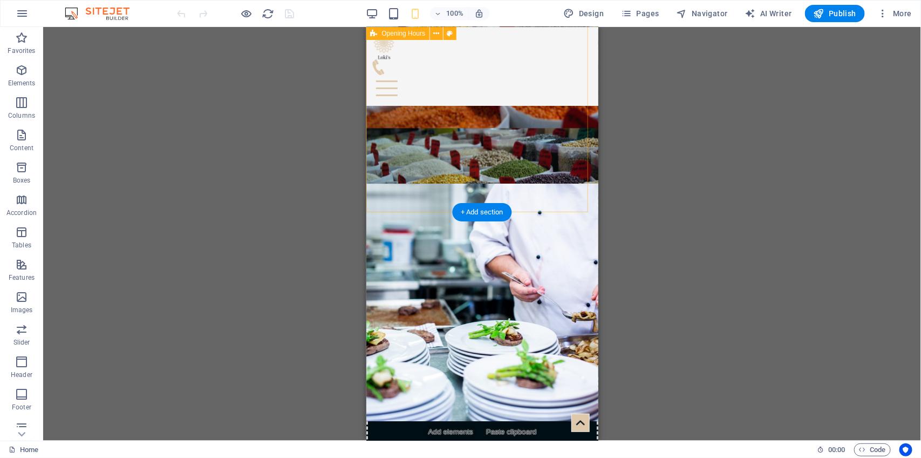
scroll to position [1955, 0]
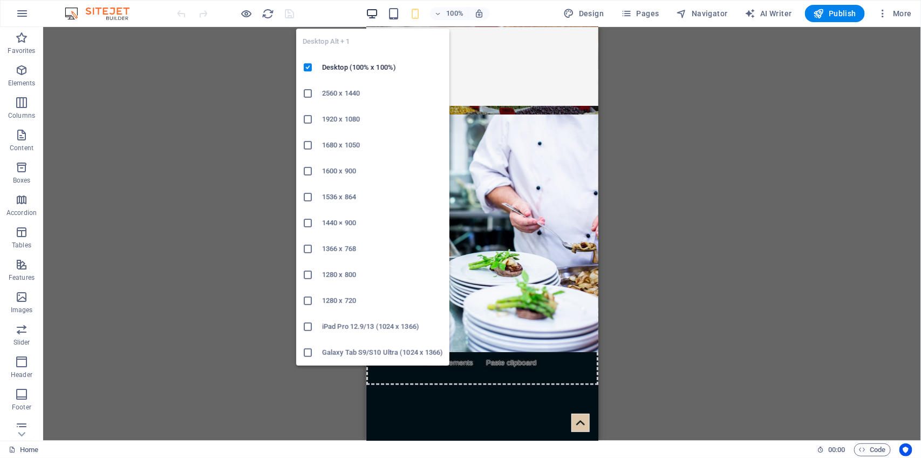
click at [372, 16] on icon "button" at bounding box center [372, 14] width 12 height 12
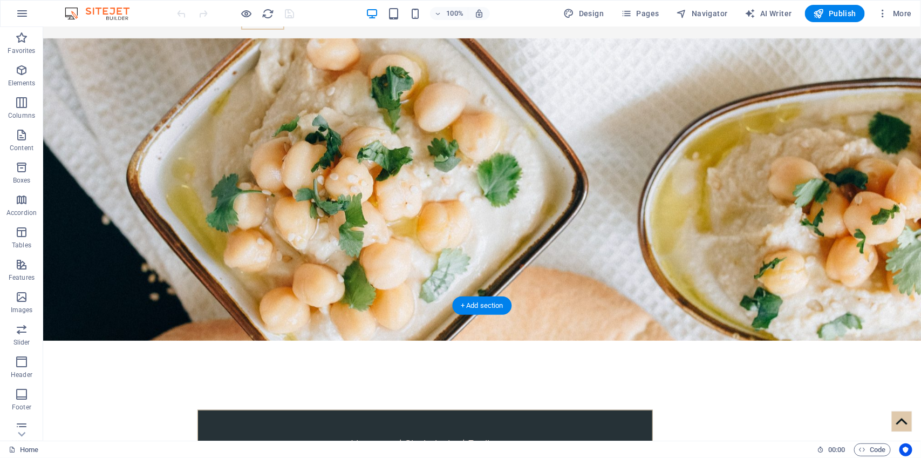
scroll to position [0, 0]
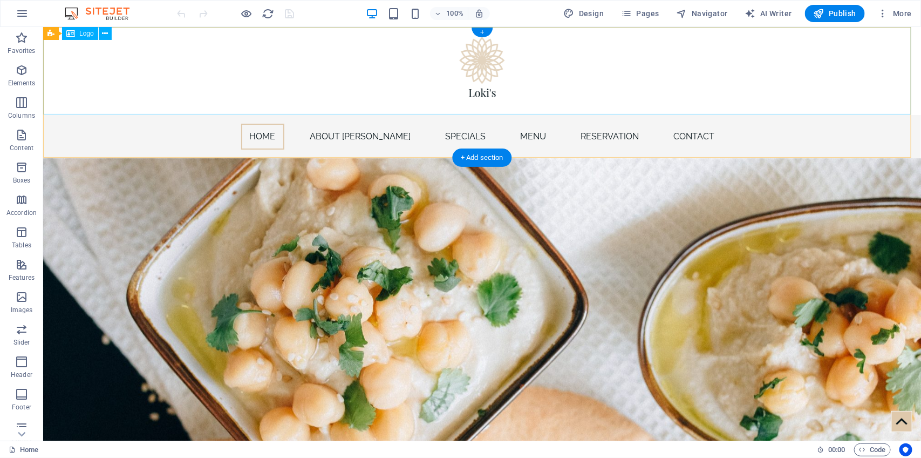
click at [484, 63] on div at bounding box center [482, 70] width 878 height 88
select select "px"
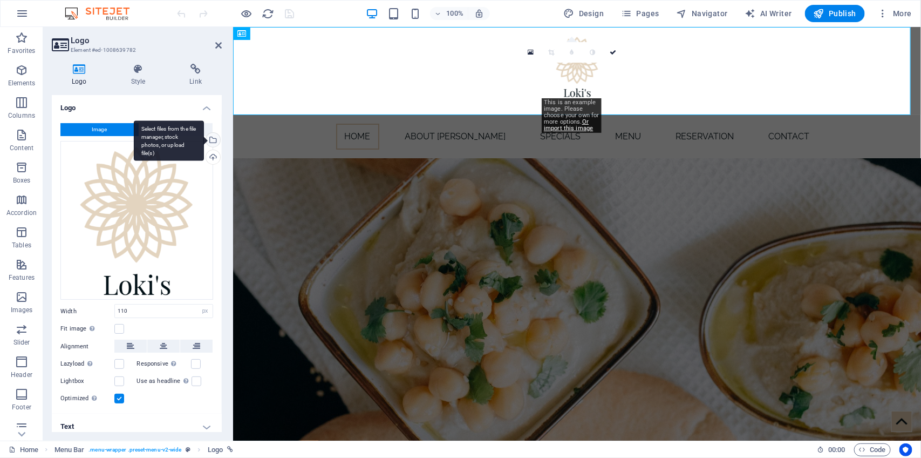
click at [213, 139] on div "Select files from the file manager, stock photos, or upload file(s)" at bounding box center [212, 141] width 16 height 16
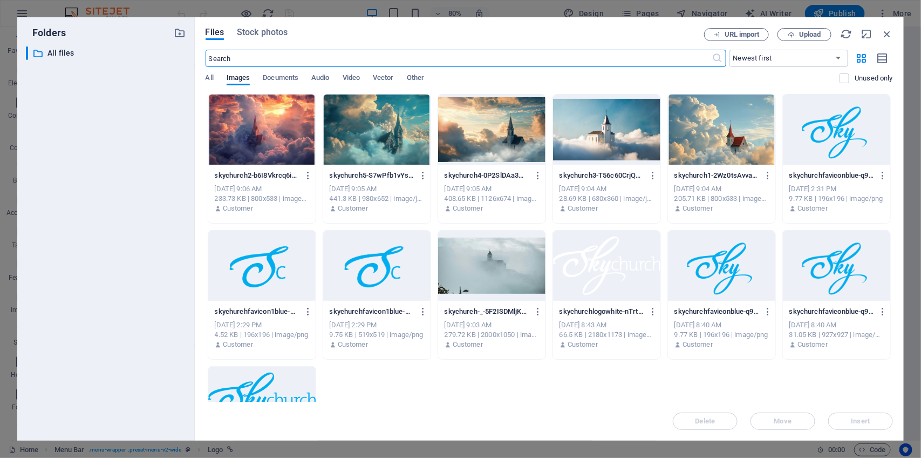
scroll to position [229, 0]
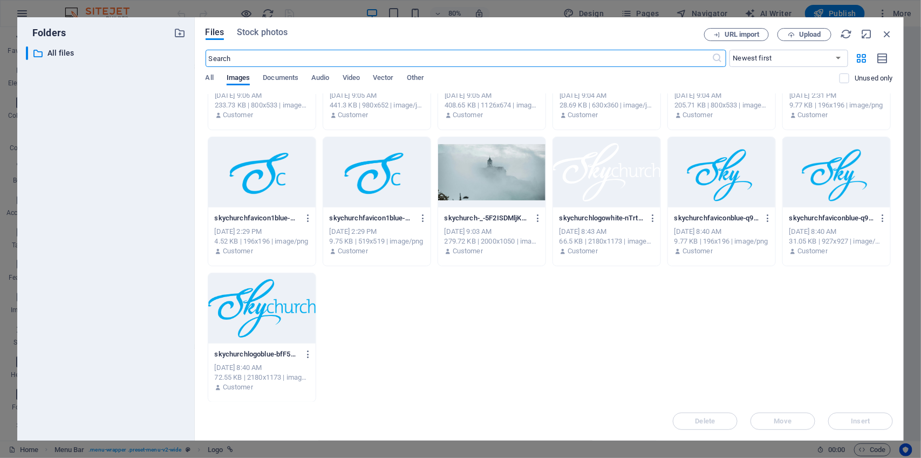
click at [300, 314] on div at bounding box center [261, 308] width 107 height 70
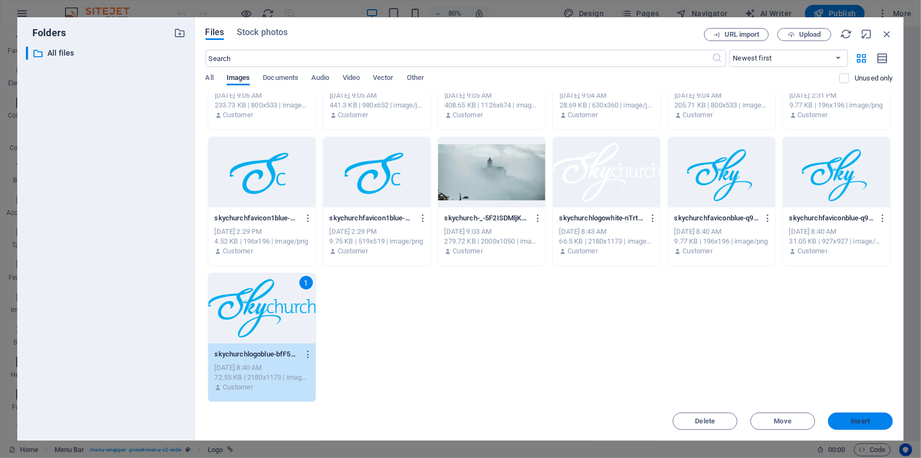
click at [872, 421] on span "Insert" at bounding box center [861, 421] width 56 height 6
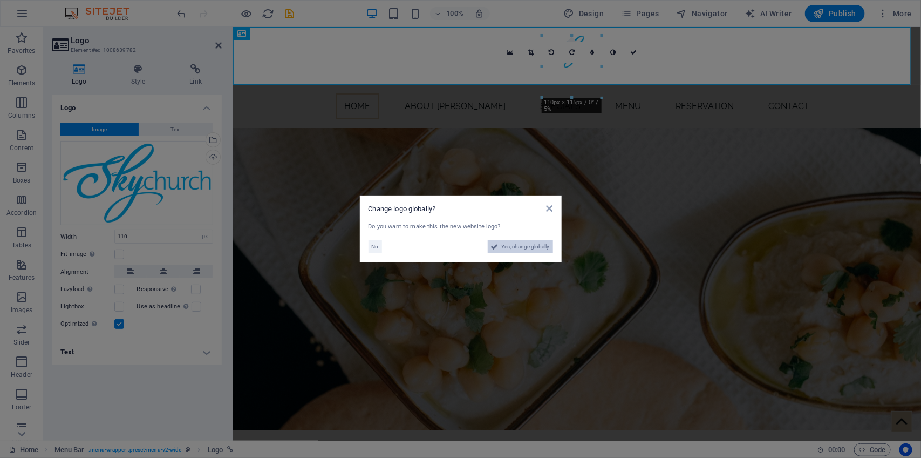
click at [526, 248] on span "Yes, change globally" at bounding box center [526, 246] width 48 height 13
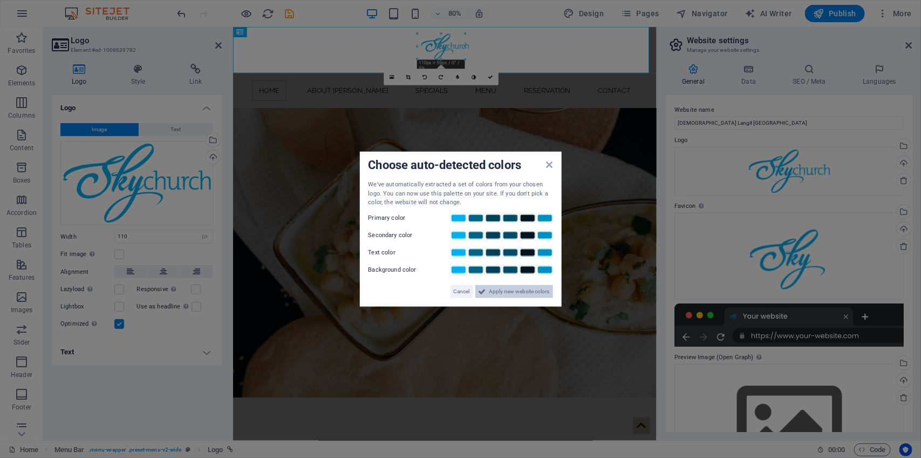
click at [521, 290] on span "Apply new website colors" at bounding box center [519, 290] width 60 height 13
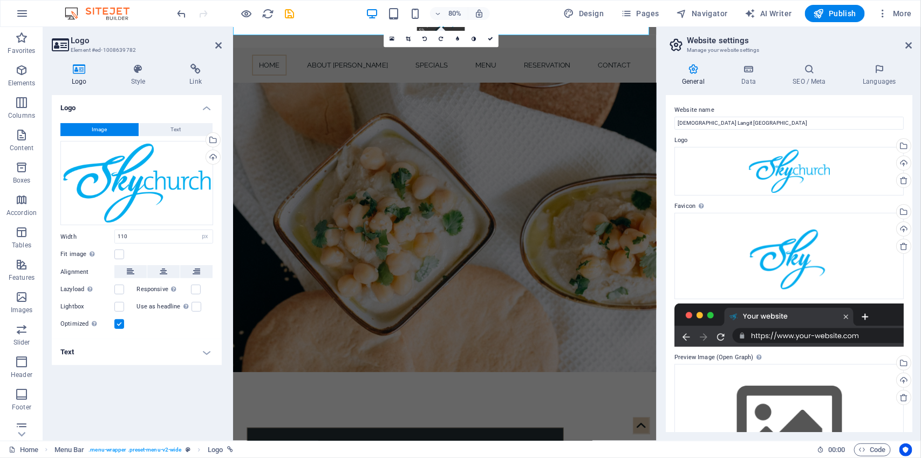
scroll to position [0, 0]
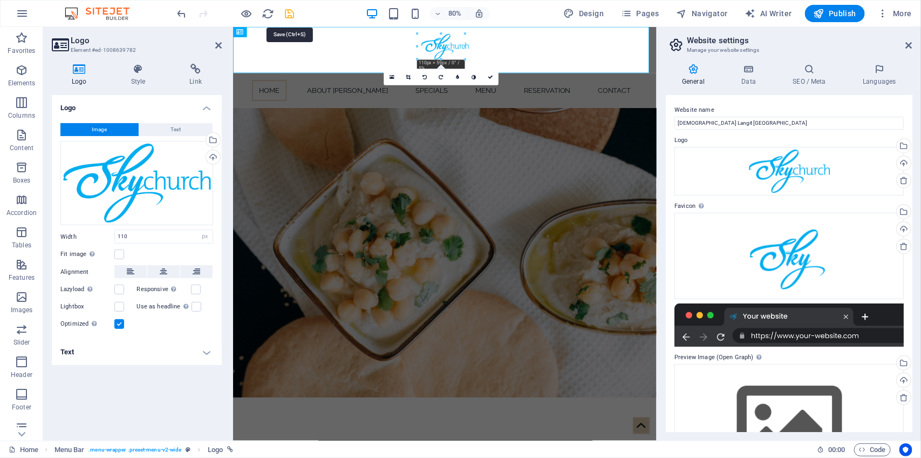
click at [292, 15] on icon "save" at bounding box center [290, 14] width 12 height 12
checkbox input "false"
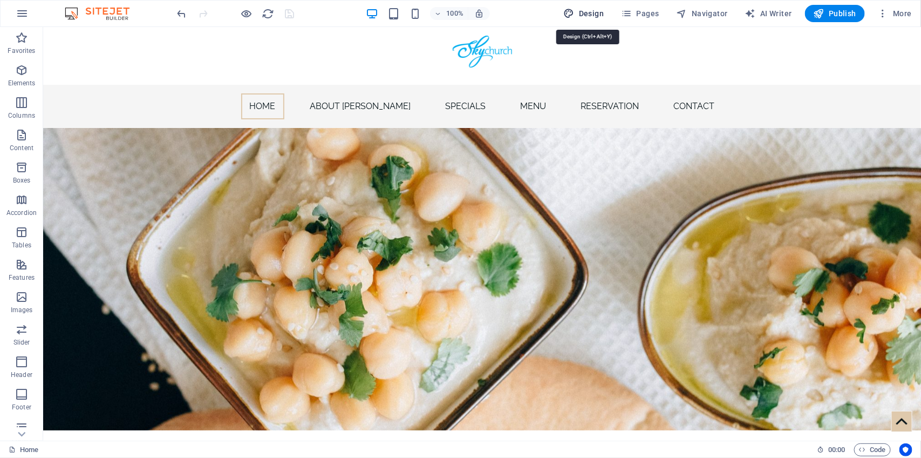
click at [595, 14] on span "Design" at bounding box center [584, 13] width 40 height 11
select select "px"
select select "400"
select select "px"
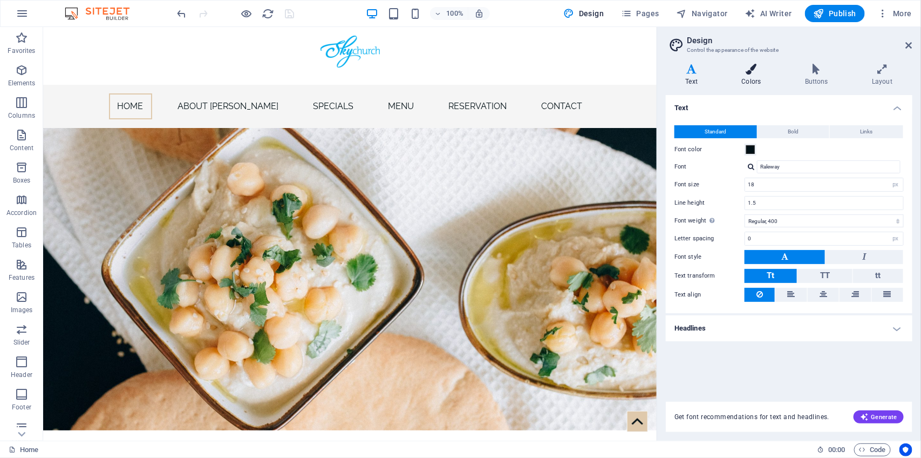
click at [749, 77] on h4 "Colors" at bounding box center [753, 75] width 63 height 23
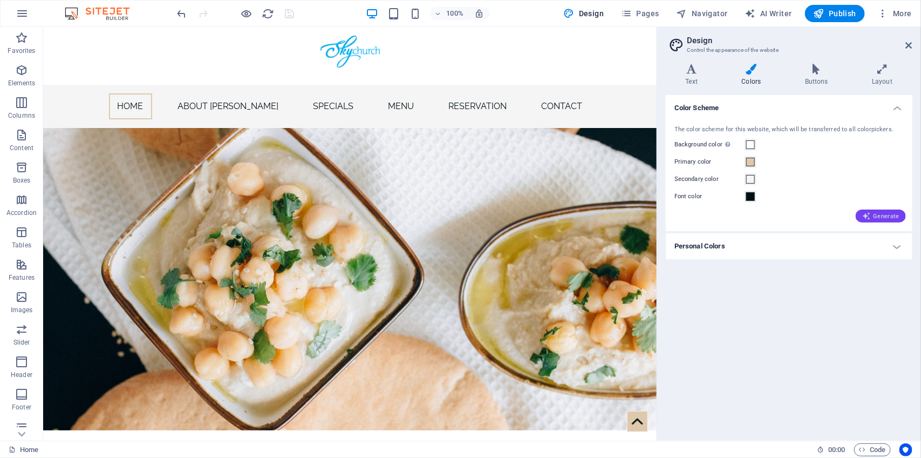
click at [893, 216] on span "Generate" at bounding box center [880, 216] width 37 height 9
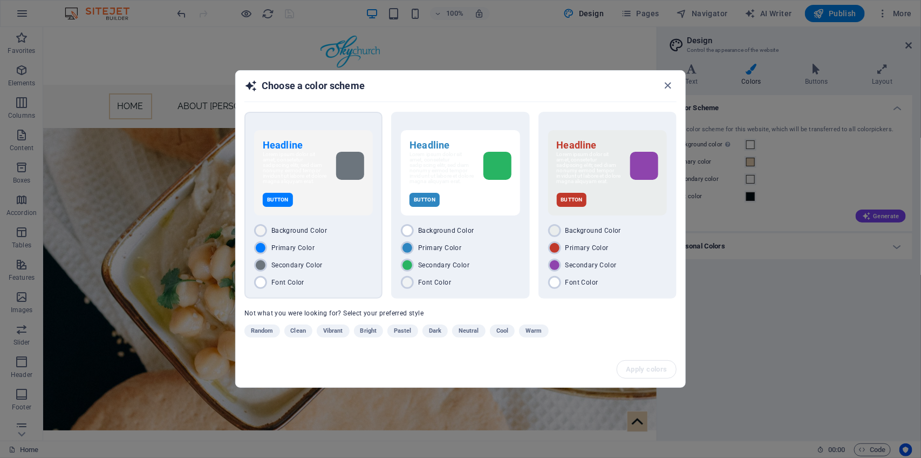
click at [301, 244] on span "Primary Color" at bounding box center [292, 247] width 43 height 9
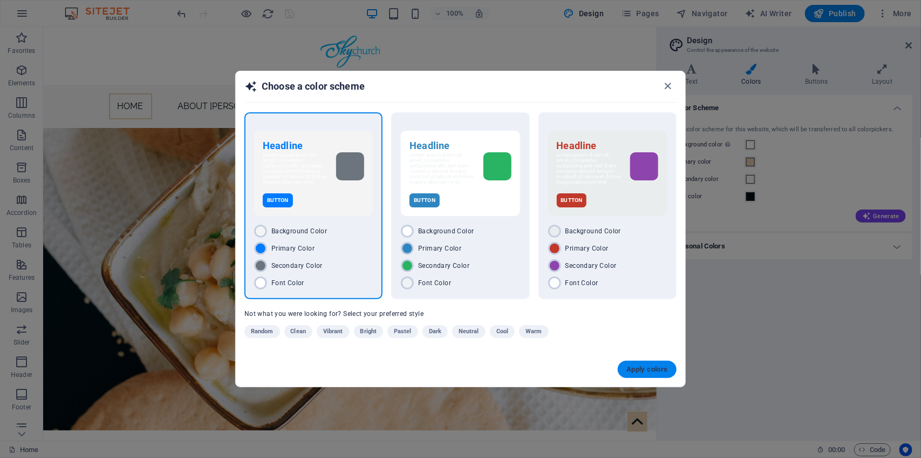
click at [646, 370] on span "Apply colors" at bounding box center [648, 369] width 42 height 9
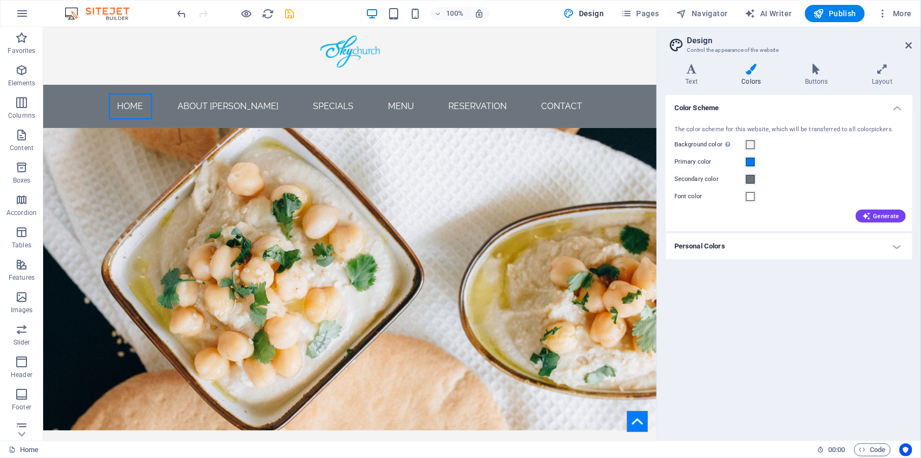
click at [751, 71] on icon at bounding box center [751, 69] width 59 height 11
click at [726, 248] on h4 "Personal Colors" at bounding box center [789, 246] width 247 height 26
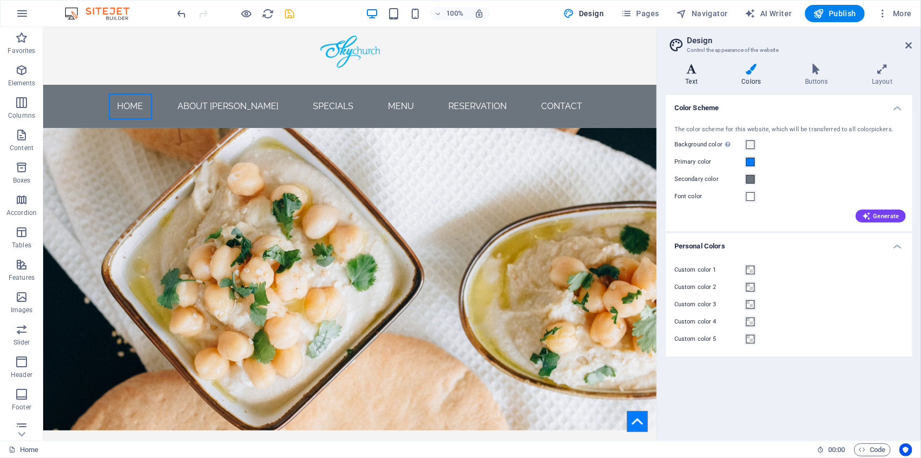
click at [692, 73] on icon at bounding box center [692, 69] width 52 height 11
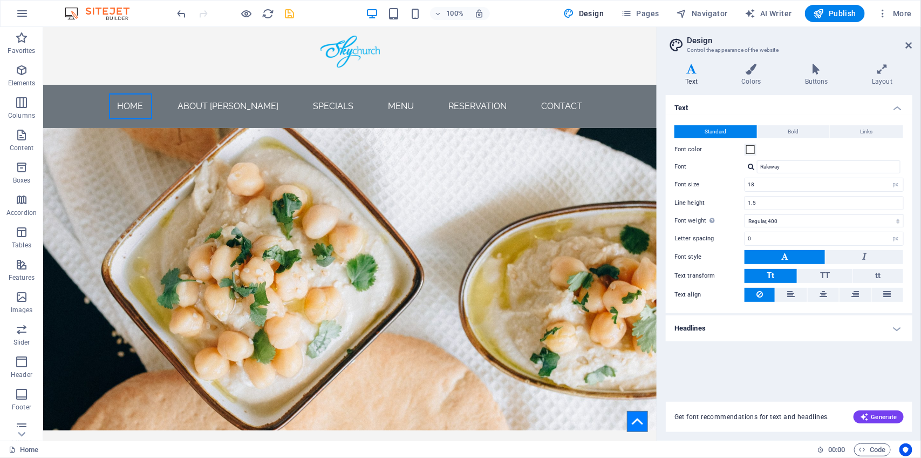
click at [821, 331] on h4 "Headlines" at bounding box center [789, 328] width 247 height 26
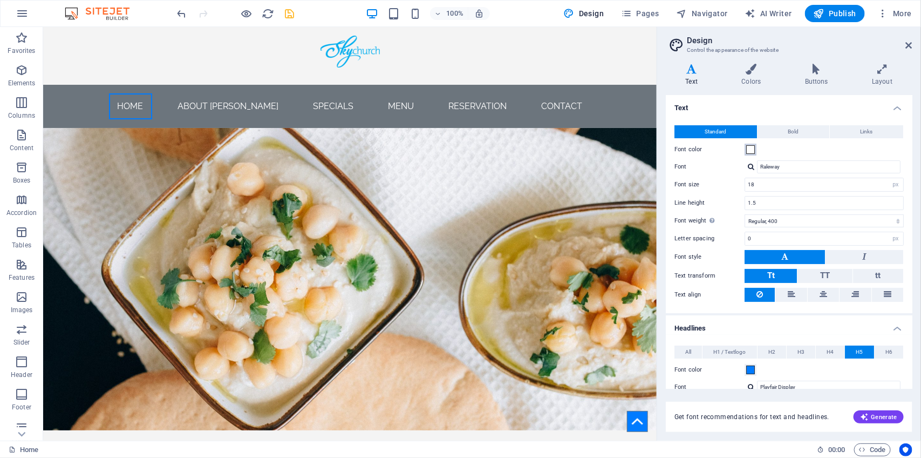
click at [753, 148] on span at bounding box center [750, 149] width 9 height 9
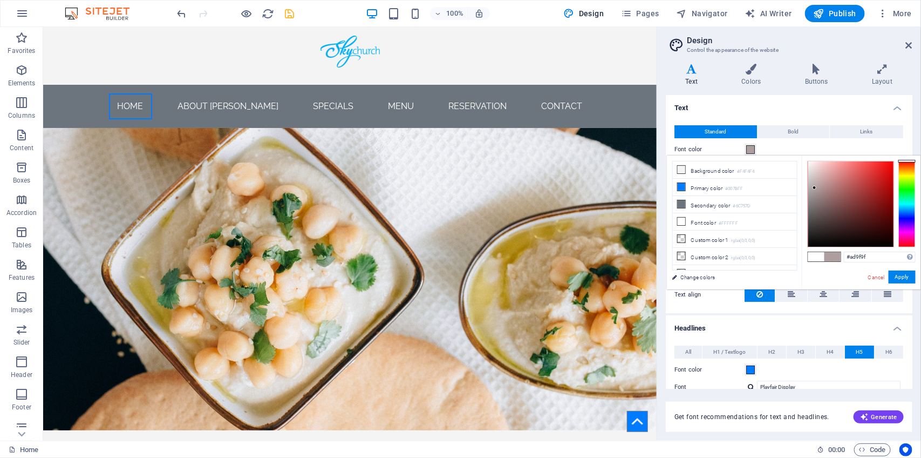
click at [815, 188] on div at bounding box center [850, 203] width 85 height 85
click at [816, 175] on div at bounding box center [850, 203] width 85 height 85
click at [883, 226] on div at bounding box center [850, 203] width 85 height 85
click at [819, 225] on div at bounding box center [850, 203] width 85 height 85
click at [813, 215] on div at bounding box center [850, 203] width 85 height 85
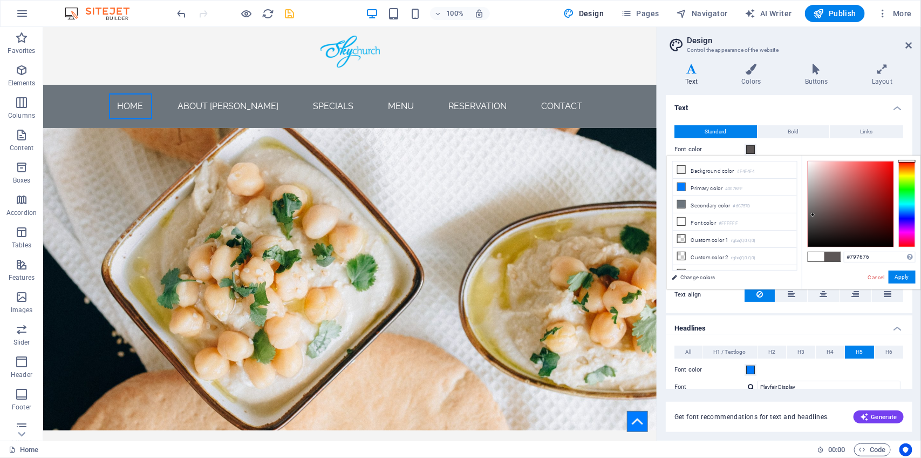
click at [811, 205] on div at bounding box center [850, 203] width 85 height 85
click at [810, 193] on div at bounding box center [850, 203] width 85 height 85
click at [811, 204] on div at bounding box center [850, 203] width 85 height 85
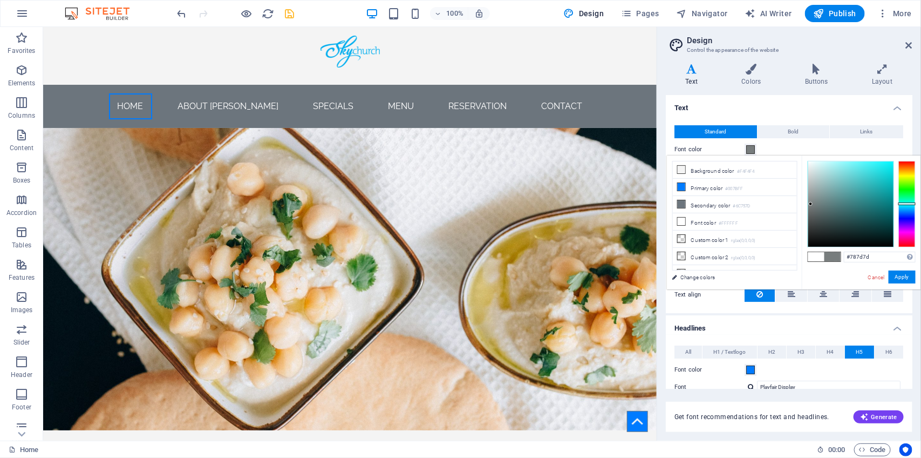
click at [909, 203] on div at bounding box center [907, 204] width 17 height 86
click at [814, 199] on div at bounding box center [850, 203] width 85 height 85
click at [813, 208] on div at bounding box center [850, 203] width 85 height 85
type input "#848a8a"
click at [811, 200] on div at bounding box center [850, 203] width 85 height 85
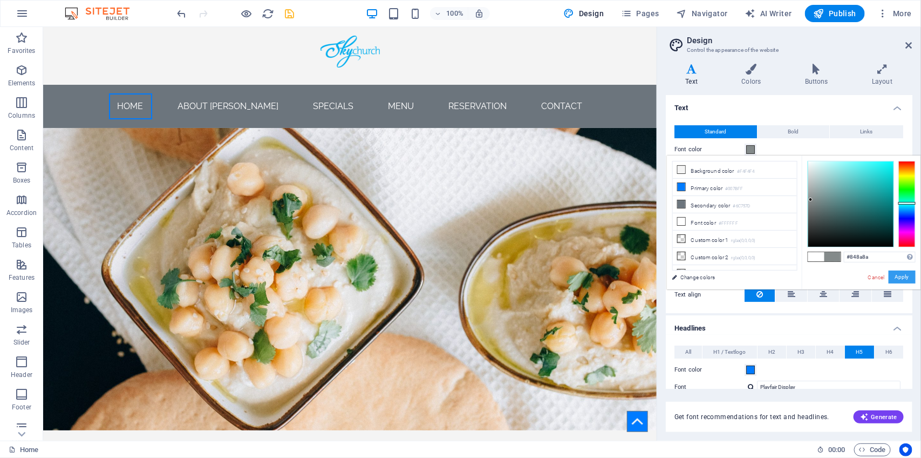
click at [908, 274] on button "Apply" at bounding box center [902, 276] width 27 height 13
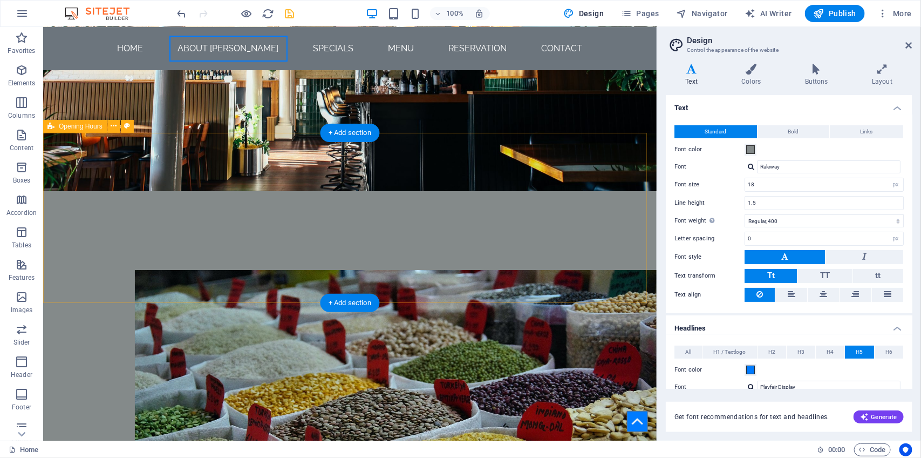
scroll to position [1506, 0]
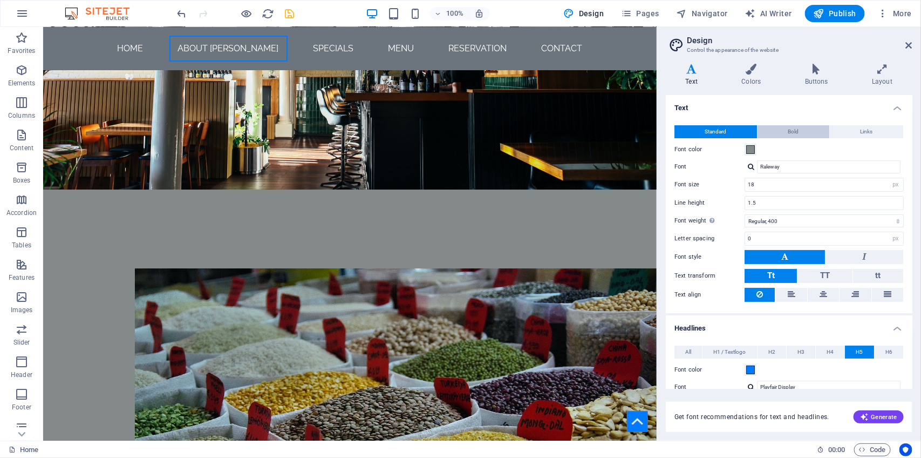
click at [801, 131] on button "Bold" at bounding box center [794, 131] width 72 height 13
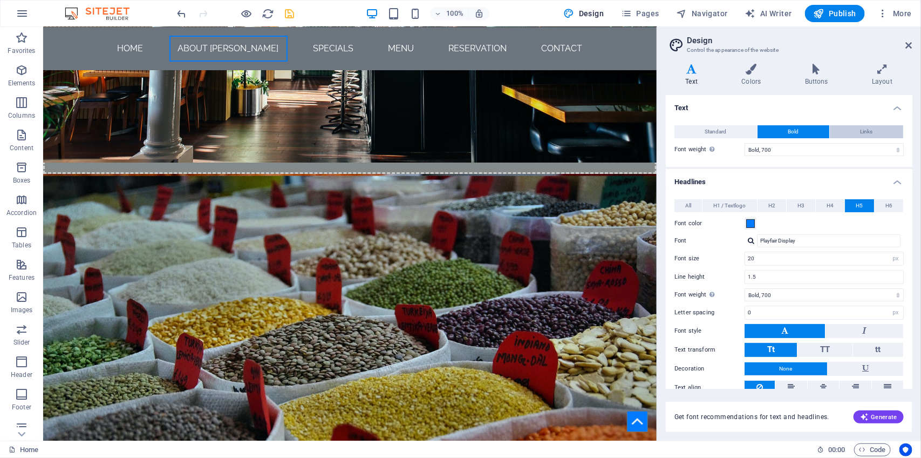
click at [857, 128] on button "Links" at bounding box center [866, 131] width 73 height 13
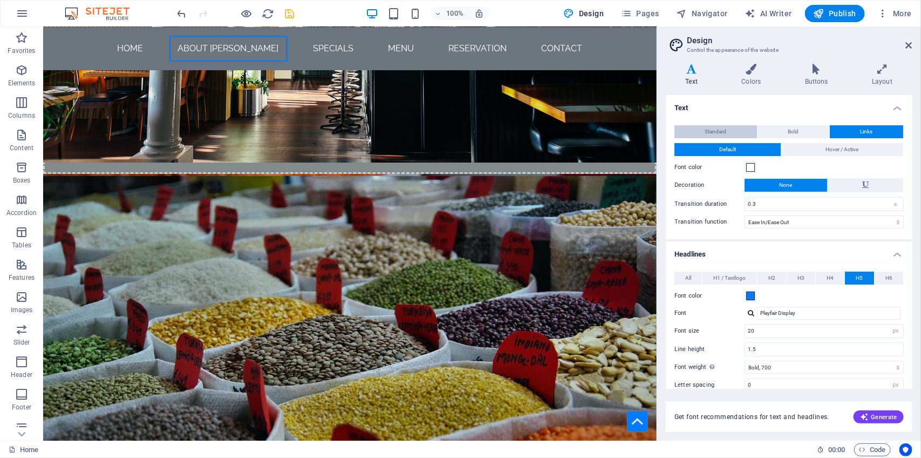
click at [727, 128] on button "Standard" at bounding box center [716, 131] width 83 height 13
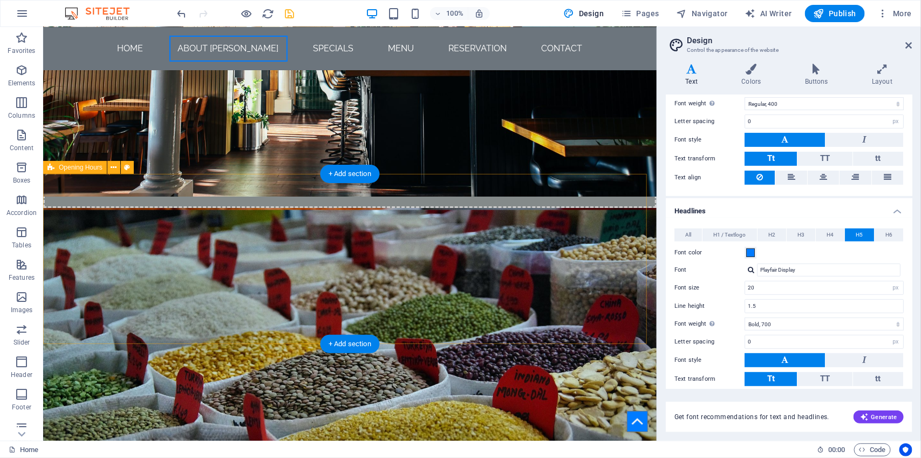
scroll to position [1464, 0]
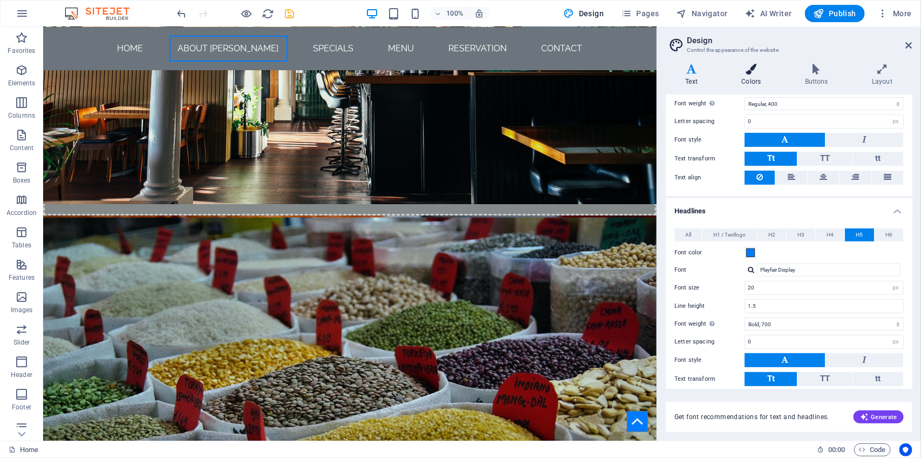
click at [756, 69] on icon at bounding box center [751, 69] width 59 height 11
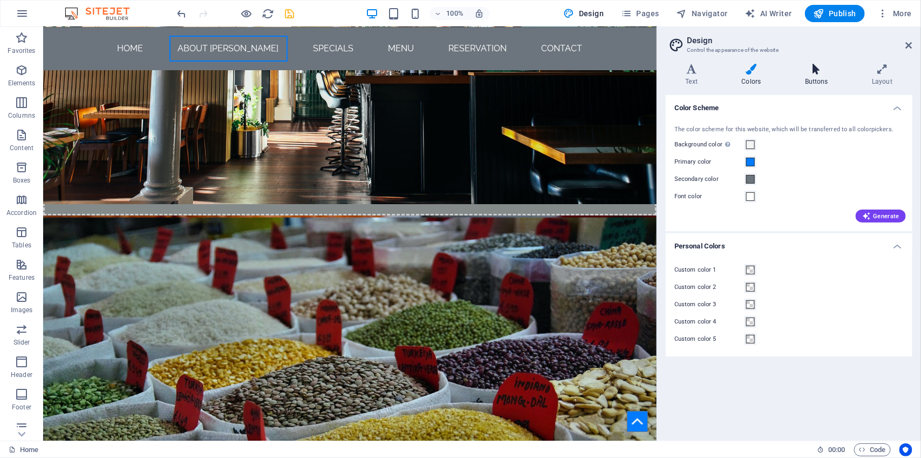
click at [818, 76] on h4 "Buttons" at bounding box center [818, 75] width 67 height 23
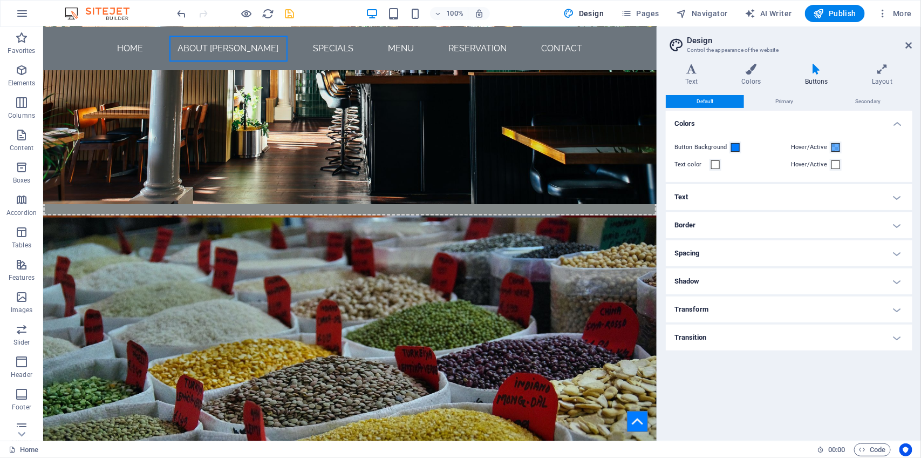
click at [727, 185] on h4 "Text" at bounding box center [789, 197] width 247 height 26
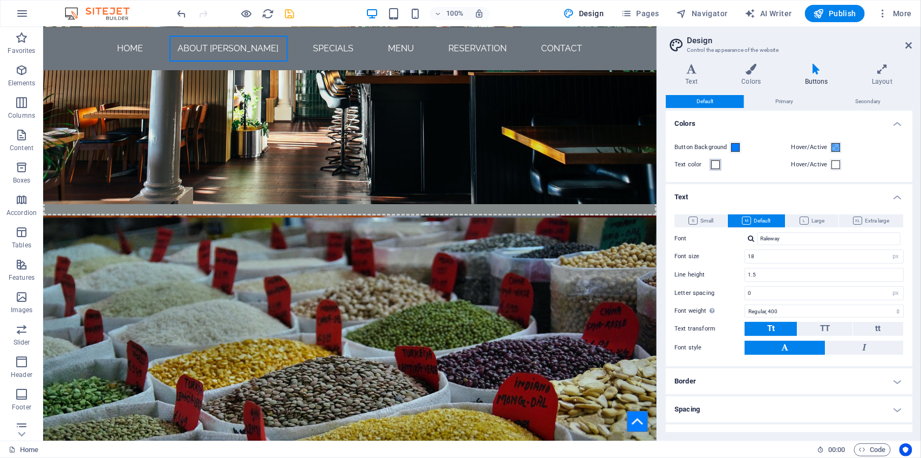
click at [716, 165] on span at bounding box center [715, 164] width 9 height 9
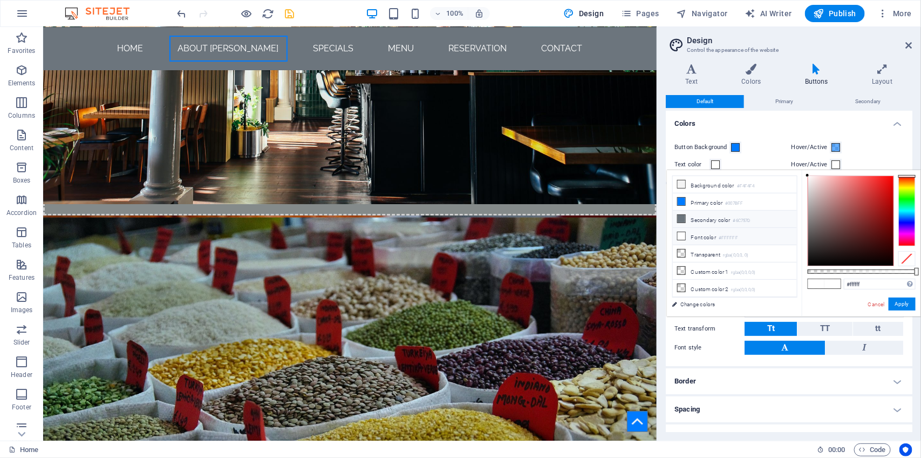
click at [749, 222] on small "#6C757D" at bounding box center [741, 221] width 17 height 8
type input "#6c757d"
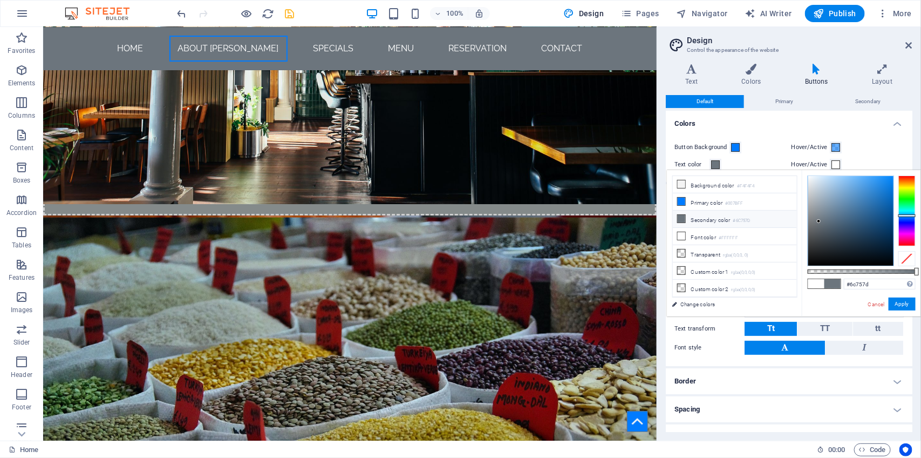
click at [702, 222] on li "Secondary color #6C757D" at bounding box center [735, 218] width 124 height 17
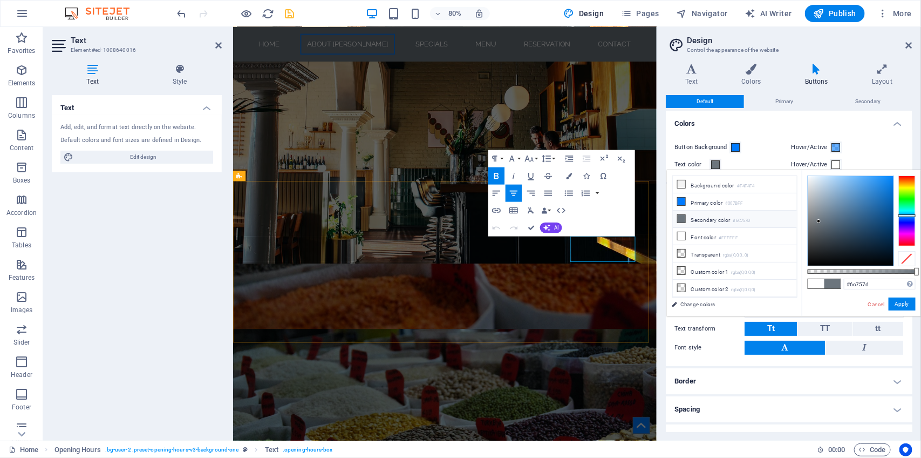
drag, startPoint x: 691, startPoint y: 300, endPoint x: 717, endPoint y: 309, distance: 26.8
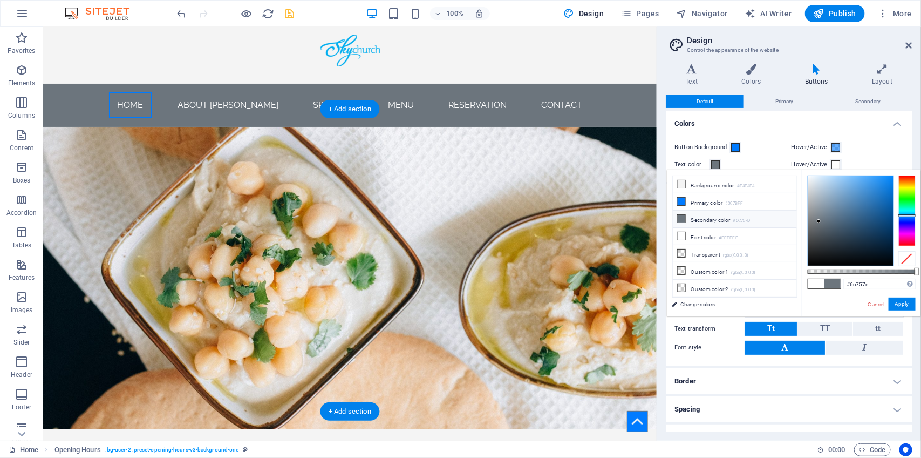
scroll to position [0, 0]
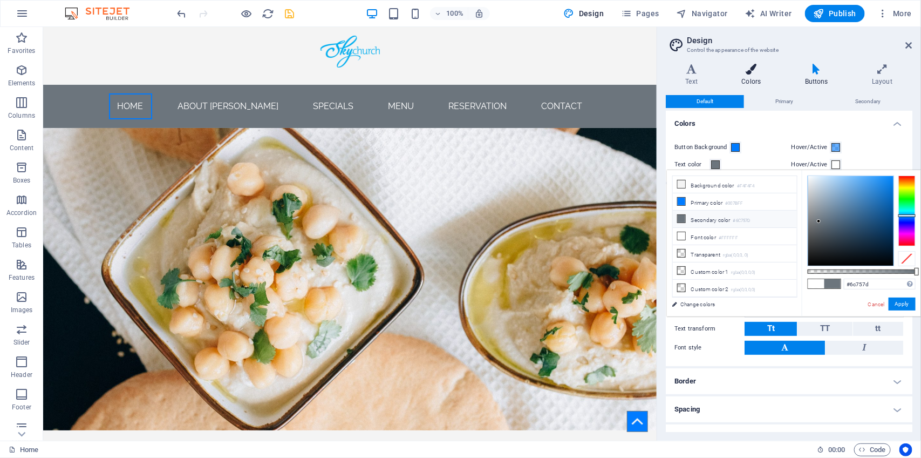
click at [756, 76] on h4 "Colors" at bounding box center [753, 75] width 63 height 23
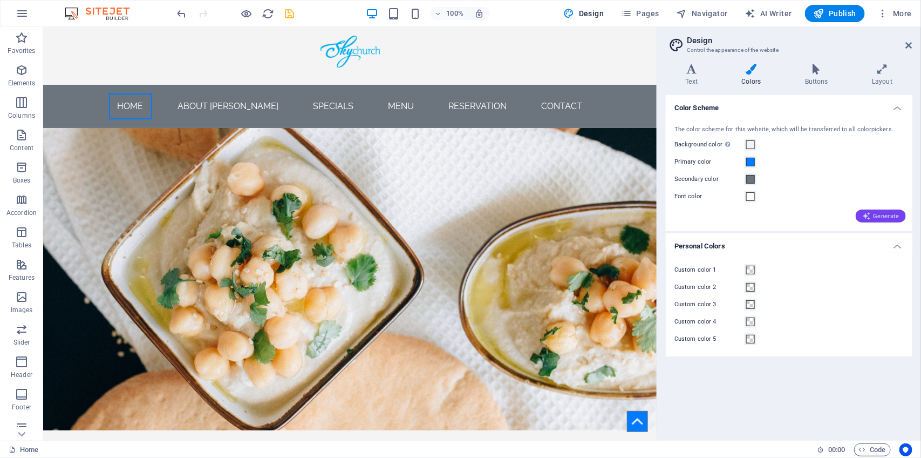
click at [886, 212] on span "Generate" at bounding box center [880, 216] width 37 height 9
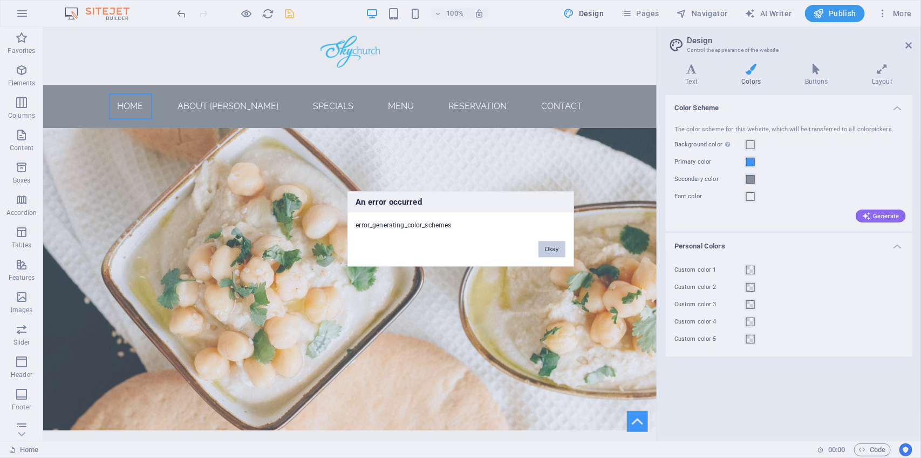
click at [554, 247] on button "Okay" at bounding box center [552, 249] width 27 height 16
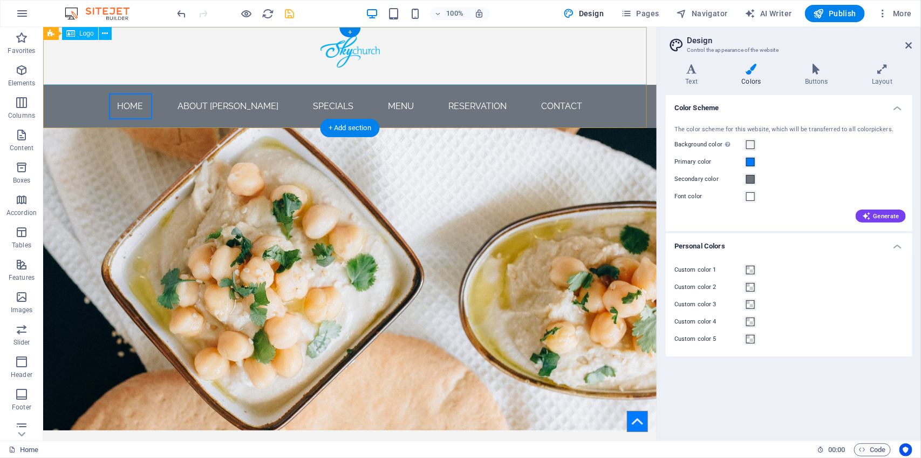
click at [523, 69] on div at bounding box center [350, 55] width 614 height 58
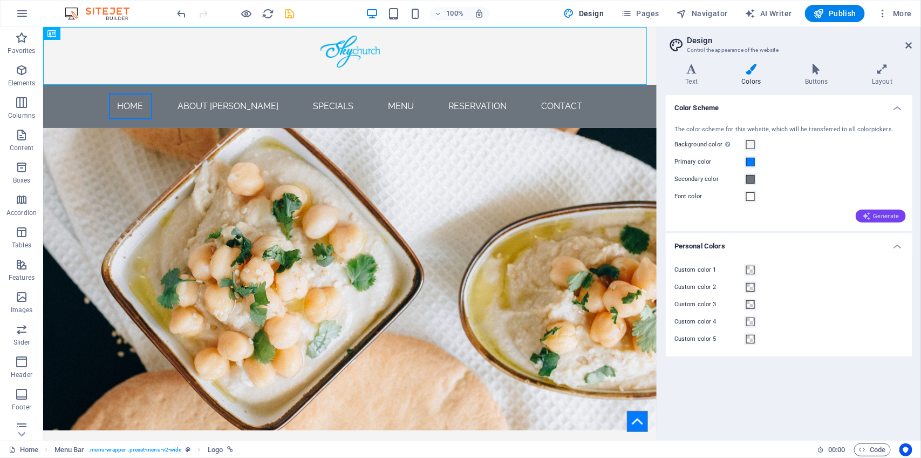
click at [871, 216] on icon "button" at bounding box center [866, 216] width 9 height 9
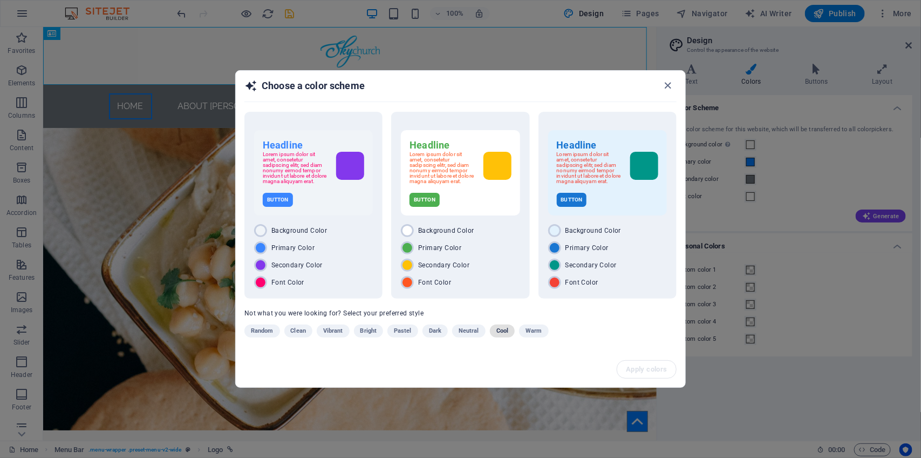
click at [504, 333] on span "Cool" at bounding box center [502, 330] width 12 height 13
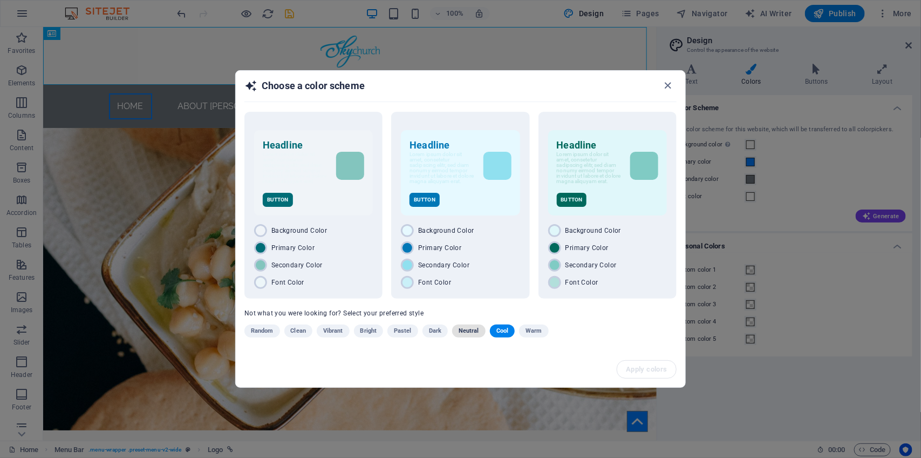
click at [467, 332] on span "Neutral" at bounding box center [469, 330] width 21 height 13
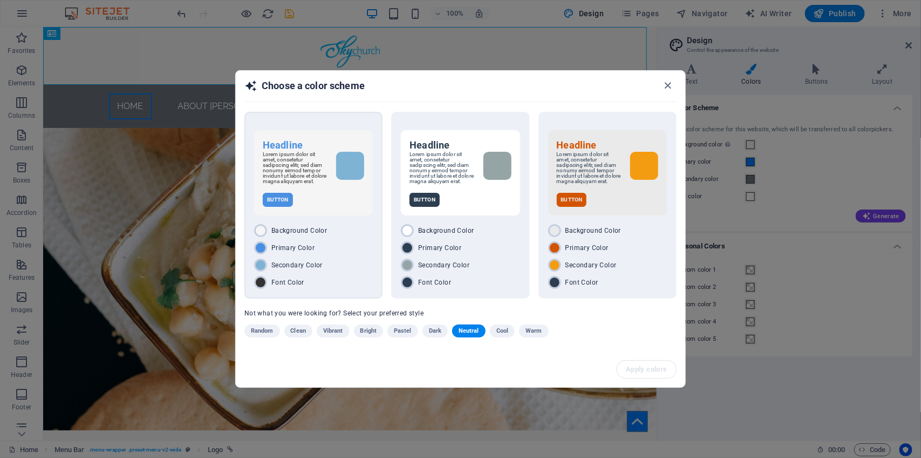
click at [330, 255] on div "Background Color Primary Color Secondary Color Font Color" at bounding box center [313, 256] width 119 height 65
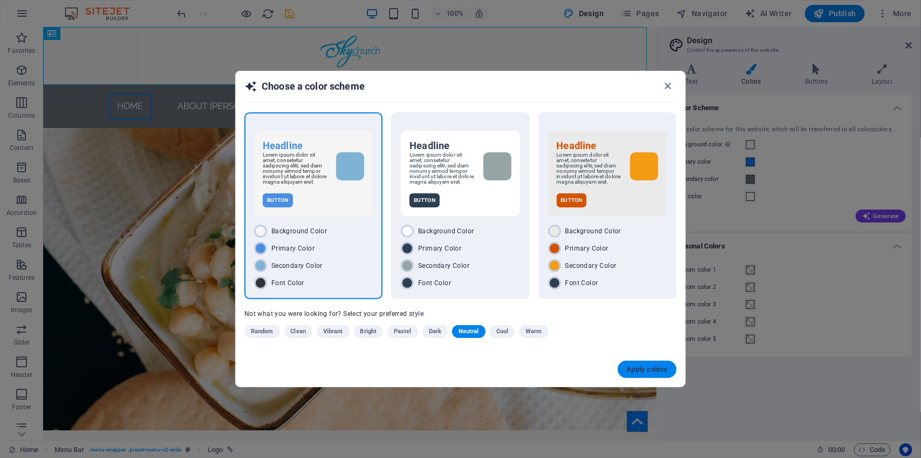
click at [642, 371] on span "Apply colors" at bounding box center [648, 369] width 42 height 9
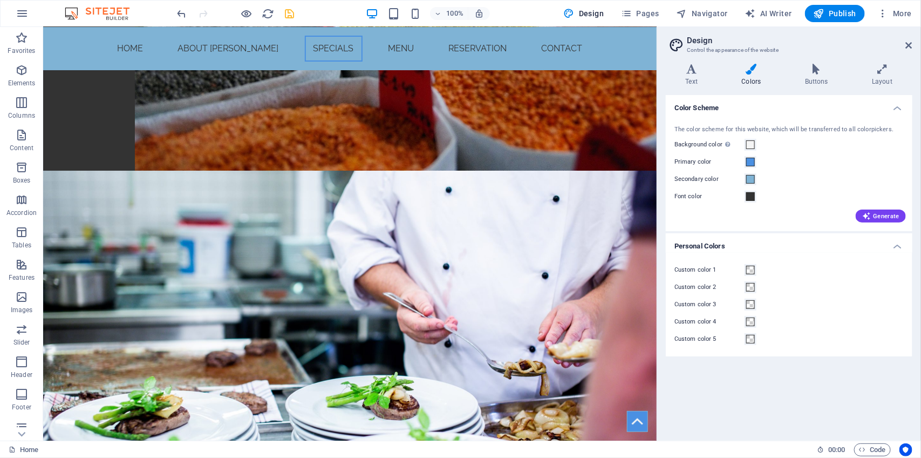
scroll to position [1954, 0]
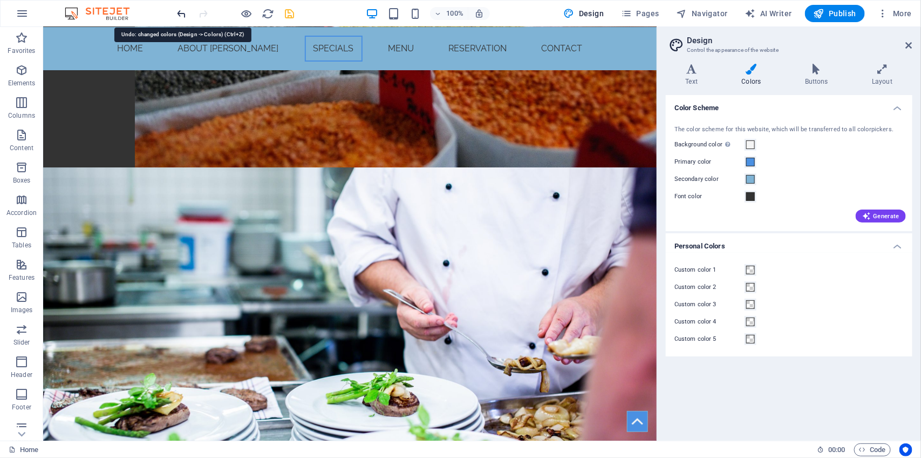
click at [180, 8] on icon "undo" at bounding box center [182, 14] width 12 height 12
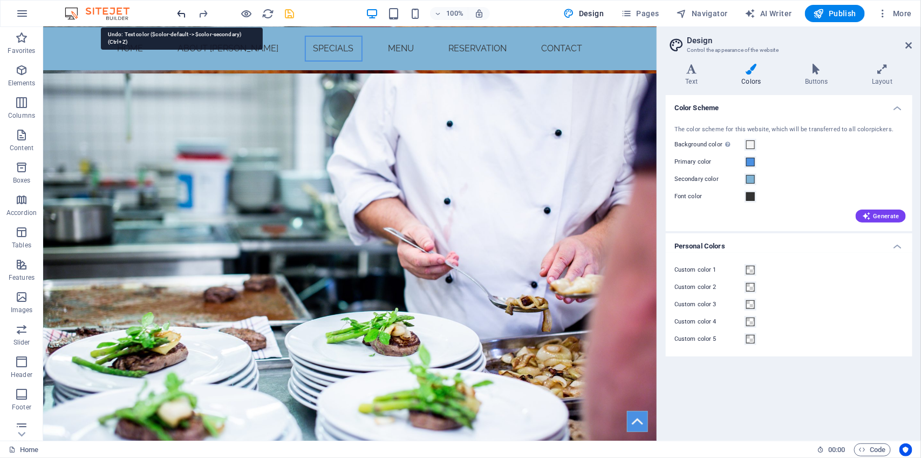
click at [180, 8] on icon "undo" at bounding box center [182, 14] width 12 height 12
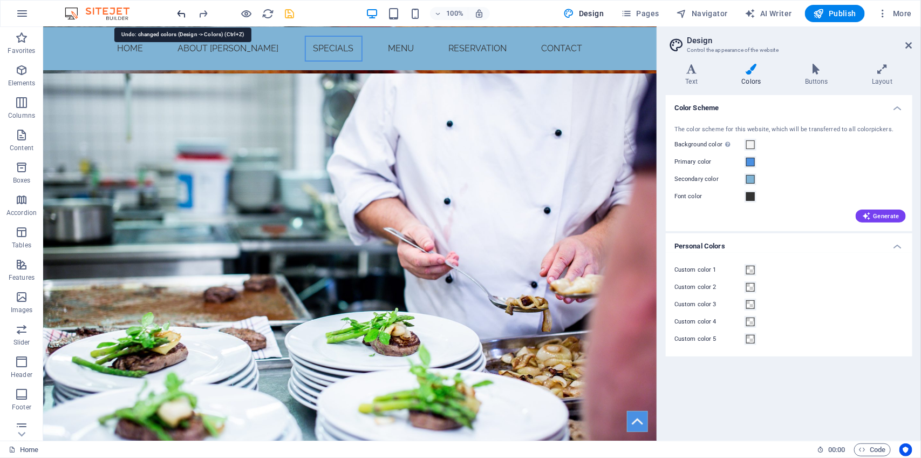
click at [180, 8] on icon "undo" at bounding box center [182, 14] width 12 height 12
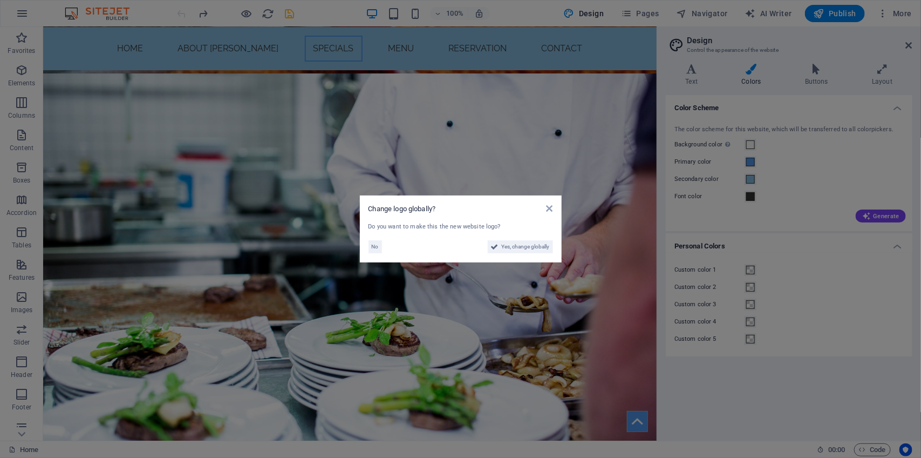
click at [180, 8] on aside "Change logo globally? Do you want to make this the new website logo? No Yes, ch…" at bounding box center [460, 229] width 921 height 458
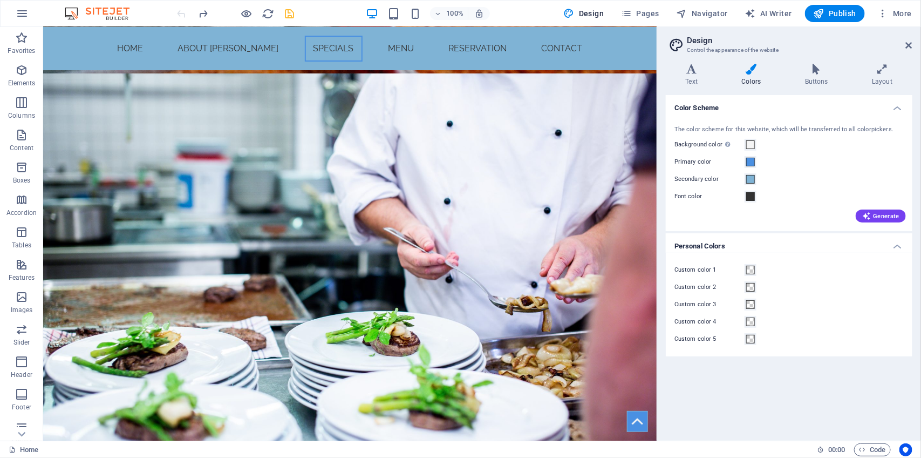
click at [180, 8] on div at bounding box center [235, 13] width 121 height 17
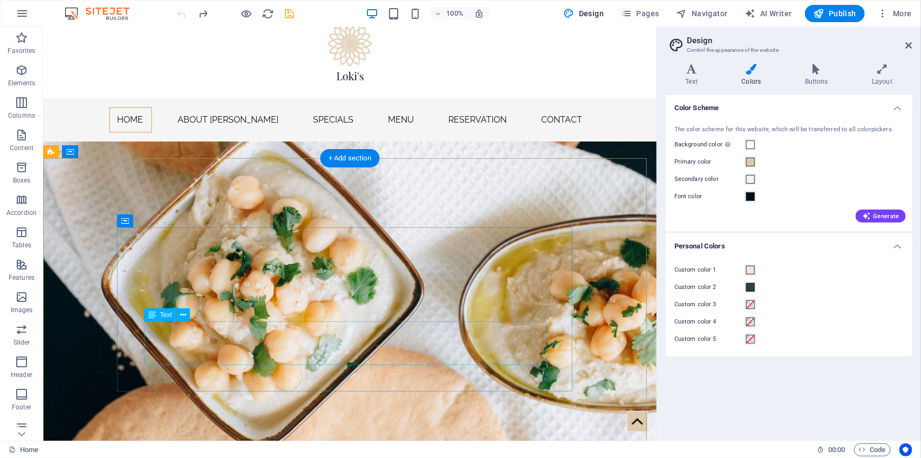
scroll to position [0, 0]
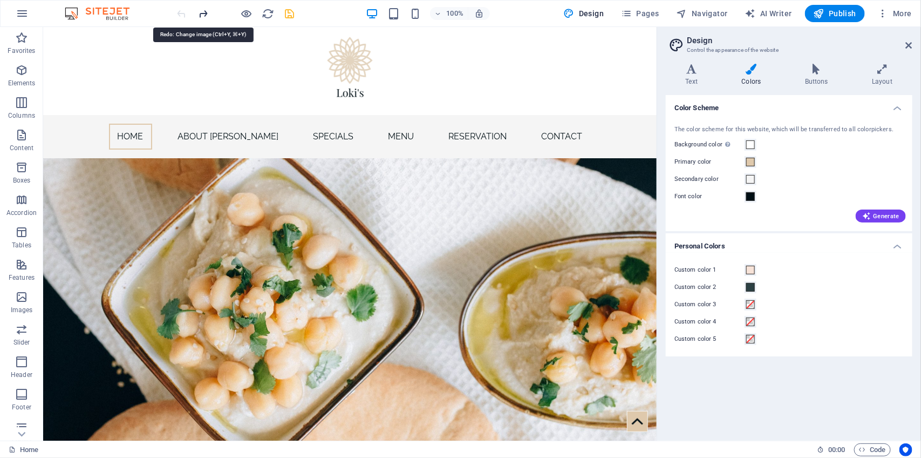
click at [200, 10] on icon "redo" at bounding box center [204, 14] width 12 height 12
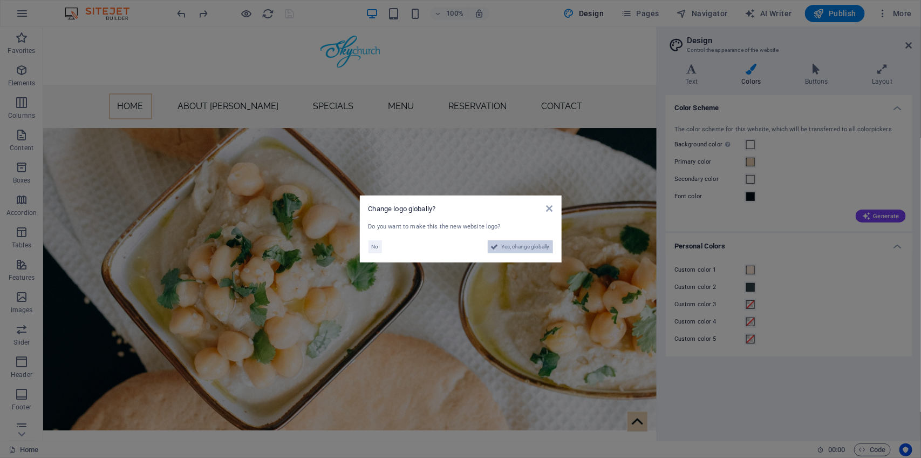
click at [546, 247] on span "Yes, change globally" at bounding box center [526, 246] width 48 height 13
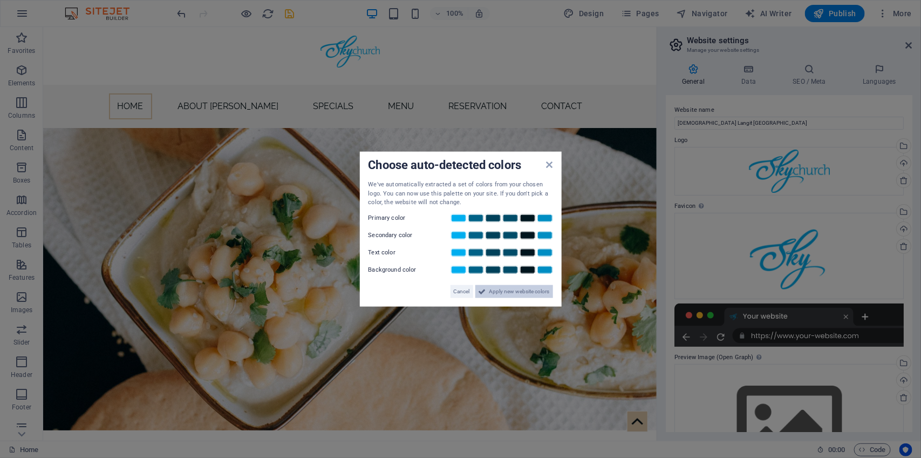
click at [535, 288] on span "Apply new website colors" at bounding box center [519, 290] width 60 height 13
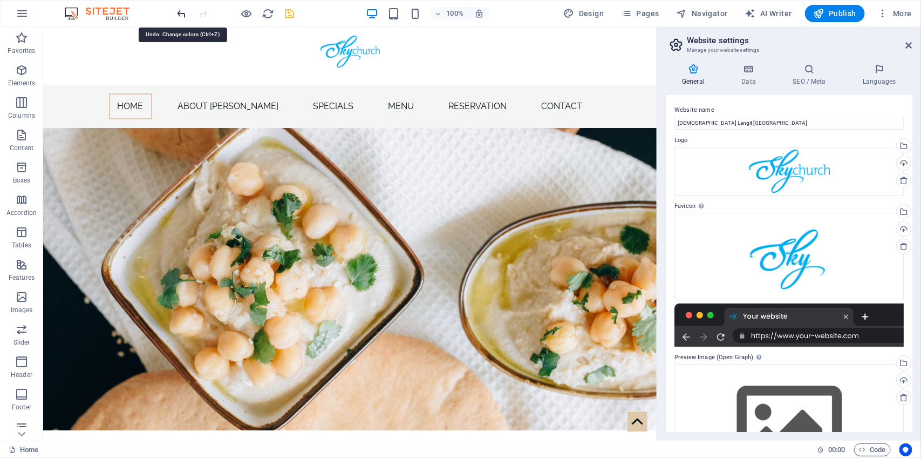
click at [182, 15] on icon "undo" at bounding box center [182, 14] width 12 height 12
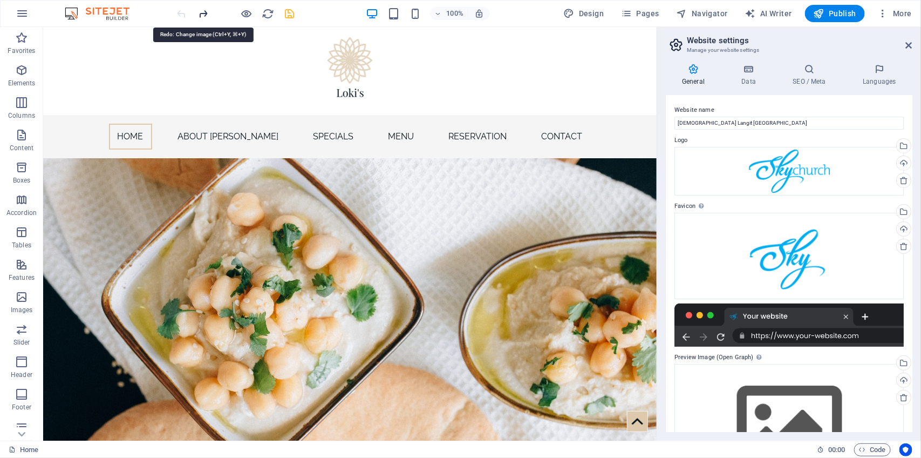
click at [206, 15] on icon "redo" at bounding box center [204, 14] width 12 height 12
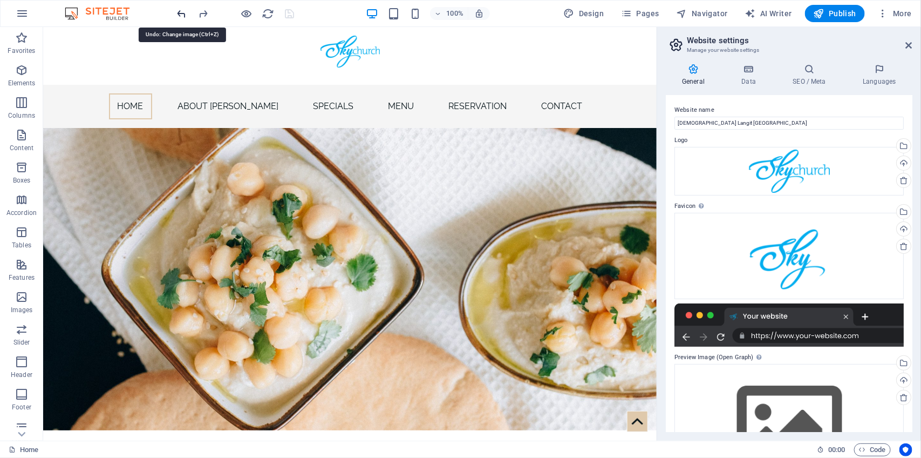
click at [184, 12] on icon "undo" at bounding box center [182, 14] width 12 height 12
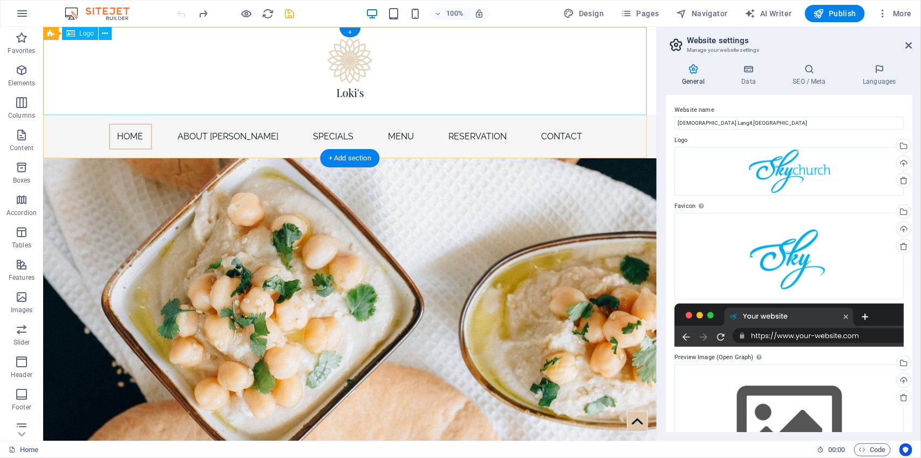
click at [349, 75] on div at bounding box center [350, 70] width 614 height 88
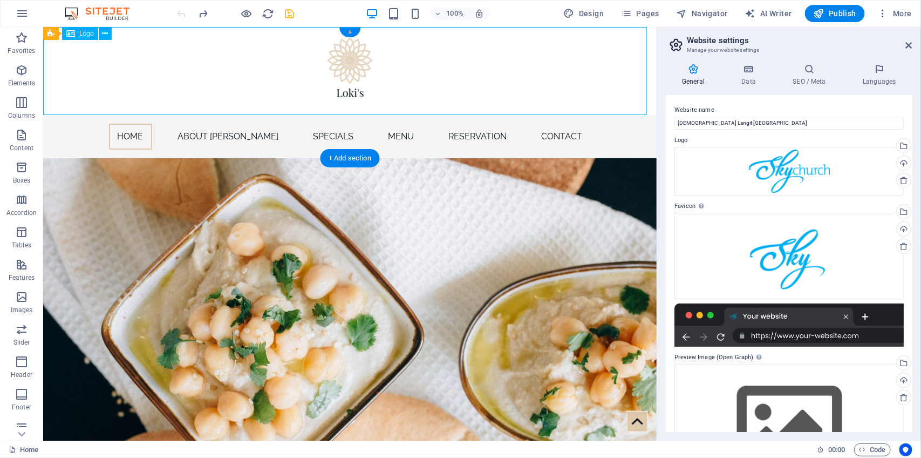
select select "px"
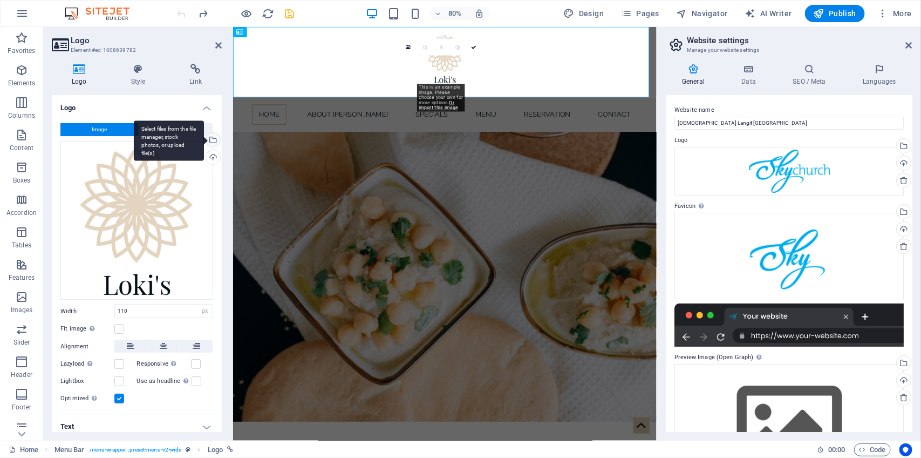
click at [212, 141] on div "Select files from the file manager, stock photos, or upload file(s)" at bounding box center [212, 141] width 16 height 16
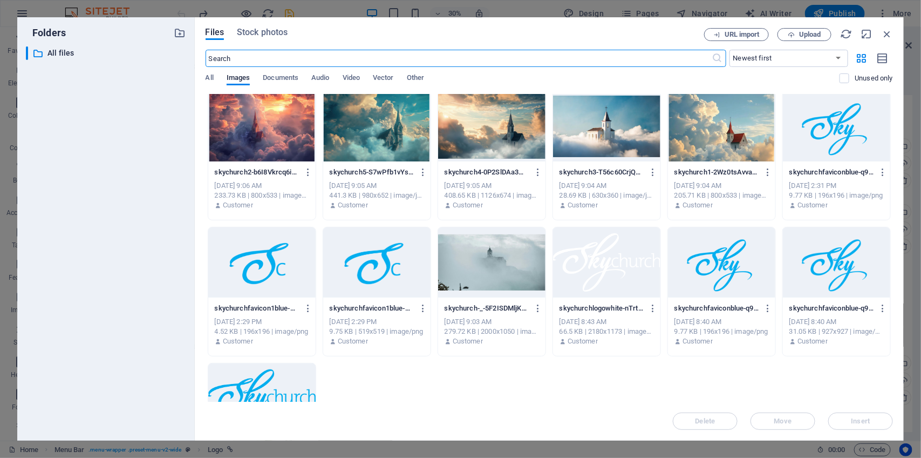
scroll to position [221, 0]
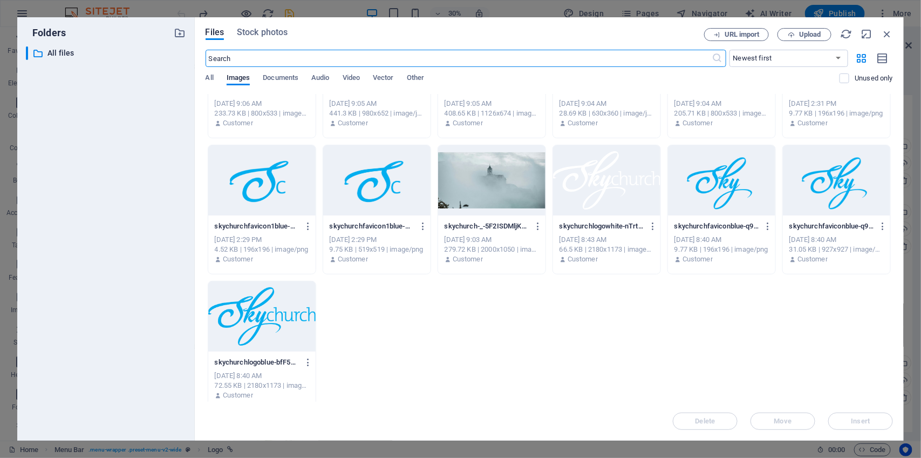
click at [278, 302] on div at bounding box center [261, 316] width 107 height 70
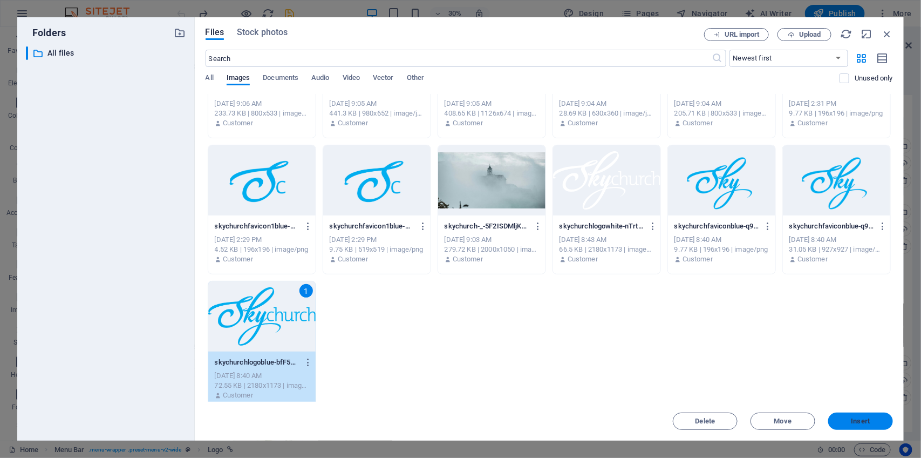
click at [870, 422] on span "Insert" at bounding box center [861, 421] width 19 height 6
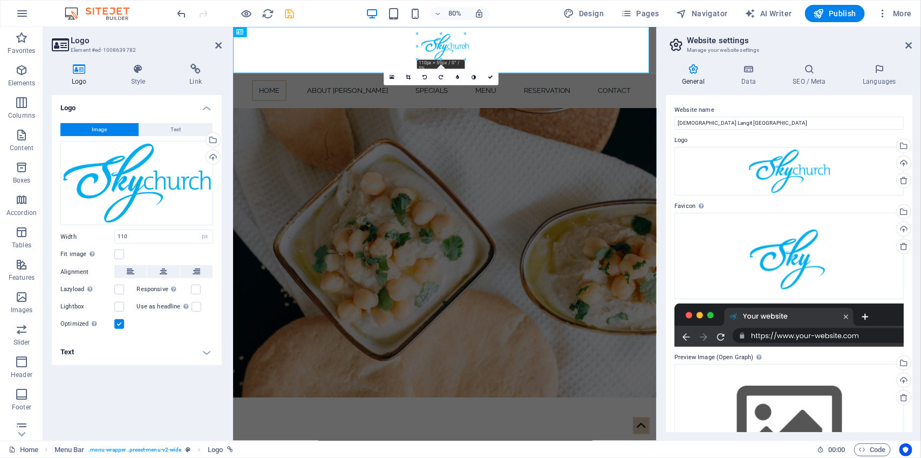
click at [567, 164] on figure at bounding box center [497, 308] width 529 height 362
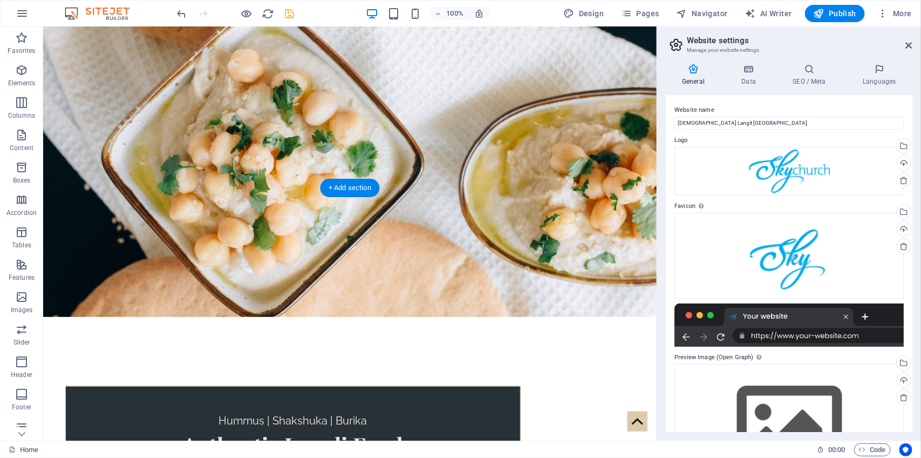
scroll to position [0, 0]
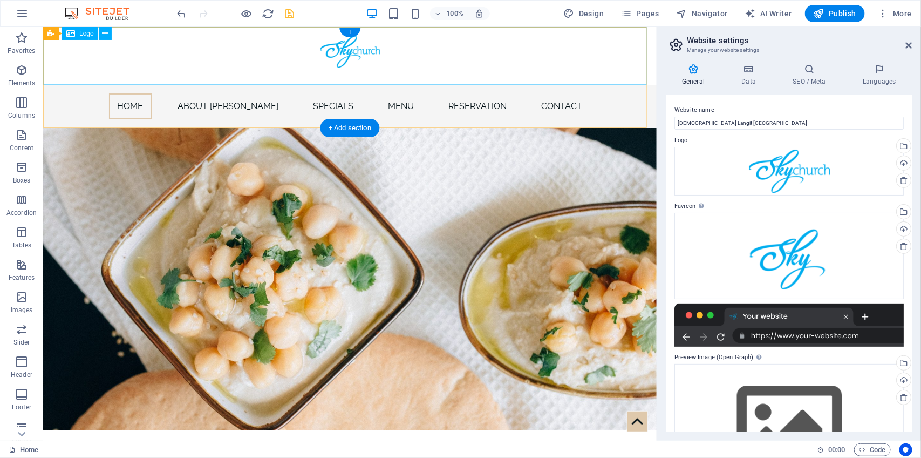
click at [343, 54] on div at bounding box center [350, 55] width 614 height 58
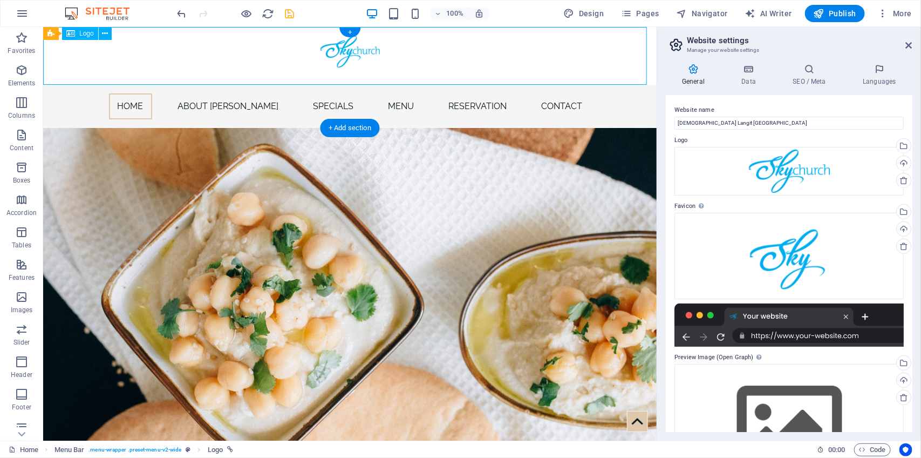
select select "px"
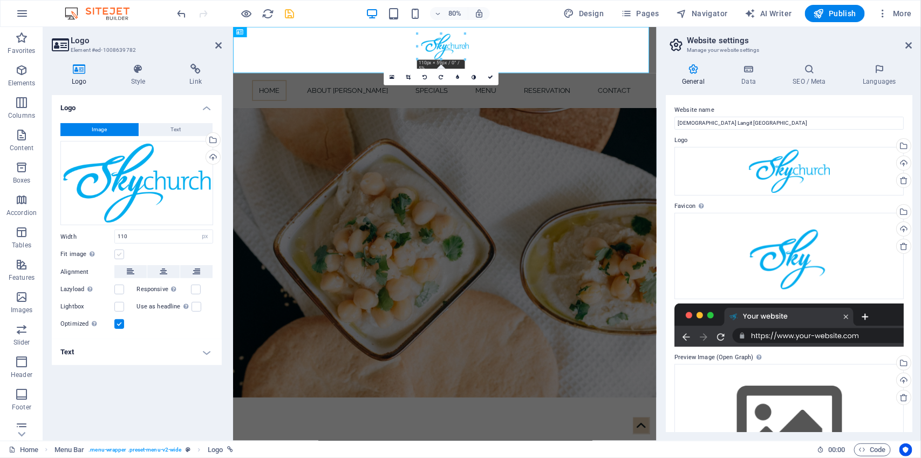
click at [119, 251] on label at bounding box center [119, 254] width 10 height 10
click at [0, 0] on input "Fit image Automatically fit image to a fixed width and height" at bounding box center [0, 0] width 0 height 0
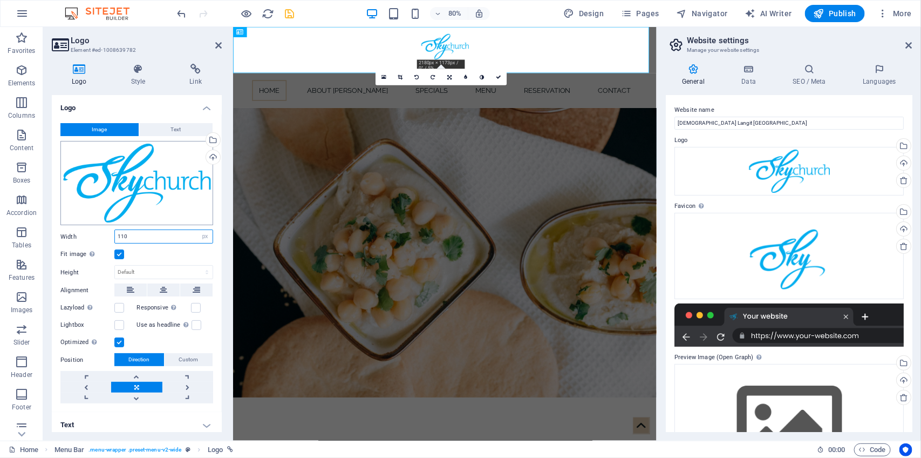
drag, startPoint x: 139, startPoint y: 240, endPoint x: 96, endPoint y: 222, distance: 46.2
click at [96, 222] on div "Image Text Drag files here, click to choose files or select files from Files or…" at bounding box center [137, 263] width 170 height 298
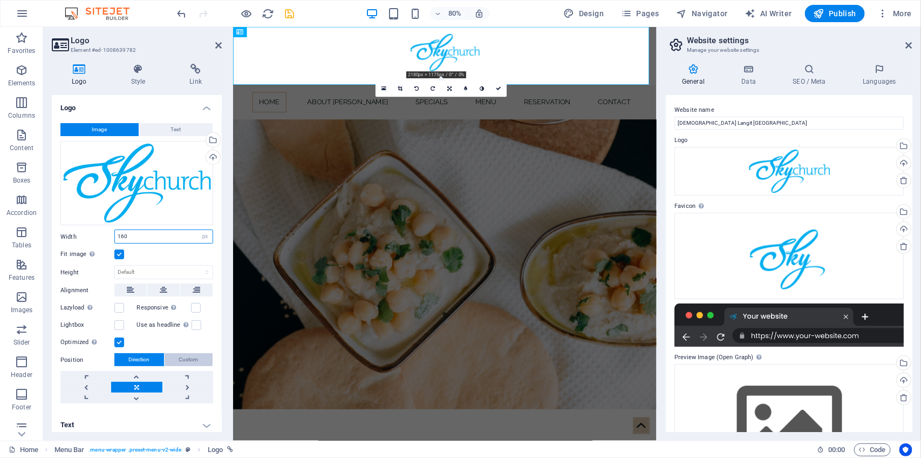
scroll to position [4, 0]
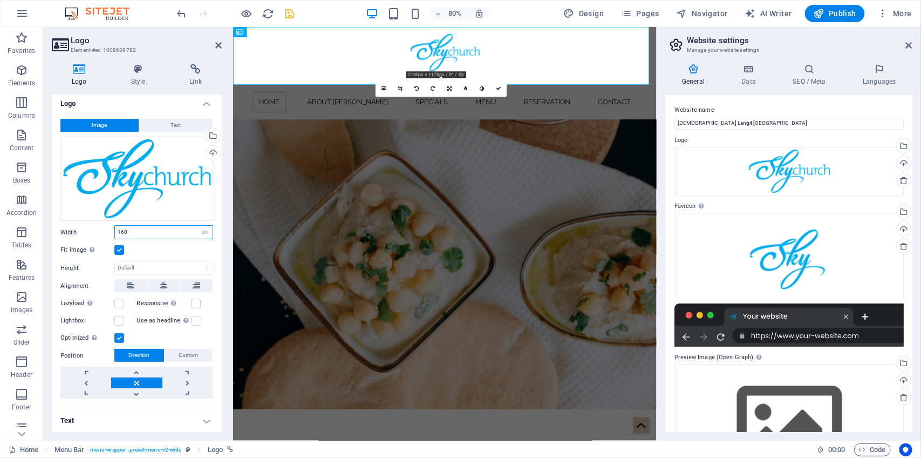
type input "160"
click at [567, 162] on figure at bounding box center [497, 323] width 529 height 362
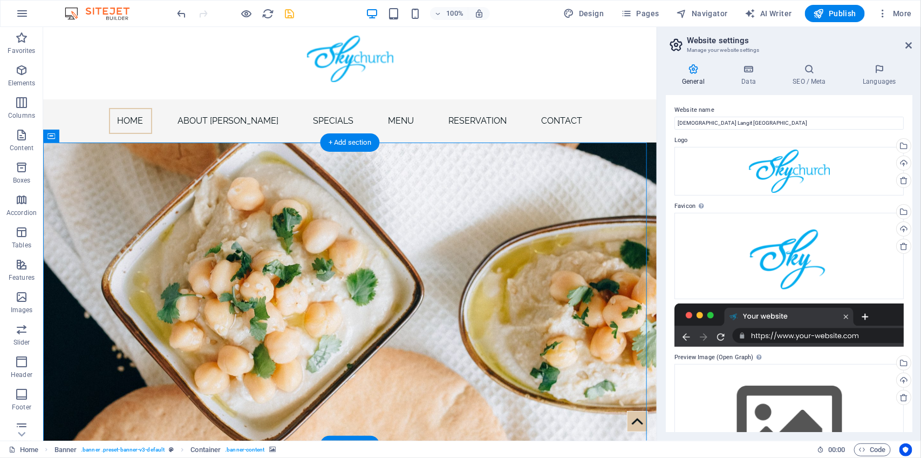
click at [542, 179] on figure at bounding box center [350, 293] width 614 height 302
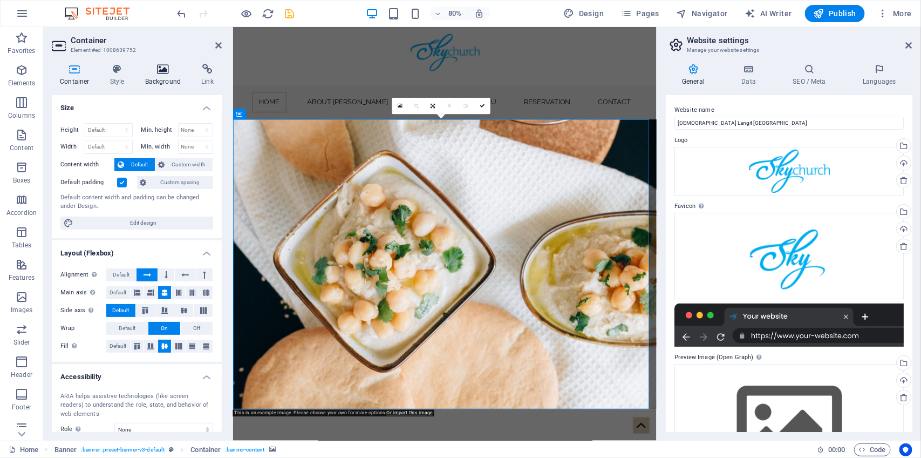
click at [173, 73] on icon at bounding box center [163, 69] width 52 height 11
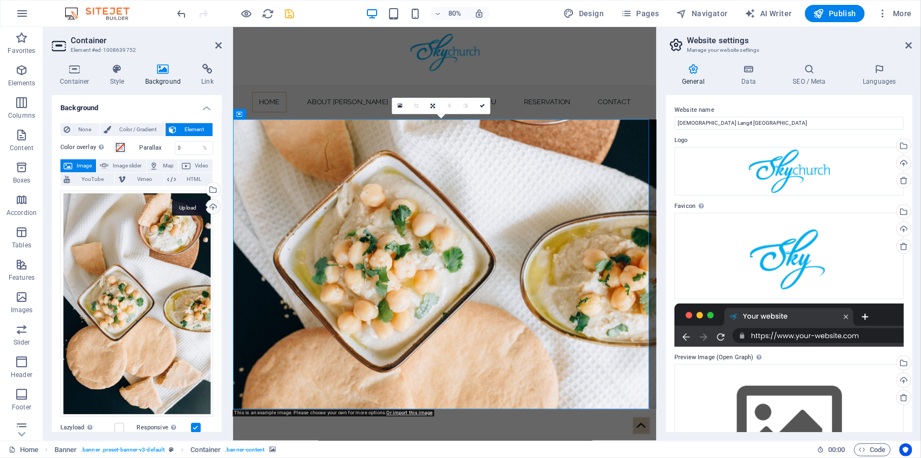
click at [213, 204] on div "Upload" at bounding box center [212, 208] width 16 height 16
click at [211, 187] on div "Select files from the file manager, stock photos, or upload file(s)" at bounding box center [212, 190] width 16 height 16
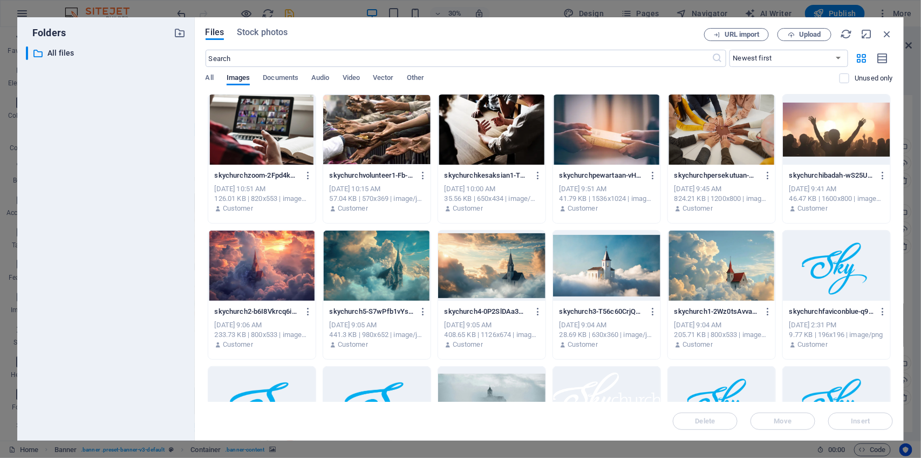
click at [603, 267] on div at bounding box center [606, 265] width 107 height 70
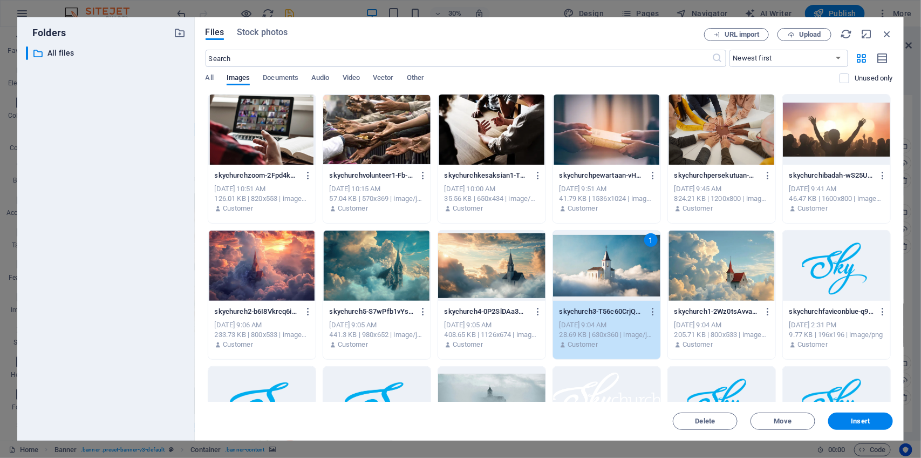
click at [747, 284] on div at bounding box center [721, 265] width 107 height 70
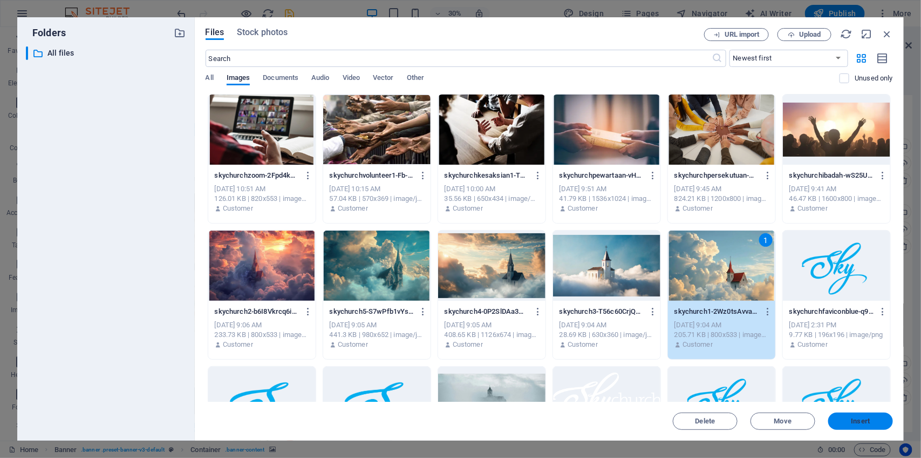
click at [845, 416] on button "Insert" at bounding box center [860, 420] width 65 height 17
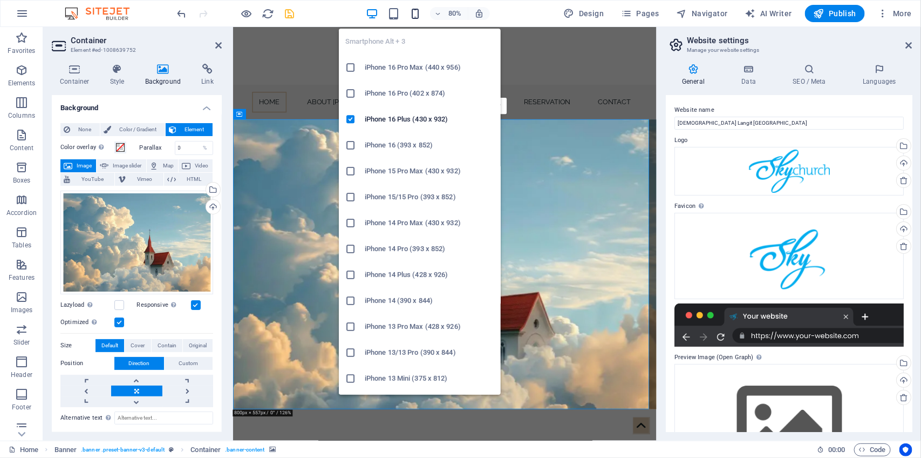
click at [420, 13] on icon "button" at bounding box center [415, 14] width 12 height 12
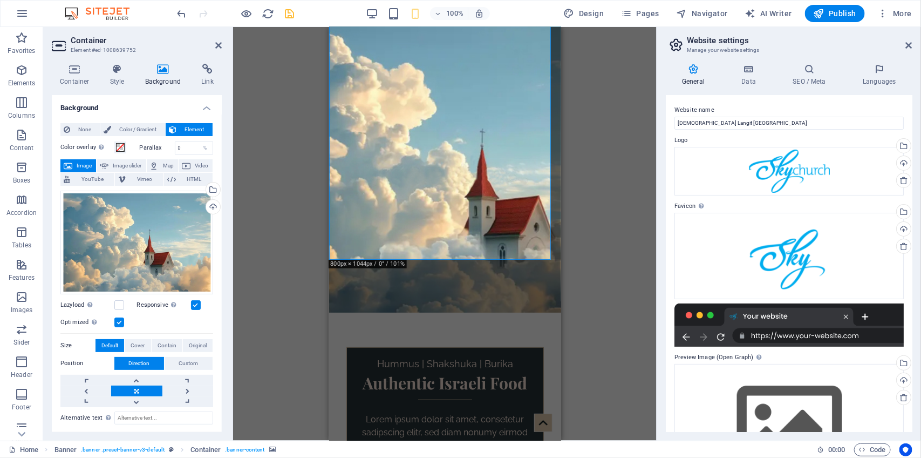
scroll to position [119, 0]
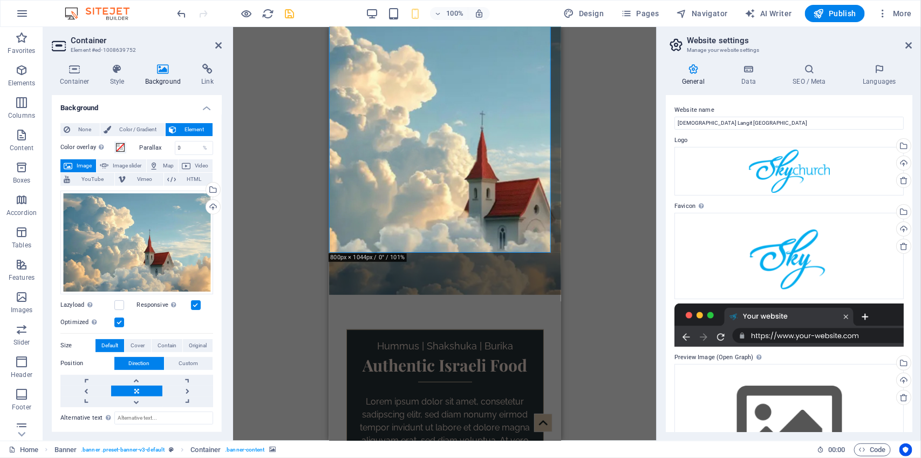
click at [310, 216] on div "Drag here to replace the existing content. Press “Ctrl” if you want to create a…" at bounding box center [445, 233] width 424 height 413
click at [278, 157] on div "Drag here to replace the existing content. Press “Ctrl” if you want to create a…" at bounding box center [445, 233] width 424 height 413
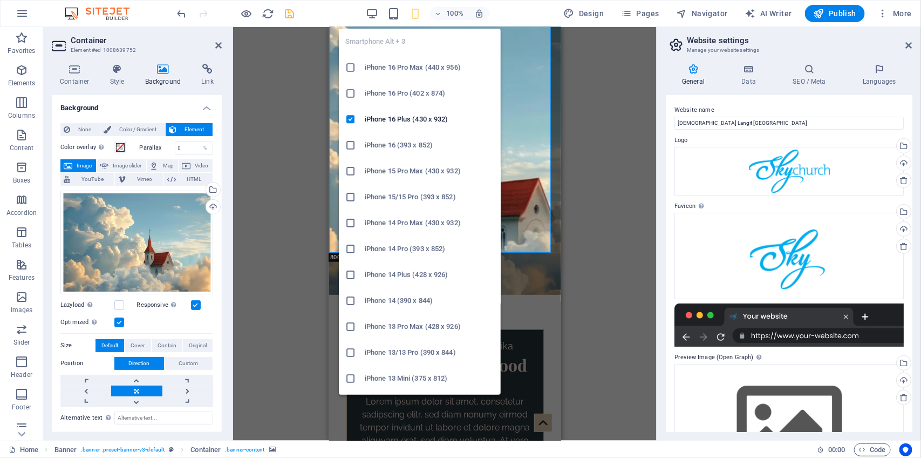
click at [419, 14] on icon "button" at bounding box center [415, 14] width 12 height 12
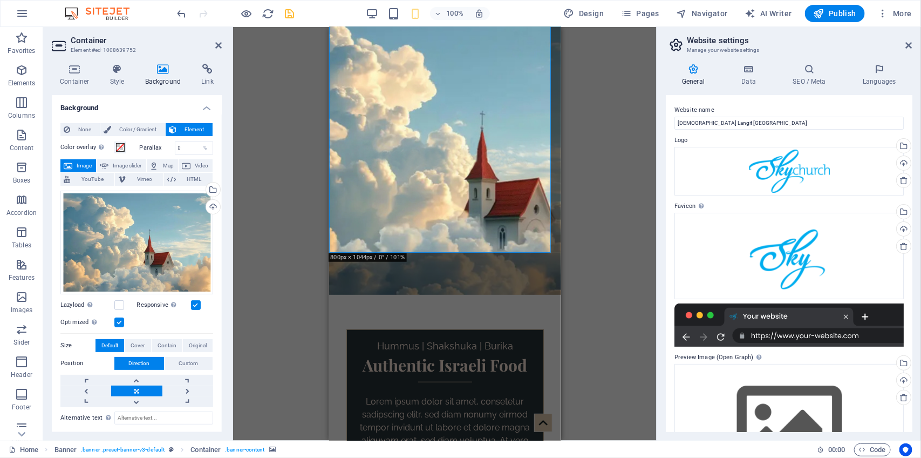
click at [316, 128] on div "Drag here to replace the existing content. Press “Ctrl” if you want to create a…" at bounding box center [445, 233] width 424 height 413
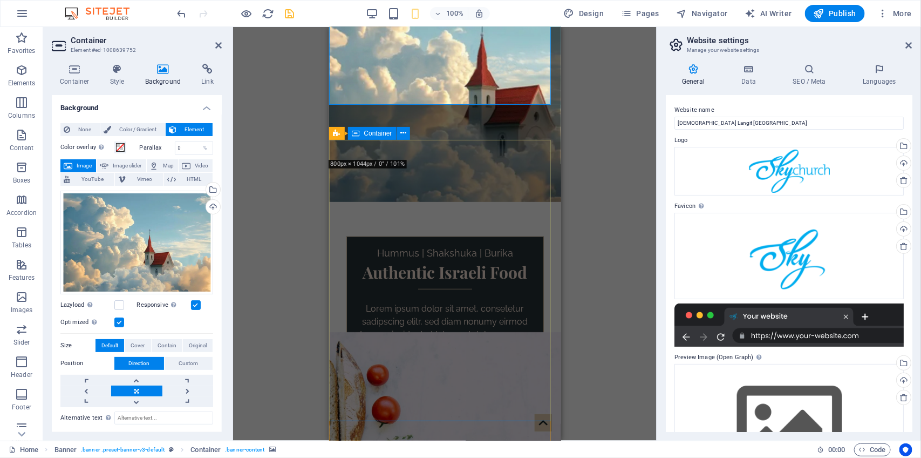
scroll to position [0, 0]
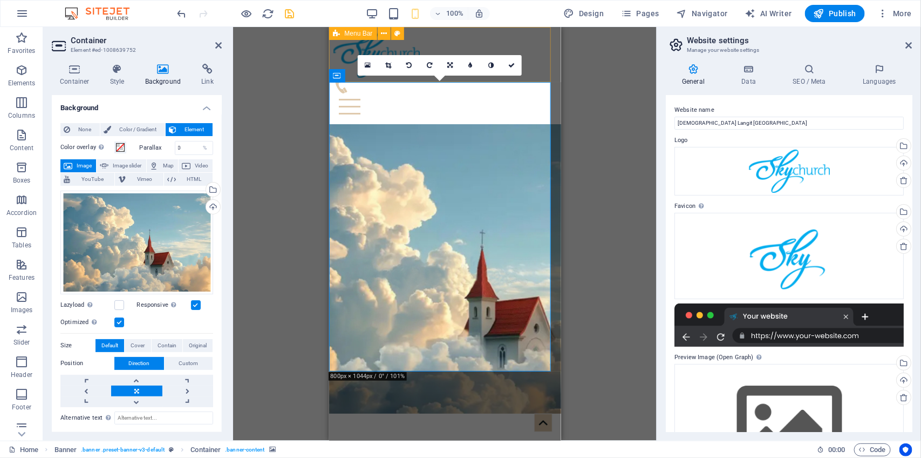
click at [526, 33] on div "Home About [PERSON_NAME] Specials Menu Reservation Contact Menu" at bounding box center [445, 74] width 232 height 97
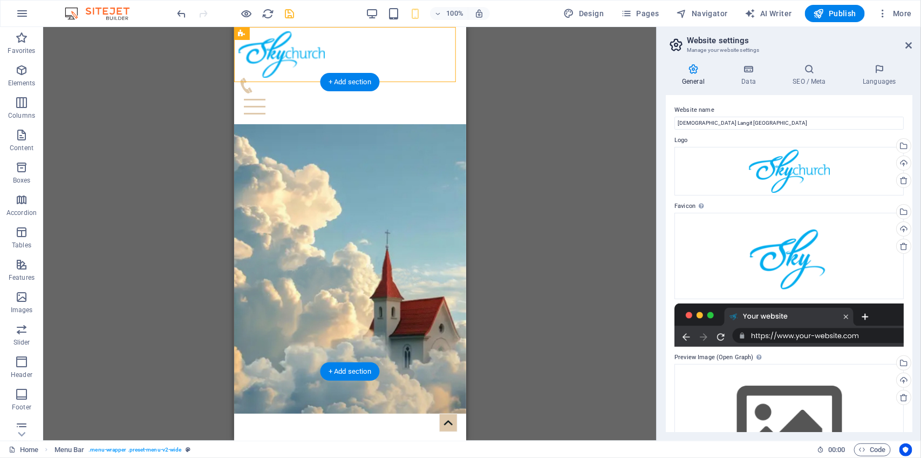
click at [435, 124] on figure at bounding box center [350, 268] width 232 height 289
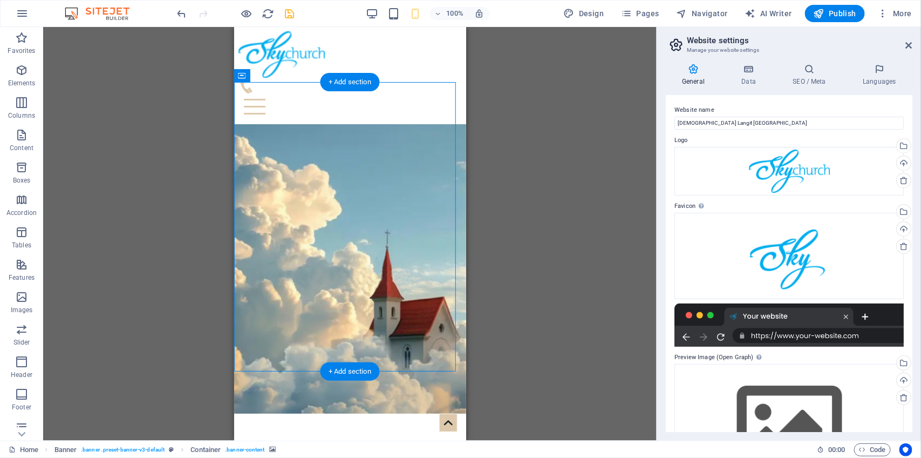
click at [435, 124] on figure at bounding box center [350, 268] width 232 height 289
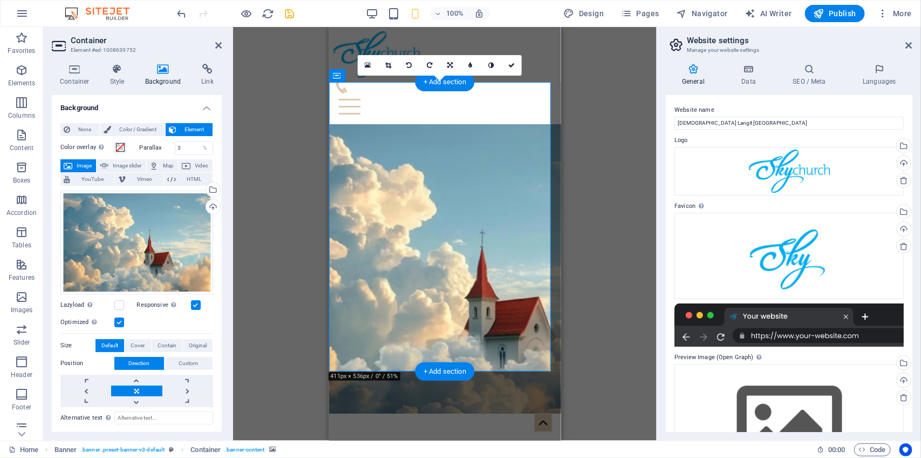
click at [435, 124] on figure at bounding box center [445, 268] width 232 height 289
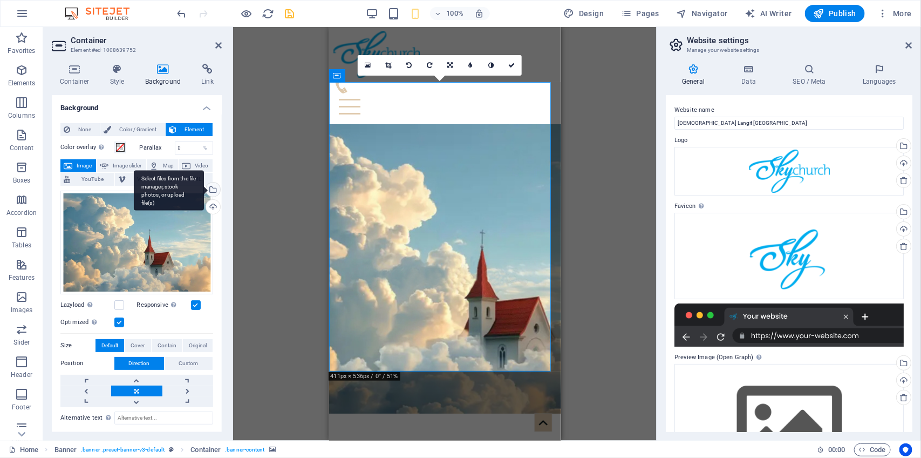
click at [212, 187] on div "Select files from the file manager, stock photos, or upload file(s)" at bounding box center [212, 190] width 16 height 16
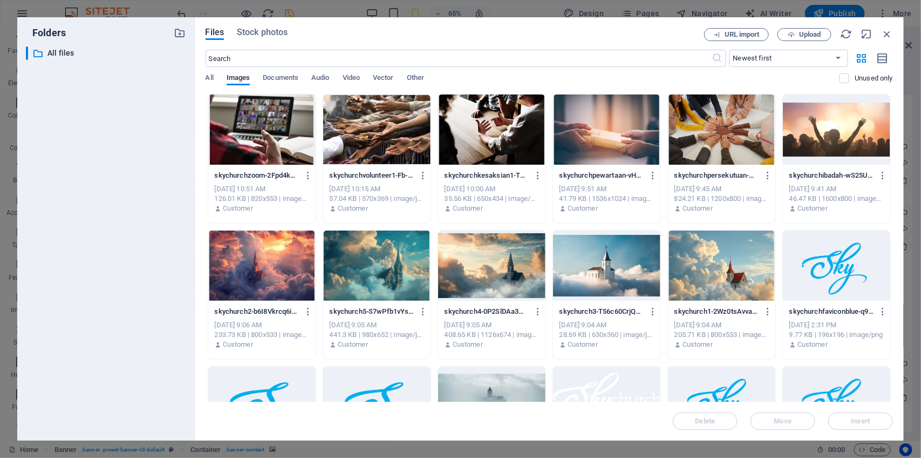
click at [598, 270] on div at bounding box center [606, 265] width 107 height 70
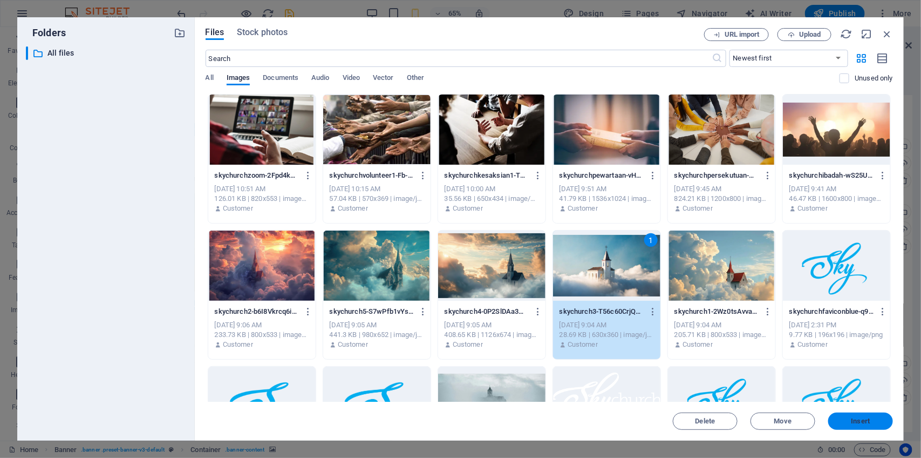
click at [857, 418] on span "Insert" at bounding box center [861, 421] width 19 height 6
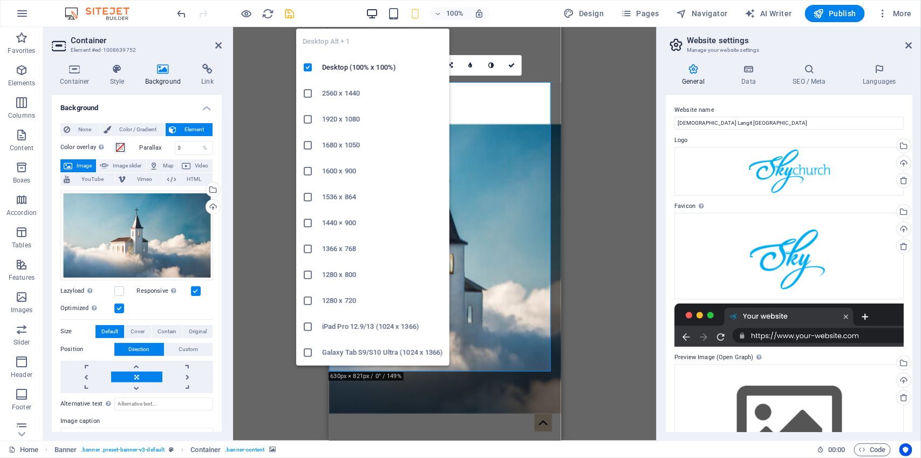
click at [372, 12] on icon "button" at bounding box center [372, 14] width 12 height 12
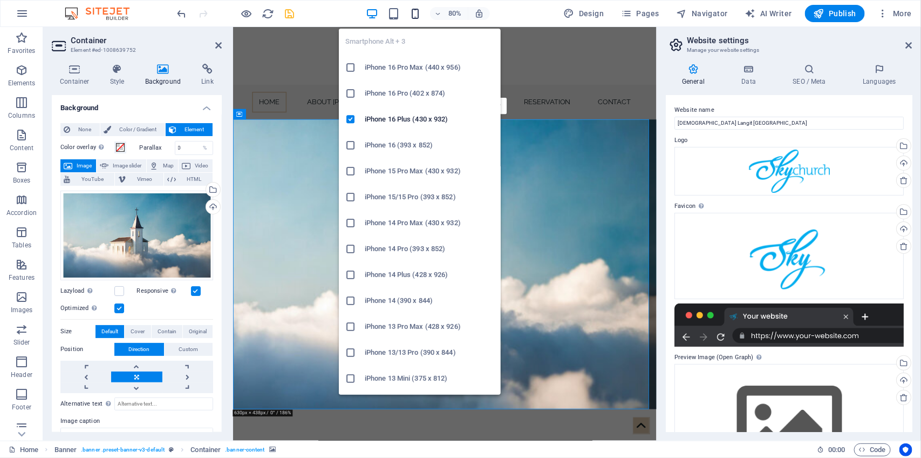
click at [421, 19] on icon "button" at bounding box center [415, 14] width 12 height 12
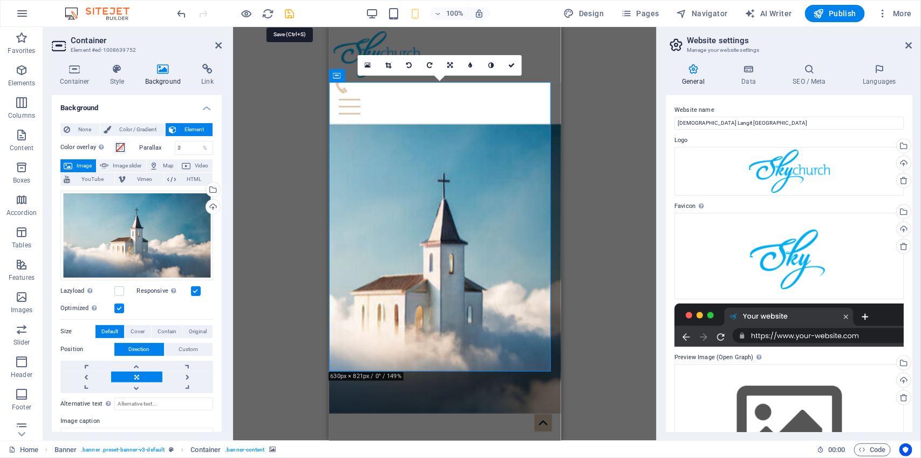
click at [287, 18] on icon "save" at bounding box center [290, 14] width 12 height 12
checkbox input "false"
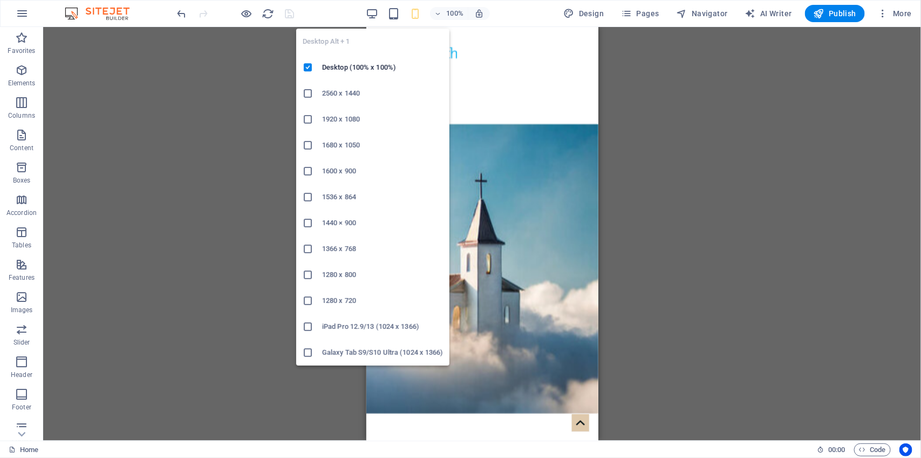
click at [373, 21] on div "Desktop Alt + 1 Desktop (100% x 100%) 2560 x 1440 1920 x 1080 1680 x [PHONE_NUM…" at bounding box center [372, 192] width 153 height 345
click at [373, 10] on icon "button" at bounding box center [372, 14] width 12 height 12
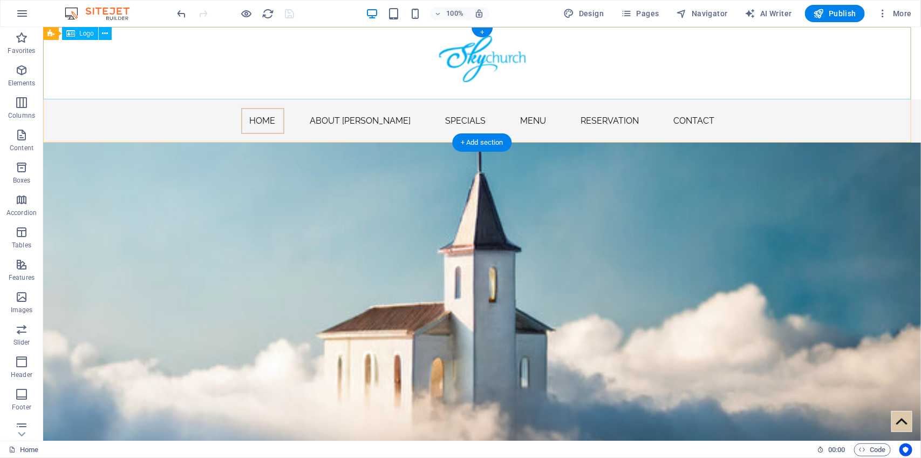
click at [559, 77] on div at bounding box center [482, 62] width 878 height 72
select select "px"
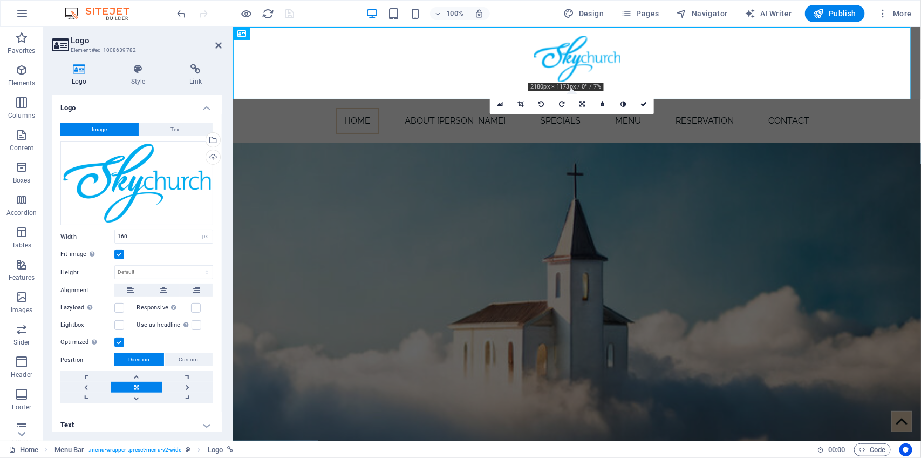
click at [123, 255] on label at bounding box center [119, 254] width 10 height 10
click at [0, 0] on input "Fit image Automatically fit image to a fixed width and height" at bounding box center [0, 0] width 0 height 0
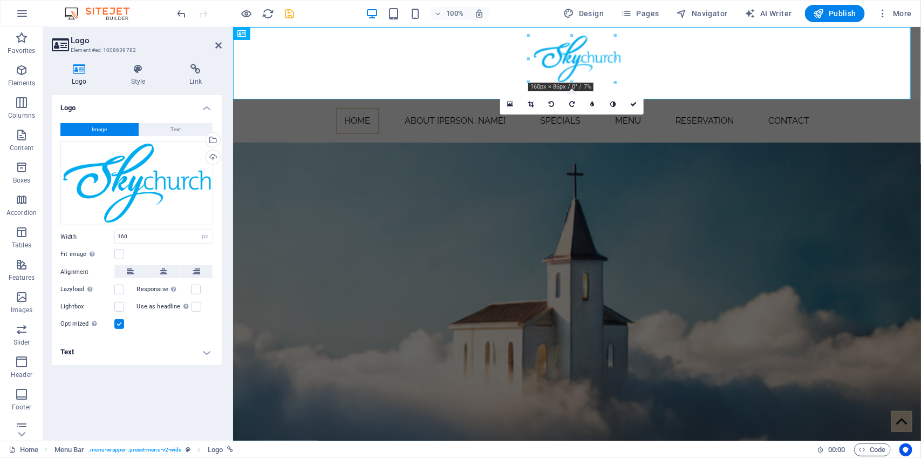
click at [121, 324] on label at bounding box center [119, 324] width 10 height 10
click at [0, 0] on input "Optimized Images are compressed to improve page speed." at bounding box center [0, 0] width 0 height 0
click at [123, 289] on label at bounding box center [119, 289] width 10 height 10
click at [0, 0] on input "Lazyload Loading images after the page loads improves page speed." at bounding box center [0, 0] width 0 height 0
click at [123, 289] on label at bounding box center [119, 289] width 10 height 10
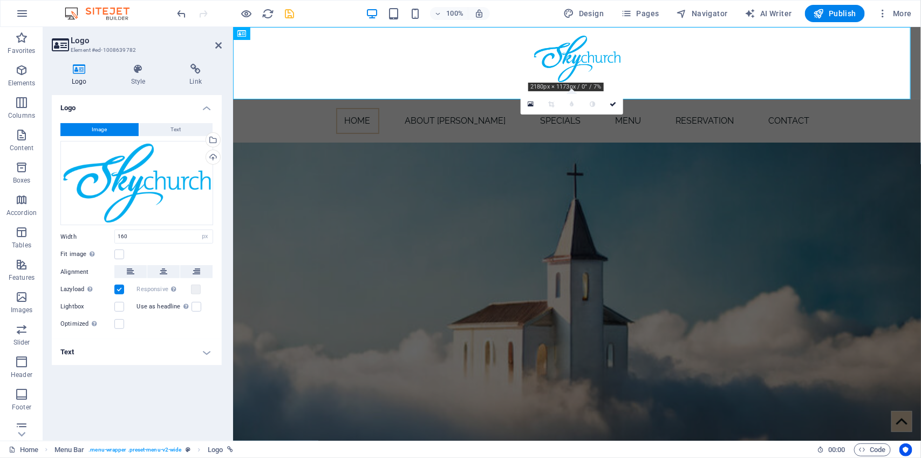
click at [0, 0] on input "Lazyload Loading images after the page loads improves page speed." at bounding box center [0, 0] width 0 height 0
click at [120, 255] on label at bounding box center [119, 254] width 10 height 10
click at [0, 0] on input "Fit image Automatically fit image to a fixed width and height" at bounding box center [0, 0] width 0 height 0
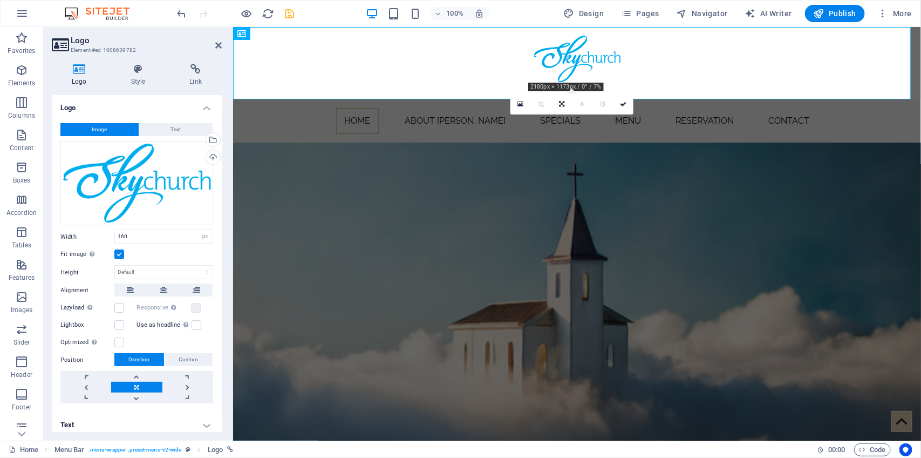
click at [120, 255] on label at bounding box center [119, 254] width 10 height 10
click at [0, 0] on input "Fit image Automatically fit image to a fixed width and height" at bounding box center [0, 0] width 0 height 0
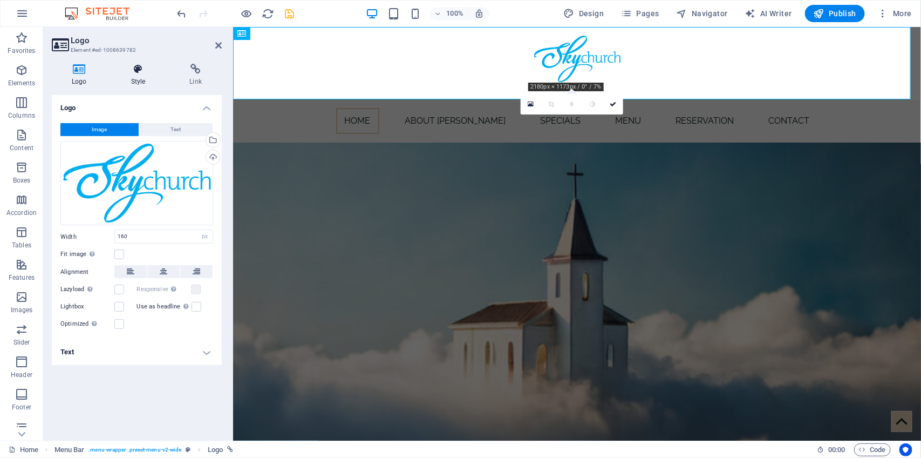
click at [138, 67] on icon at bounding box center [138, 69] width 55 height 11
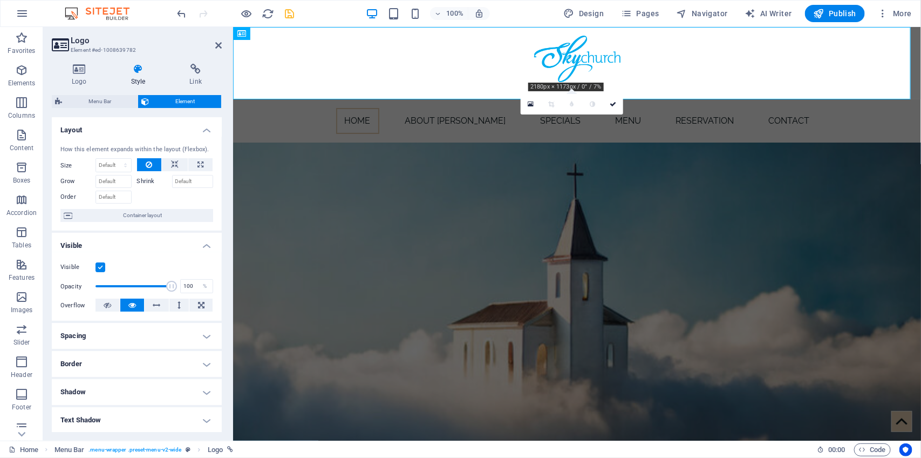
click at [151, 329] on h4 "Spacing" at bounding box center [137, 336] width 170 height 26
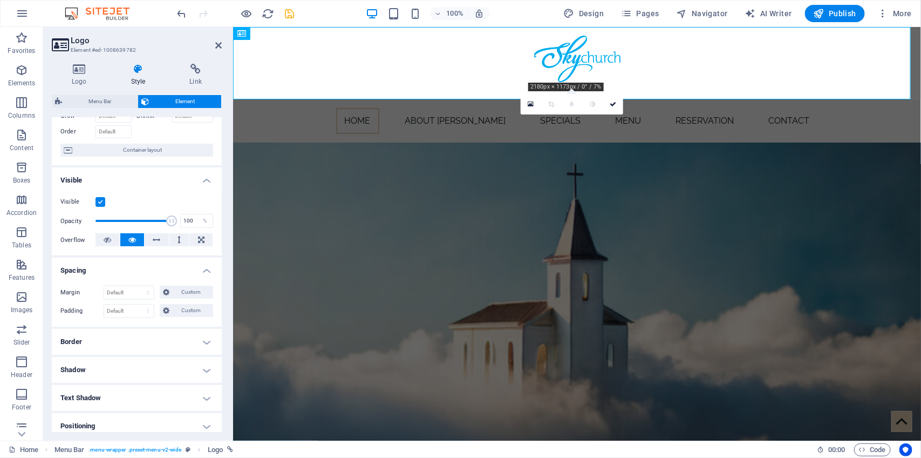
scroll to position [119, 0]
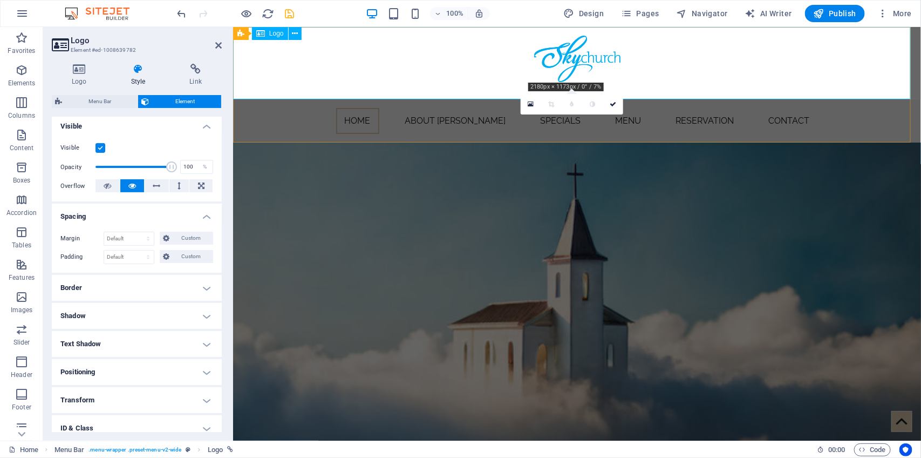
click at [644, 73] on div at bounding box center [577, 62] width 688 height 72
click at [293, 15] on icon "save" at bounding box center [290, 14] width 12 height 12
checkbox input "false"
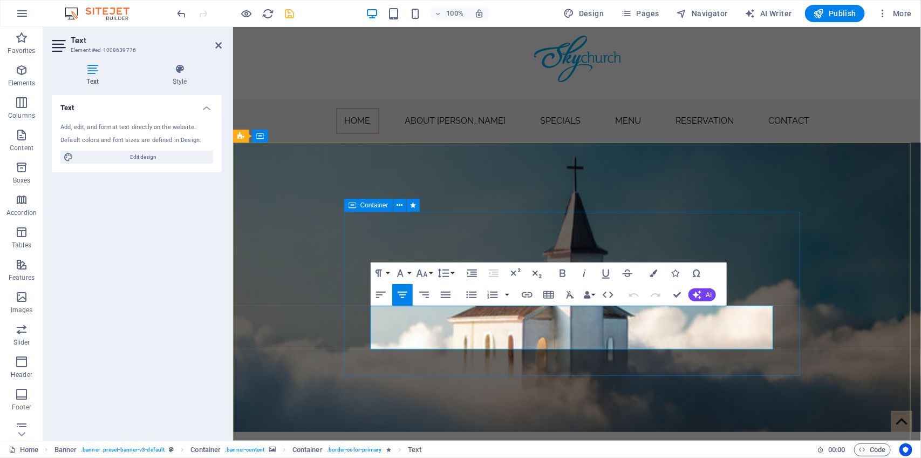
drag, startPoint x: 372, startPoint y: 312, endPoint x: 707, endPoint y: 360, distance: 338.5
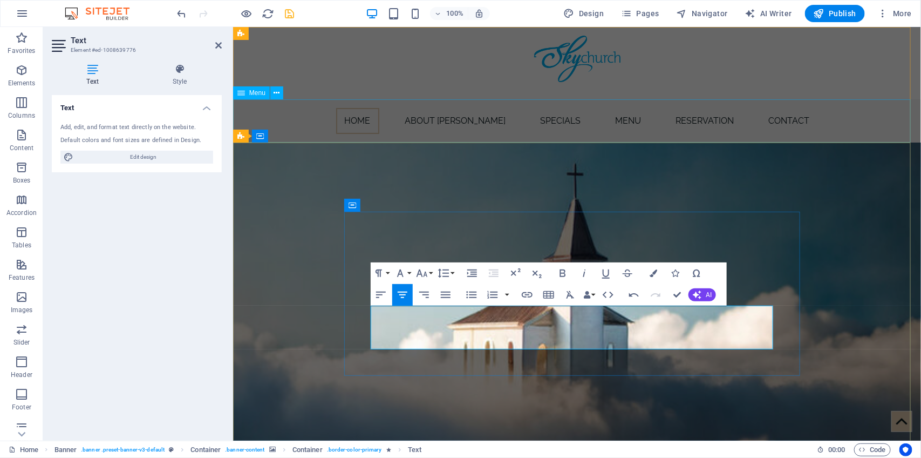
scroll to position [2209, 3]
click at [323, 311] on figure at bounding box center [577, 293] width 688 height 302
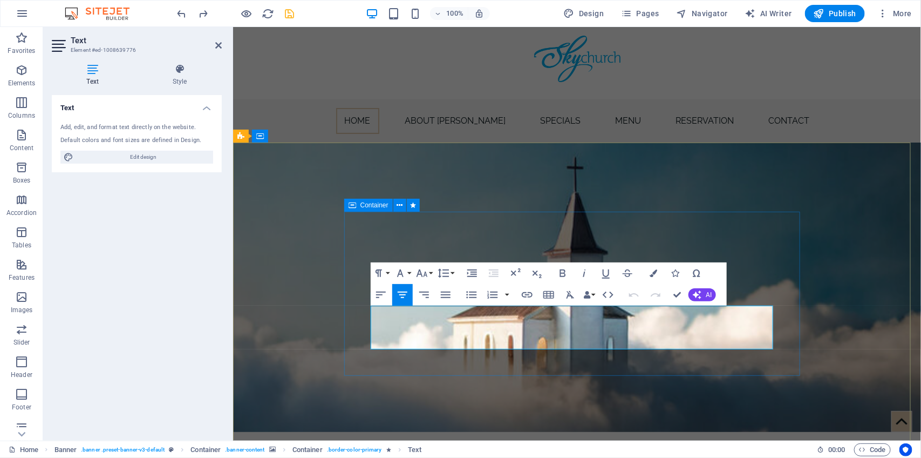
drag, startPoint x: 672, startPoint y: 337, endPoint x: 360, endPoint y: 306, distance: 314.0
drag, startPoint x: 493, startPoint y: 324, endPoint x: 450, endPoint y: 335, distance: 44.4
drag, startPoint x: 383, startPoint y: 318, endPoint x: 697, endPoint y: 351, distance: 315.8
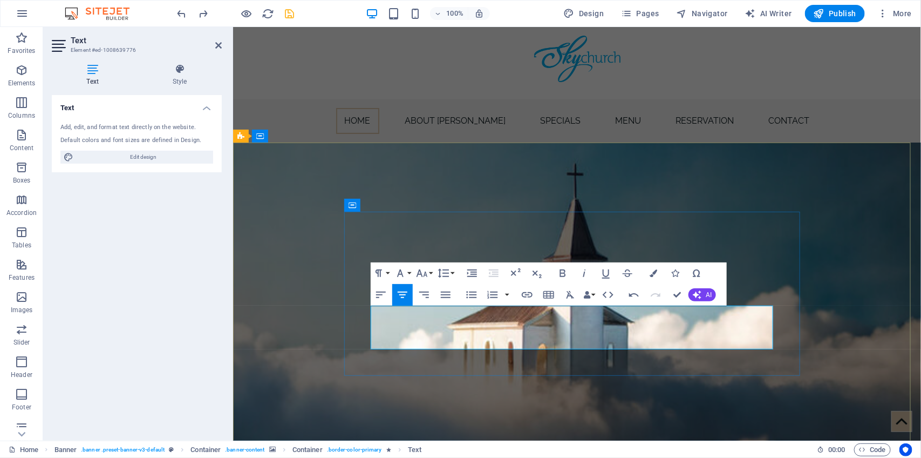
drag, startPoint x: 697, startPoint y: 343, endPoint x: 615, endPoint y: 345, distance: 82.6
click at [581, 276] on icon "button" at bounding box center [584, 273] width 13 height 13
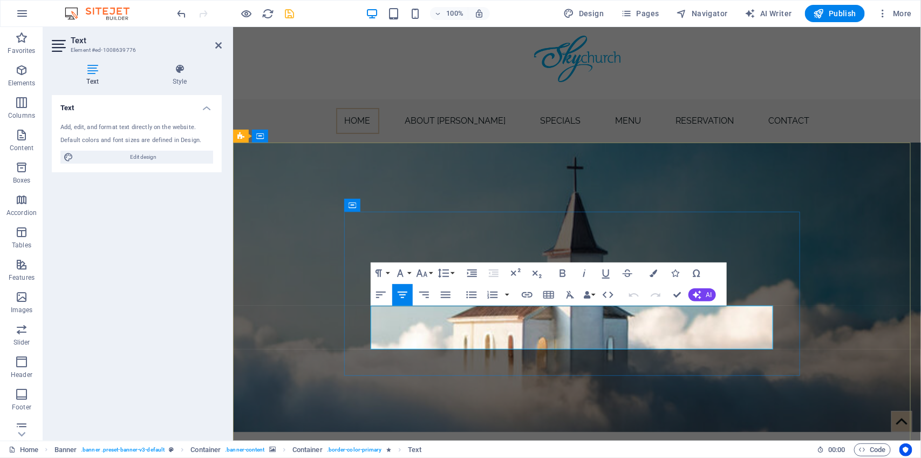
drag, startPoint x: 613, startPoint y: 341, endPoint x: 473, endPoint y: 317, distance: 142.4
drag, startPoint x: 375, startPoint y: 309, endPoint x: 613, endPoint y: 350, distance: 241.6
click at [560, 273] on icon "button" at bounding box center [563, 273] width 6 height 8
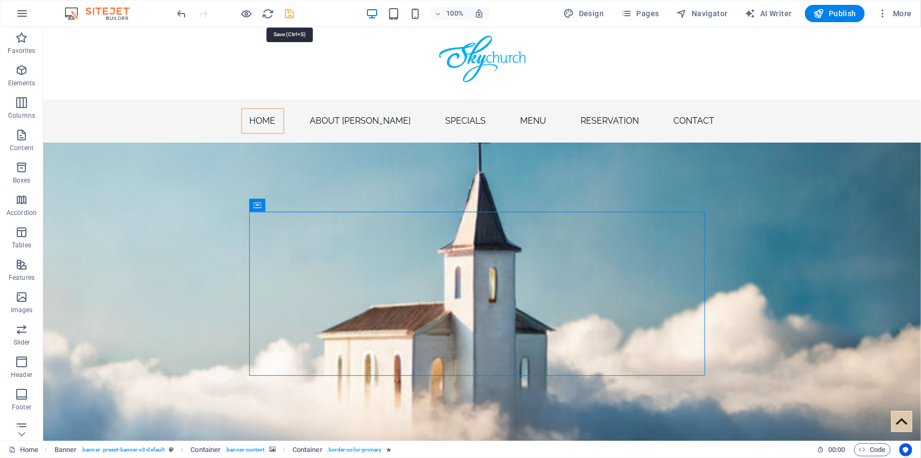
click at [285, 12] on icon "save" at bounding box center [290, 14] width 12 height 12
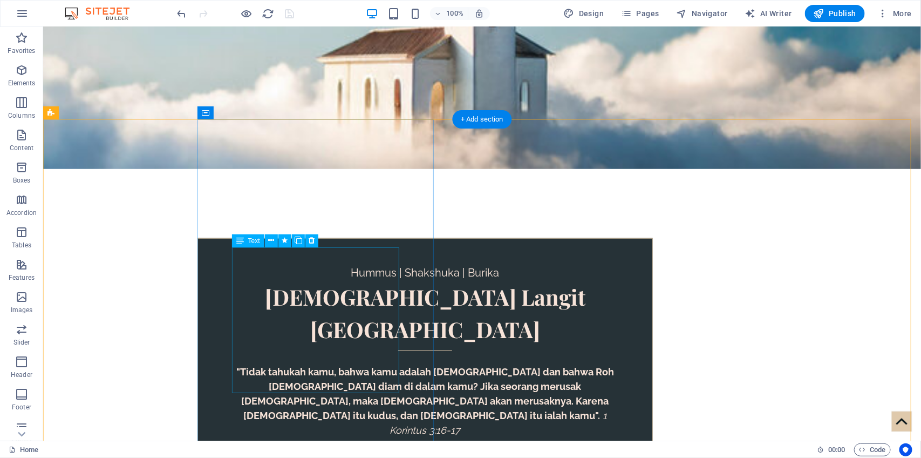
scroll to position [325, 0]
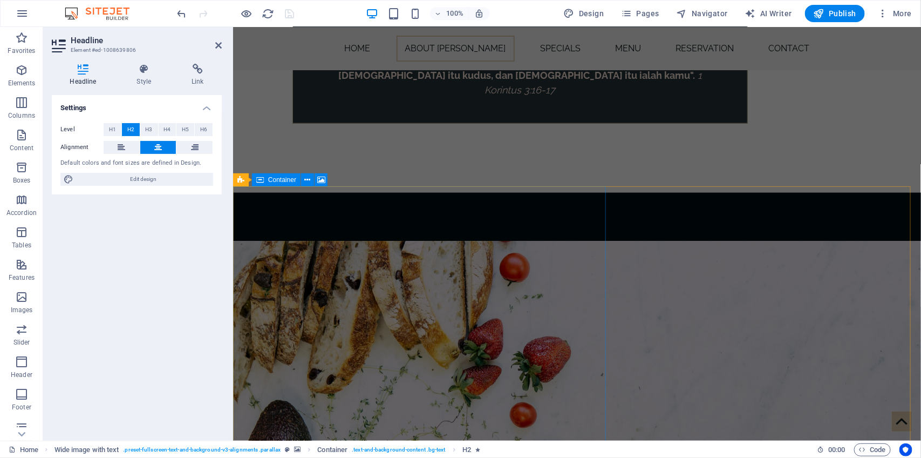
scroll to position [344, 0]
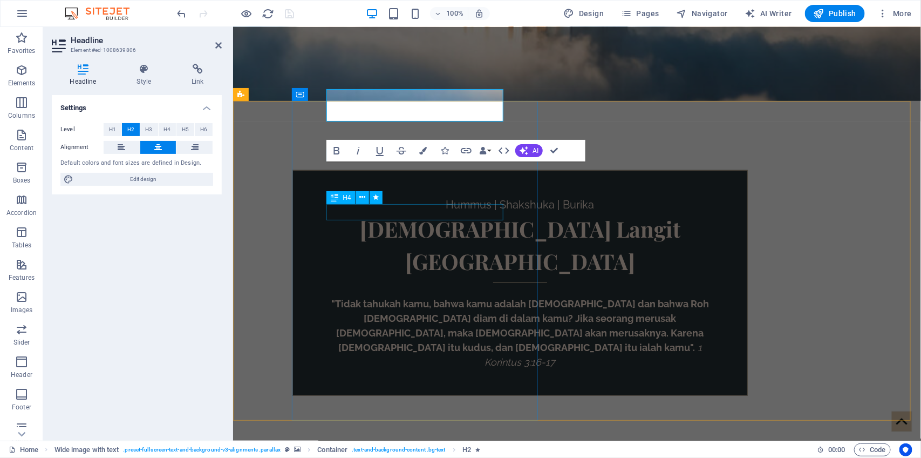
drag, startPoint x: 440, startPoint y: 180, endPoint x: 416, endPoint y: 206, distance: 35.9
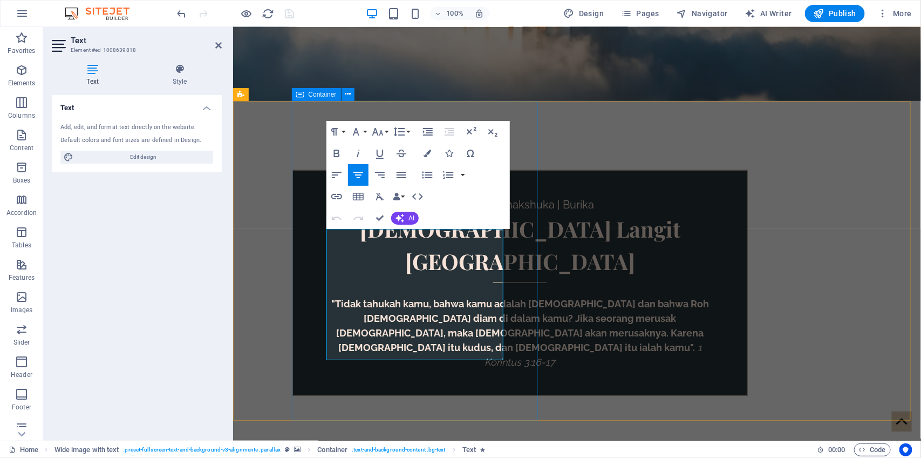
drag, startPoint x: 357, startPoint y: 237, endPoint x: 507, endPoint y: 357, distance: 192.3
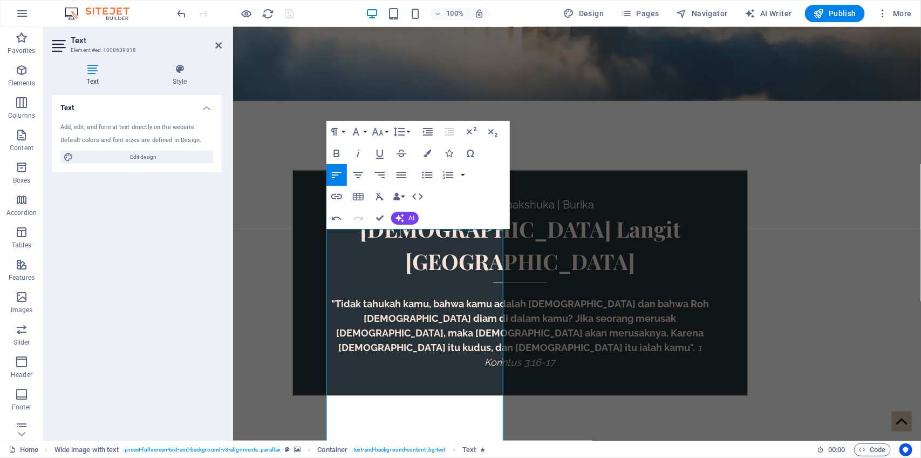
scroll to position [7036, 1]
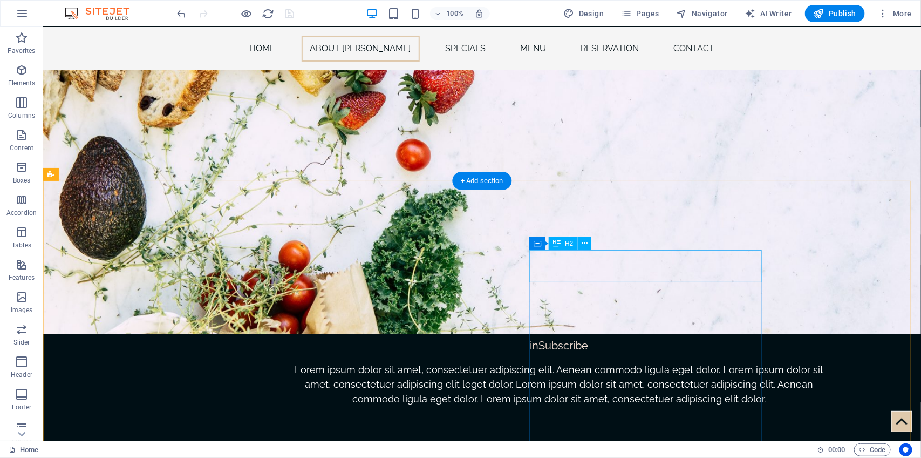
scroll to position [990, 0]
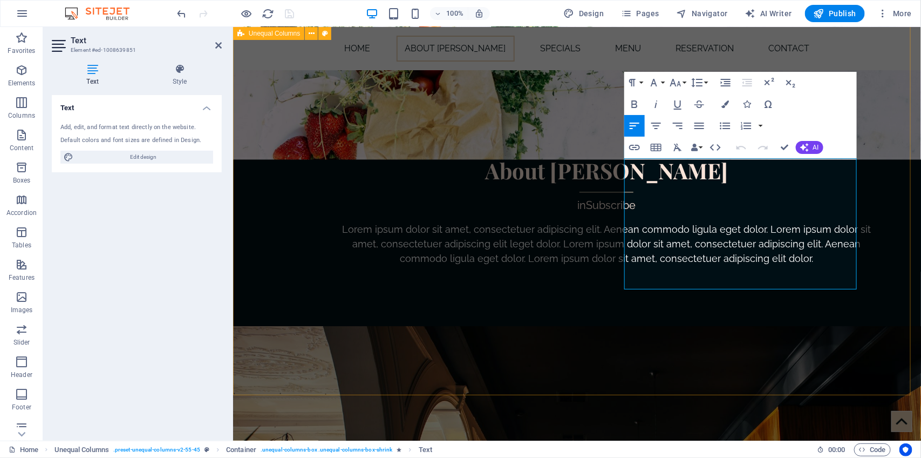
drag, startPoint x: 821, startPoint y: 284, endPoint x: 586, endPoint y: 169, distance: 261.6
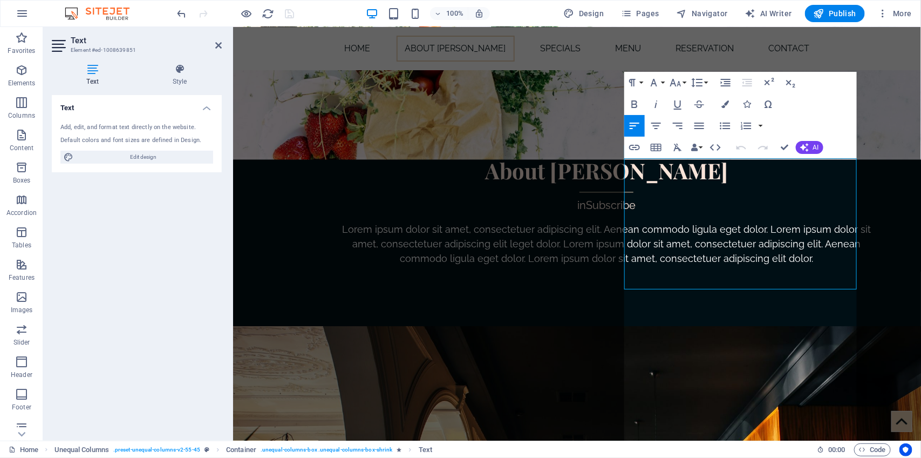
scroll to position [7036, 1]
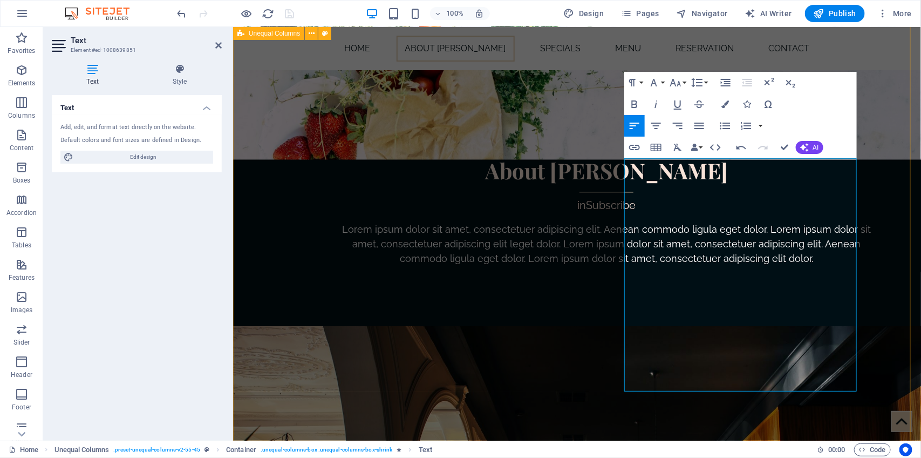
drag, startPoint x: 662, startPoint y: 267, endPoint x: 607, endPoint y: 237, distance: 63.0
click at [634, 101] on icon "button" at bounding box center [635, 104] width 6 height 8
drag, startPoint x: 745, startPoint y: 264, endPoint x: 664, endPoint y: 268, distance: 81.0
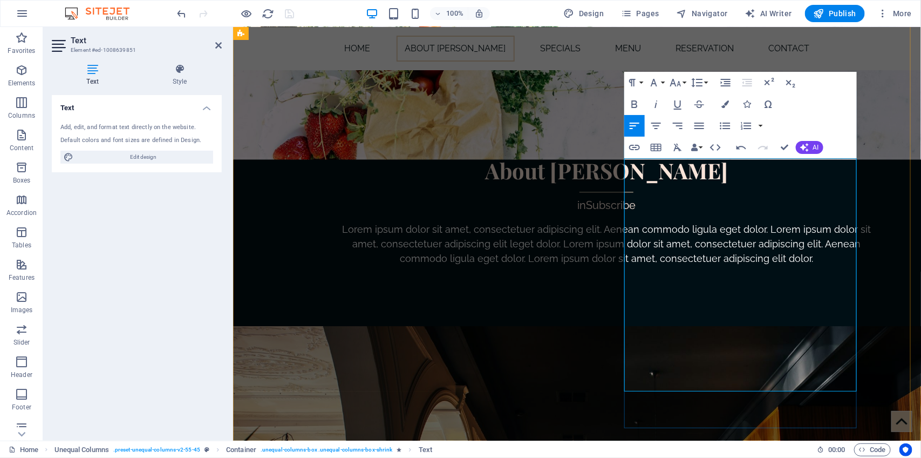
click at [655, 101] on icon "button" at bounding box center [656, 104] width 13 height 13
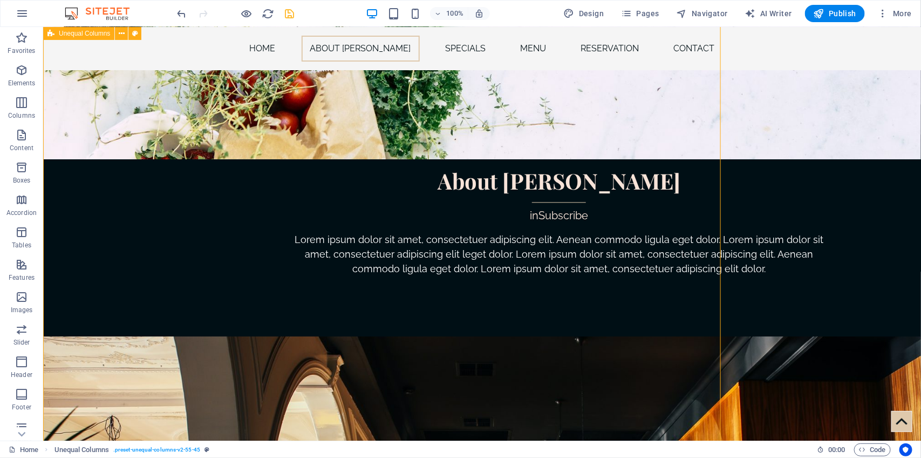
scroll to position [1019, 0]
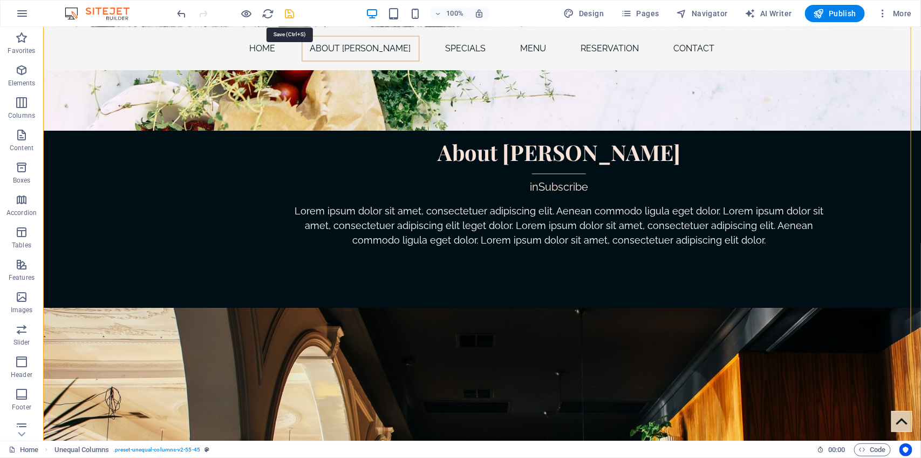
click at [287, 10] on icon "save" at bounding box center [290, 14] width 12 height 12
checkbox input "false"
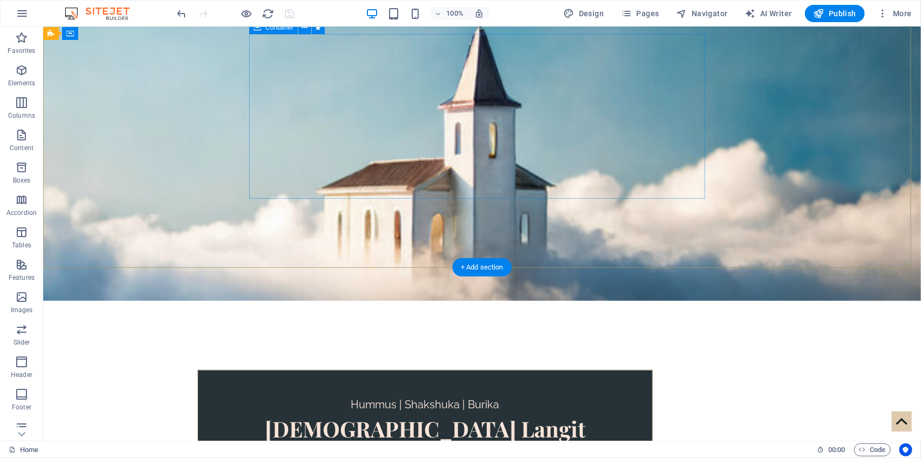
scroll to position [255, 0]
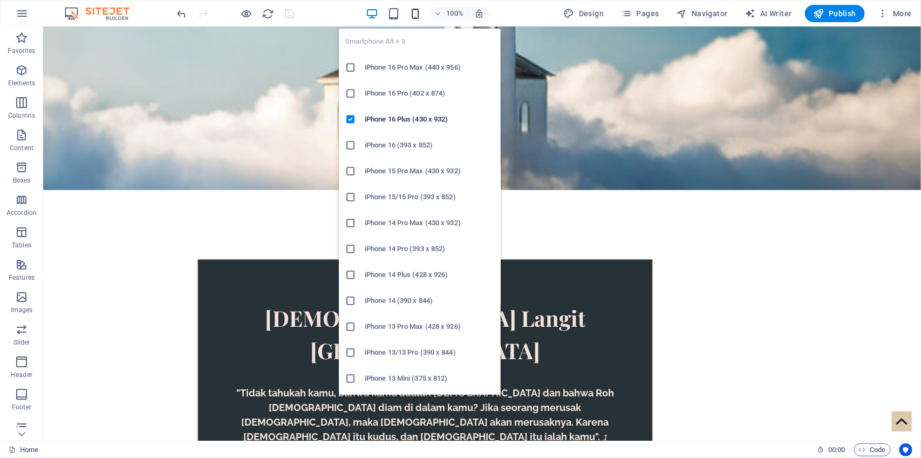
click at [414, 9] on icon "button" at bounding box center [415, 14] width 12 height 12
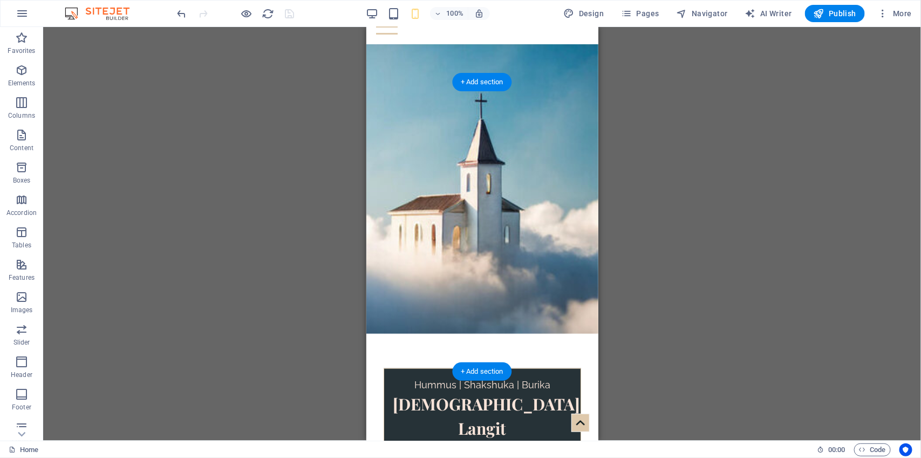
scroll to position [0, 0]
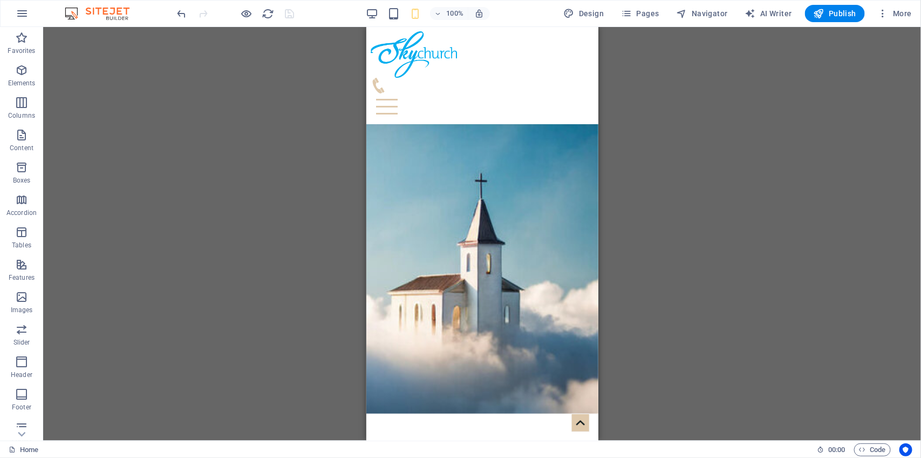
drag, startPoint x: 621, startPoint y: 176, endPoint x: 140, endPoint y: 175, distance: 480.3
click at [621, 176] on div "Drag here to replace the existing content. Press “Ctrl” if you want to create a…" at bounding box center [482, 233] width 878 height 413
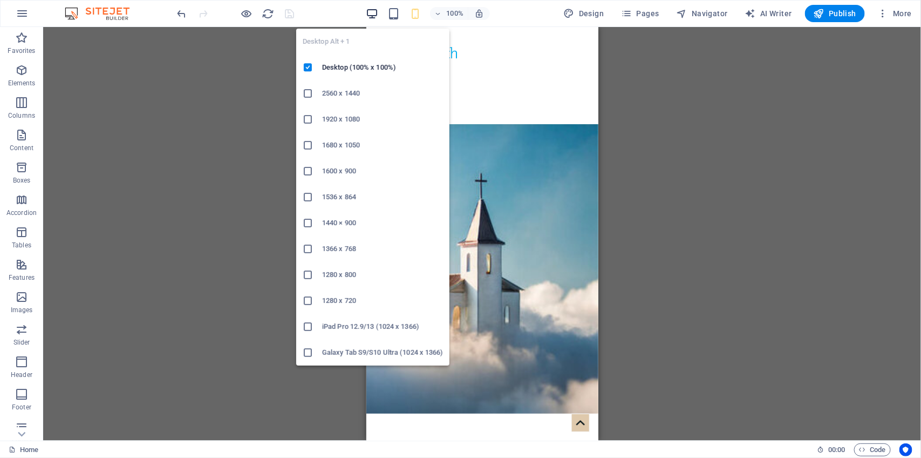
click at [378, 15] on icon "button" at bounding box center [372, 14] width 12 height 12
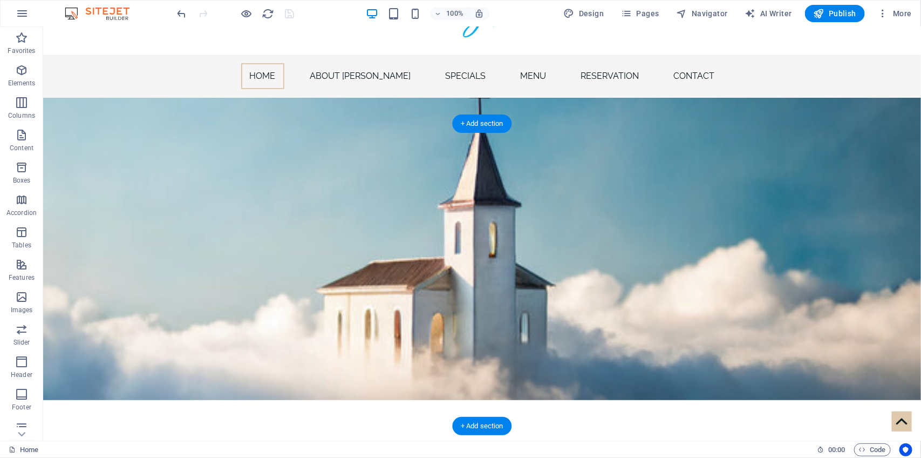
scroll to position [93, 0]
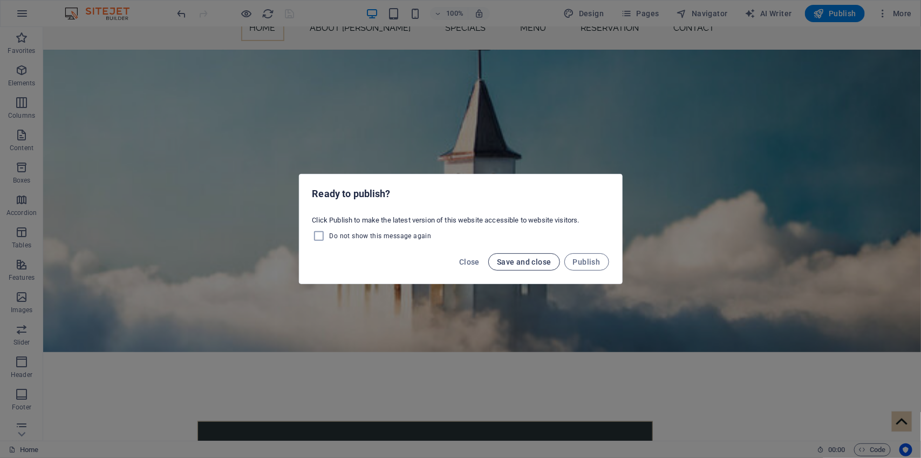
click at [511, 266] on span "Save and close" at bounding box center [524, 261] width 55 height 9
